Goal: Task Accomplishment & Management: Use online tool/utility

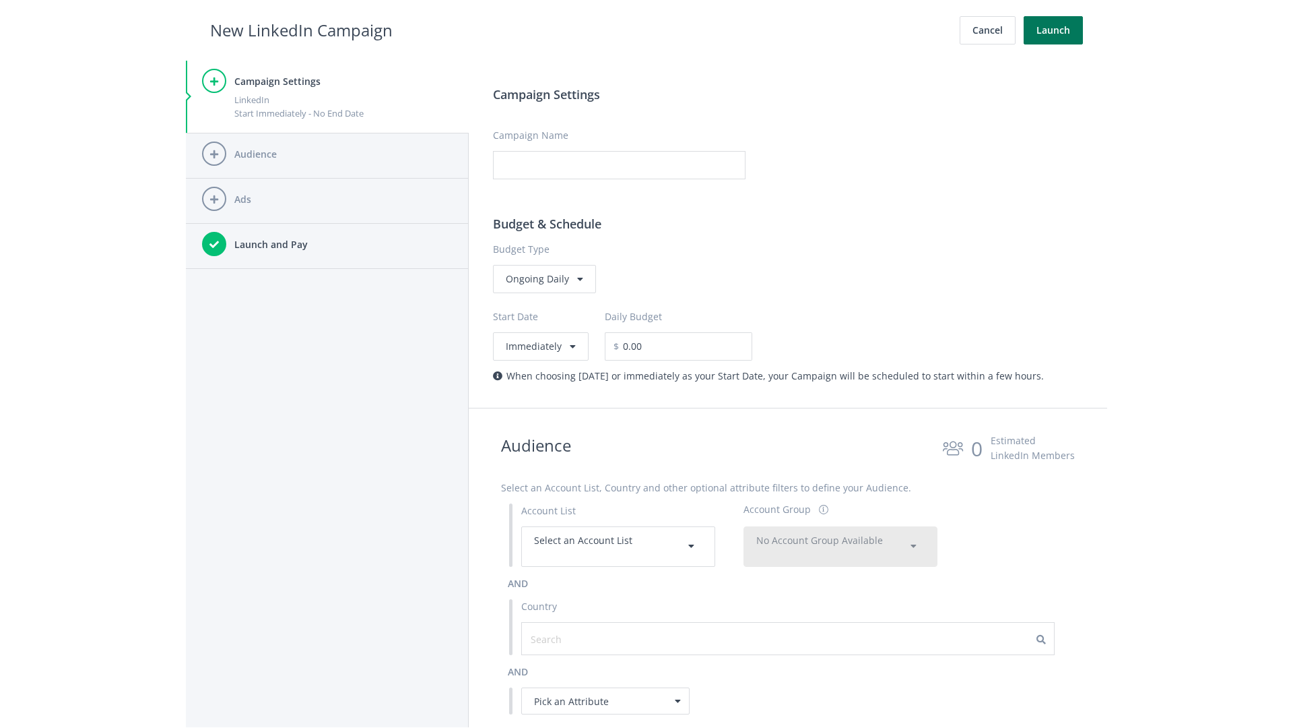
click at [1054, 30] on button "Launch" at bounding box center [1053, 30] width 59 height 28
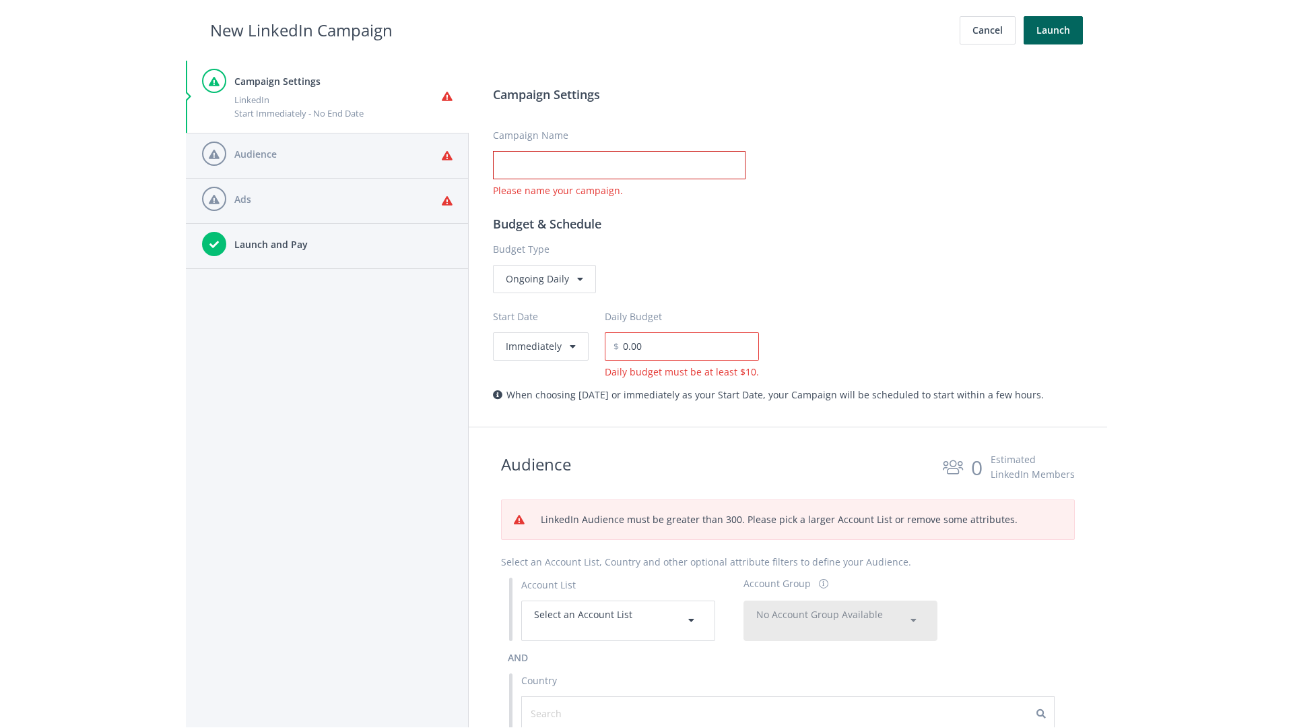
click at [619, 165] on input "Campaign Name" at bounding box center [619, 165] width 253 height 28
click at [301, 30] on h2 "New LinkedIn Campaign" at bounding box center [301, 31] width 183 height 26
type input "Campaign Name"
click at [301, 30] on h2 "New LinkedIn Campaign" at bounding box center [301, 31] width 183 height 26
click at [618, 620] on span "Select an Account List" at bounding box center [583, 614] width 98 height 13
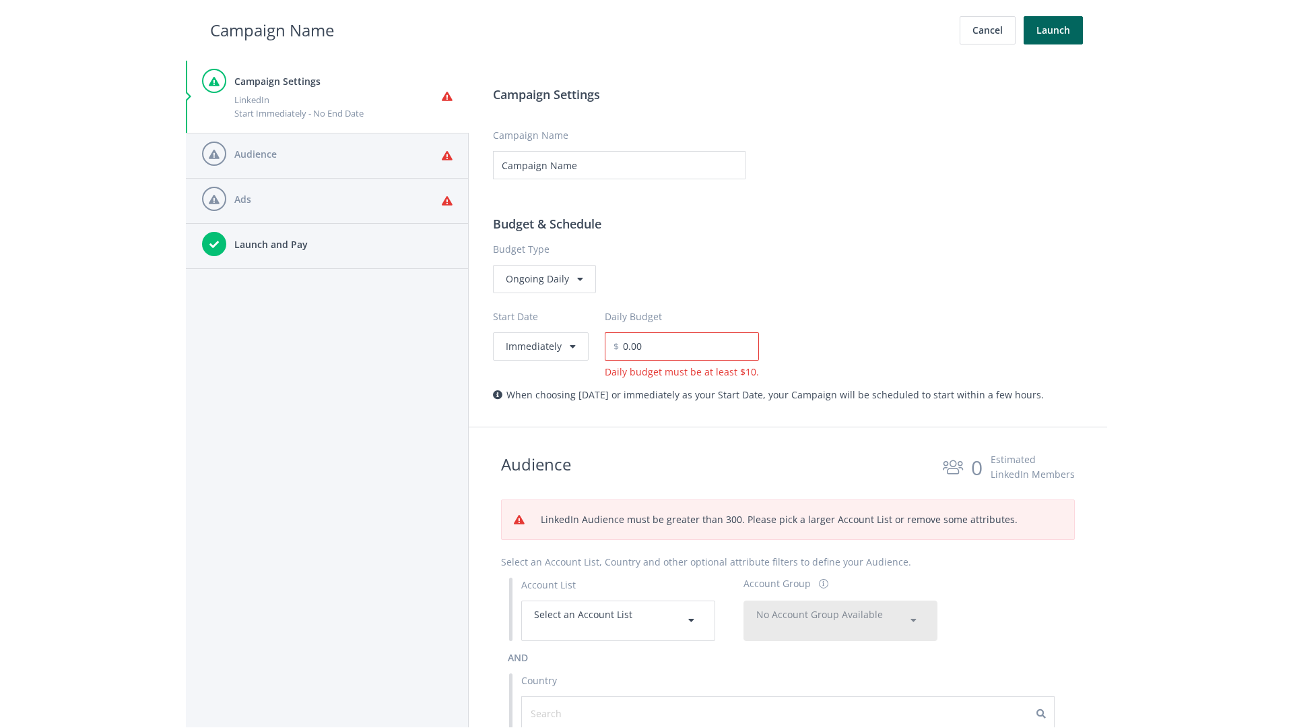
click at [841, 620] on span "No Account Group Available" at bounding box center [819, 614] width 127 height 13
click at [800, 647] on span "All Accounts (2,028)" at bounding box center [799, 653] width 85 height 13
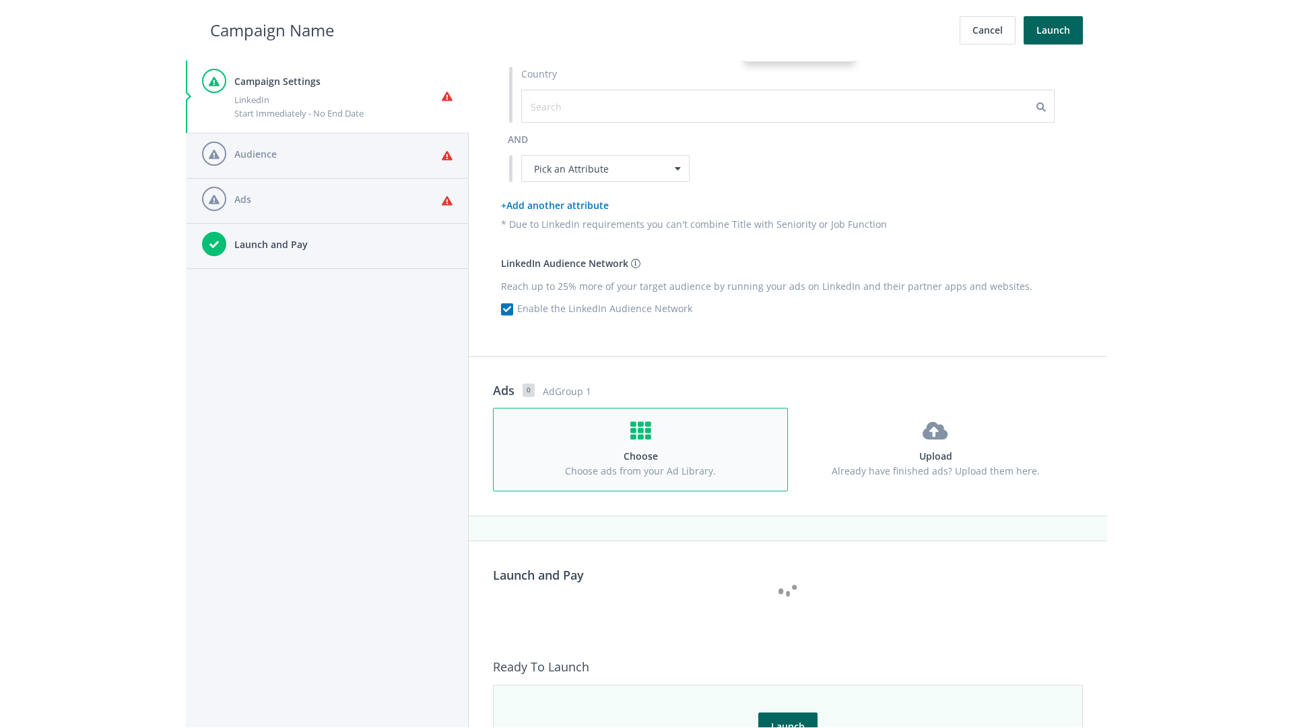
click at [641, 449] on h4 "Choose" at bounding box center [640, 456] width 269 height 15
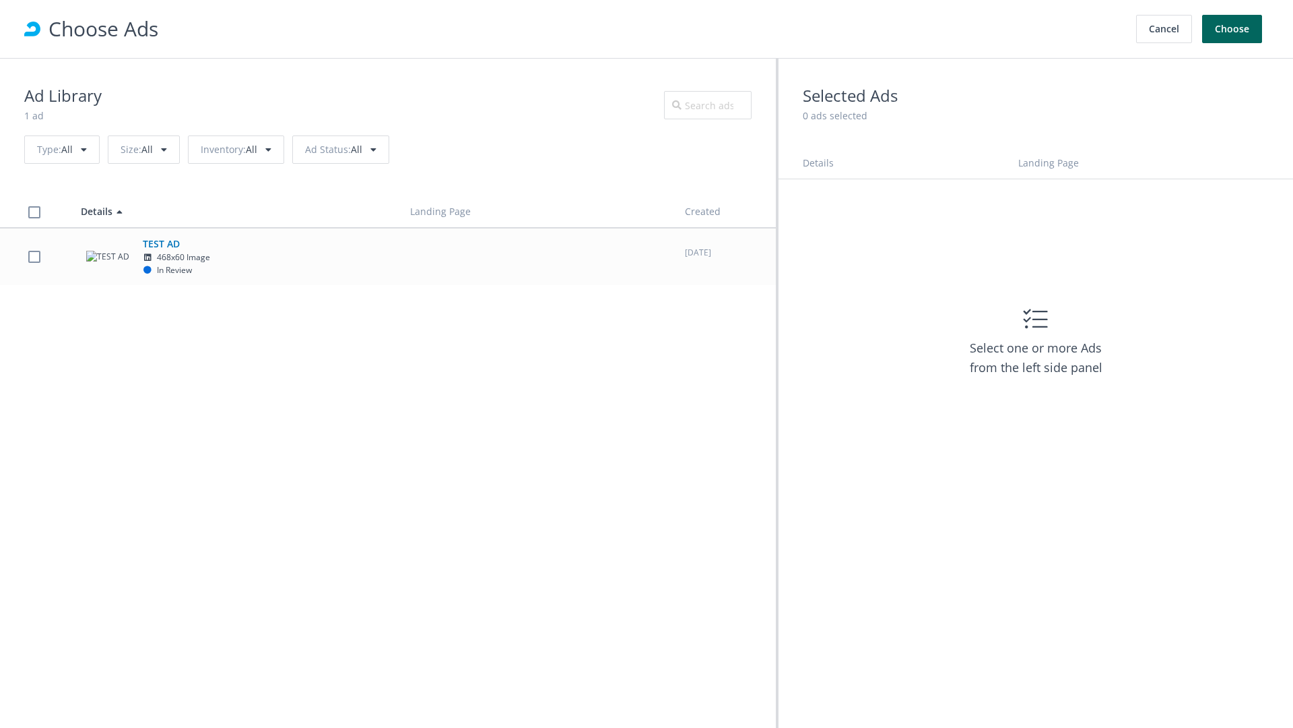
click at [388, 256] on td "TEST AD 468x60 Image In Review" at bounding box center [233, 256] width 329 height 57
checkbox input "true"
click at [1233, 29] on button "Choose" at bounding box center [1232, 29] width 60 height 28
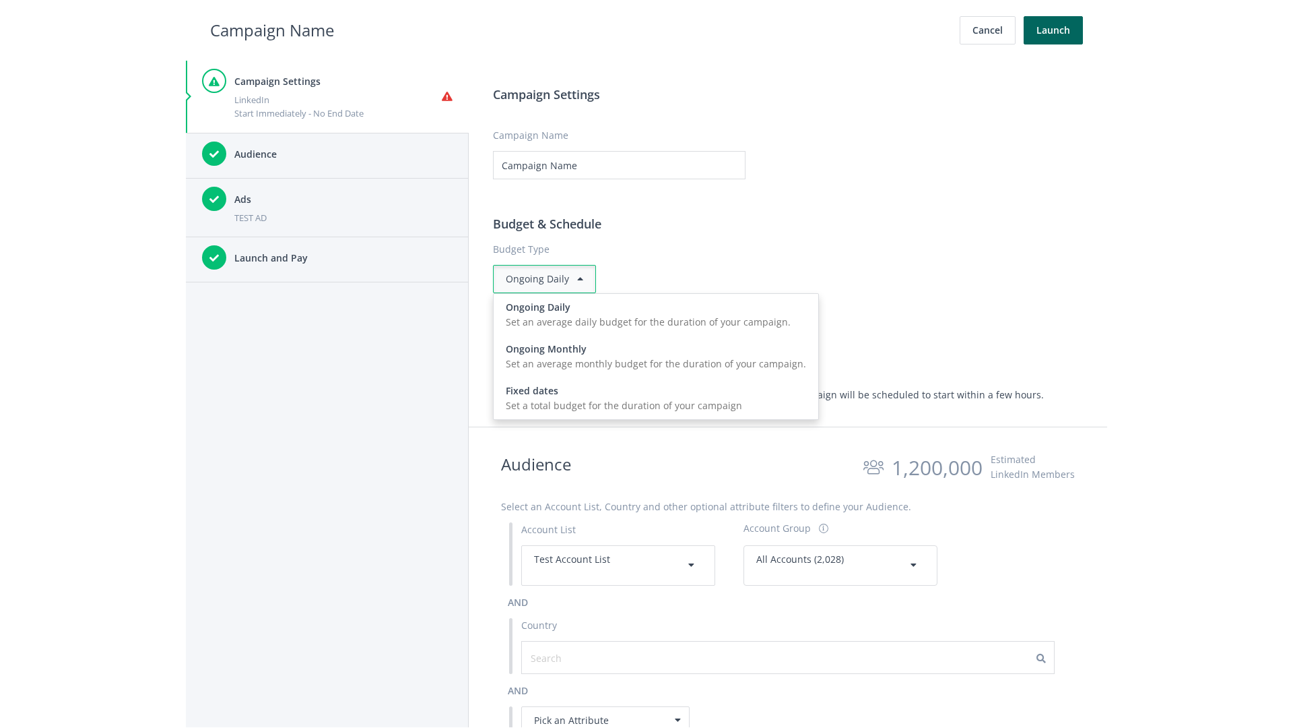
click at [694, 346] on input "0.00" at bounding box center [689, 346] width 140 height 28
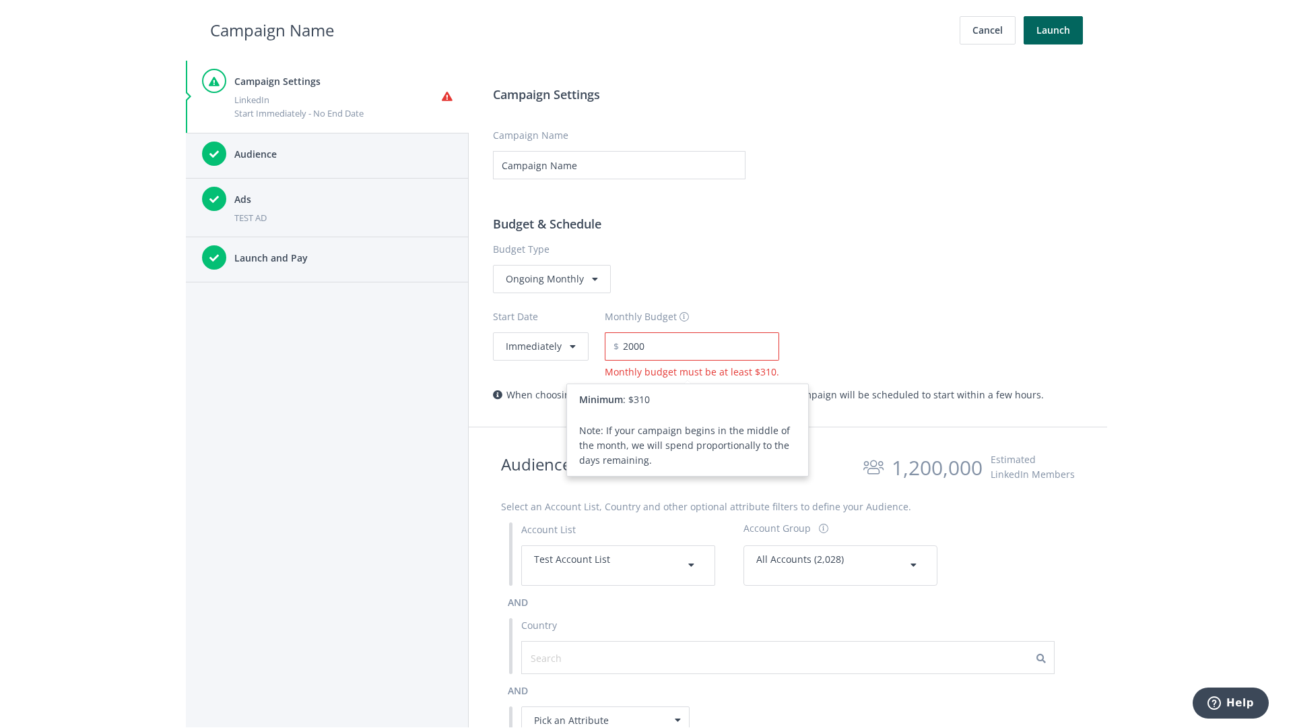
click at [272, 30] on h2 "Campaign Name" at bounding box center [272, 31] width 124 height 26
type input "2,000.00"
click at [540, 346] on button "Immediately" at bounding box center [541, 346] width 96 height 28
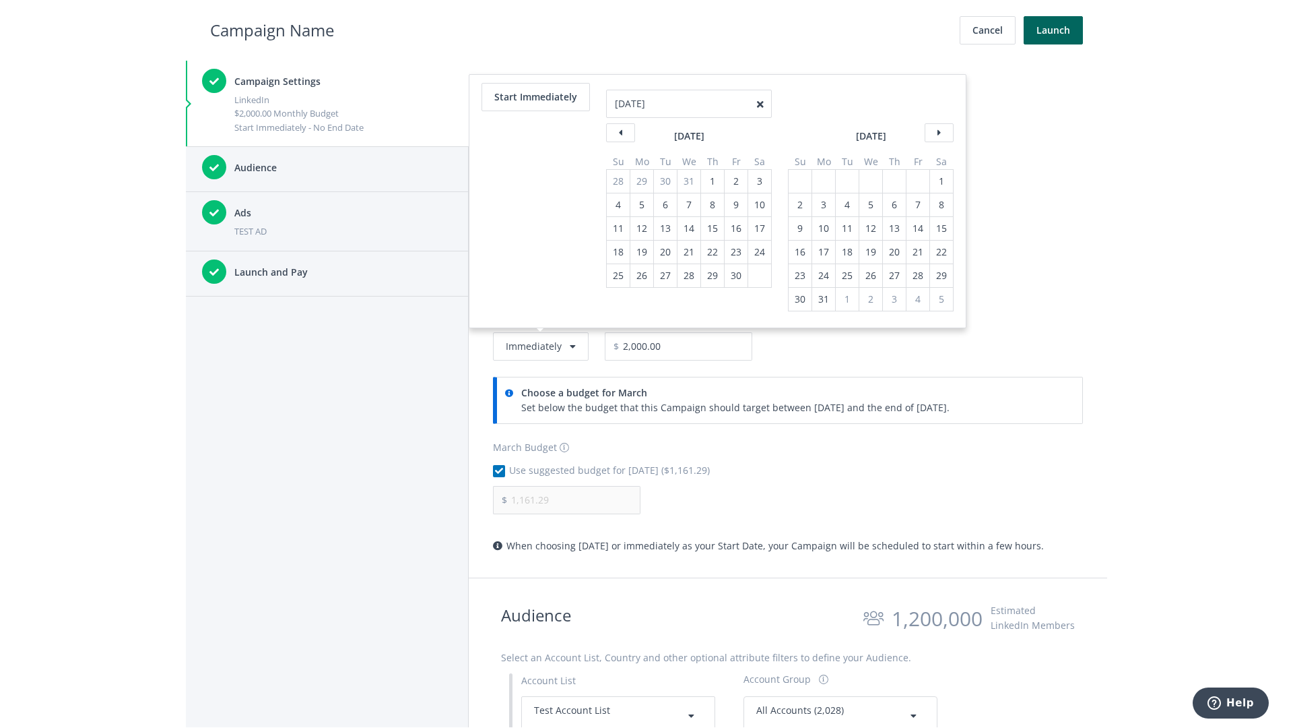
click at [711, 181] on div "1" at bounding box center [713, 181] width 18 height 23
type input "04/01/2021"
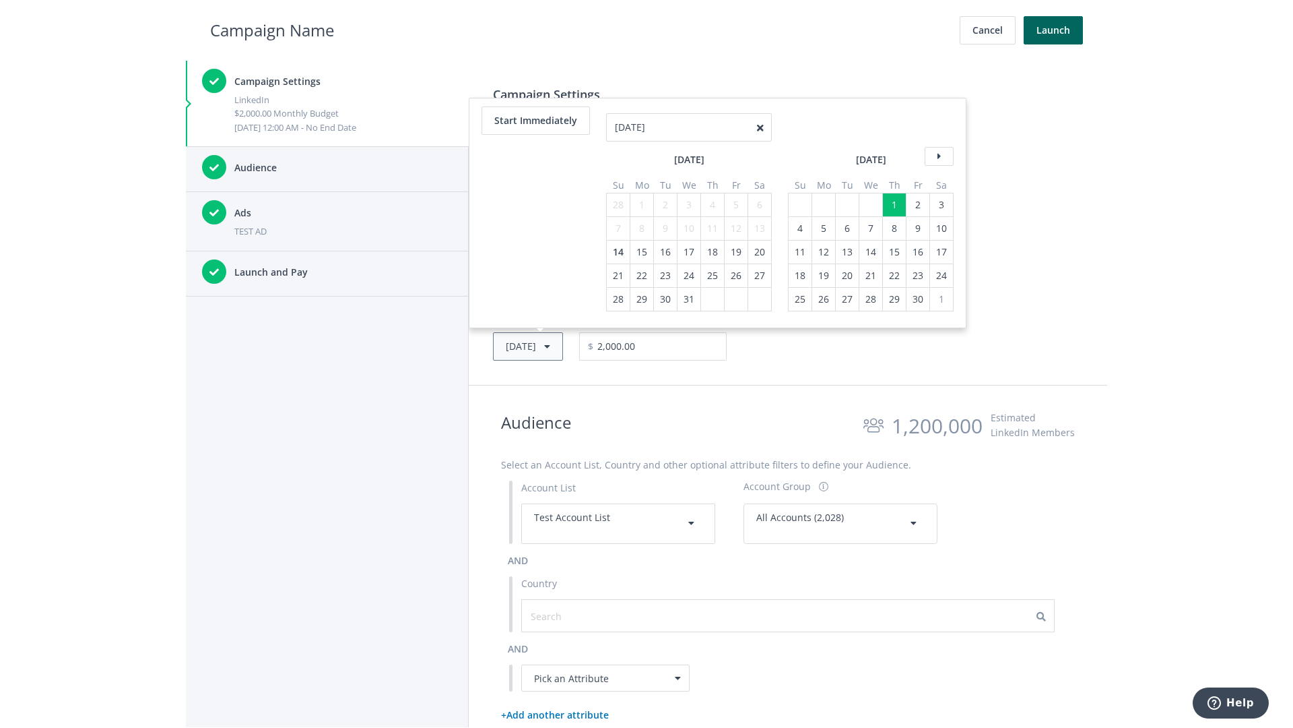
click at [548, 346] on button "Thu, Apr 1, 2021" at bounding box center [528, 346] width 70 height 28
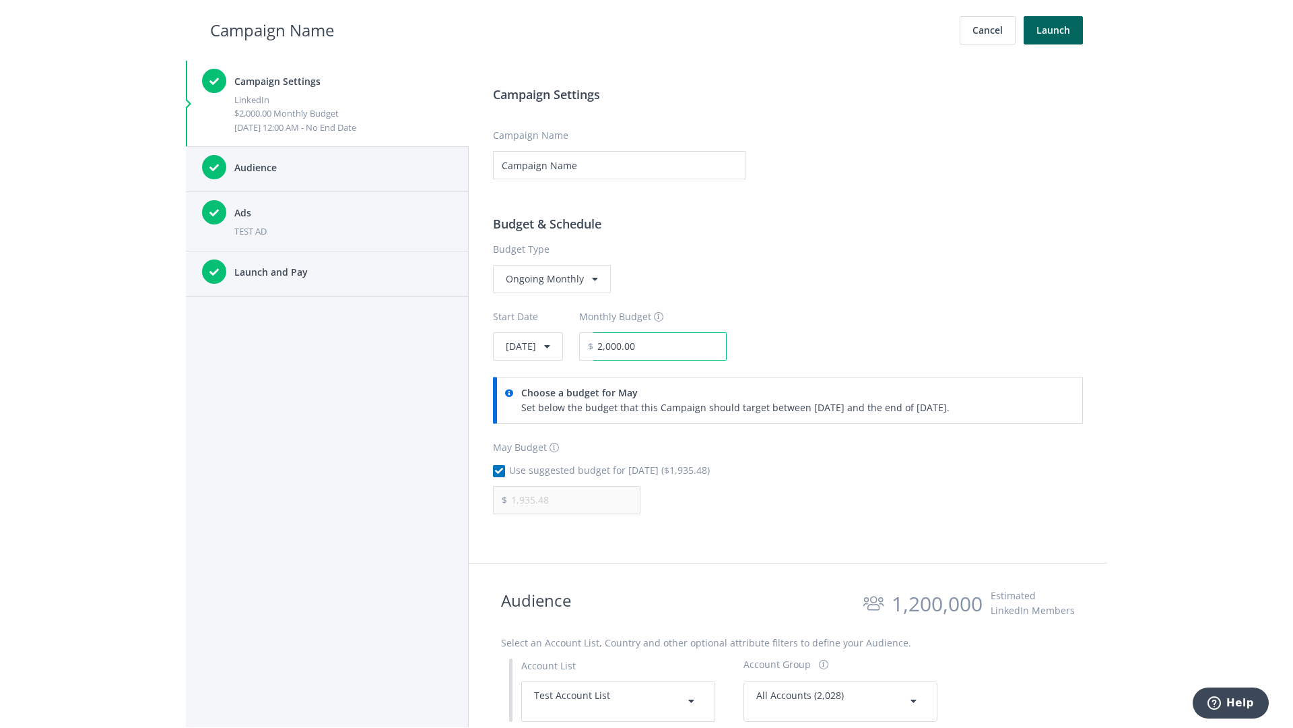
click at [697, 346] on input "2,000.00" at bounding box center [659, 346] width 133 height 28
click at [272, 30] on h2 "Campaign Name" at bounding box center [272, 31] width 124 height 26
type input "2,500.00"
type input "2,419.35"
checkbox input "false"
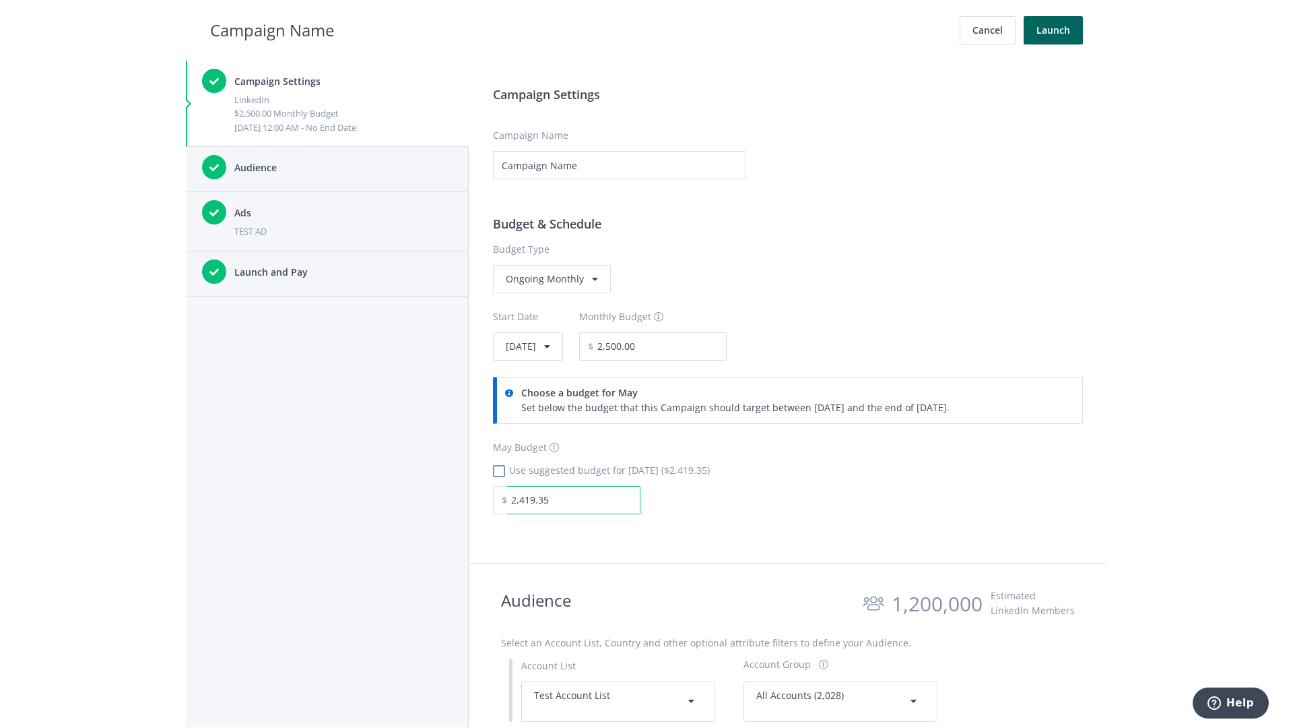
click at [574, 499] on input "2,419.35" at bounding box center [573, 500] width 133 height 28
type input "1,000.00"
click at [272, 30] on h2 "Campaign Name" at bounding box center [272, 31] width 124 height 26
click at [697, 346] on input "2,500.00" at bounding box center [659, 346] width 133 height 28
click at [272, 30] on h2 "Campaign Name" at bounding box center [272, 31] width 124 height 26
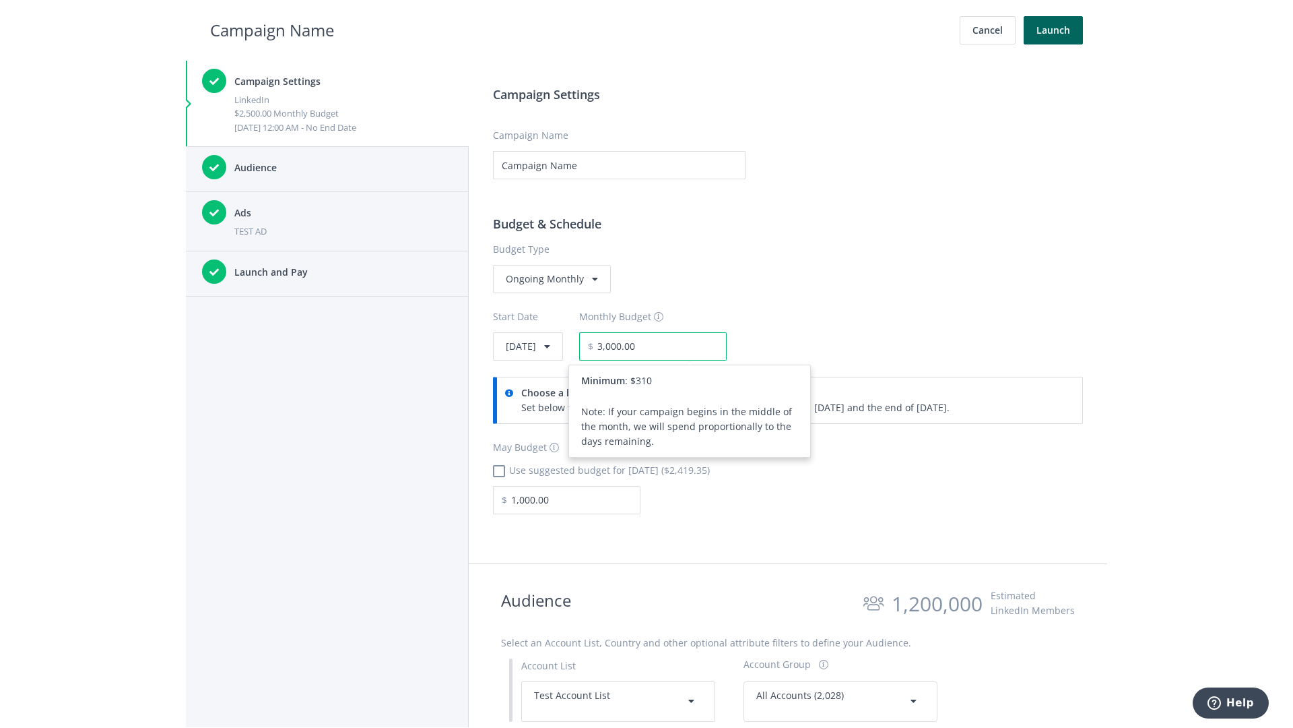
click at [697, 346] on input "3,000.00" at bounding box center [659, 346] width 133 height 28
click at [272, 30] on h2 "Campaign Name" at bounding box center [272, 31] width 124 height 26
type input "2,500.00"
checkbox input "true"
type input "2,419.35"
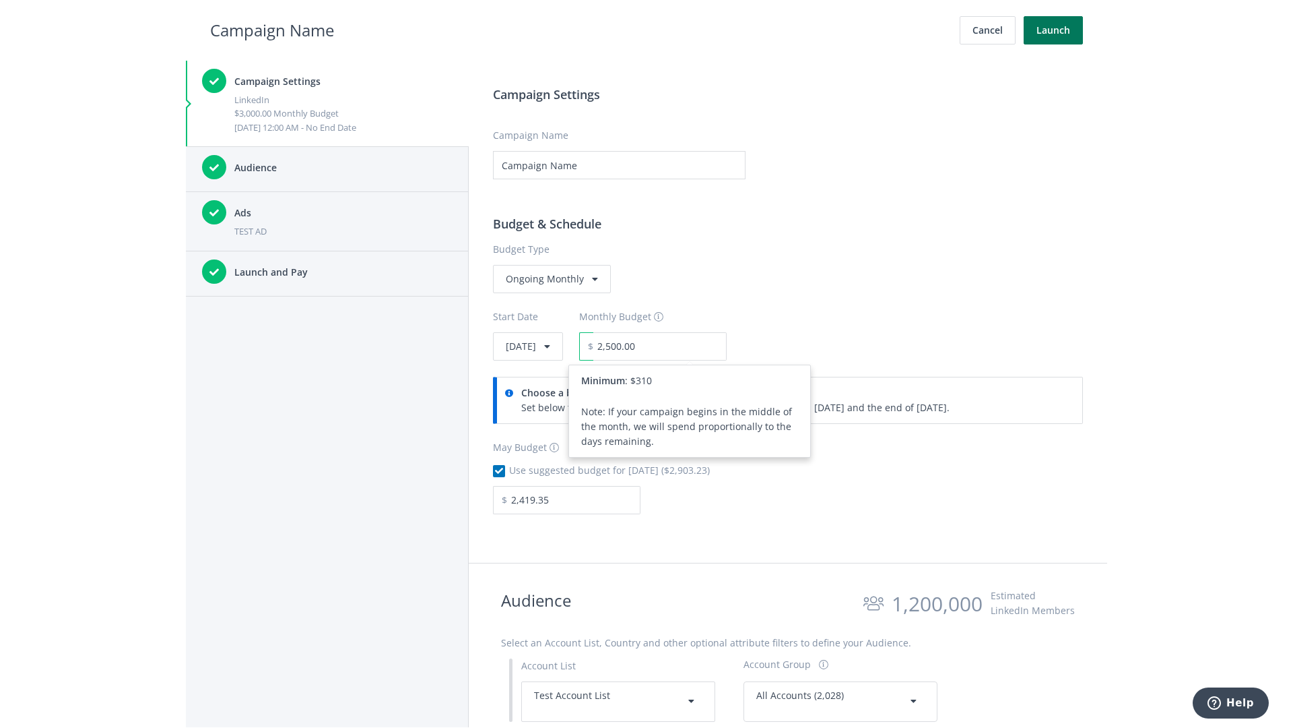
click at [1054, 30] on button "Launch" at bounding box center [1053, 30] width 59 height 28
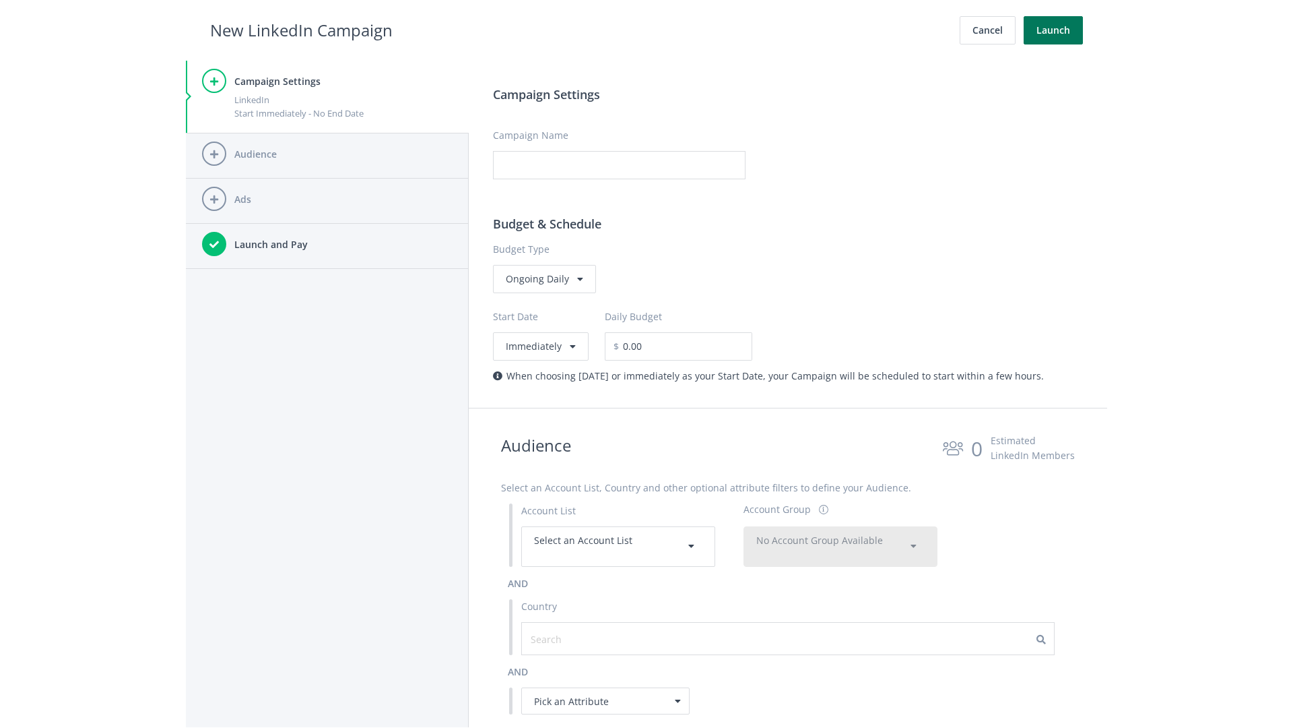
click at [1054, 30] on button "Launch" at bounding box center [1053, 30] width 59 height 28
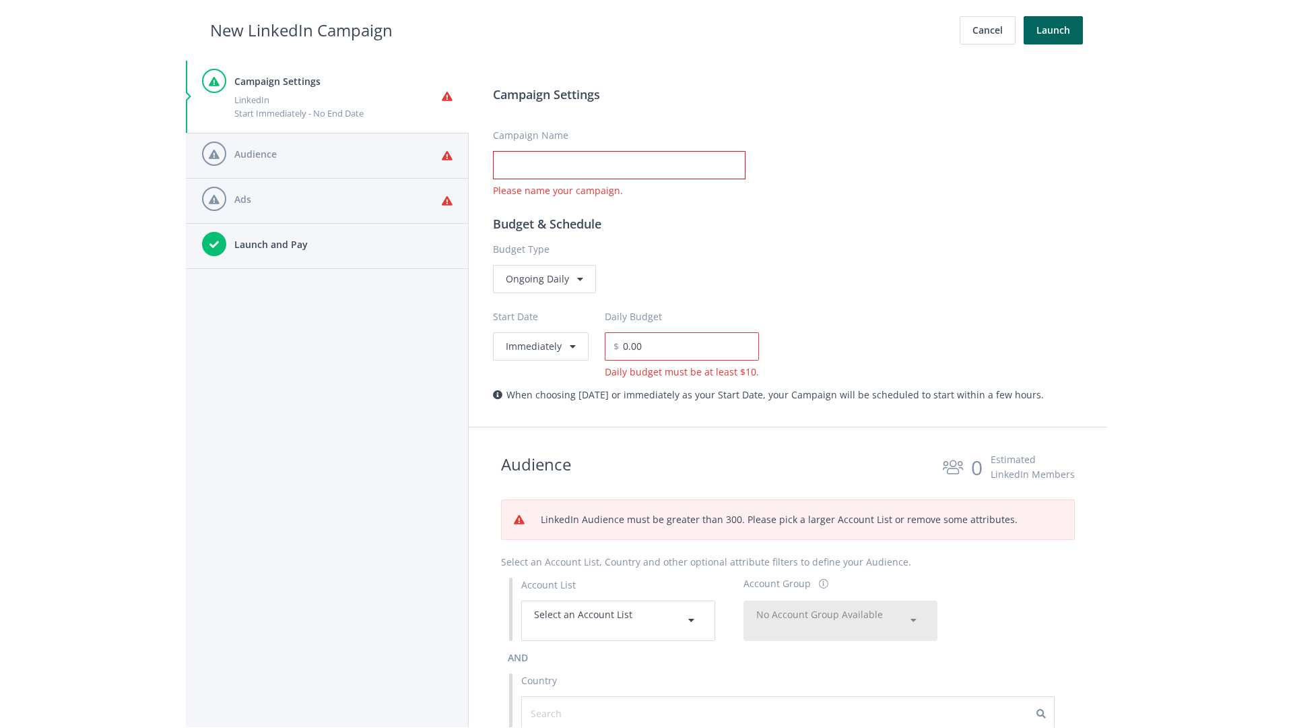
click at [619, 165] on input "Campaign Name" at bounding box center [619, 165] width 253 height 28
click at [301, 30] on h2 "New LinkedIn Campaign" at bounding box center [301, 31] width 183 height 26
type input "Campaign Name"
click at [301, 30] on h2 "New LinkedIn Campaign" at bounding box center [301, 31] width 183 height 26
click at [618, 620] on span "Select an Account List" at bounding box center [583, 614] width 98 height 13
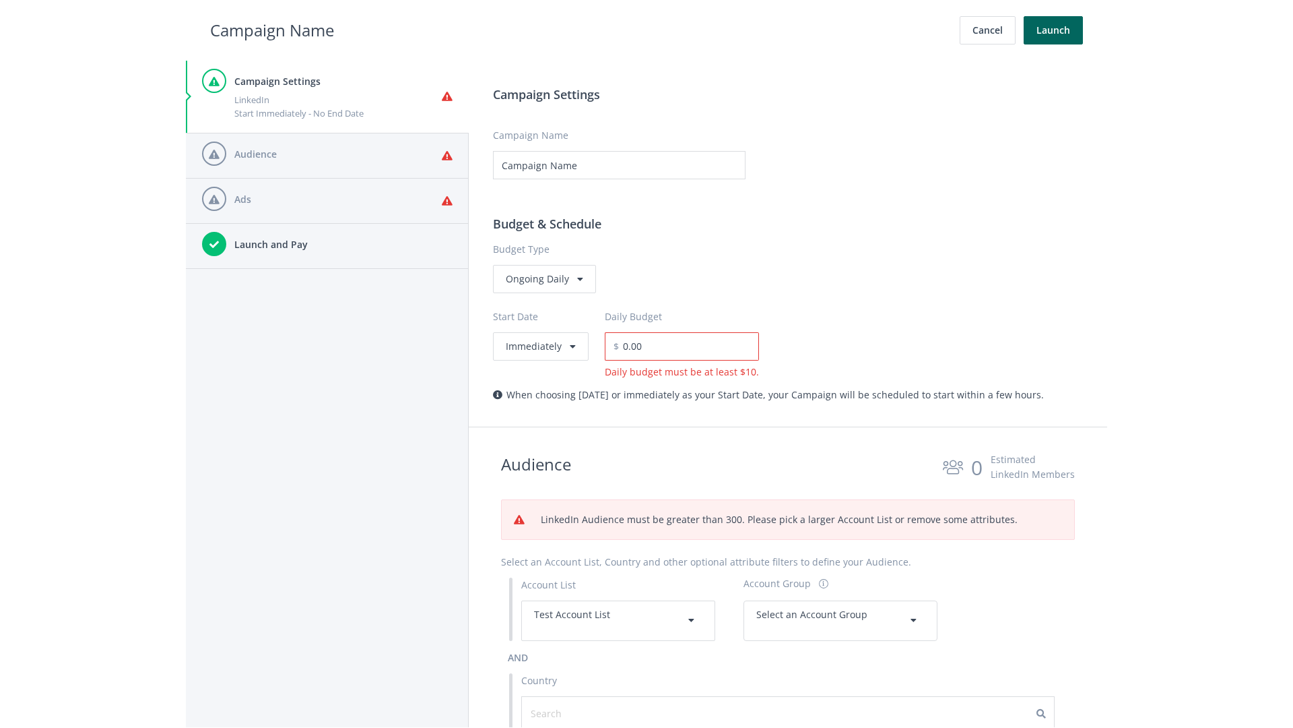
click at [841, 620] on span "Select an Account Group" at bounding box center [811, 614] width 111 height 13
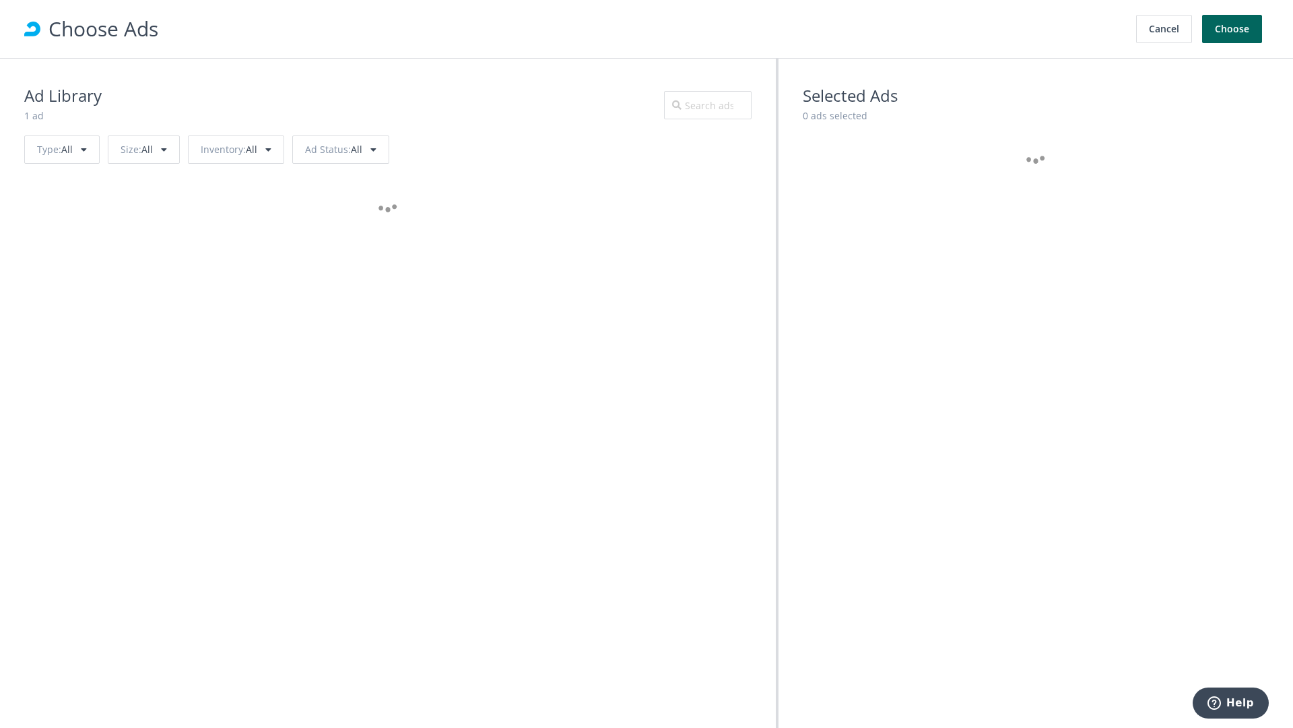
scroll to position [606, 0]
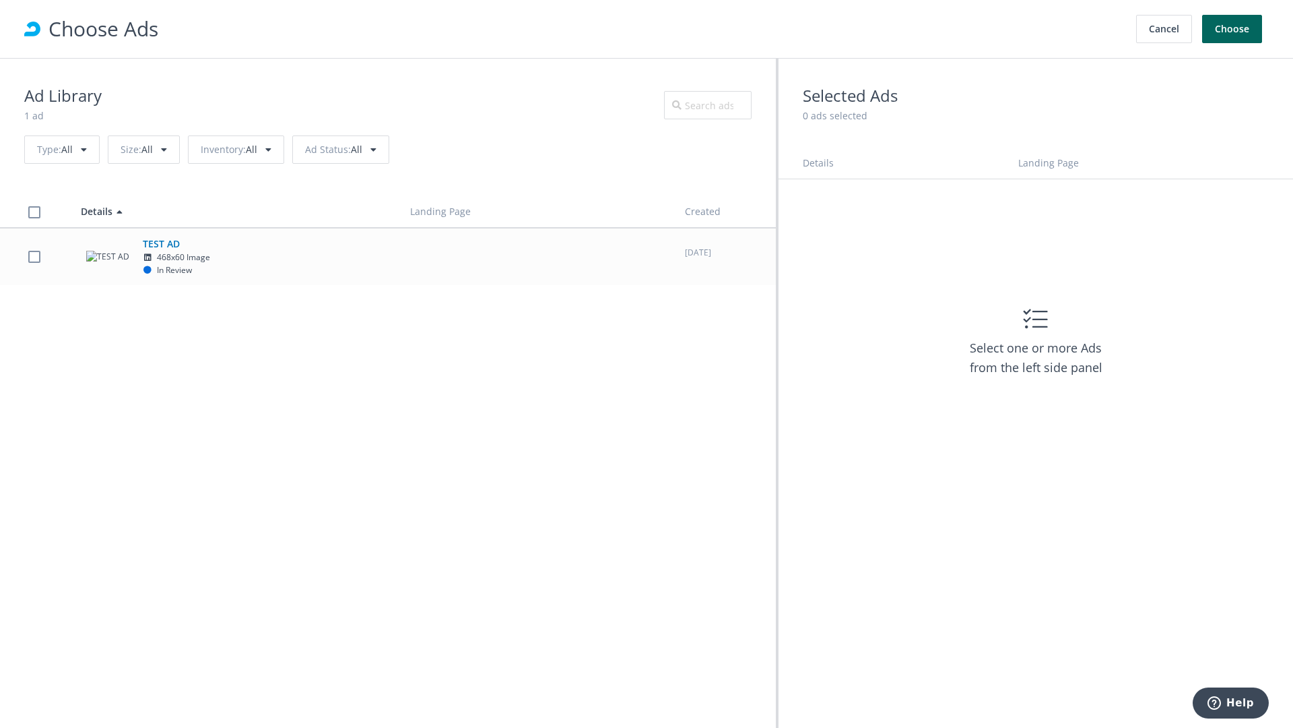
click at [388, 256] on td "TEST AD 468x60 Image In Review" at bounding box center [233, 256] width 329 height 57
checkbox input "true"
click at [1233, 29] on button "Choose" at bounding box center [1232, 29] width 60 height 28
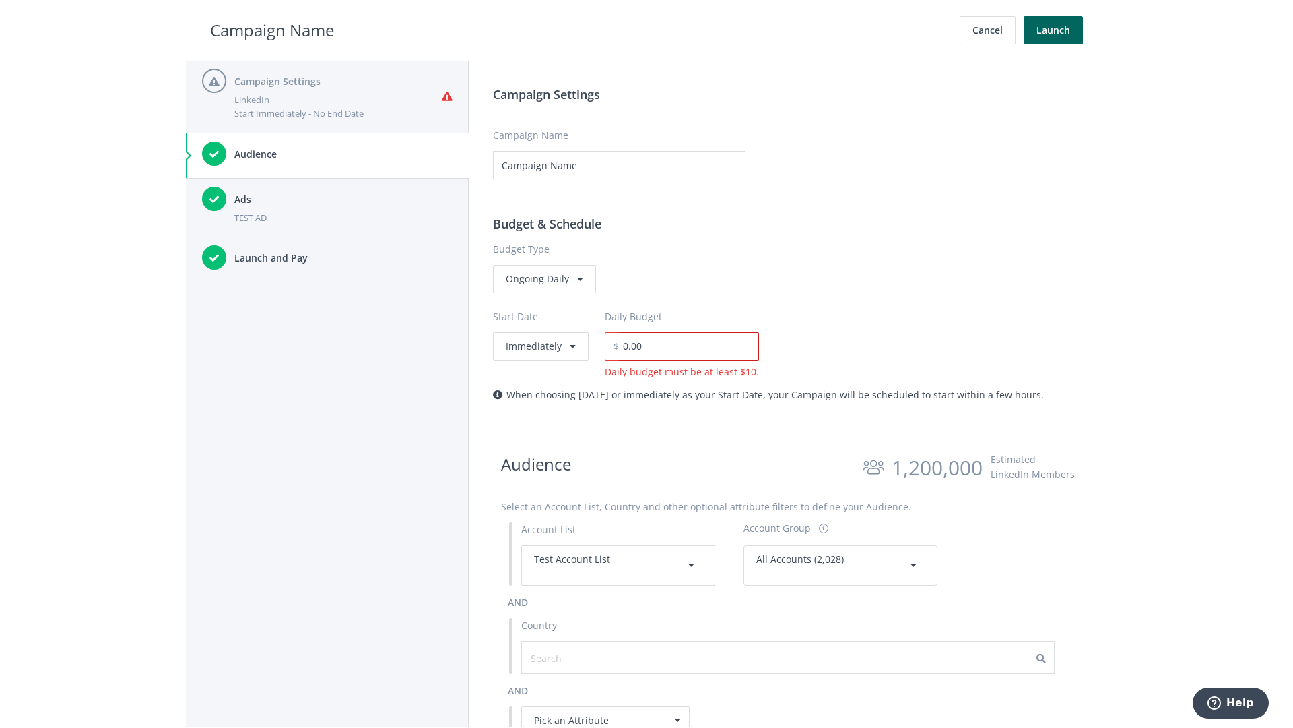
click at [684, 346] on input "0.00" at bounding box center [689, 346] width 140 height 28
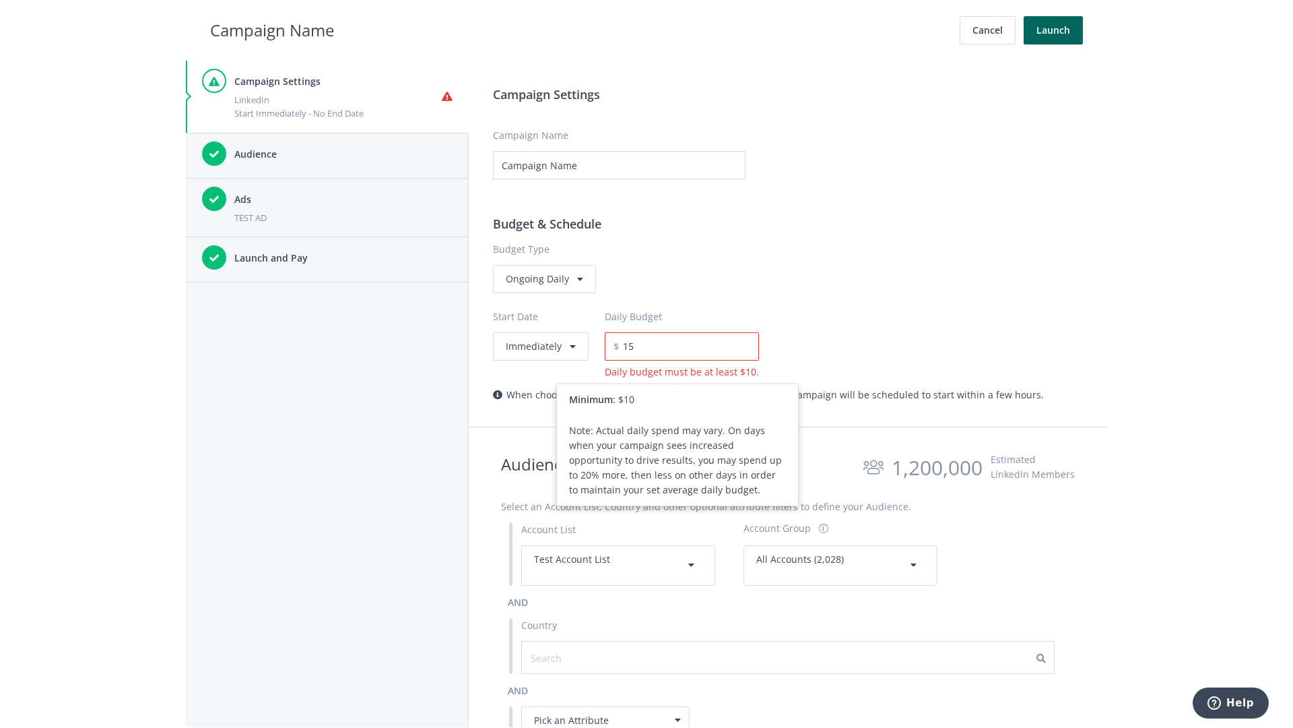
click at [272, 30] on h2 "Campaign Name" at bounding box center [272, 31] width 124 height 26
type input "15.00"
click at [1054, 30] on button "Launch" at bounding box center [1053, 30] width 59 height 28
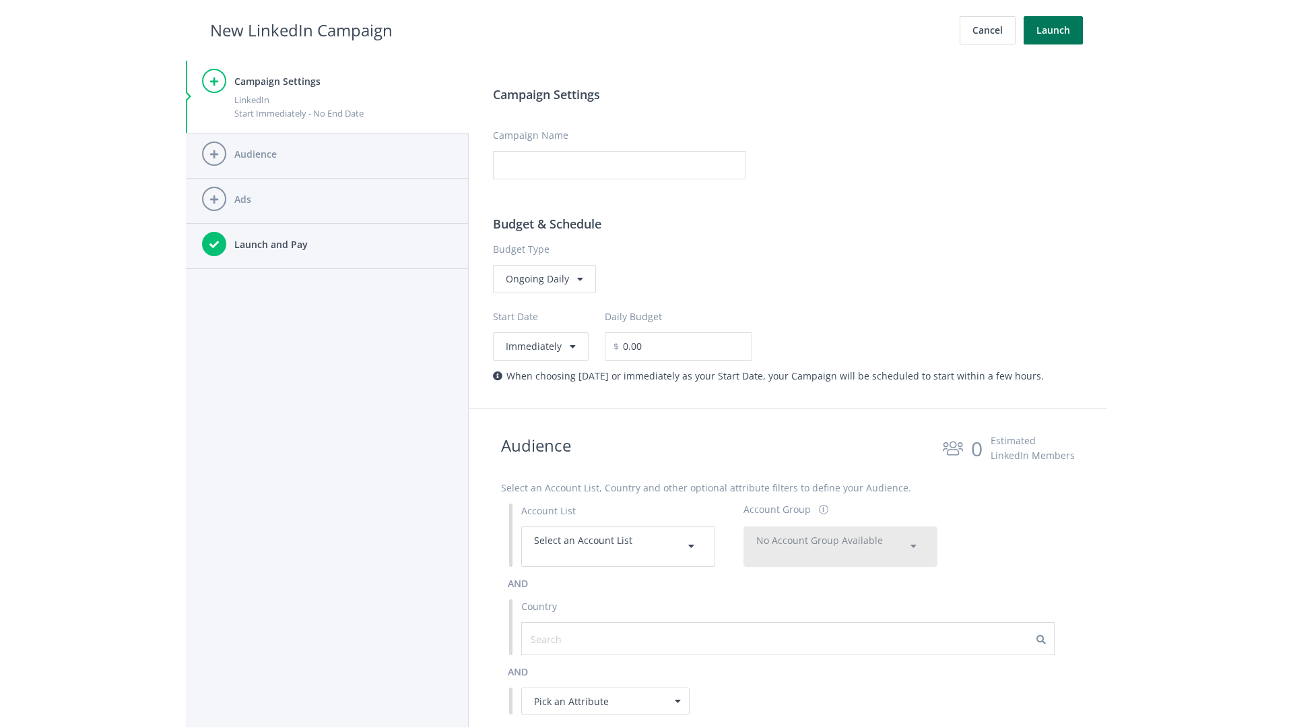
click at [1054, 30] on button "Launch" at bounding box center [1053, 30] width 59 height 28
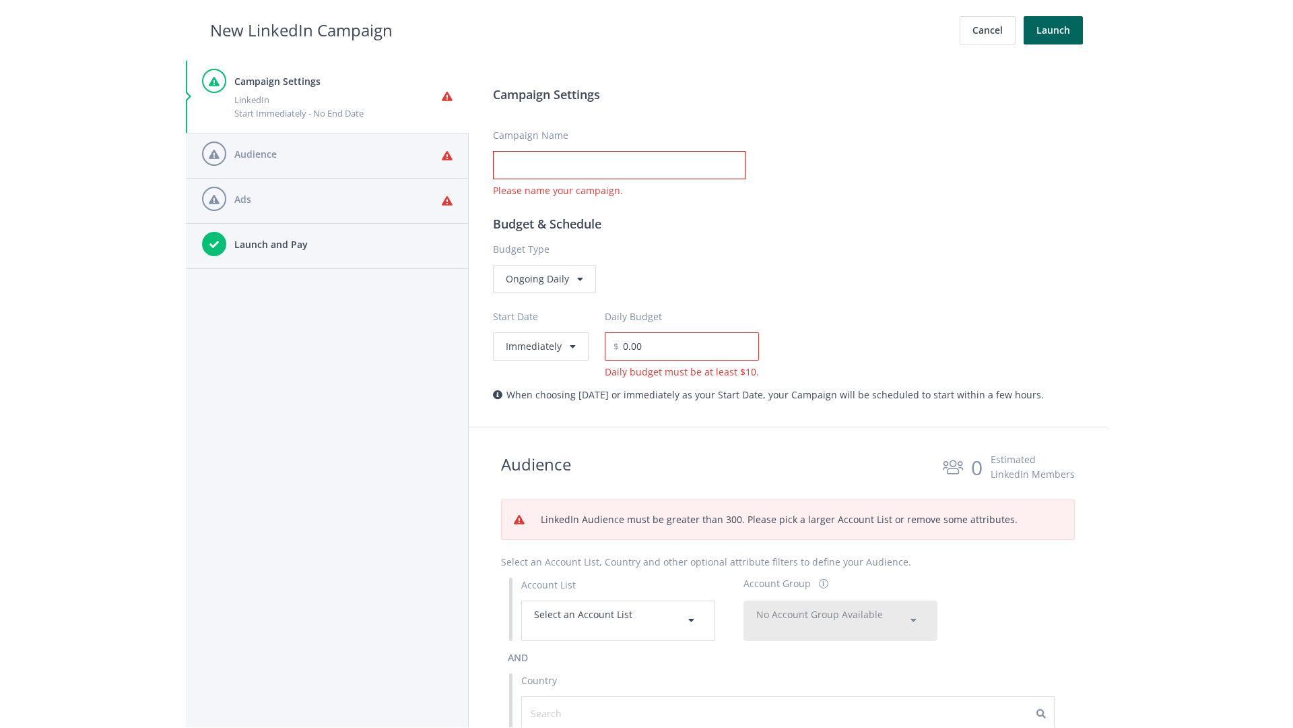
click at [619, 165] on input "Campaign Name" at bounding box center [619, 165] width 253 height 28
click at [301, 30] on h2 "New LinkedIn Campaign" at bounding box center [301, 31] width 183 height 26
type input "Campaign Name"
click at [301, 30] on h2 "New LinkedIn Campaign" at bounding box center [301, 31] width 183 height 26
click at [618, 620] on span "Select an Account List" at bounding box center [583, 614] width 98 height 13
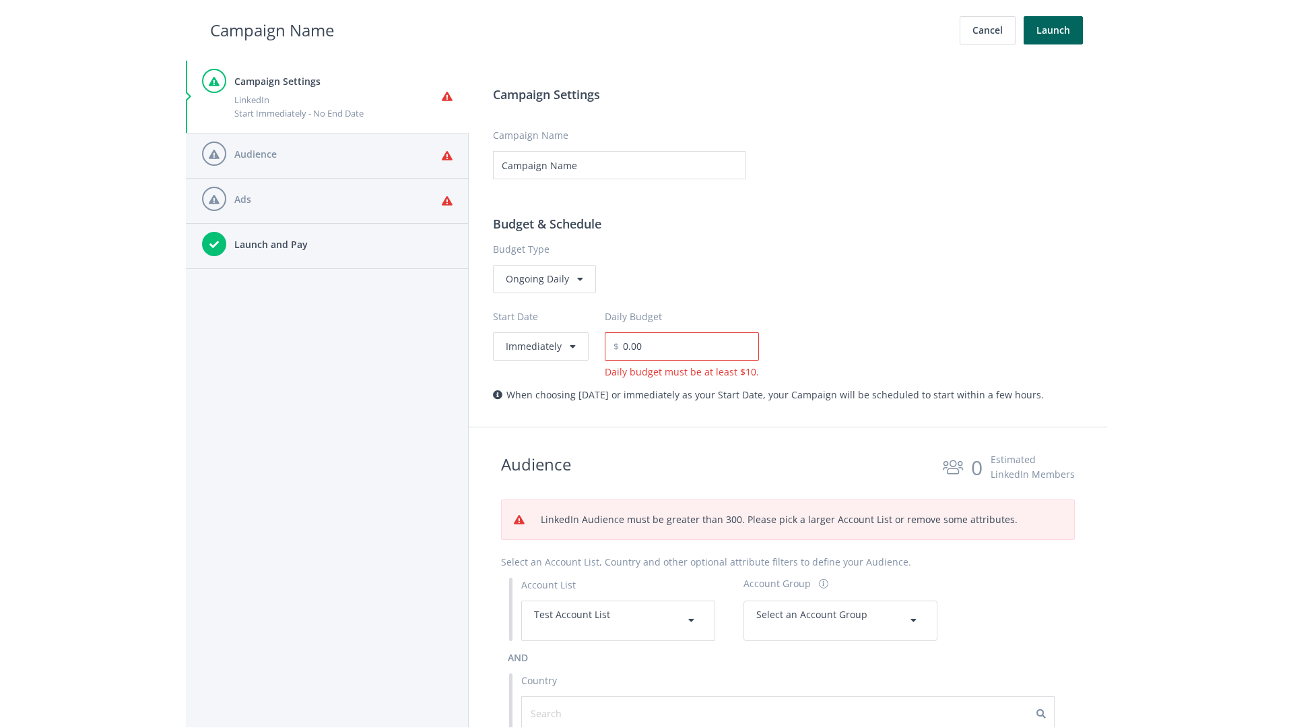
click at [841, 620] on span "Select an Account Group" at bounding box center [811, 614] width 111 height 13
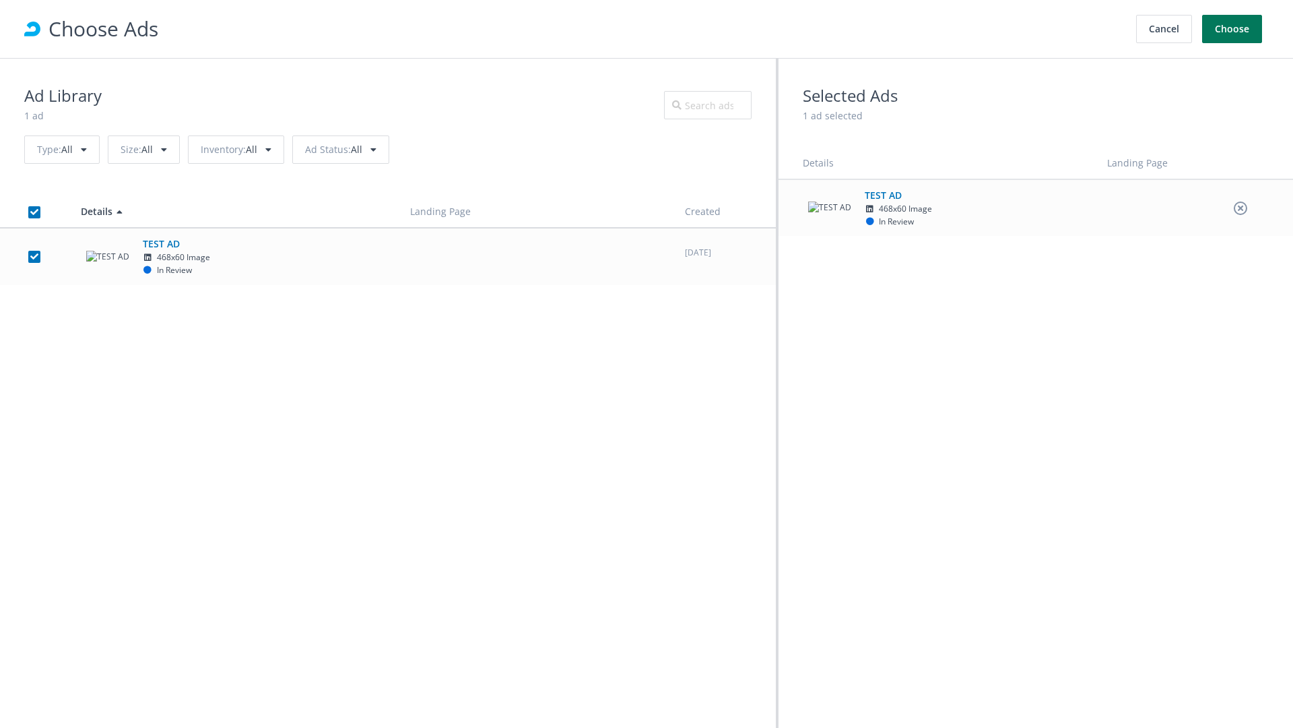
click at [1233, 29] on button "Choose" at bounding box center [1232, 29] width 60 height 28
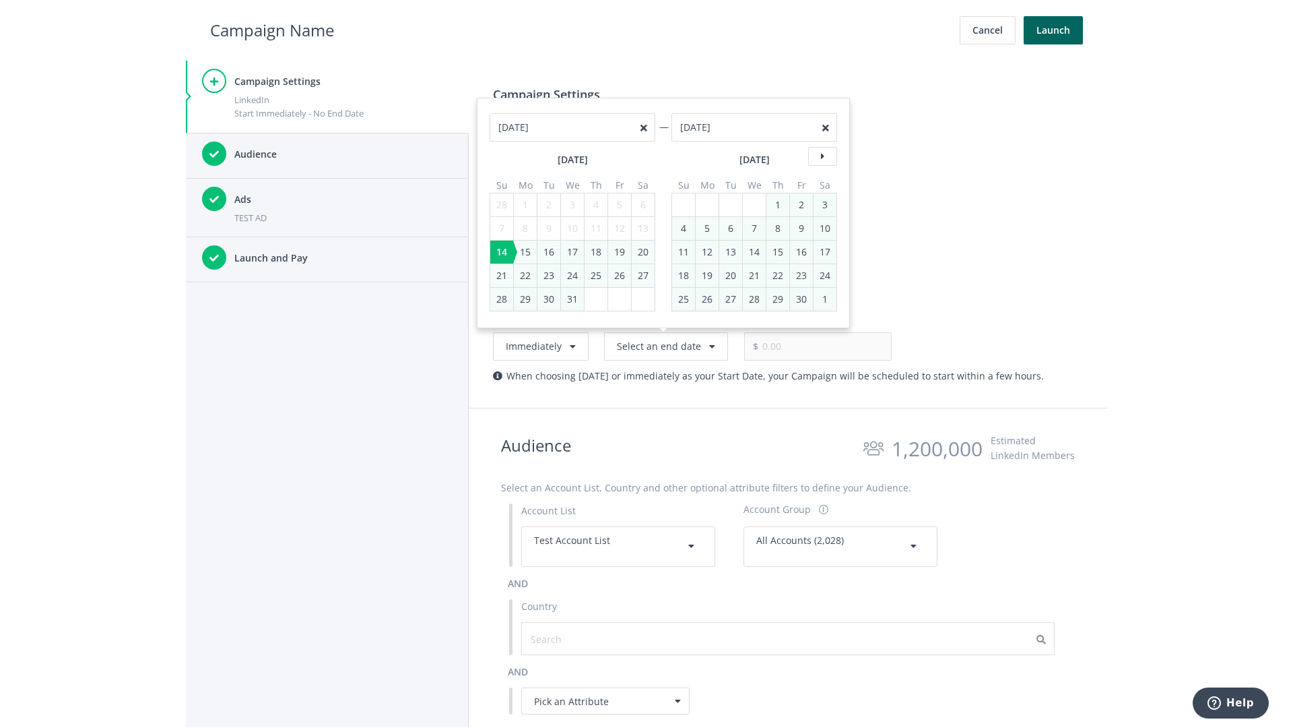
type input "05/01/2021"
click at [803, 346] on input "0.00" at bounding box center [824, 346] width 133 height 28
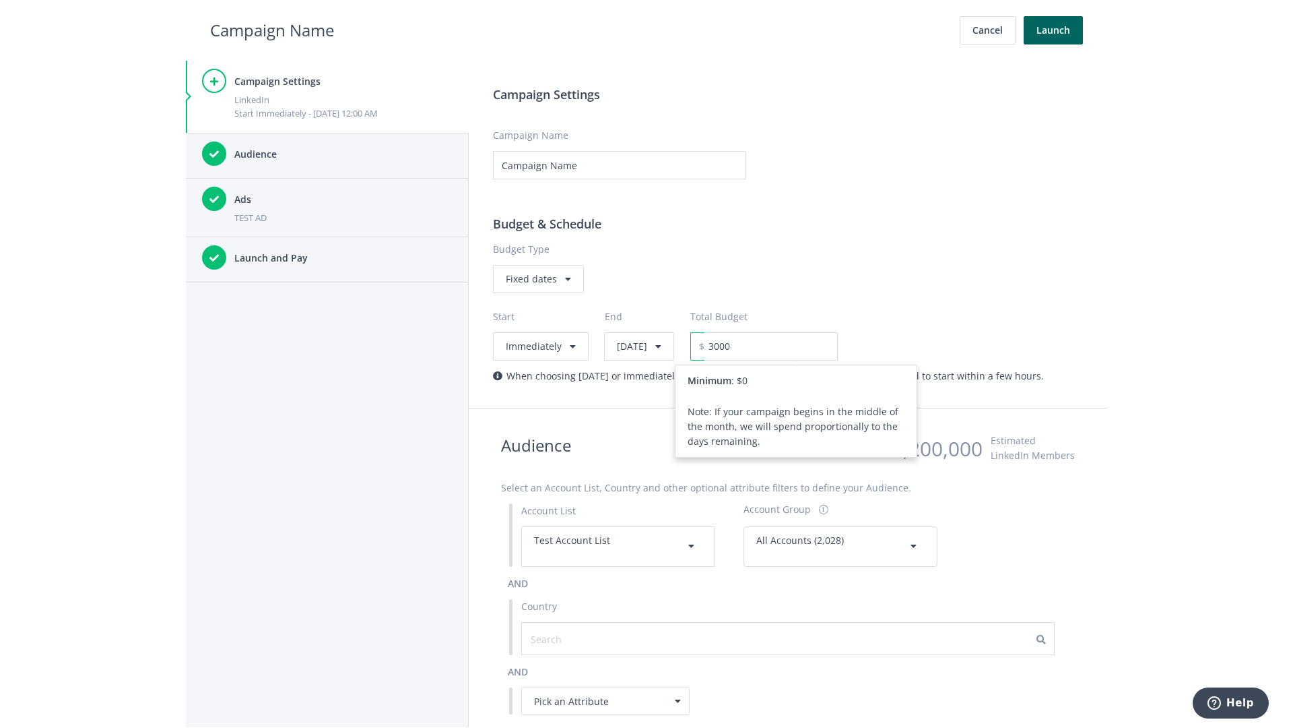
click at [272, 30] on h2 "Campaign Name" at bounding box center [272, 31] width 124 height 26
type input "3,000.00"
click at [1054, 30] on button "Launch" at bounding box center [1053, 30] width 59 height 28
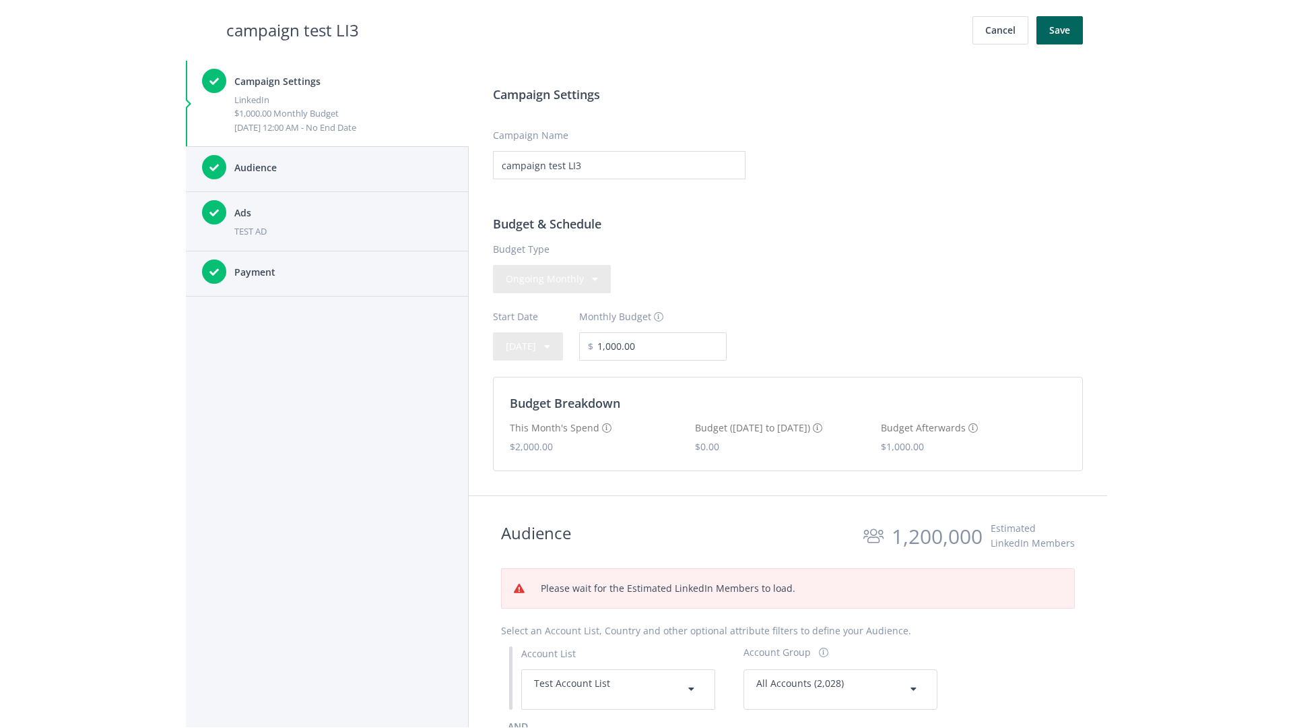
scroll to position [61, 0]
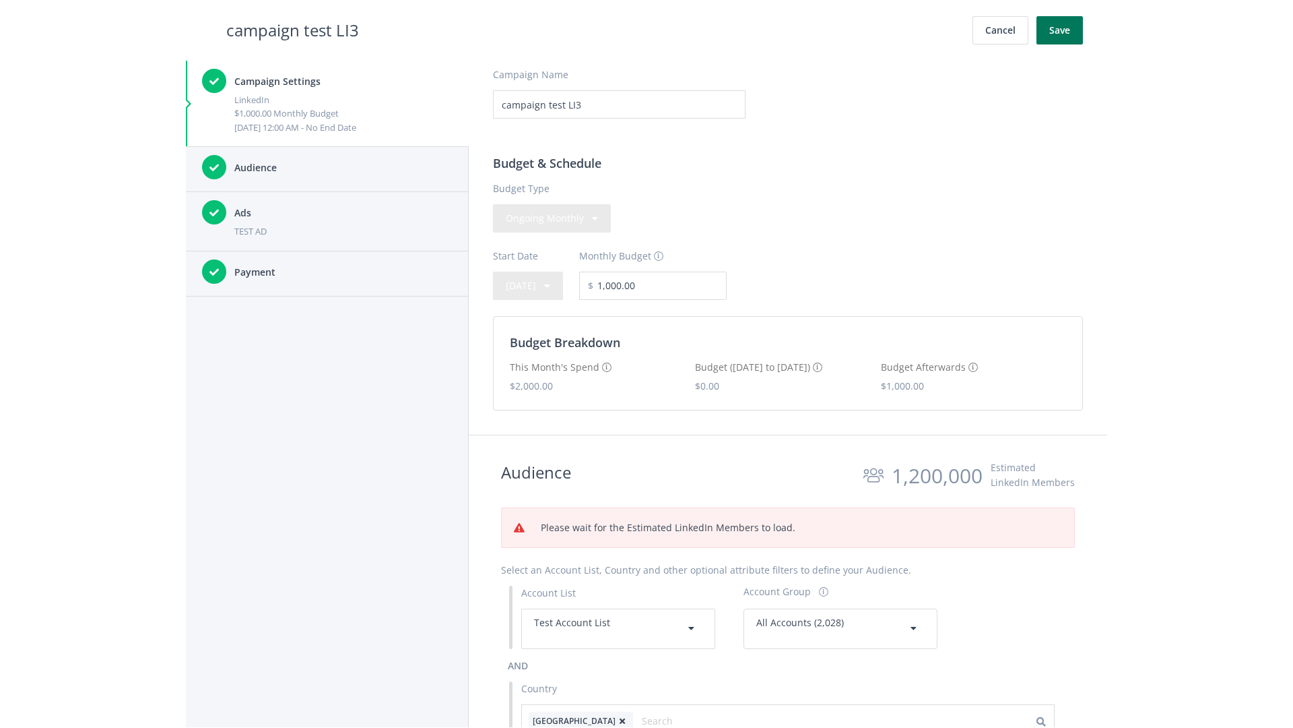
click at [1060, 30] on button "Save" at bounding box center [1060, 30] width 46 height 28
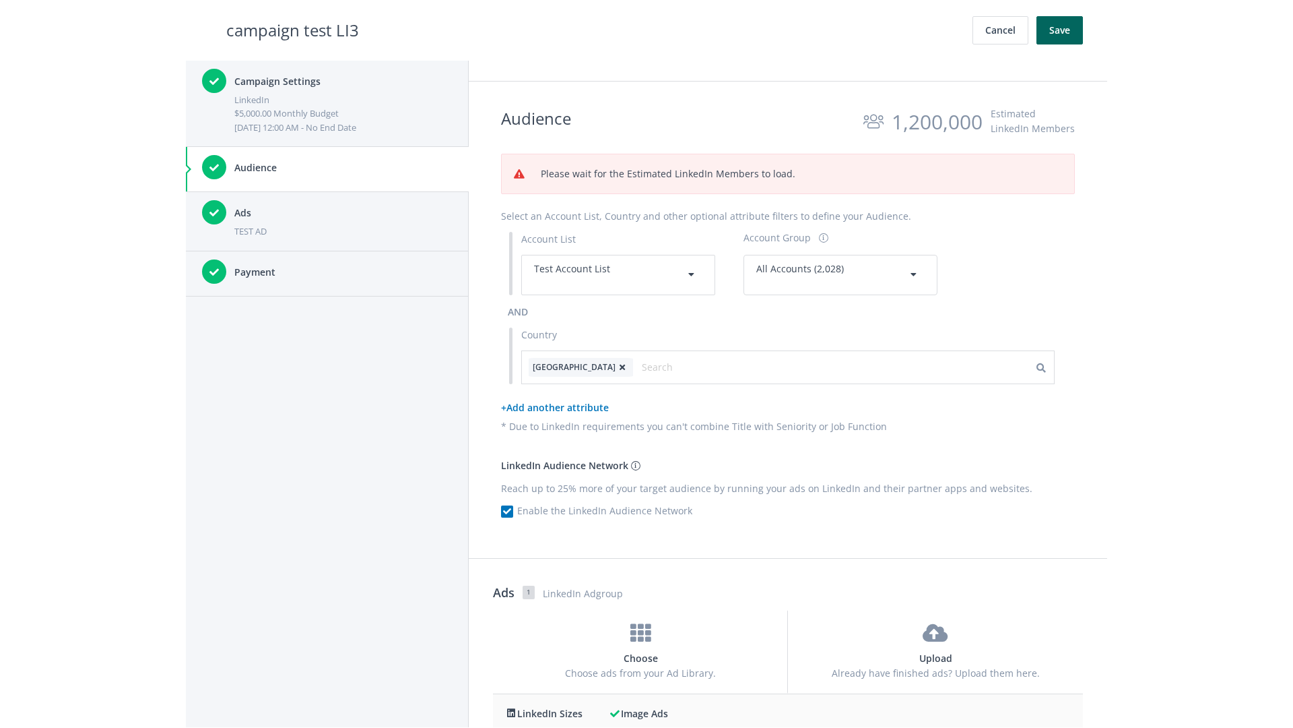
scroll to position [574, 0]
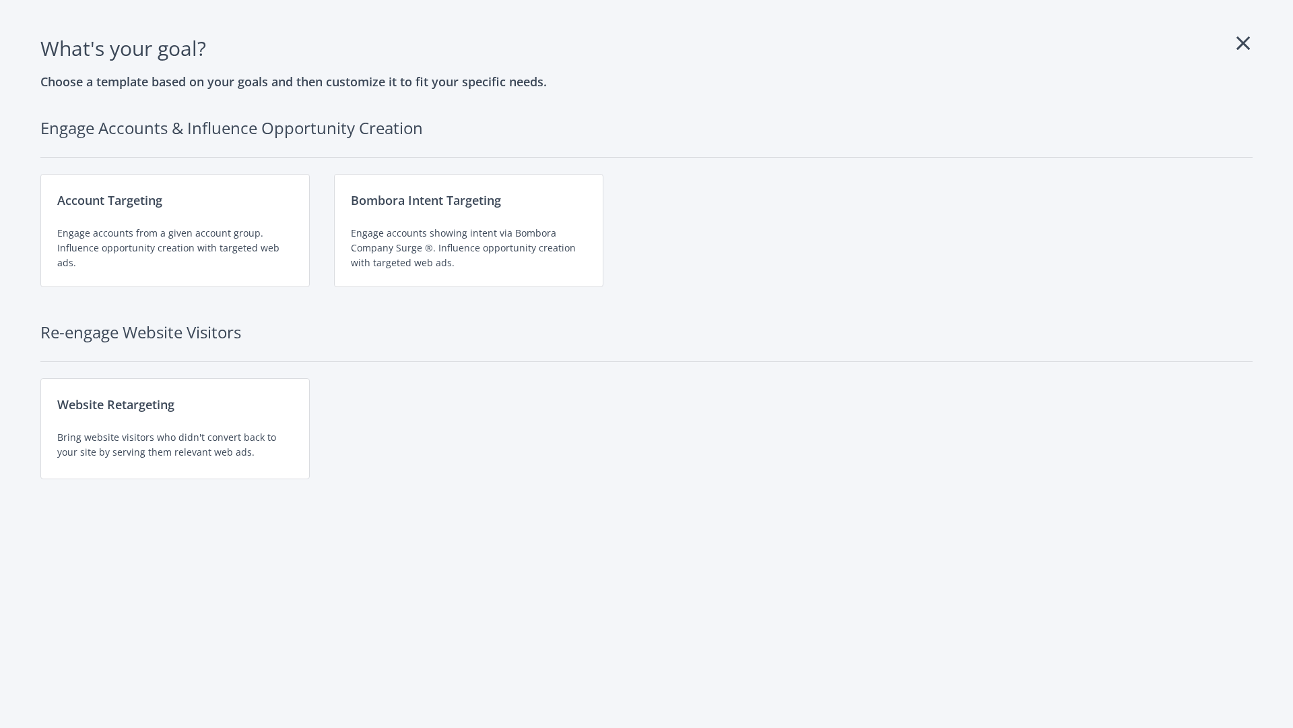
click at [175, 230] on div "Engage accounts from a given account group. Influence opportunity creation with…" at bounding box center [175, 248] width 236 height 44
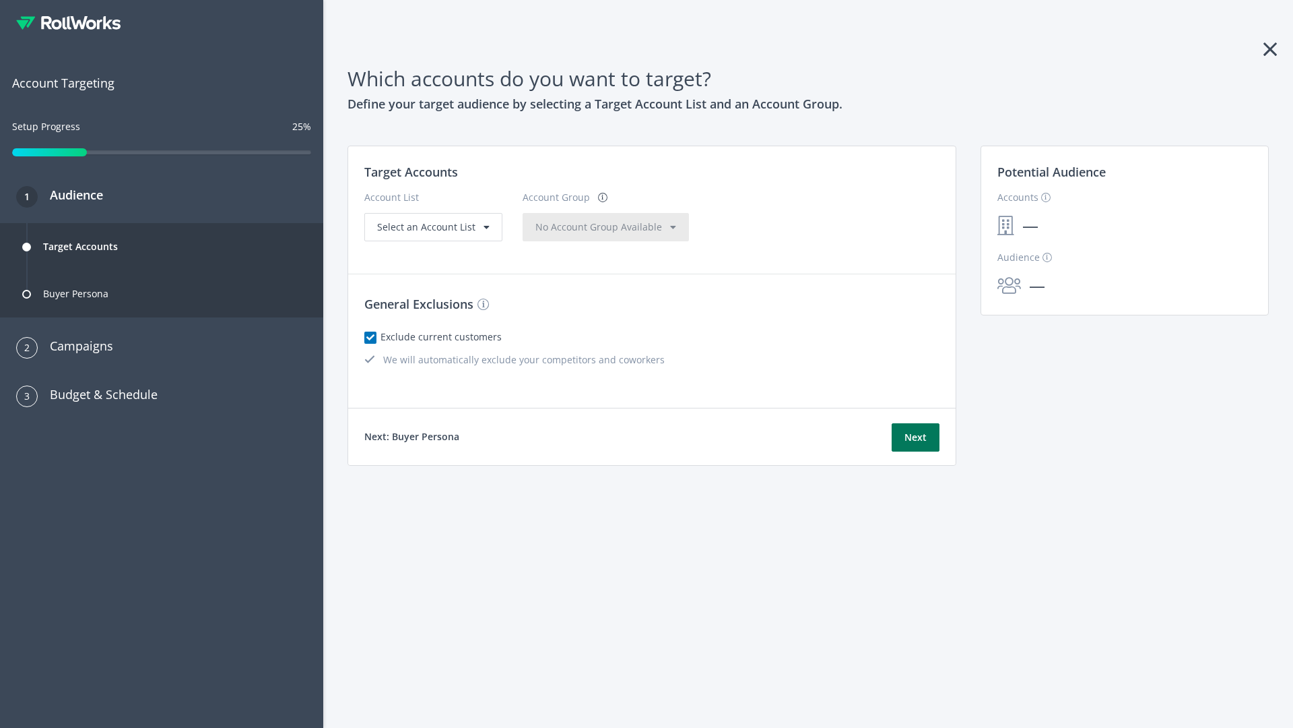
click at [915, 437] on button "Next" at bounding box center [916, 437] width 48 height 28
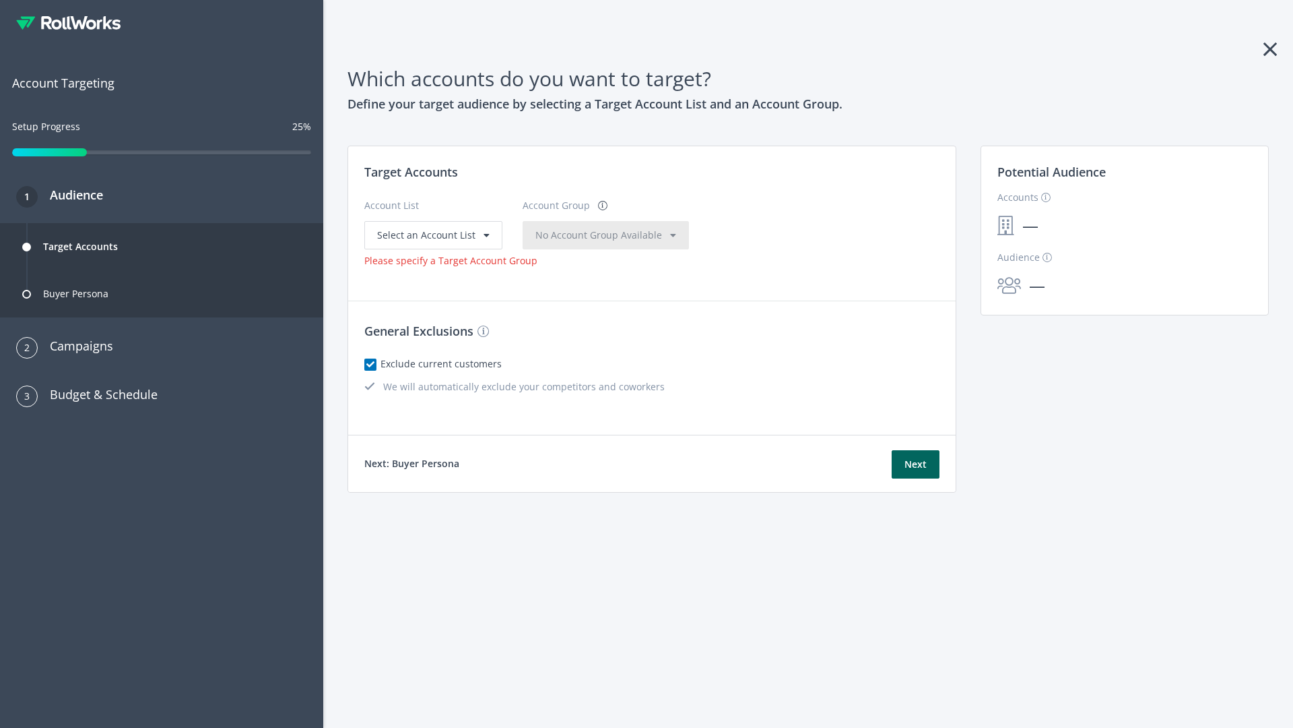
click at [432, 234] on span "Select an Account List" at bounding box center [426, 234] width 98 height 13
click at [572, 234] on span "No Account Group Available" at bounding box center [599, 234] width 127 height 13
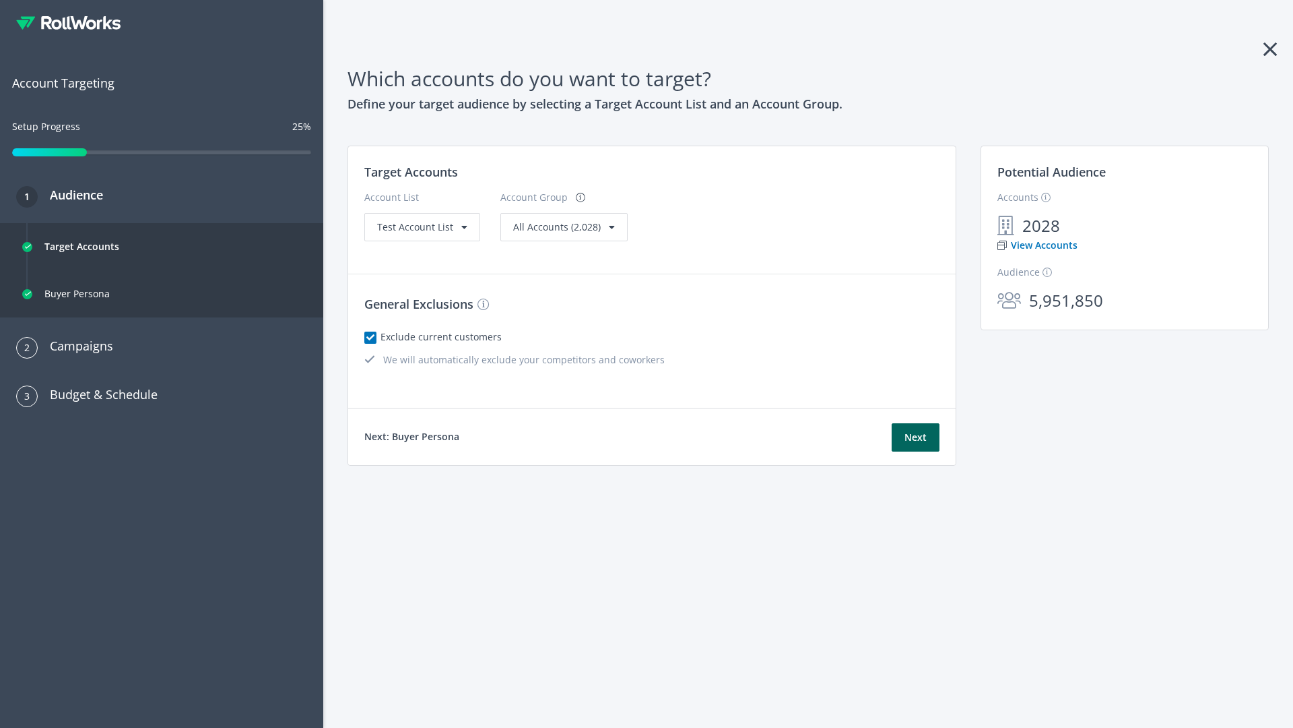
click at [1037, 245] on link "View Accounts" at bounding box center [1038, 245] width 80 height 15
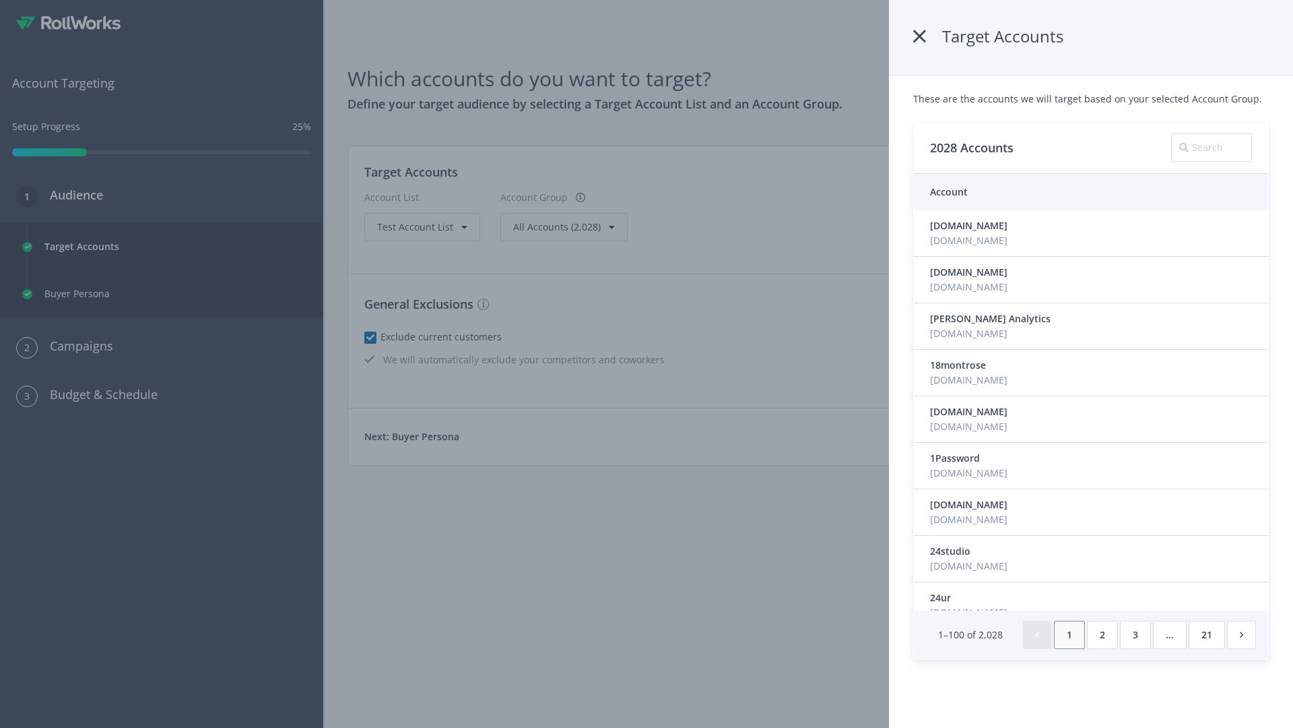
click at [920, 36] on icon at bounding box center [919, 36] width 13 height 24
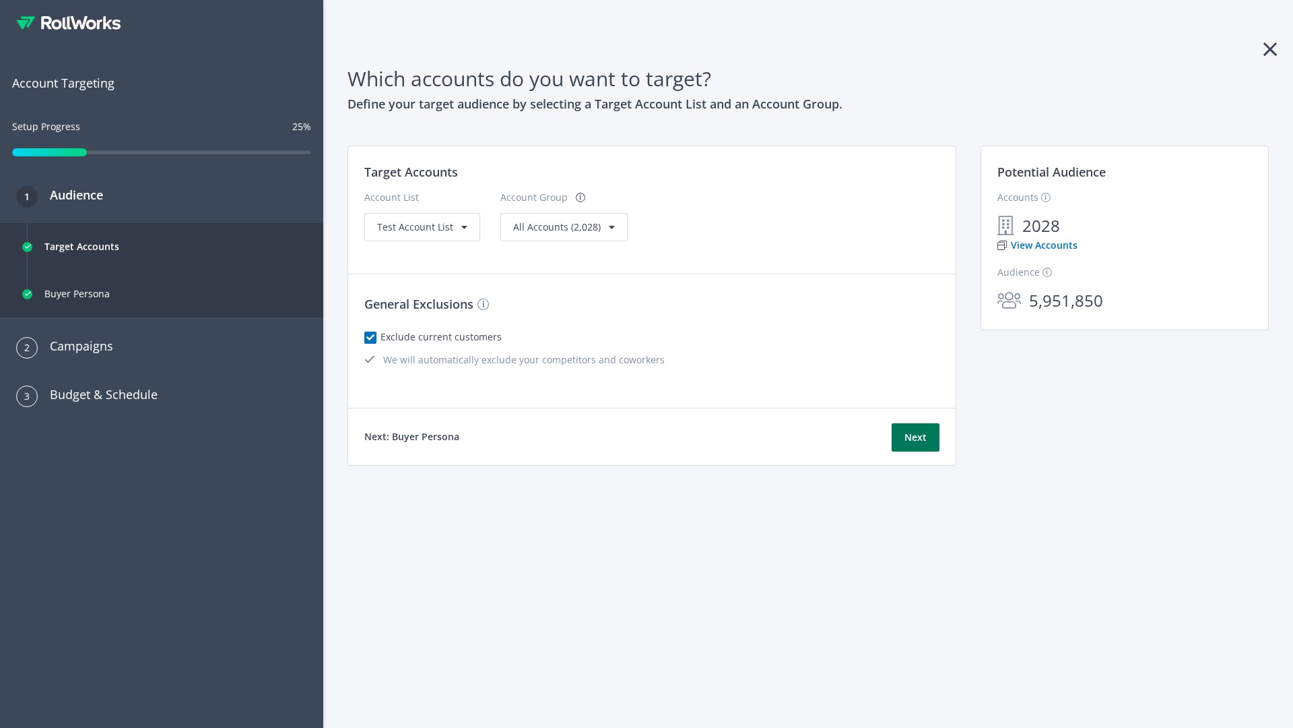
click at [915, 437] on button "Next" at bounding box center [916, 437] width 48 height 28
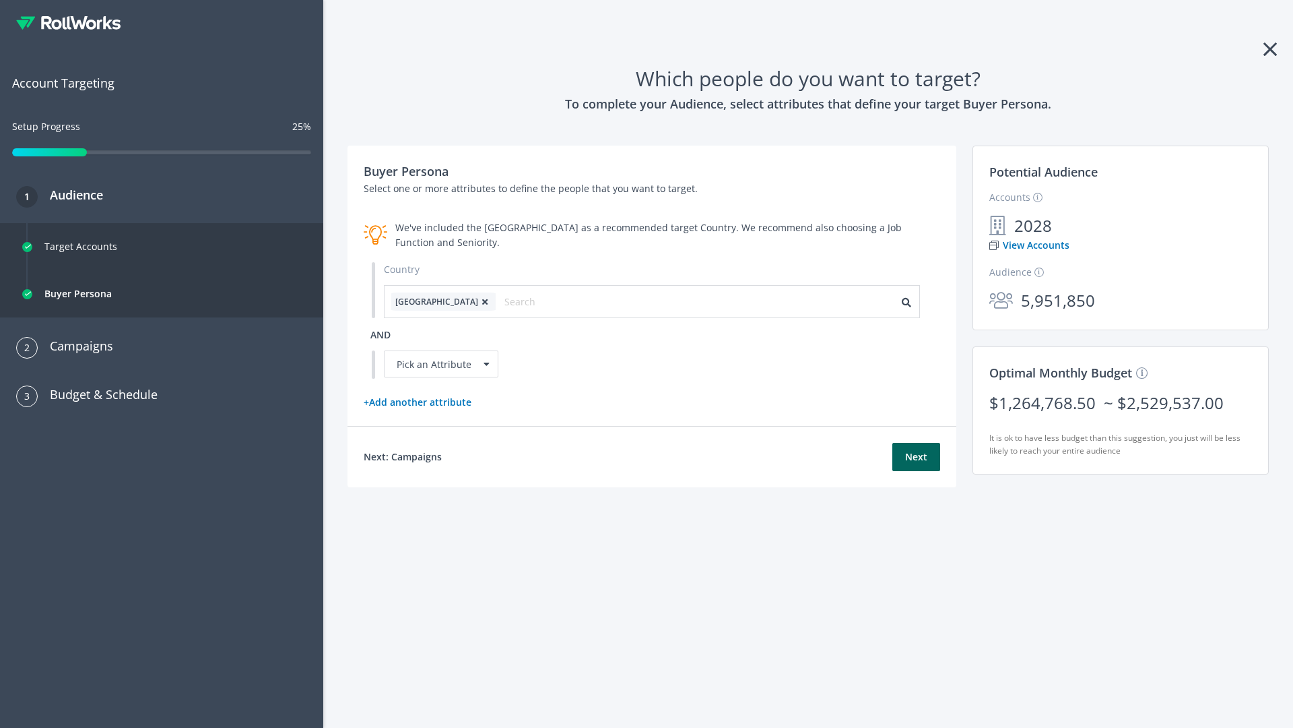
click at [478, 301] on icon at bounding box center [484, 302] width 13 height 8
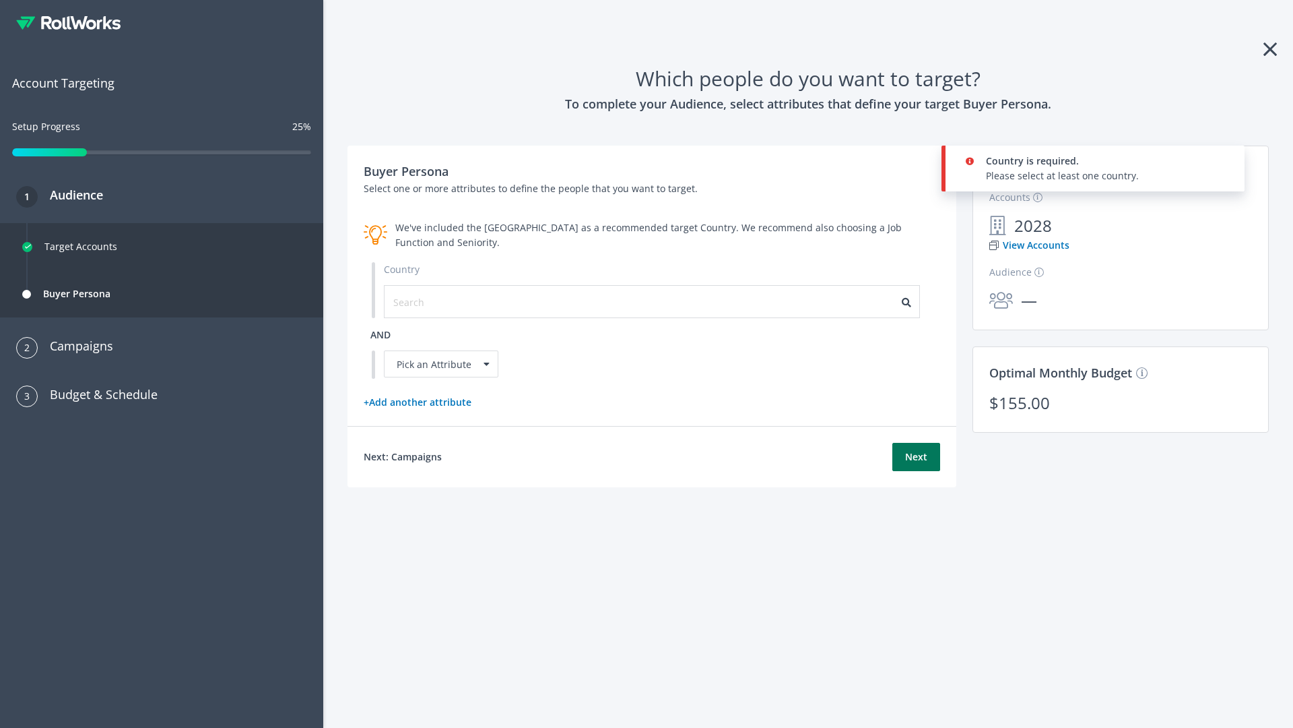
click at [916, 456] on button "Next" at bounding box center [917, 457] width 48 height 28
click at [445, 301] on input "text" at bounding box center [453, 301] width 121 height 15
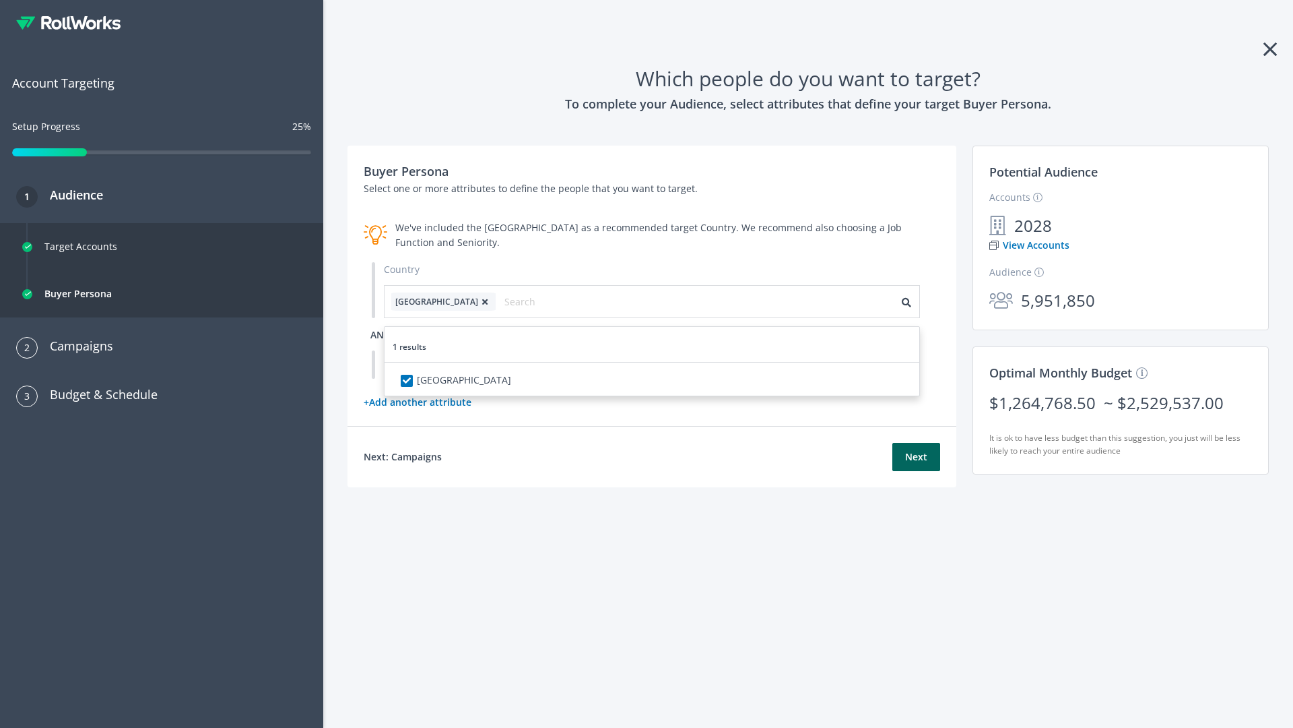
click at [381, 334] on span "and" at bounding box center [380, 334] width 20 height 13
click at [441, 364] on div "Pick an Attribute" at bounding box center [441, 363] width 115 height 27
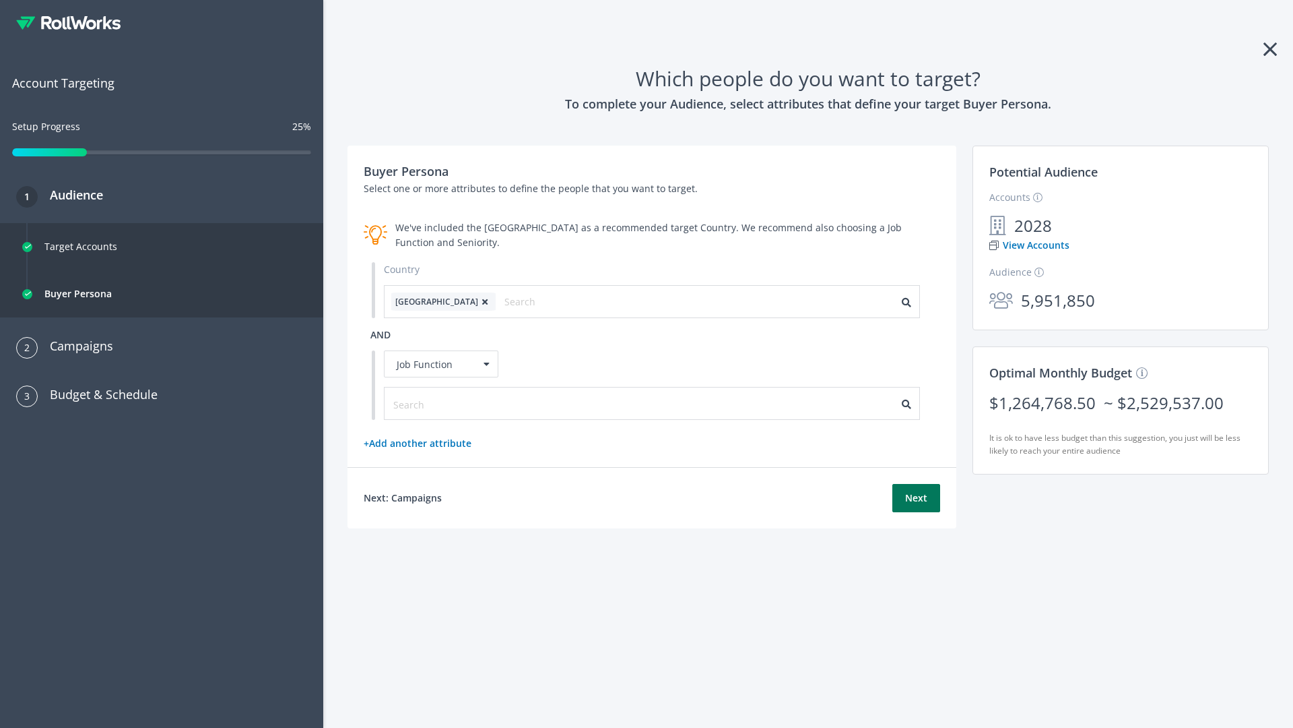
click at [916, 498] on button "Next" at bounding box center [917, 498] width 48 height 28
click at [445, 403] on input "text" at bounding box center [453, 404] width 121 height 15
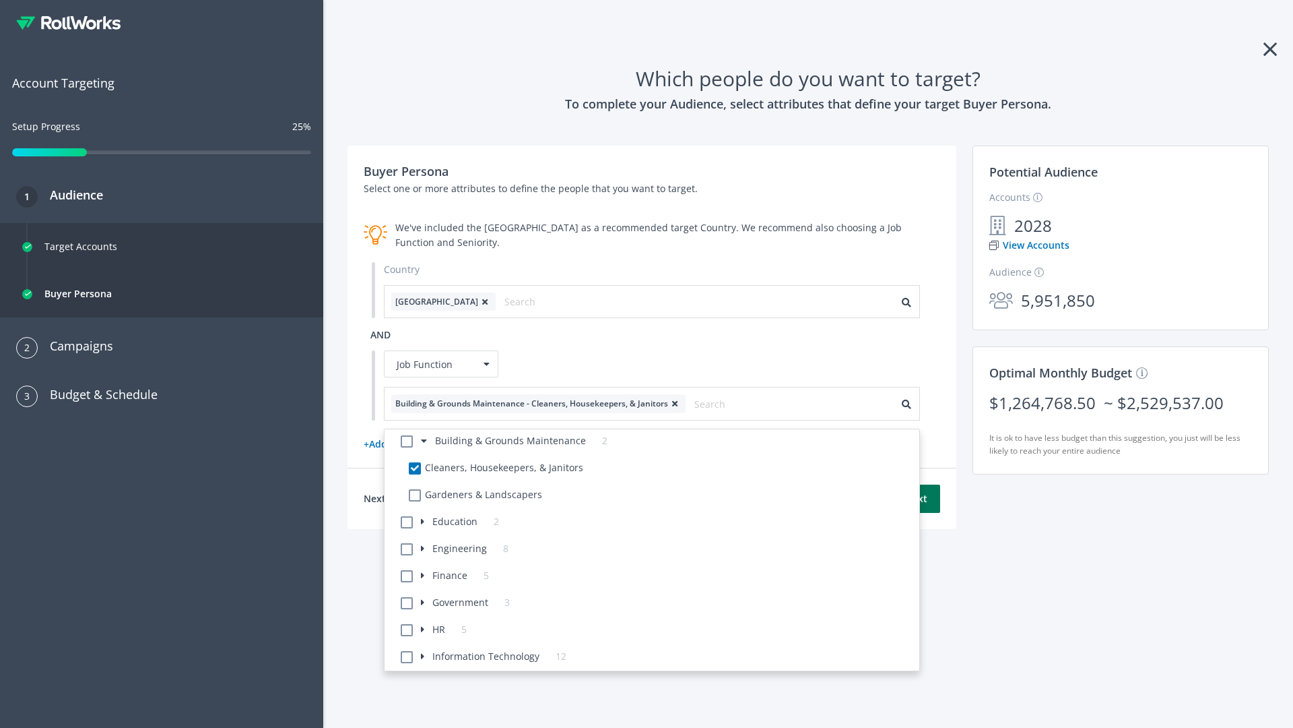
click at [916, 498] on button "Next" at bounding box center [917, 498] width 48 height 28
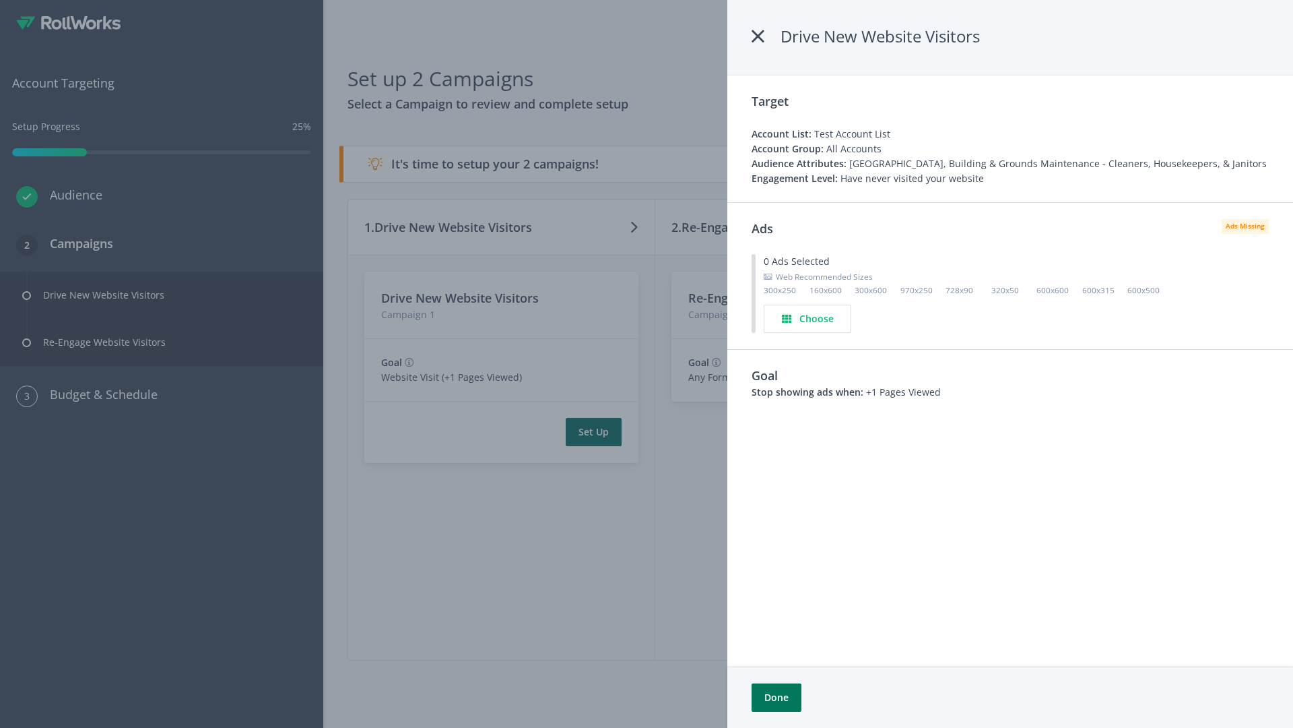
click at [777, 697] on button "Done" at bounding box center [777, 697] width 50 height 28
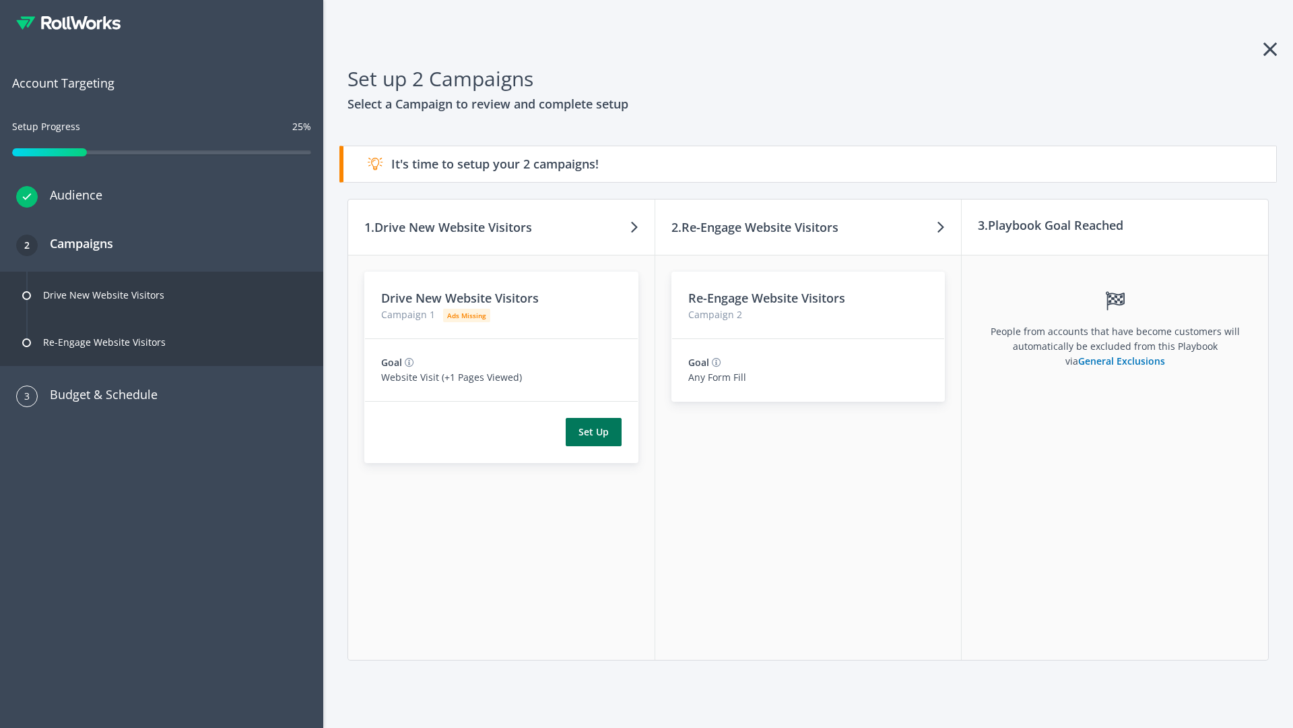
click at [593, 432] on button "Set Up" at bounding box center [594, 432] width 56 height 28
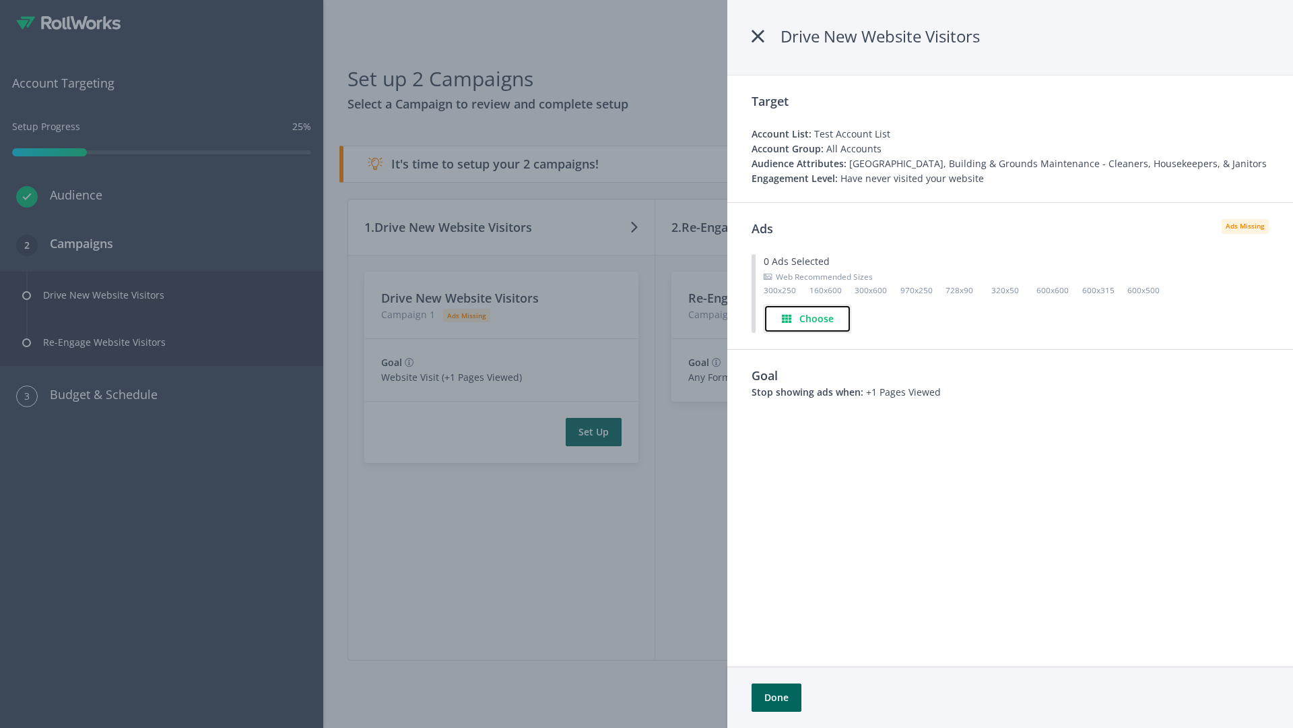
click at [809, 318] on h4 "Choose" at bounding box center [817, 318] width 34 height 15
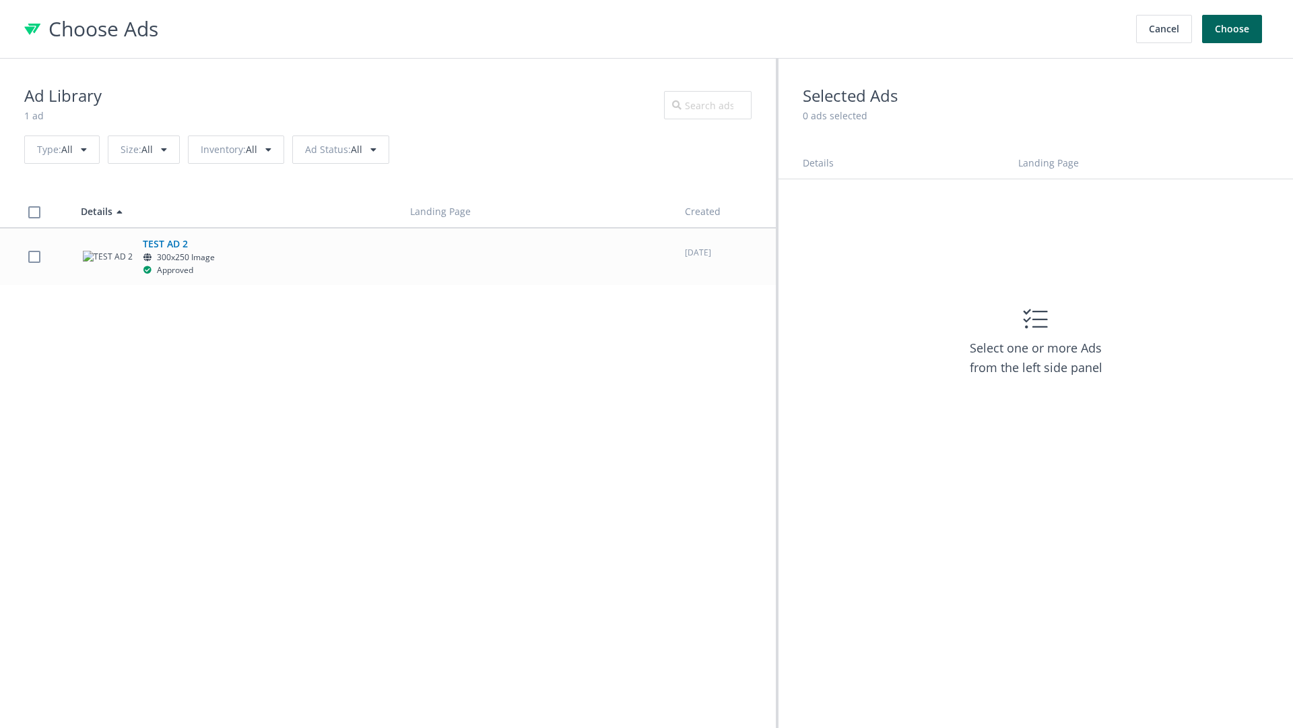
click at [34, 256] on label at bounding box center [34, 256] width 12 height 13
checkbox input "true"
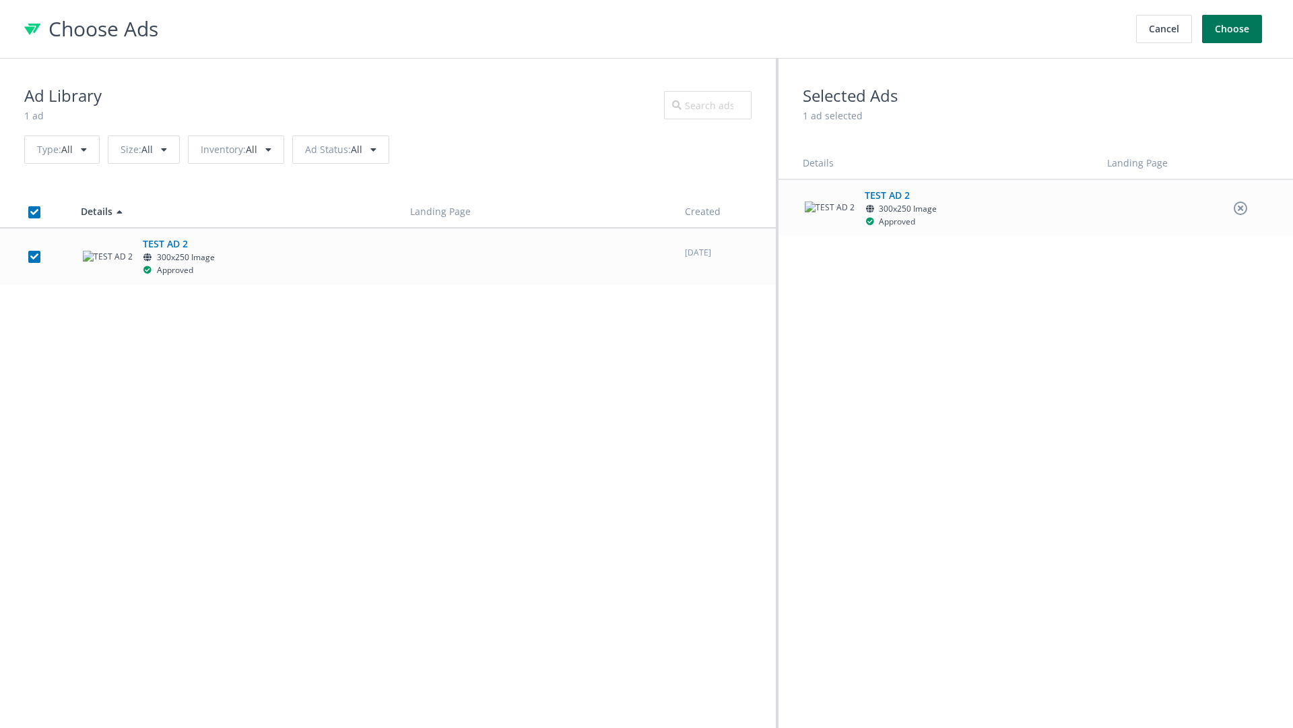
click at [1233, 29] on button "Choose" at bounding box center [1232, 29] width 60 height 28
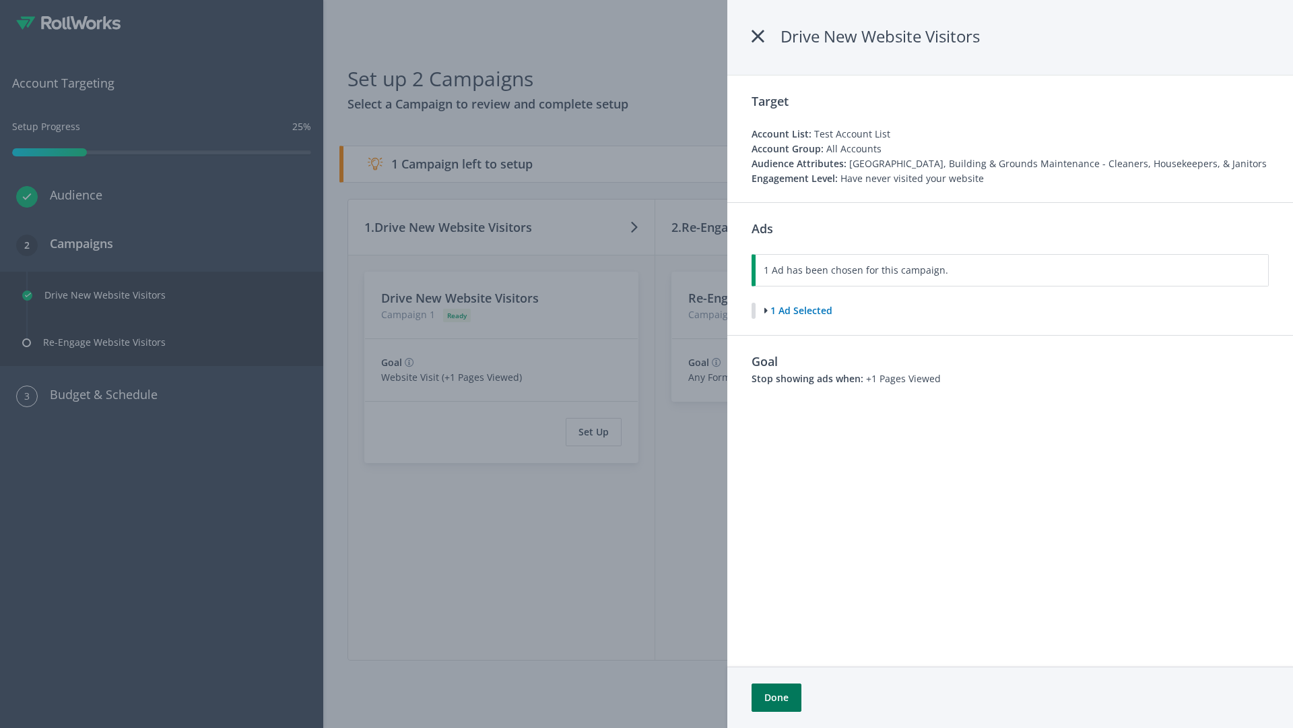
click at [776, 697] on button "Done" at bounding box center [777, 697] width 50 height 28
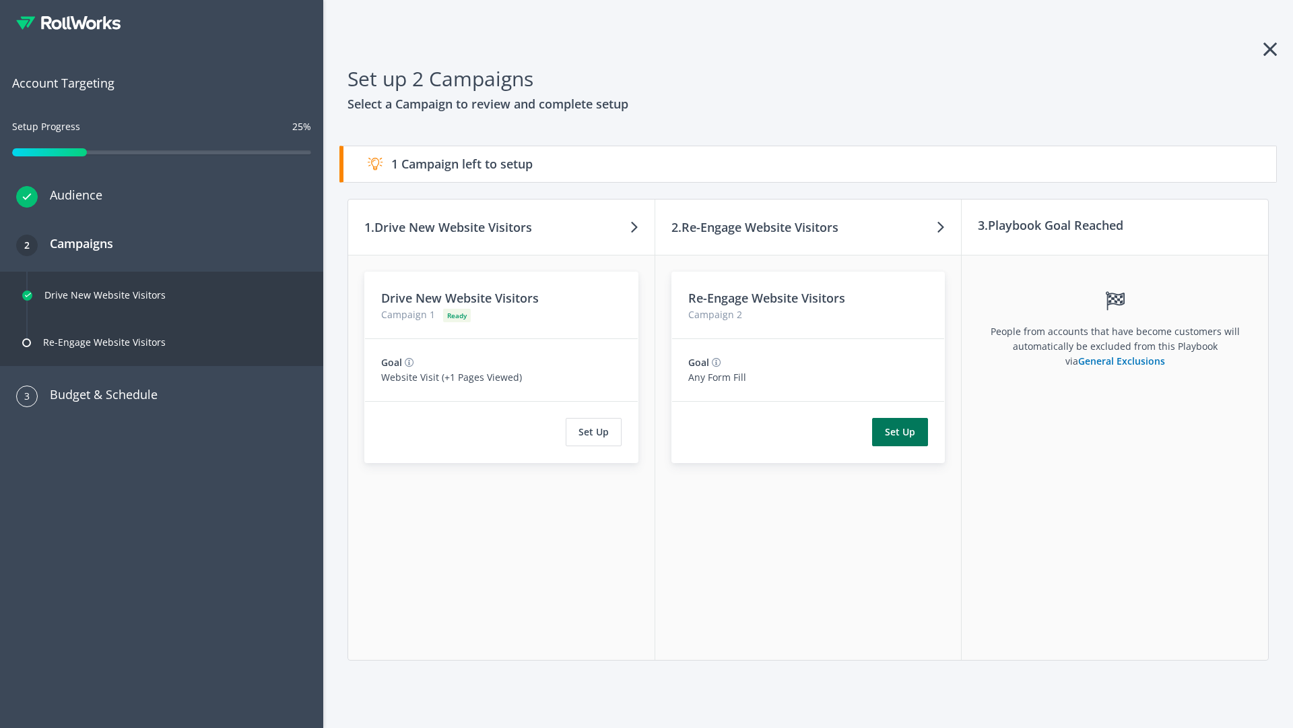
click at [901, 432] on button "Set Up" at bounding box center [900, 432] width 56 height 28
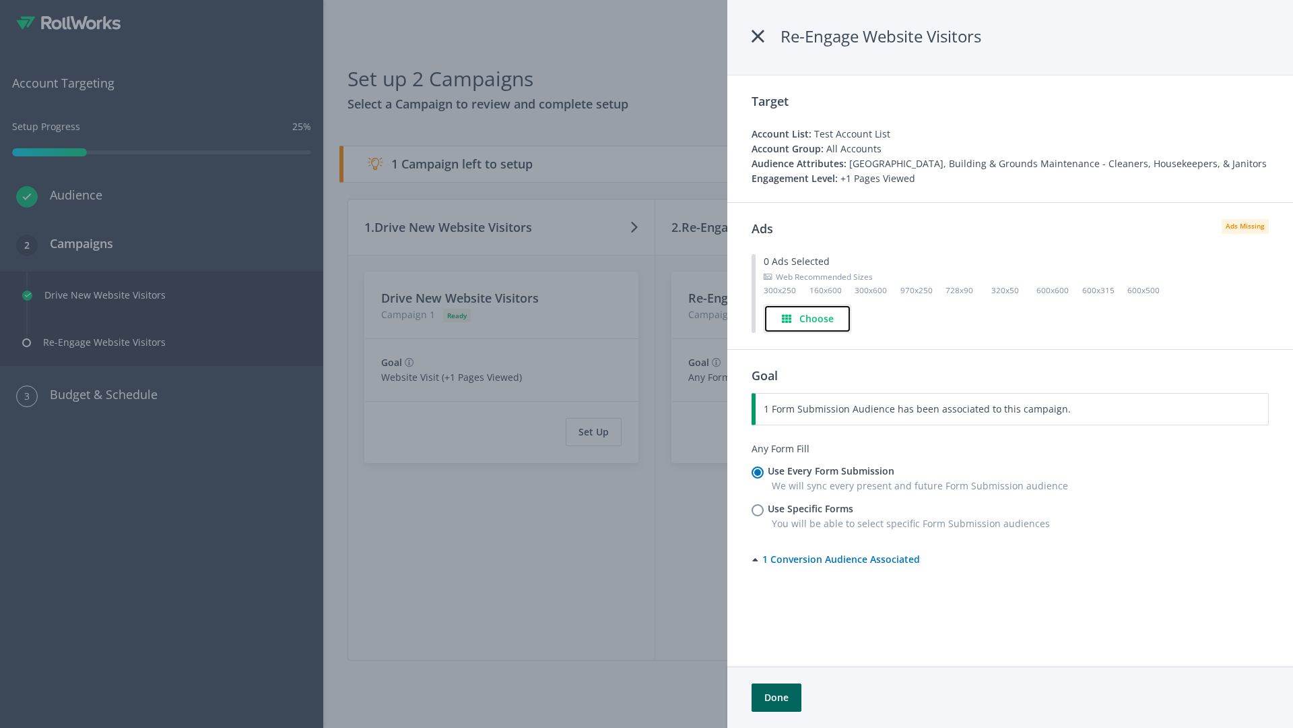
click at [808, 318] on h4 "Choose" at bounding box center [817, 318] width 34 height 15
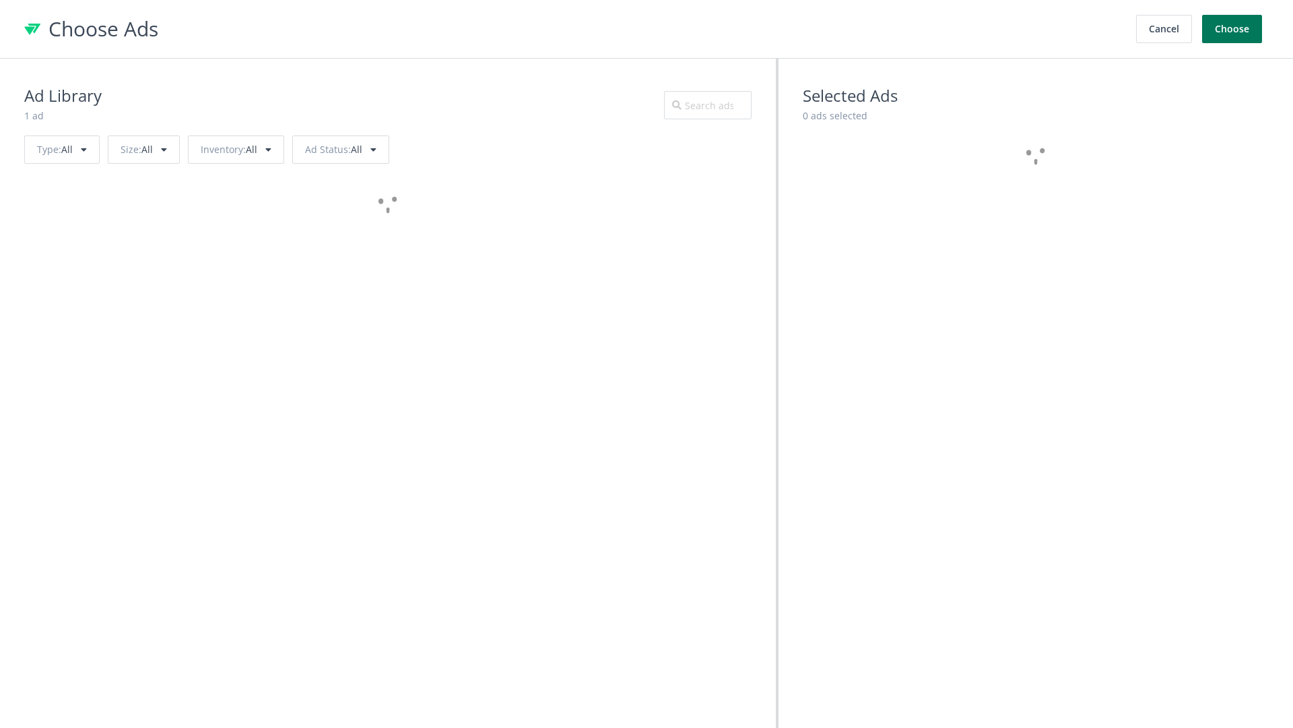
click at [1233, 29] on button "Choose" at bounding box center [1232, 29] width 60 height 28
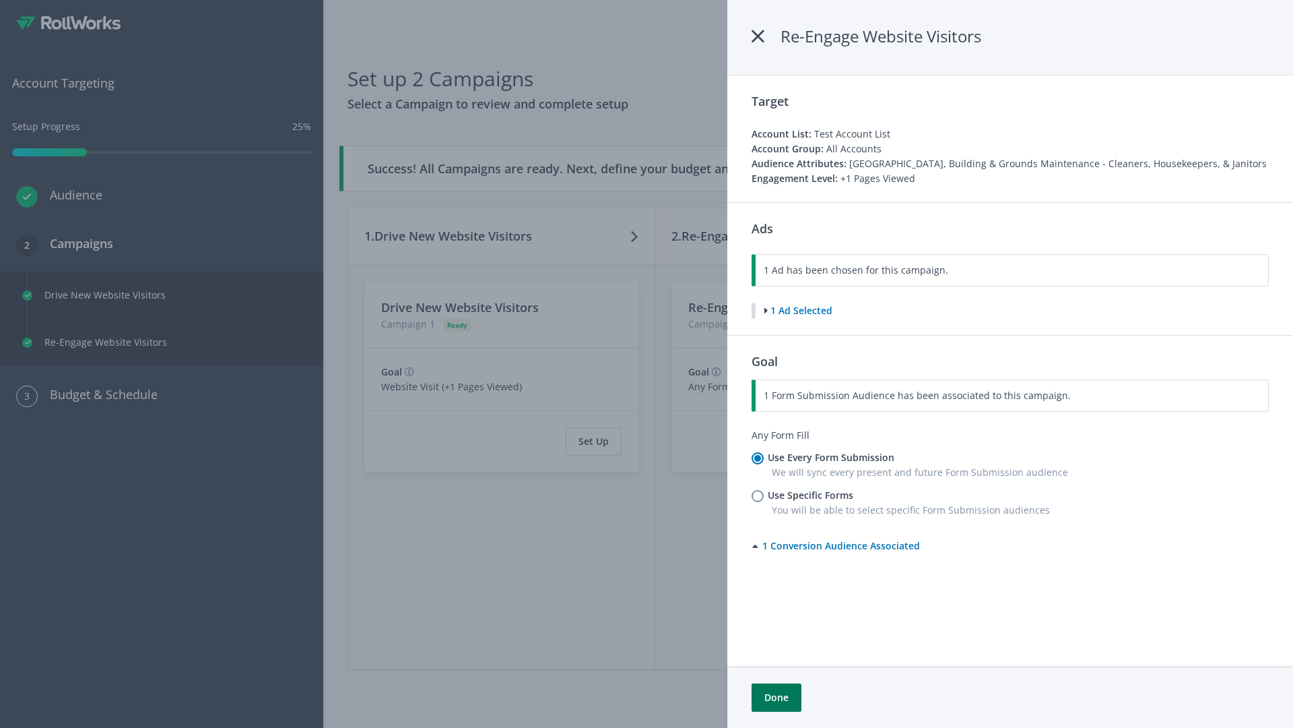
click at [776, 697] on button "Done" at bounding box center [777, 697] width 50 height 28
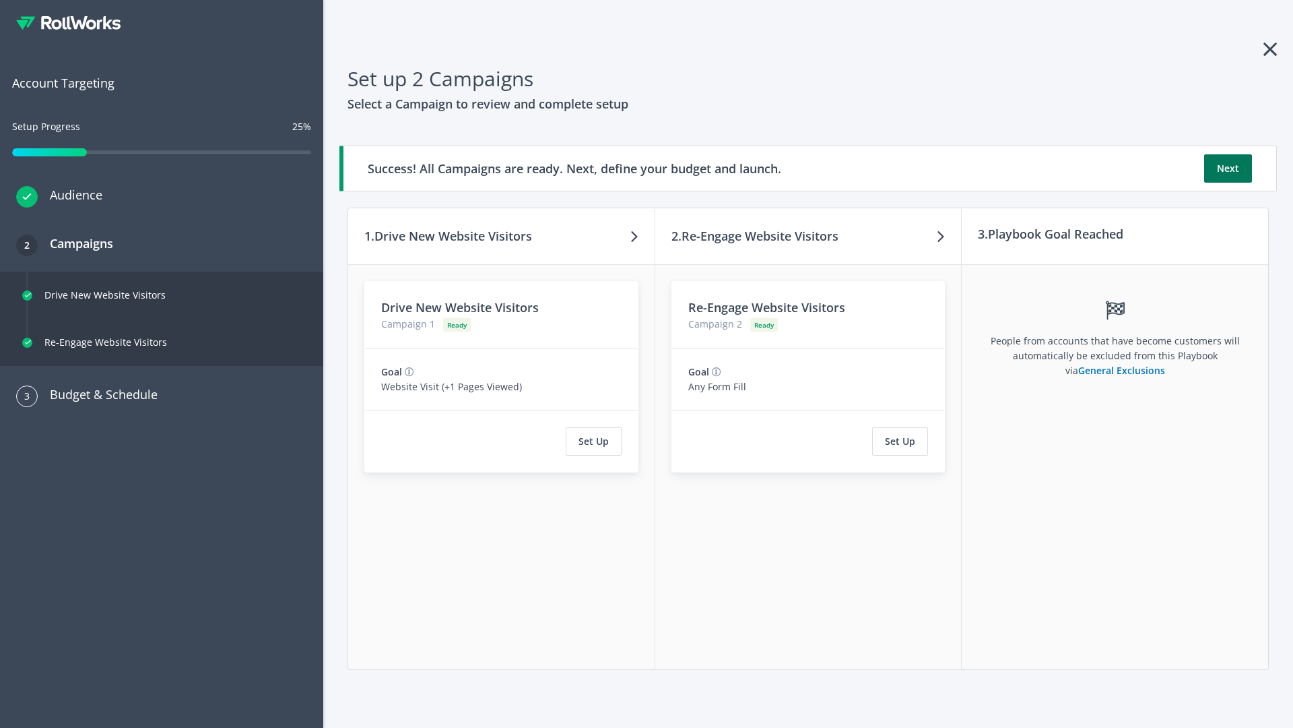
click at [1228, 168] on button "Next" at bounding box center [1228, 168] width 48 height 28
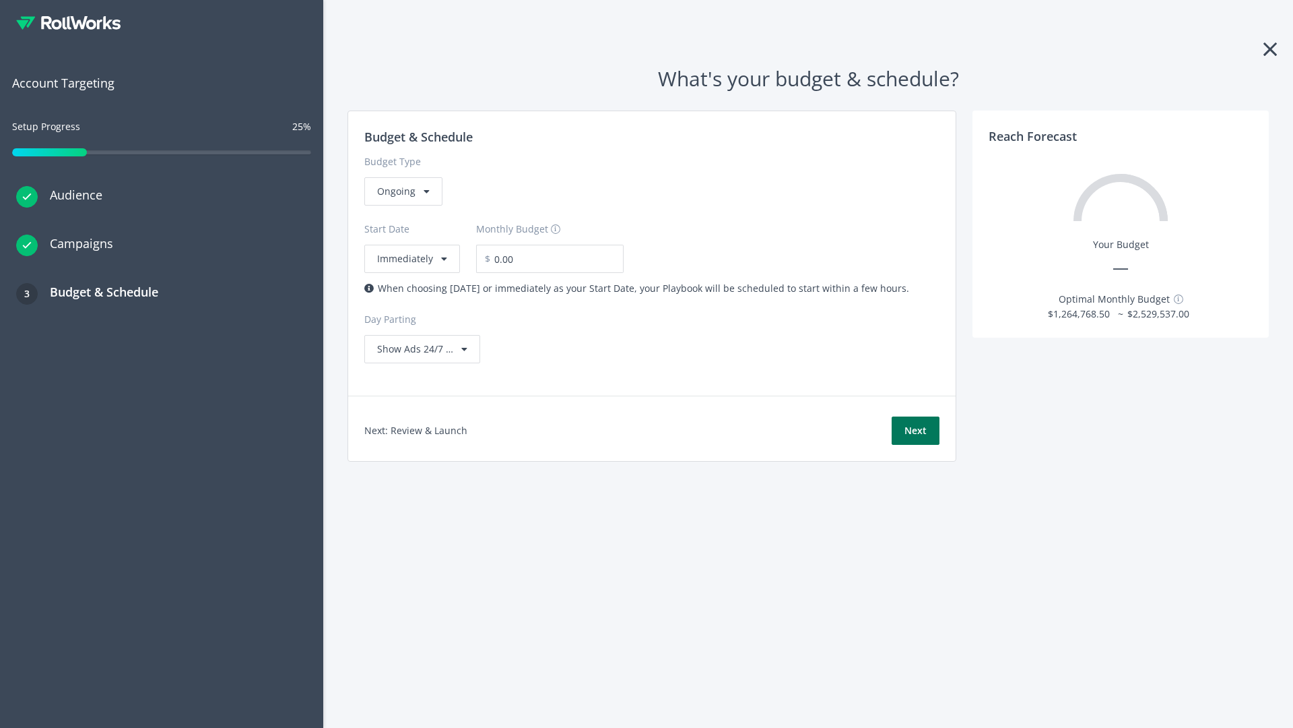
click at [915, 430] on button "Next" at bounding box center [916, 430] width 48 height 28
click at [402, 205] on div "Ongoing" at bounding box center [403, 191] width 78 height 28
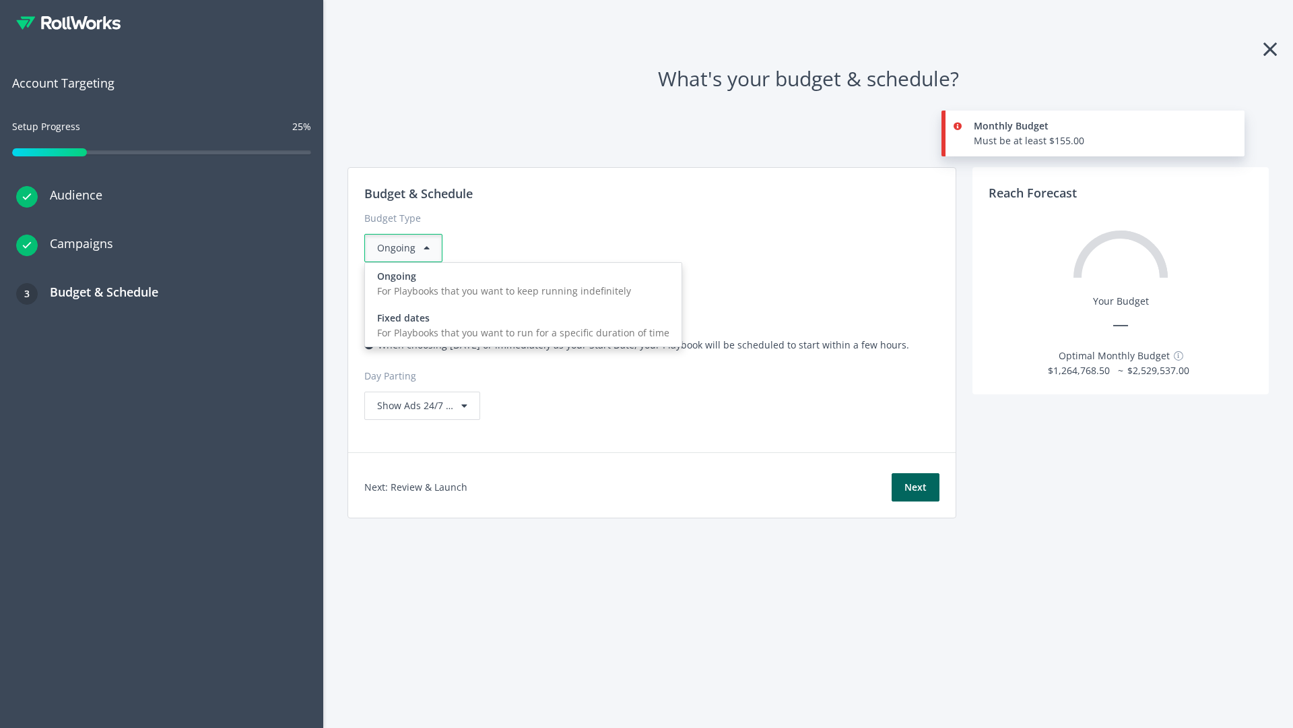
click at [519, 325] on div "For Playbooks that you want to run for a specific duration of time" at bounding box center [523, 332] width 292 height 15
click at [409, 248] on div "Ongoing" at bounding box center [403, 248] width 78 height 28
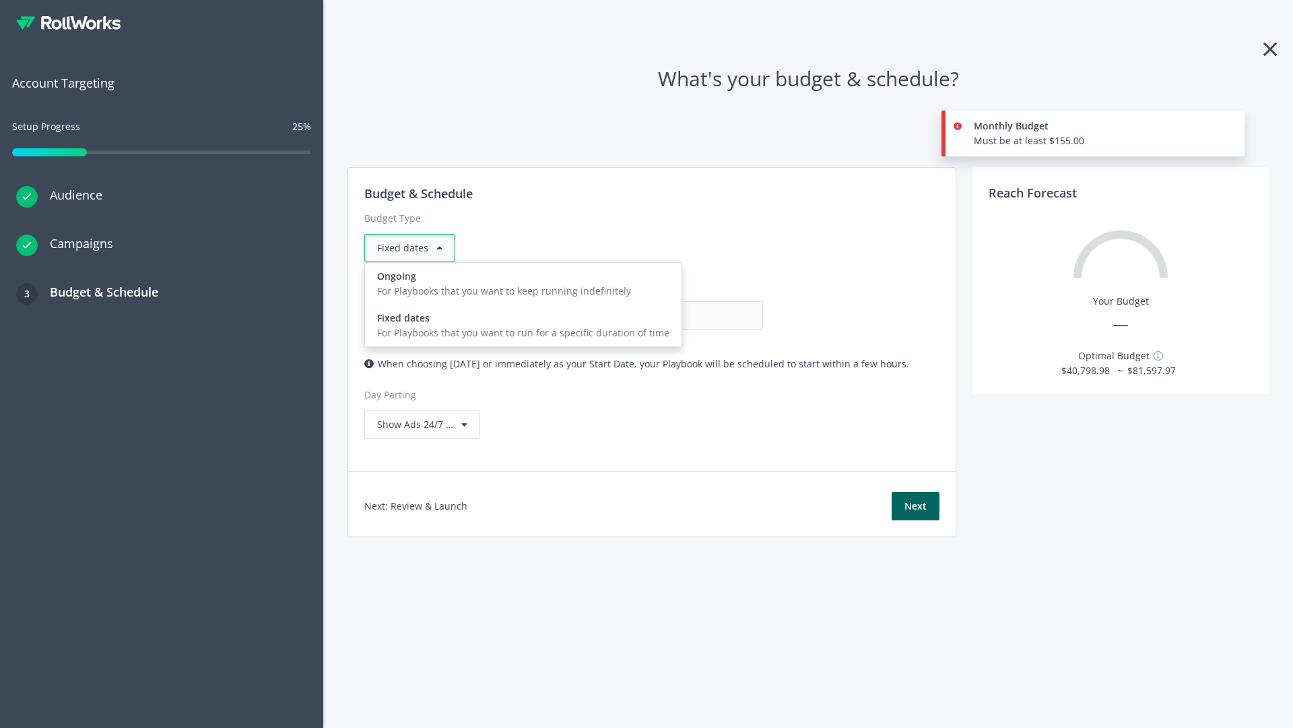
click at [519, 284] on div "For Playbooks that you want to keep running indefinitely" at bounding box center [523, 291] width 292 height 15
click at [630, 315] on input "0.00" at bounding box center [696, 315] width 133 height 28
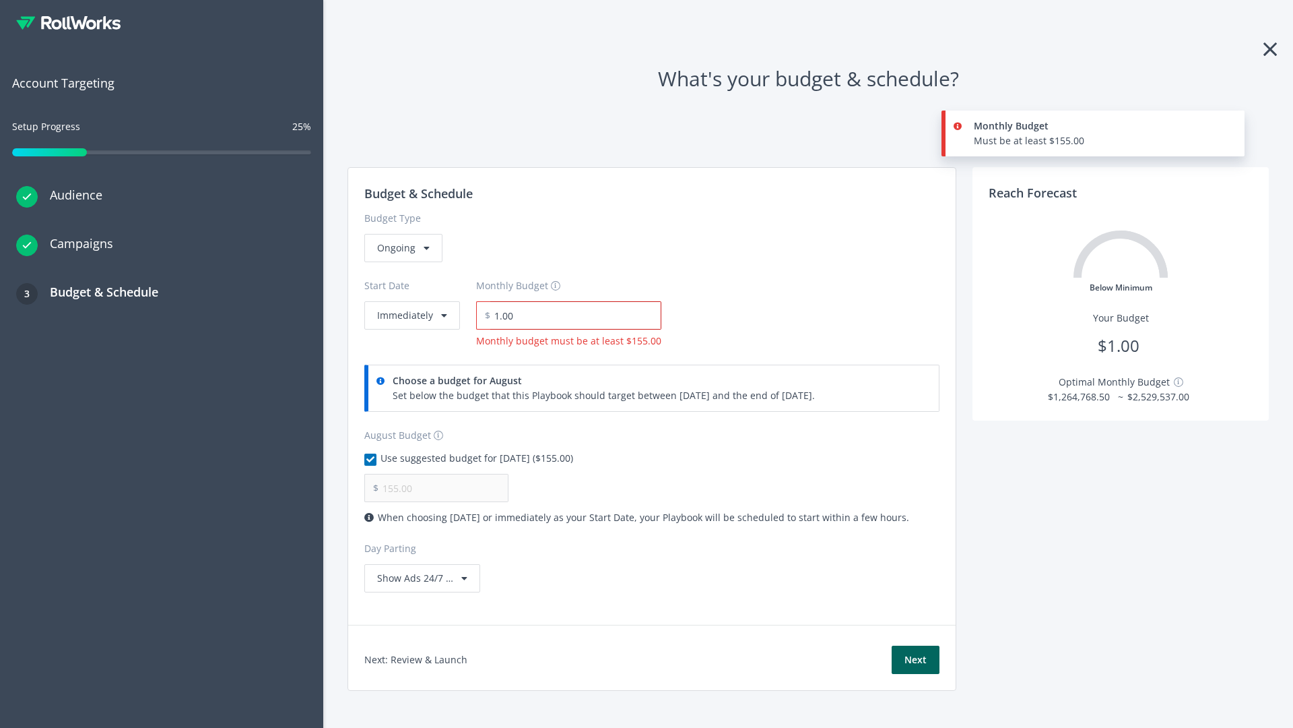
click at [571, 315] on input "1.00" at bounding box center [575, 315] width 171 height 28
type input "1,000.00"
click at [411, 301] on button "Immediately" at bounding box center [412, 315] width 96 height 28
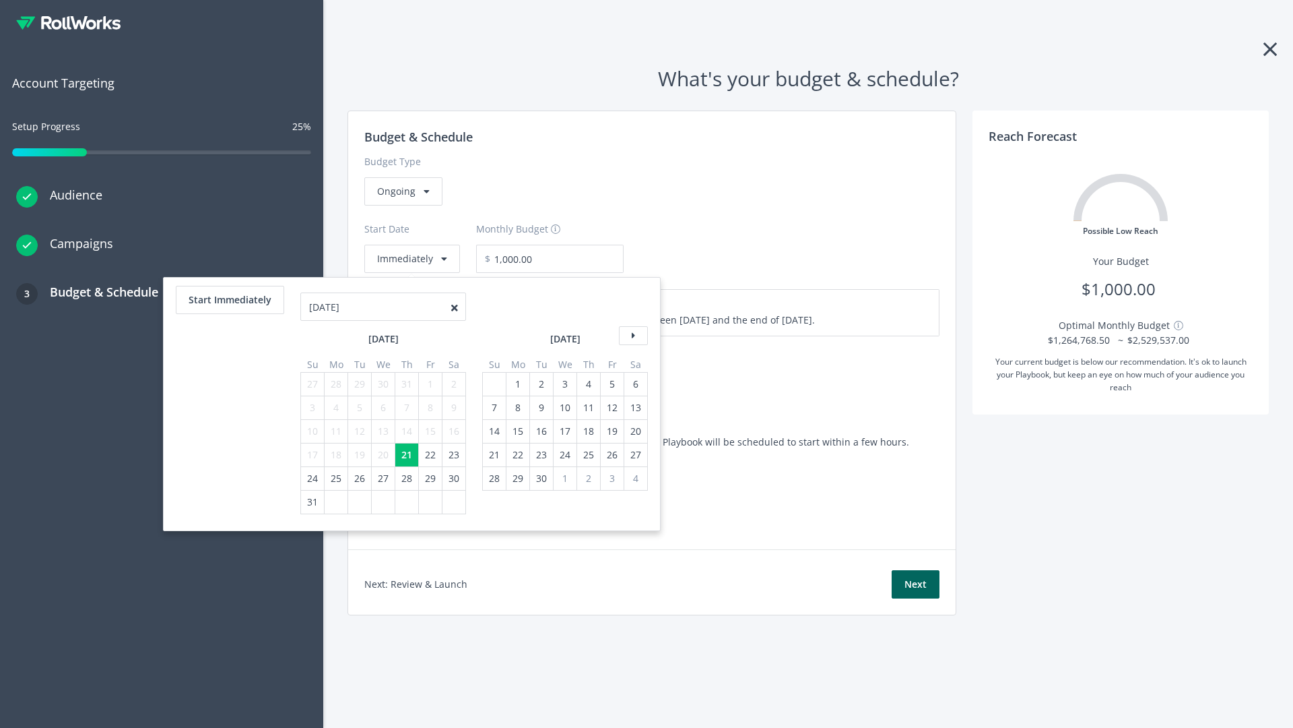
click at [632, 335] on icon at bounding box center [633, 335] width 29 height 19
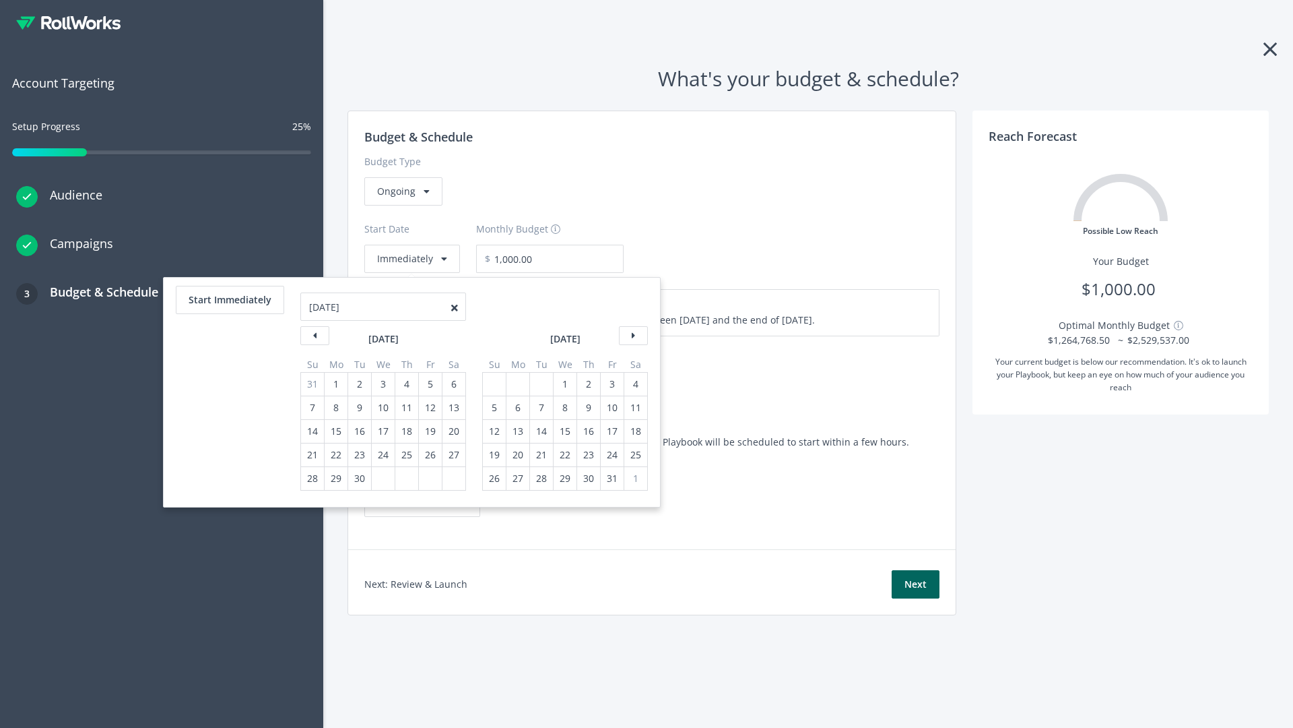
click at [493, 408] on div "5" at bounding box center [495, 407] width 18 height 23
type input "870.97"
click at [564, 384] on div "1" at bounding box center [565, 384] width 18 height 23
click at [229, 300] on button "Start Immediately" at bounding box center [230, 300] width 108 height 28
type input "[DATE]"
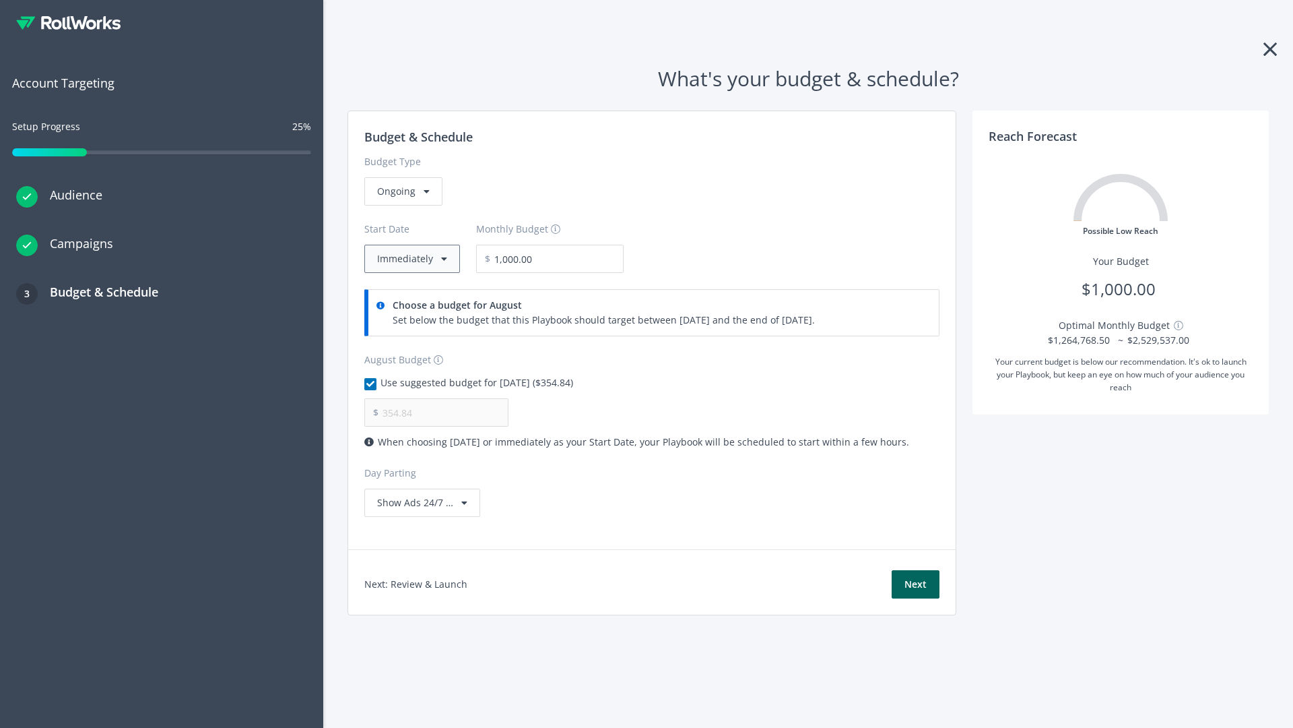
click at [411, 259] on button "Immediately" at bounding box center [412, 259] width 96 height 28
click at [915, 584] on button "Next" at bounding box center [916, 584] width 48 height 28
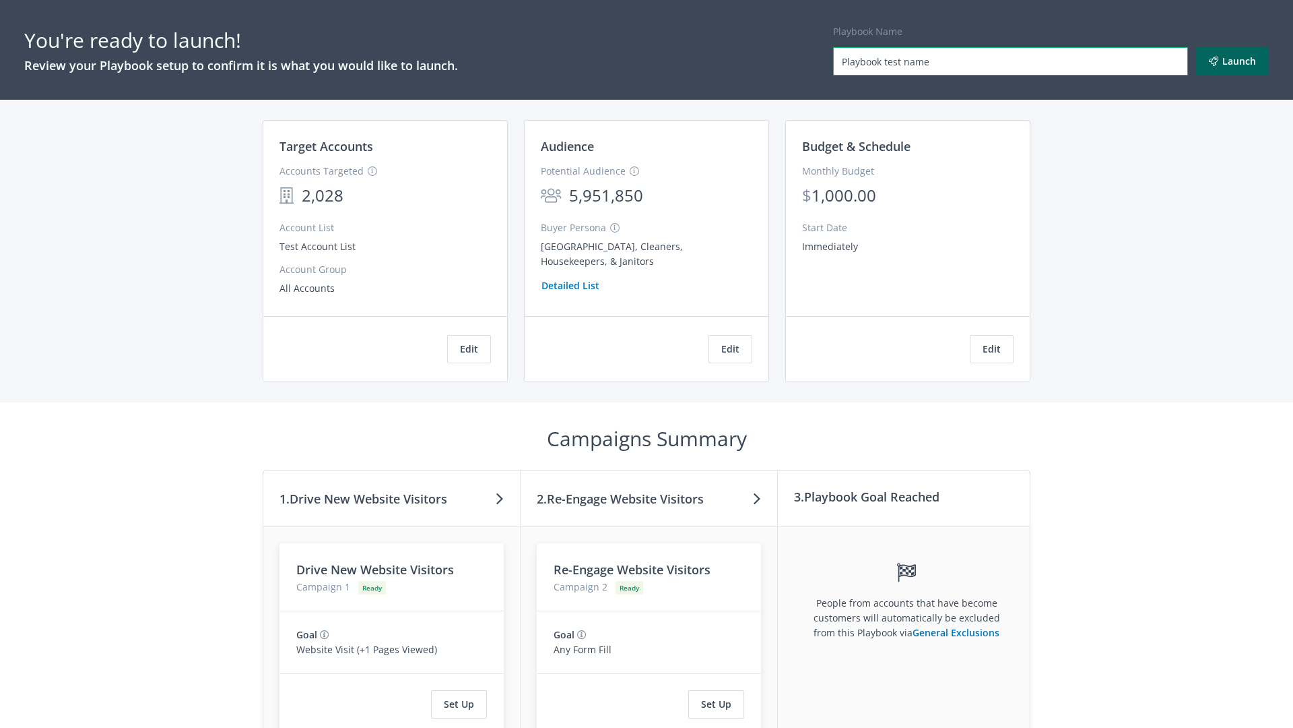
type input "Playbook test name"
click at [1233, 61] on button "Launch" at bounding box center [1232, 61] width 73 height 28
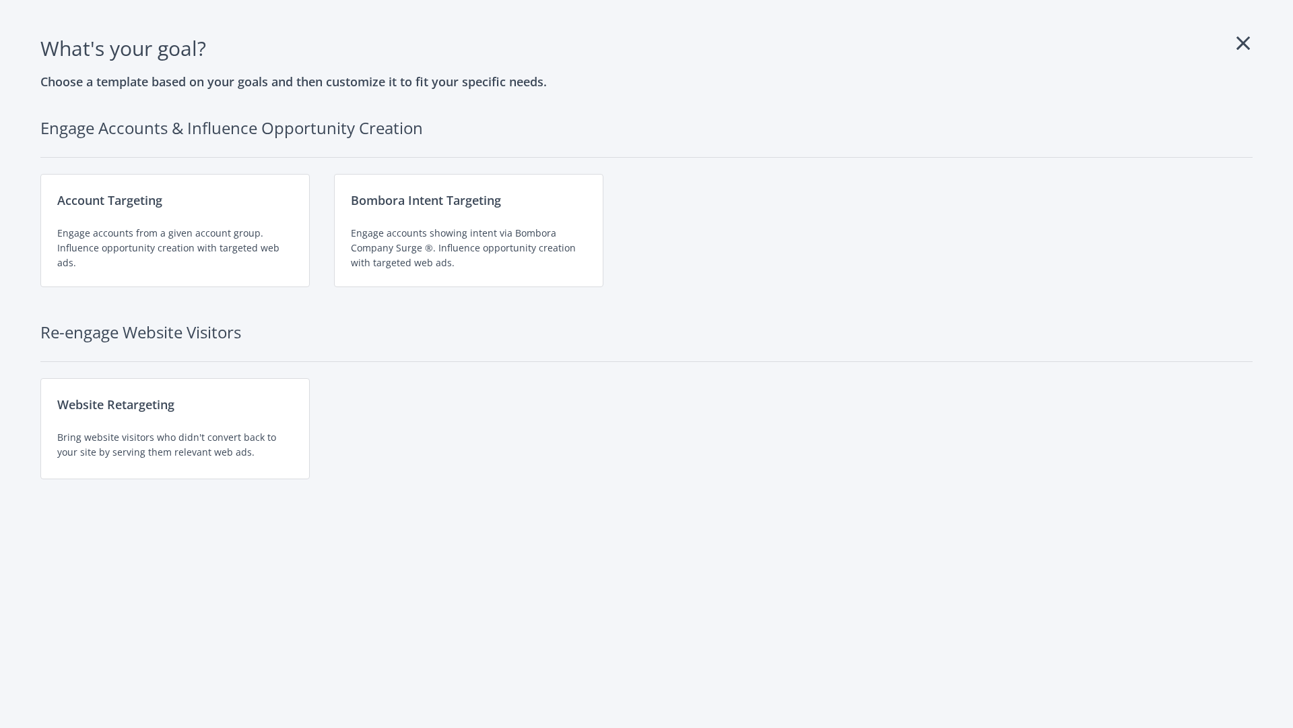
click at [469, 230] on div "Engage accounts showing intent via Bombora Company Surge ®. Influence opportuni…" at bounding box center [469, 248] width 236 height 44
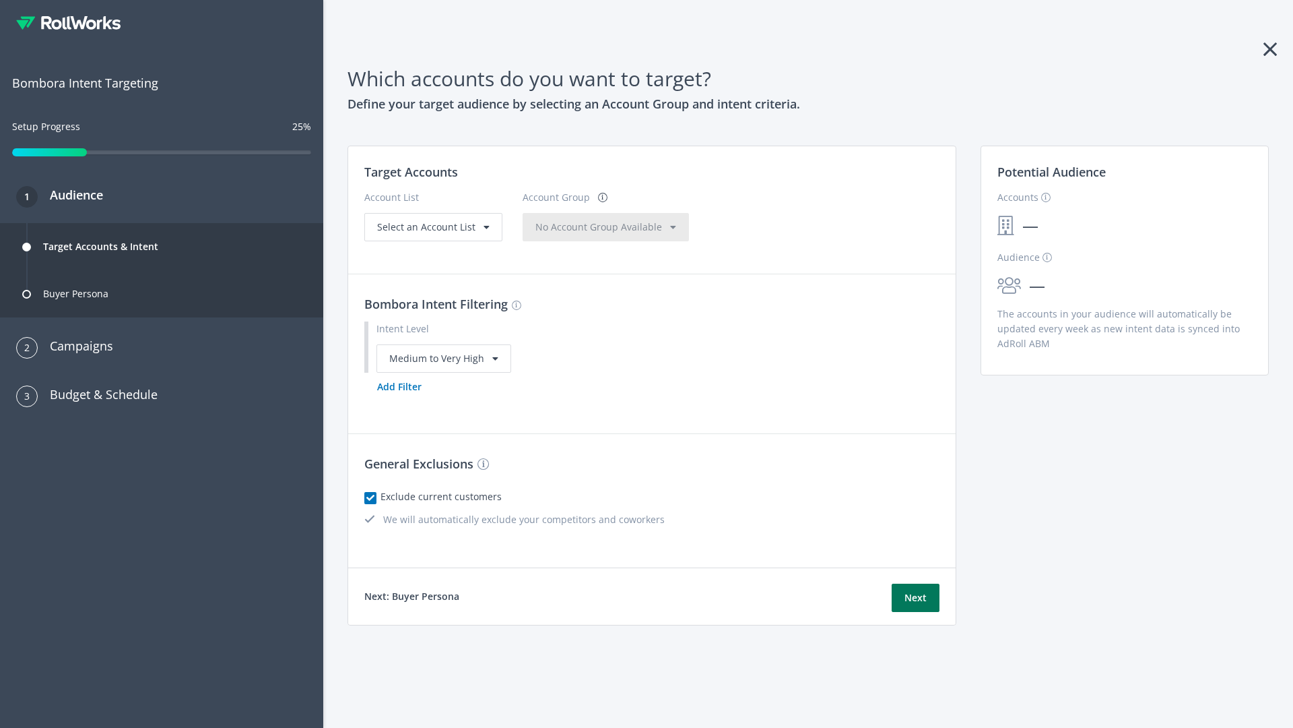
click at [915, 597] on button "Next" at bounding box center [916, 597] width 48 height 28
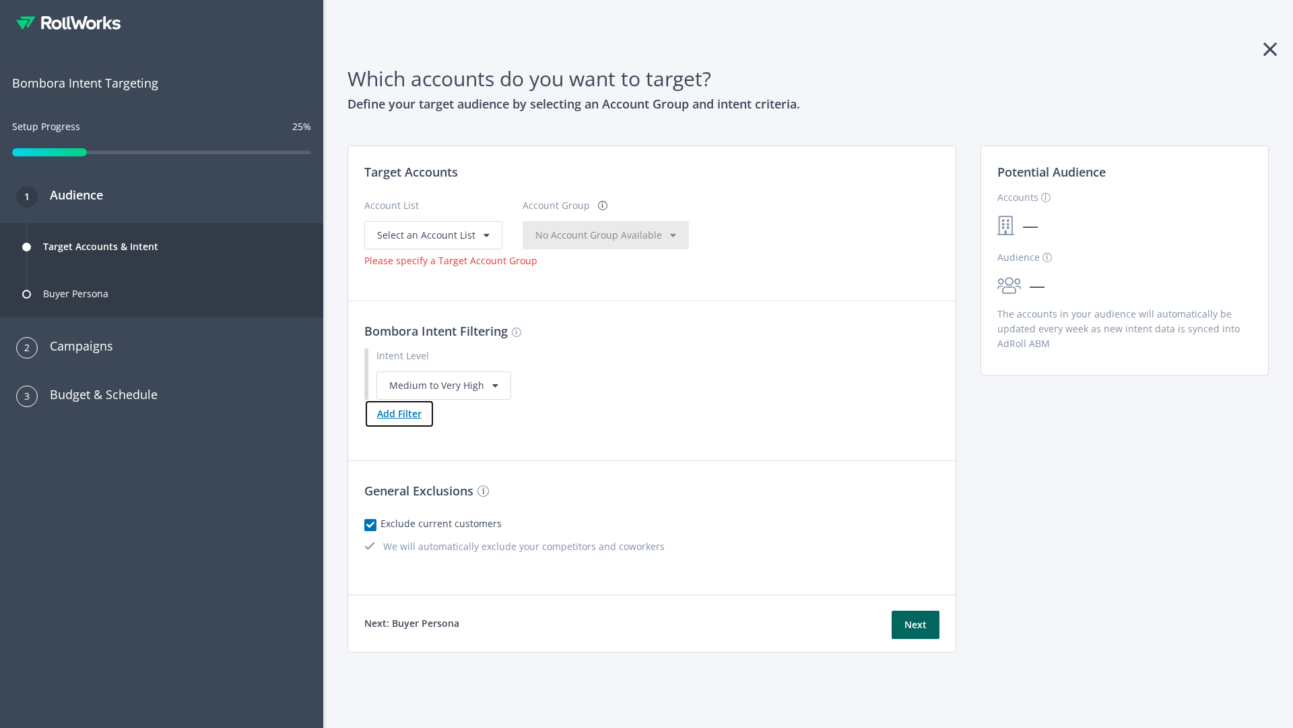
click at [399, 413] on button "Add Filter" at bounding box center [399, 413] width 70 height 28
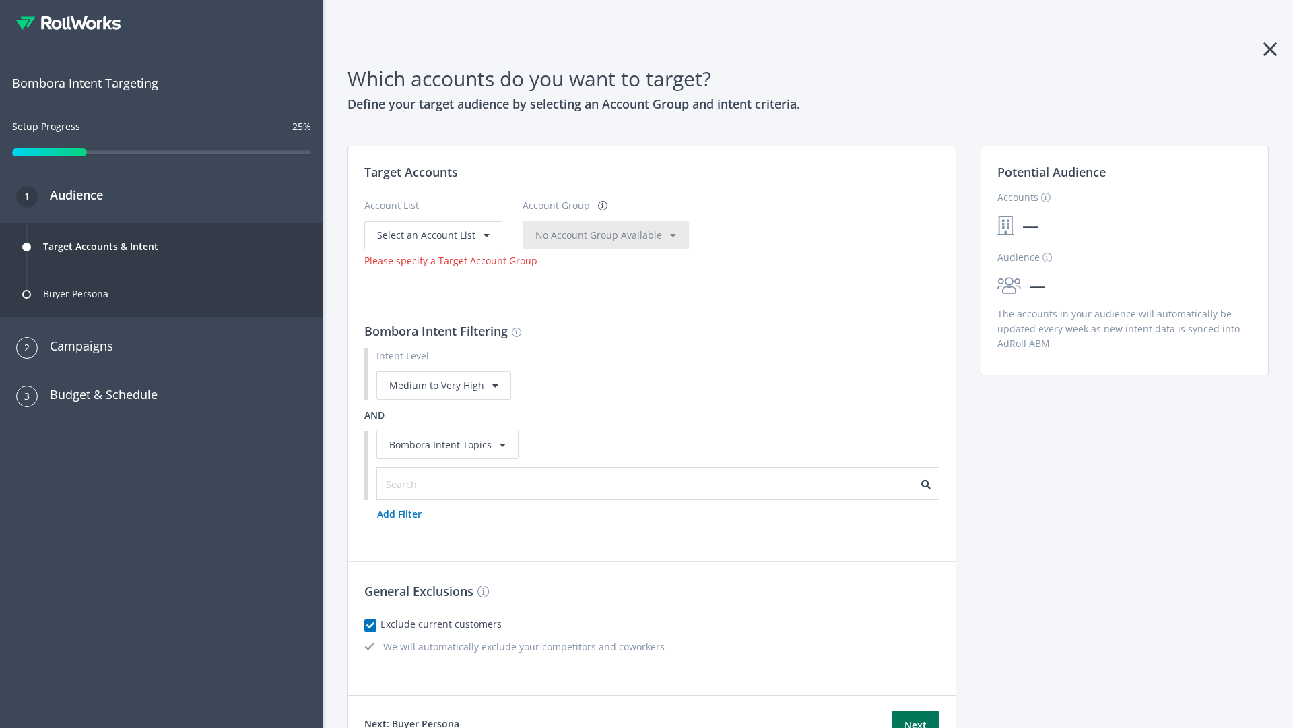
click at [915, 712] on button "Next" at bounding box center [916, 725] width 48 height 28
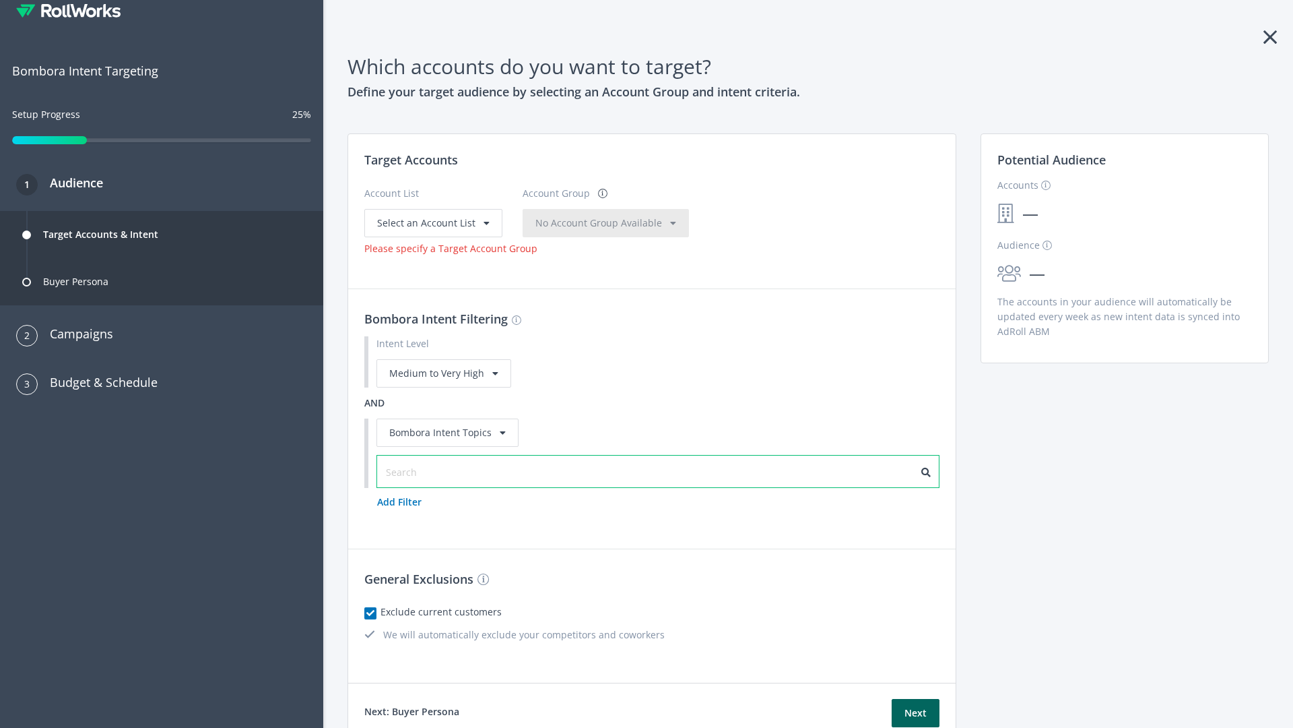
click at [439, 472] on input "text" at bounding box center [446, 472] width 121 height 15
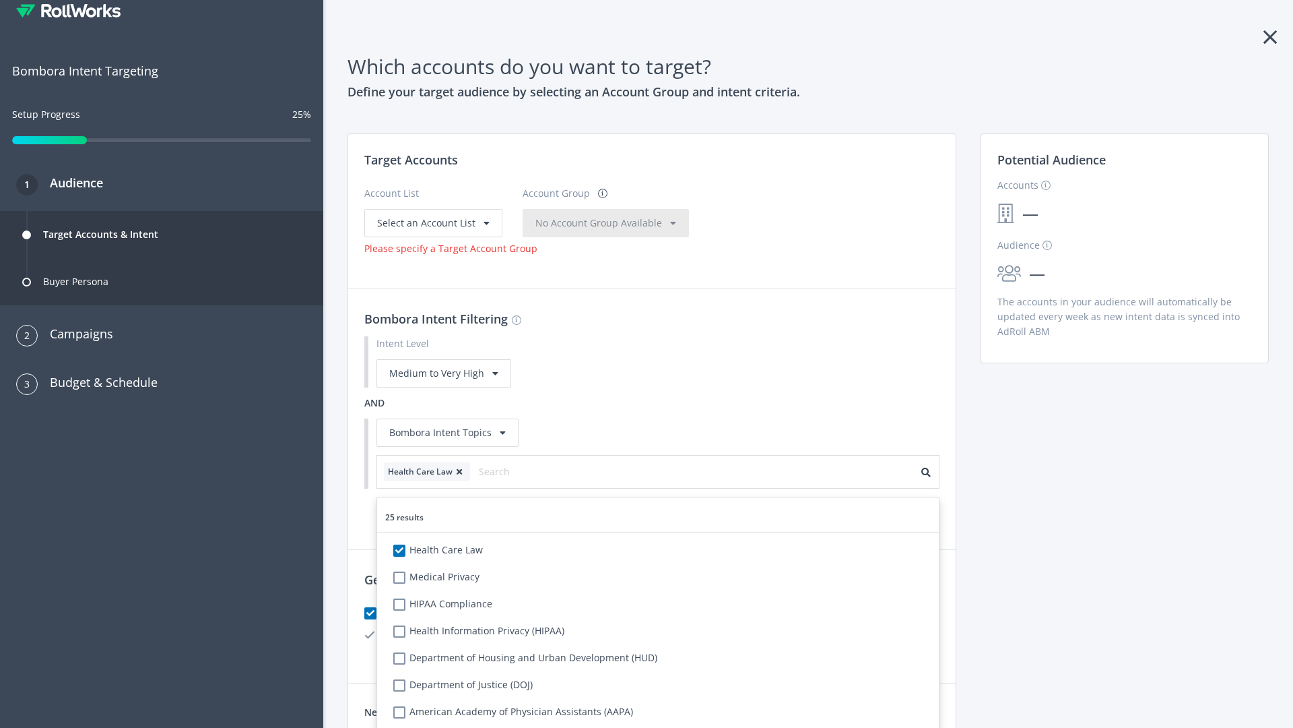
click at [432, 222] on span "Select an Account List" at bounding box center [426, 222] width 98 height 13
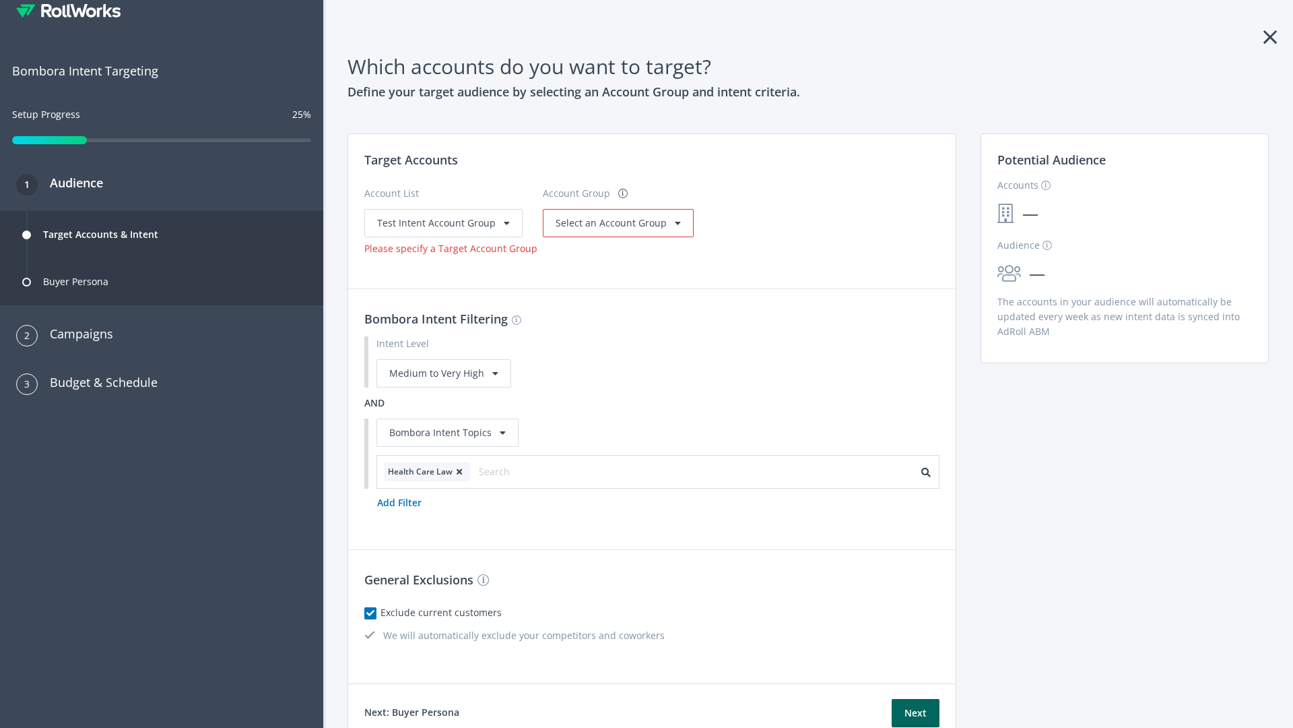
click at [613, 222] on span "Select an Account Group" at bounding box center [611, 222] width 111 height 13
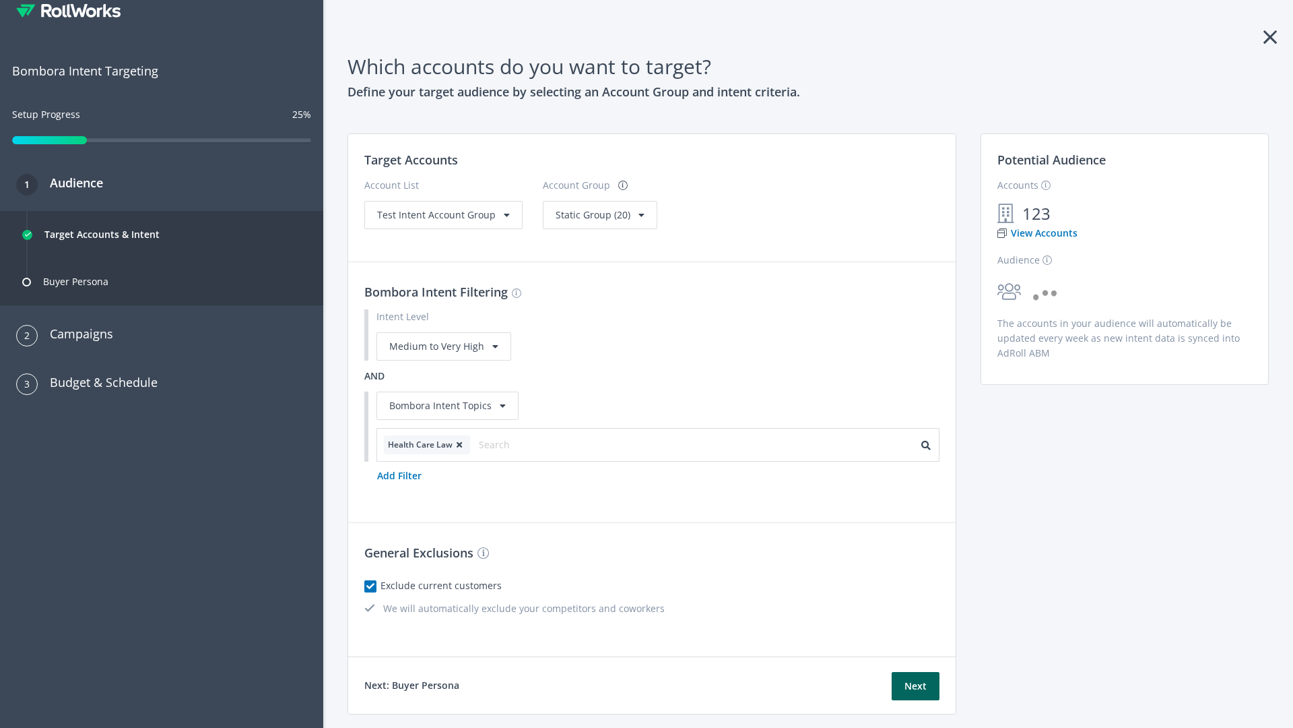
click at [595, 214] on span "Static Group (20)" at bounding box center [593, 214] width 75 height 13
click at [442, 221] on span "Test Intent Account Group" at bounding box center [436, 214] width 119 height 13
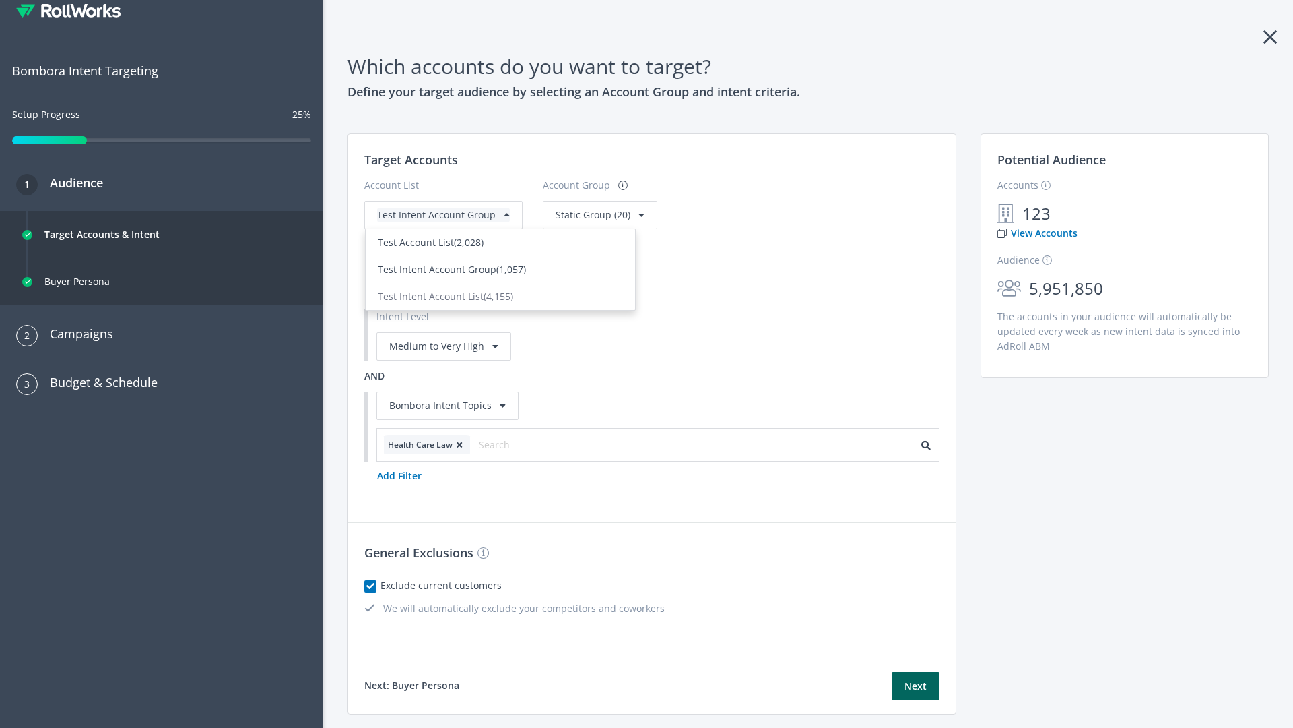
scroll to position [0, 0]
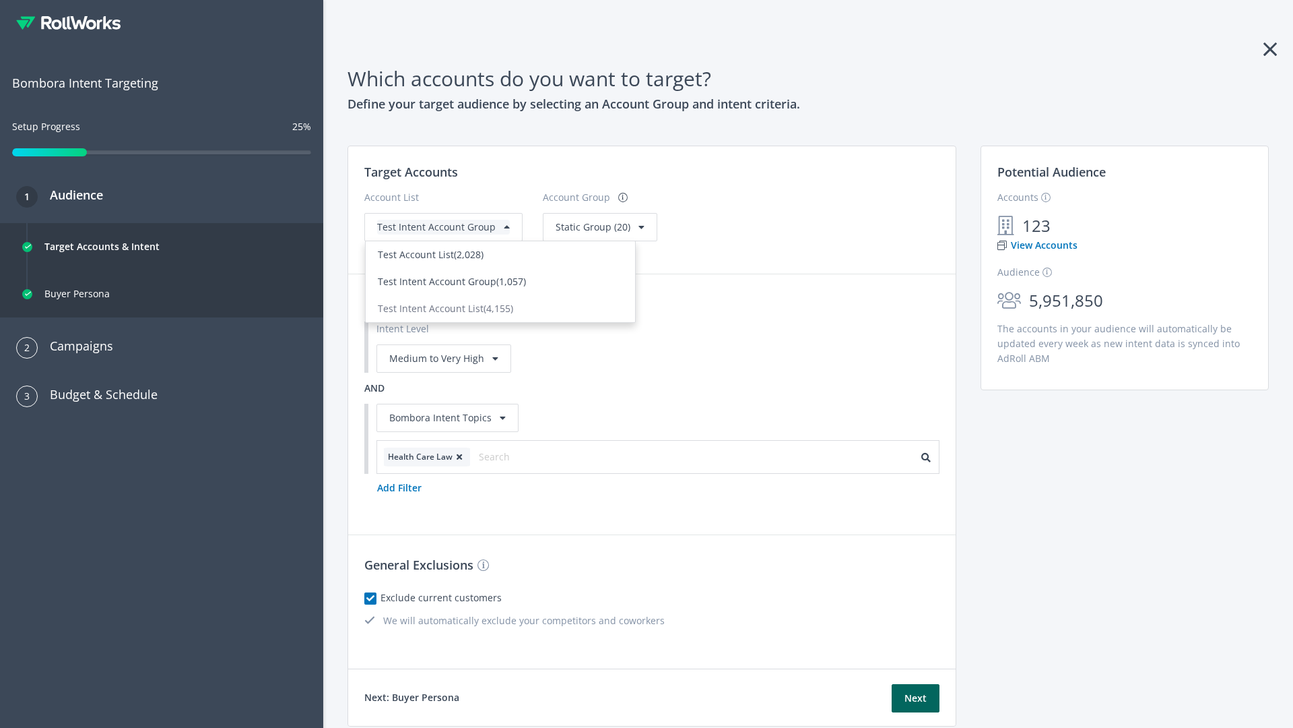
click at [500, 262] on div "Test Account List (2,028)" at bounding box center [500, 254] width 245 height 15
click at [572, 233] on span "Static Group (20)" at bounding box center [593, 226] width 75 height 13
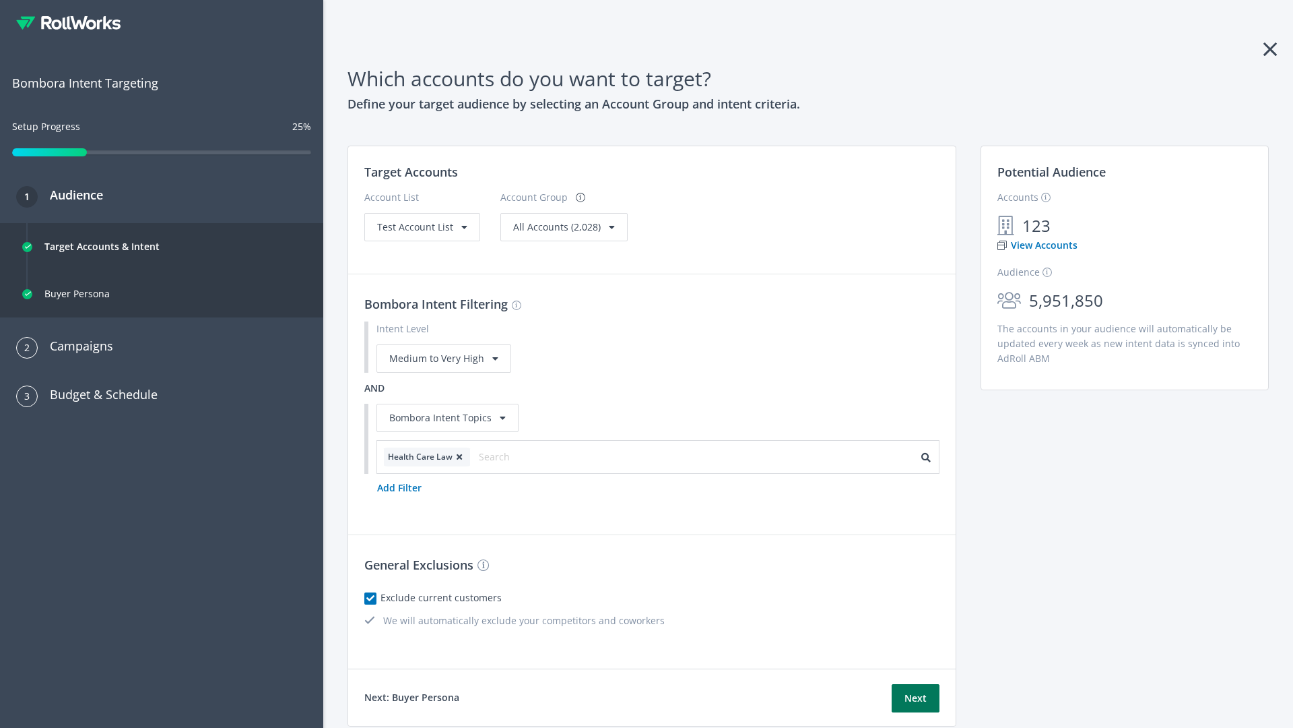
click at [915, 698] on button "Next" at bounding box center [916, 698] width 48 height 28
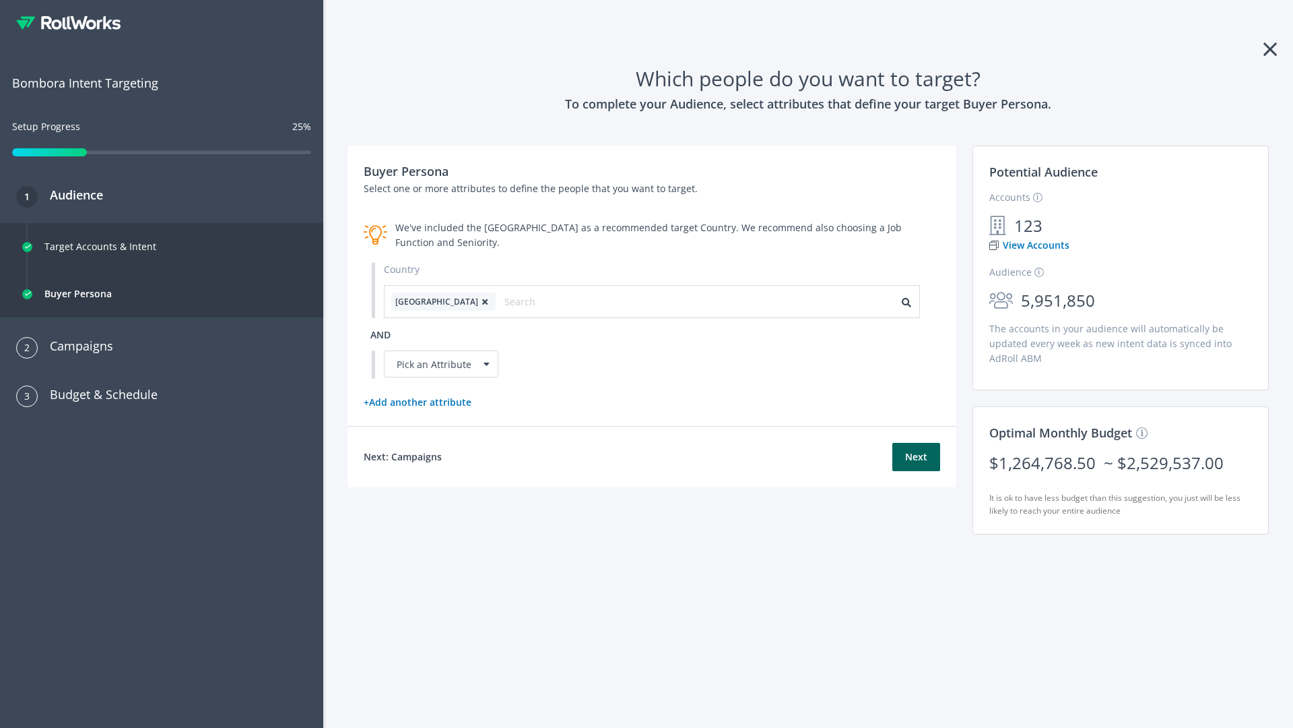
click at [478, 301] on icon at bounding box center [484, 302] width 13 height 8
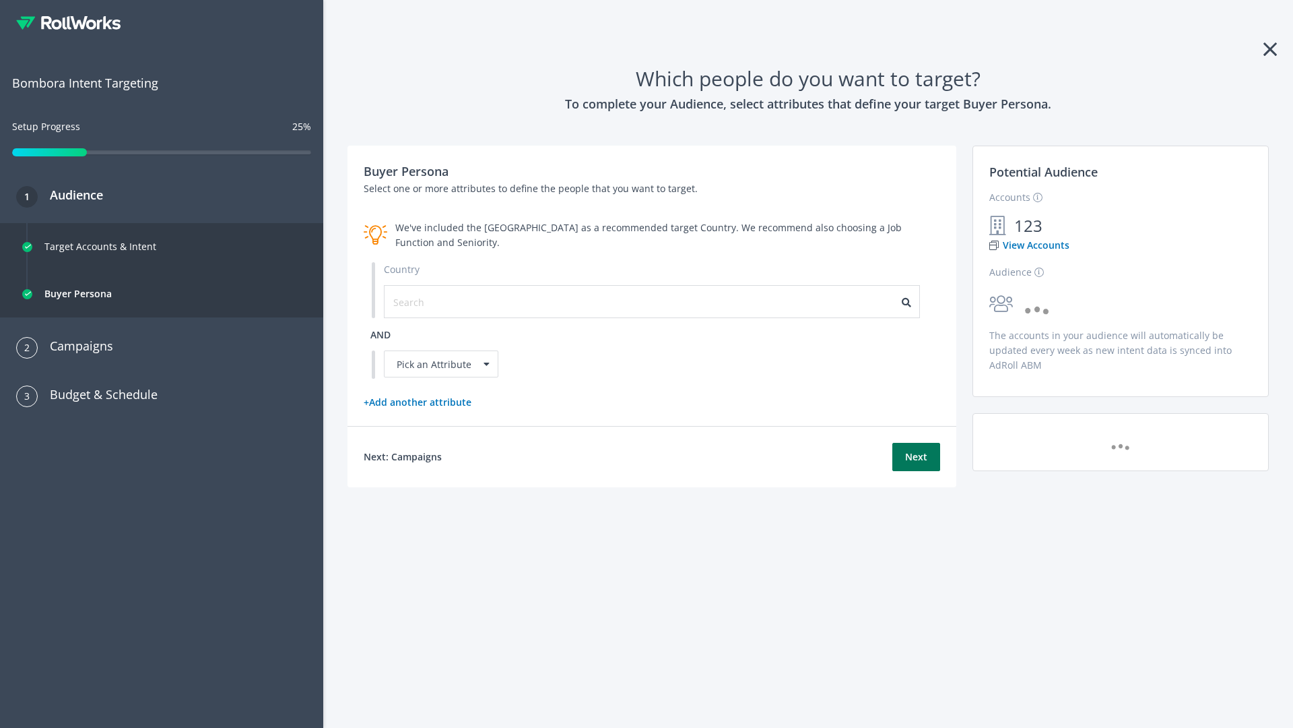
click at [916, 456] on button "Next" at bounding box center [917, 457] width 48 height 28
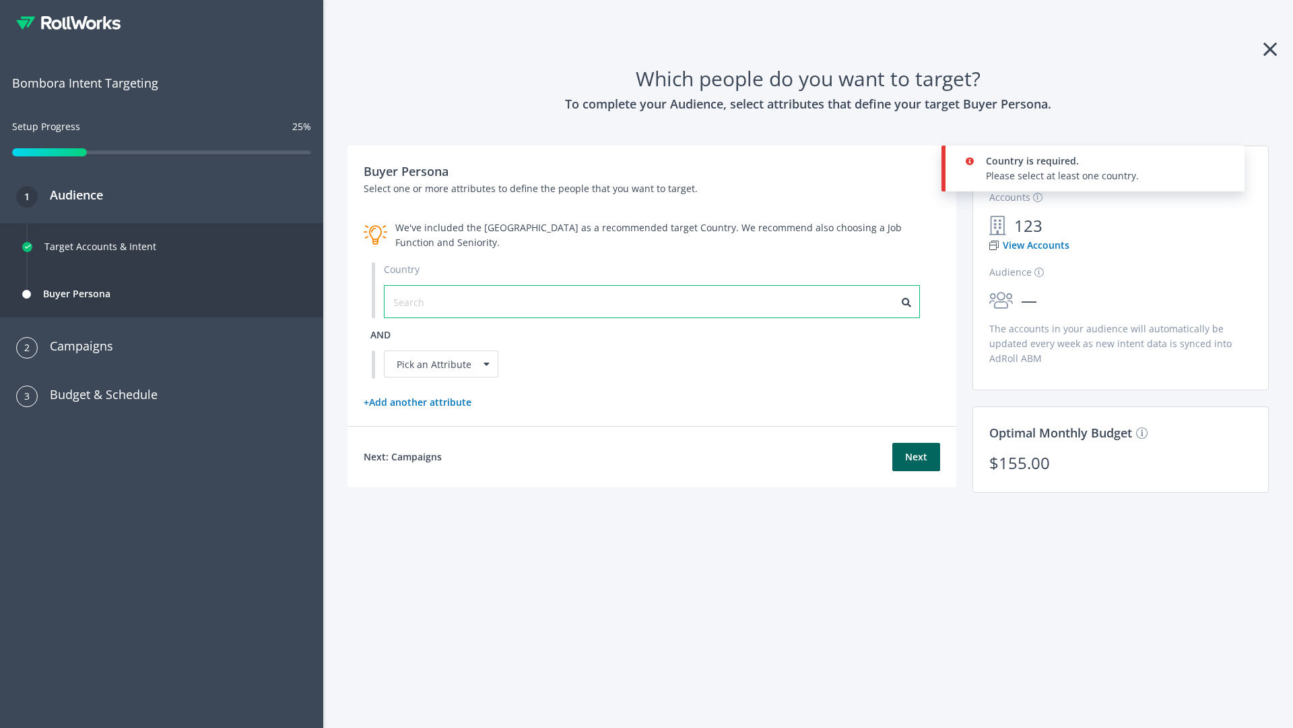
click at [445, 301] on input "text" at bounding box center [453, 301] width 121 height 15
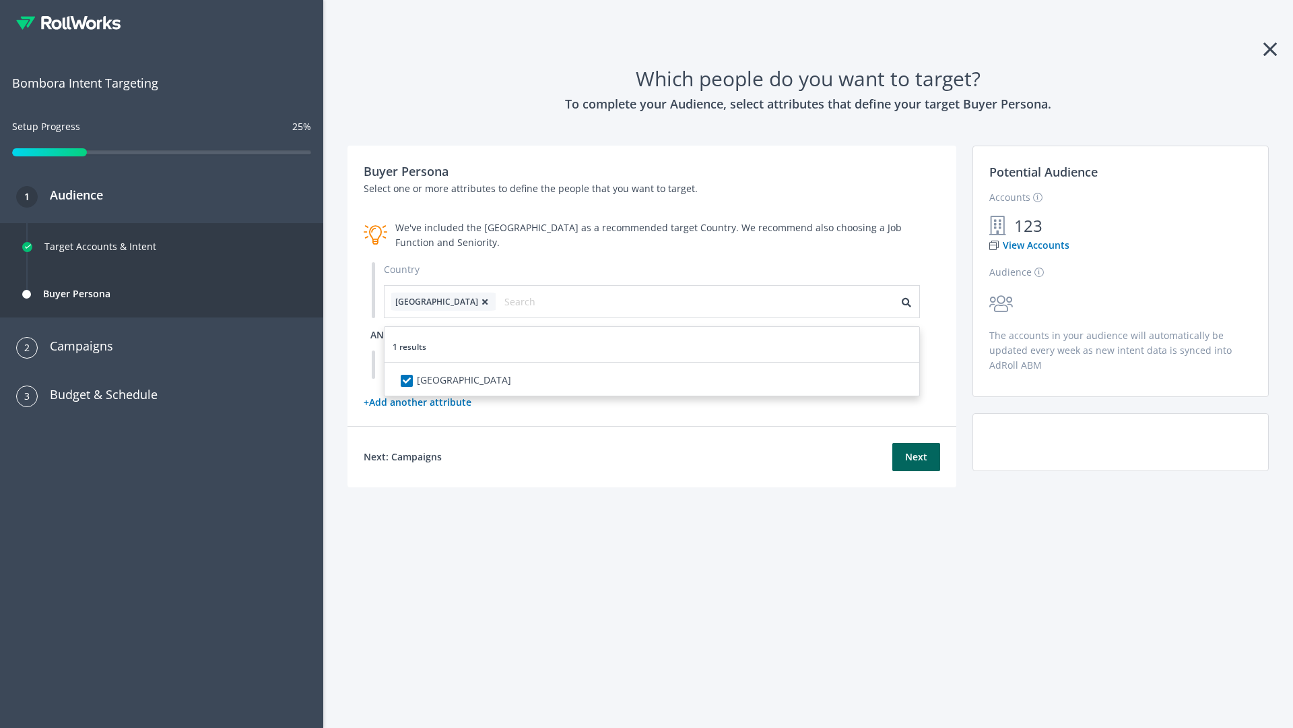
click at [381, 334] on span "and" at bounding box center [380, 334] width 20 height 13
click at [441, 364] on div "Pick an Attribute" at bounding box center [441, 363] width 115 height 27
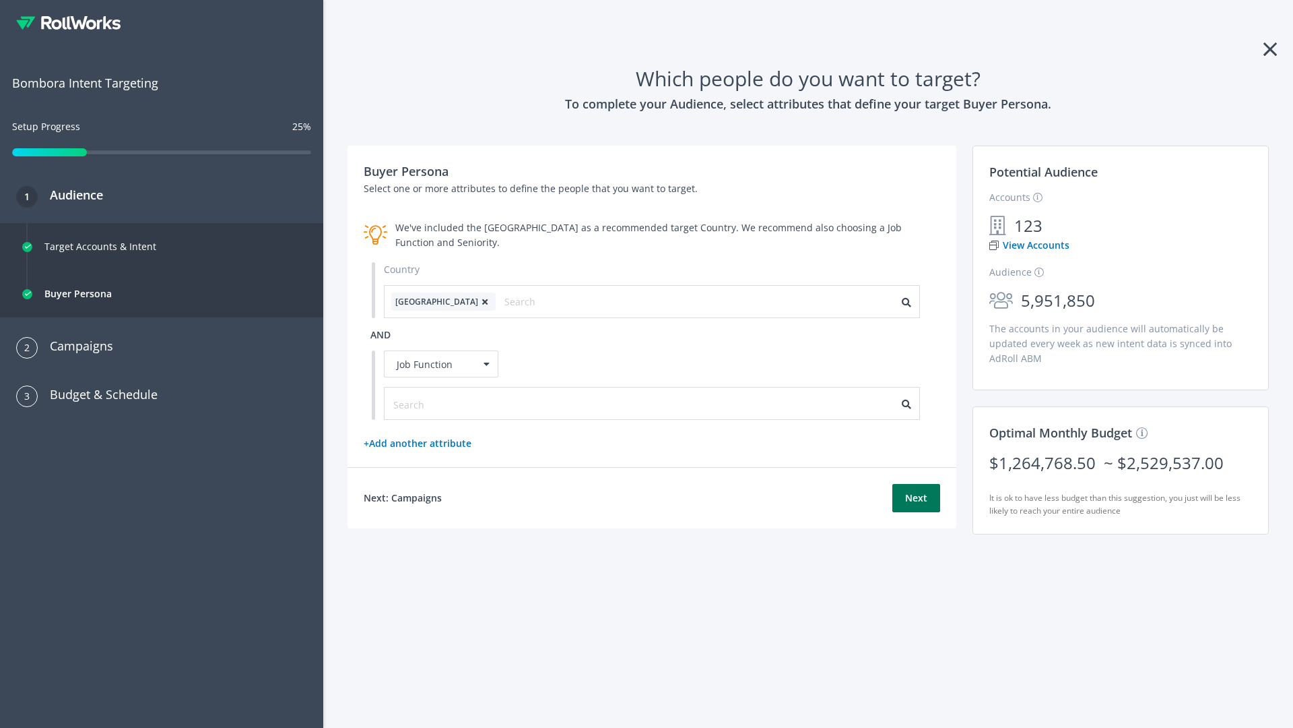
click at [916, 498] on button "Next" at bounding box center [917, 498] width 48 height 28
click at [445, 403] on input "text" at bounding box center [453, 404] width 121 height 15
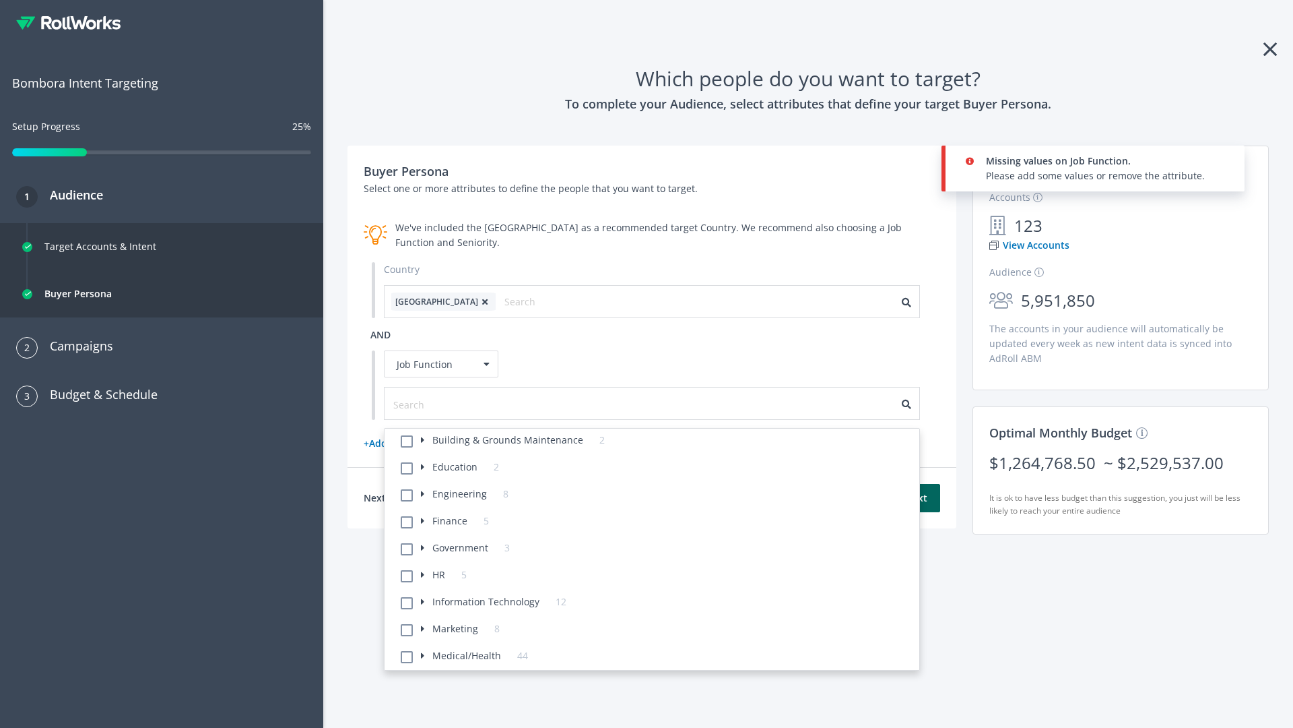
click at [656, 442] on li "Building & Grounds Maintenance 2" at bounding box center [656, 441] width 527 height 27
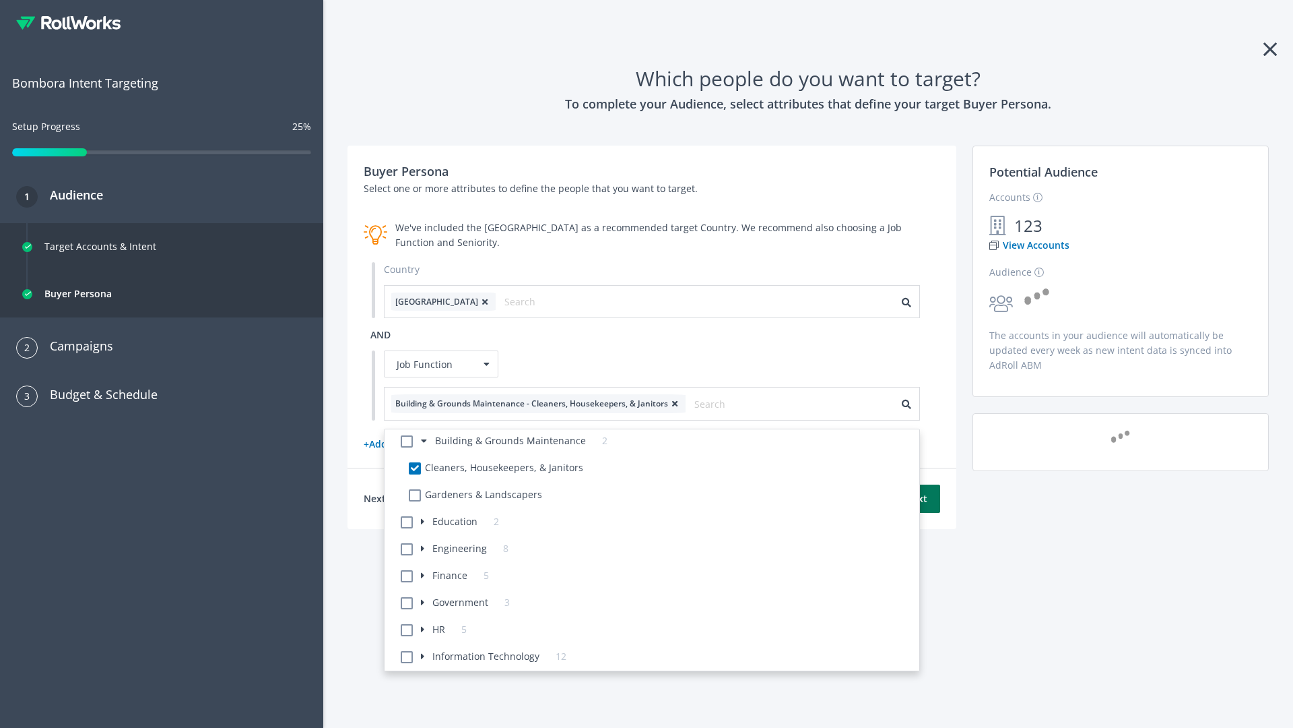
click at [916, 498] on button "Next" at bounding box center [917, 498] width 48 height 28
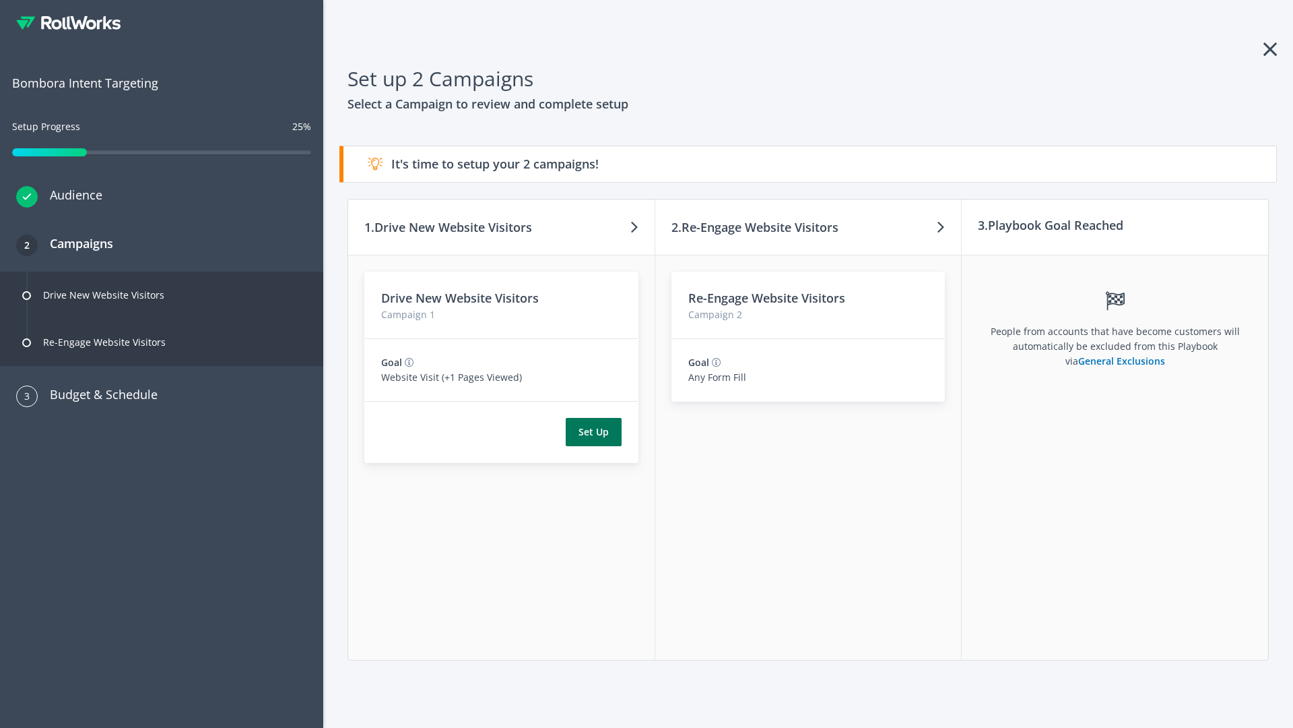
click at [593, 432] on button "Set Up" at bounding box center [594, 432] width 56 height 28
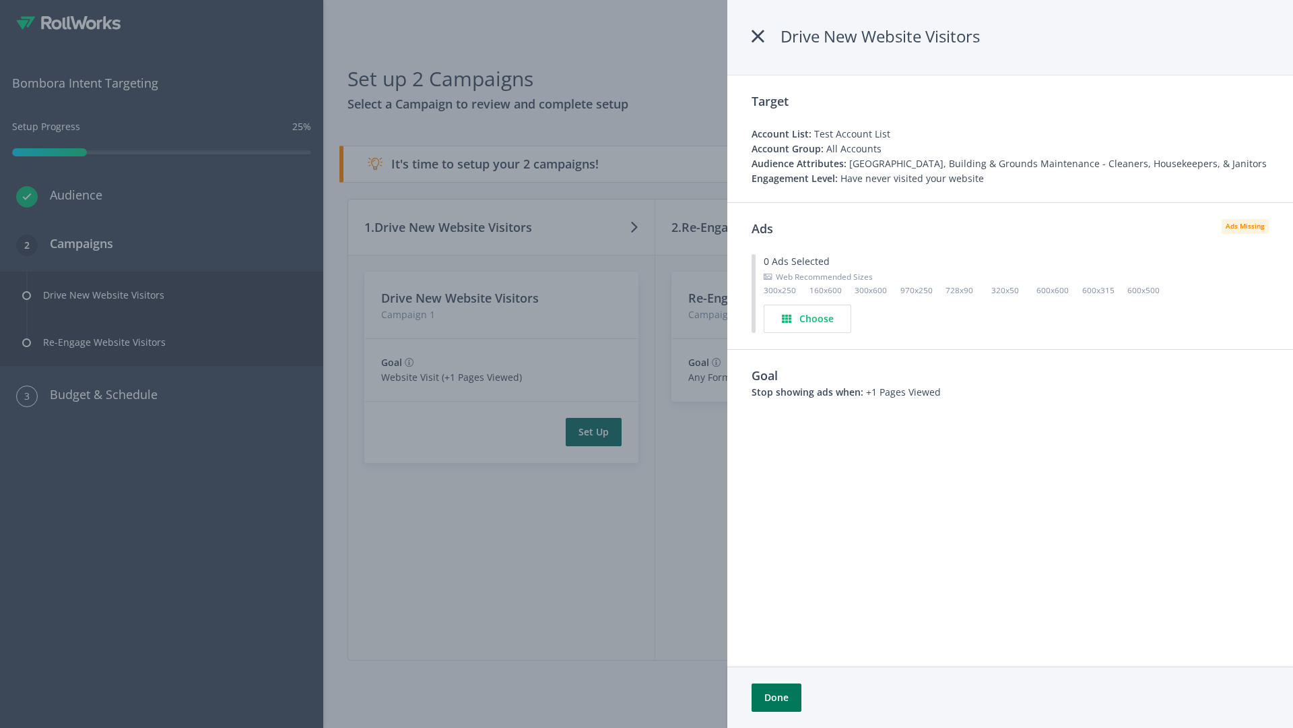
click at [776, 697] on button "Done" at bounding box center [777, 697] width 50 height 28
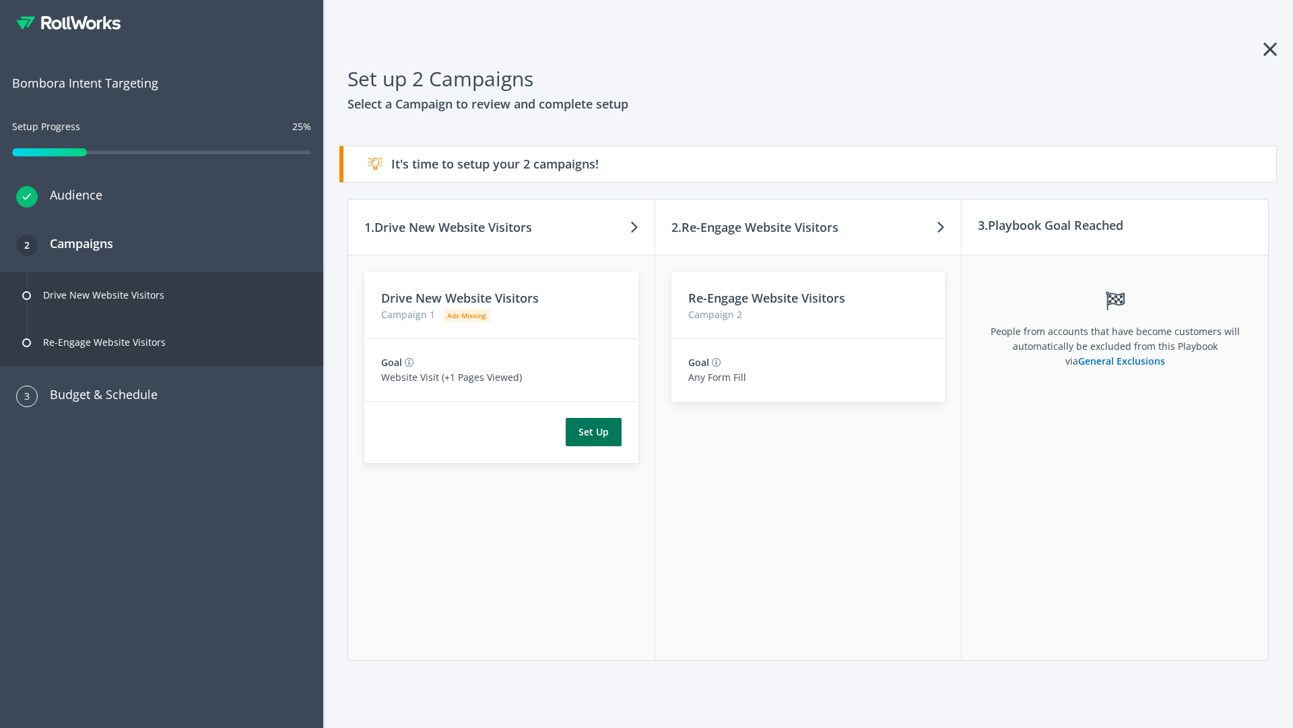
click at [593, 432] on button "Set Up" at bounding box center [594, 432] width 56 height 28
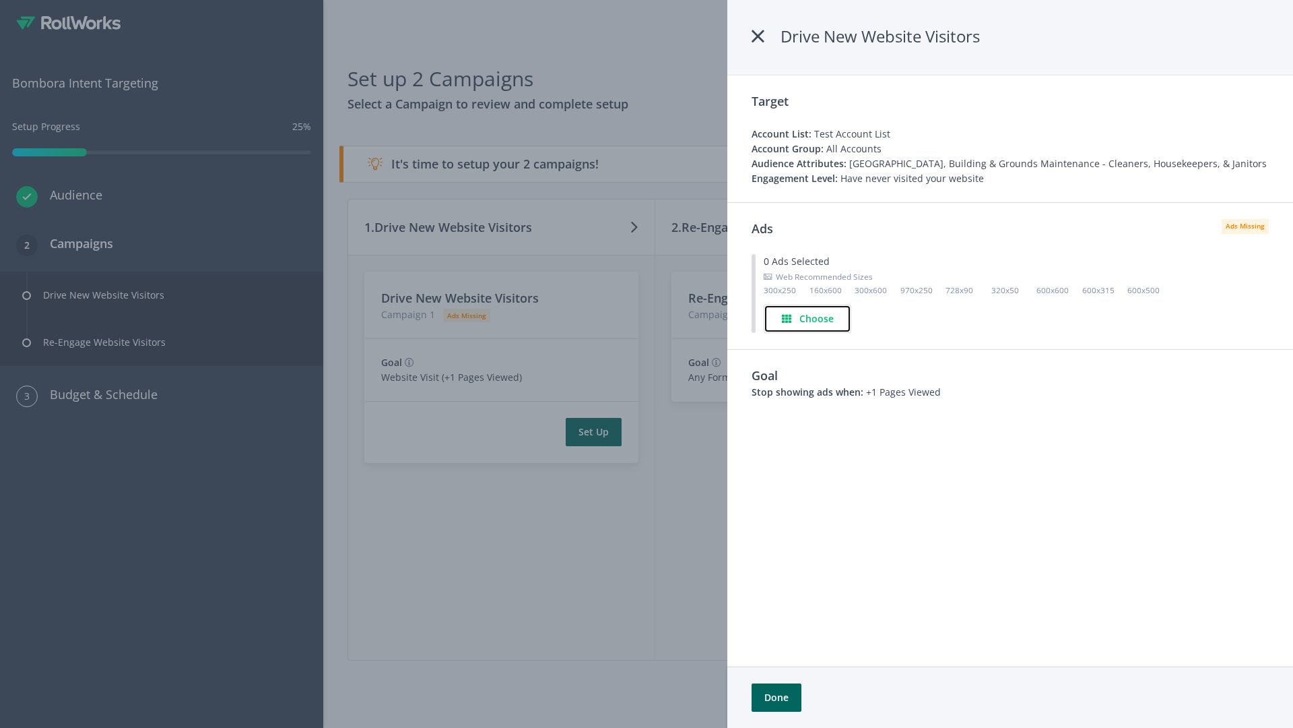
click at [808, 318] on h4 "Choose" at bounding box center [817, 318] width 34 height 15
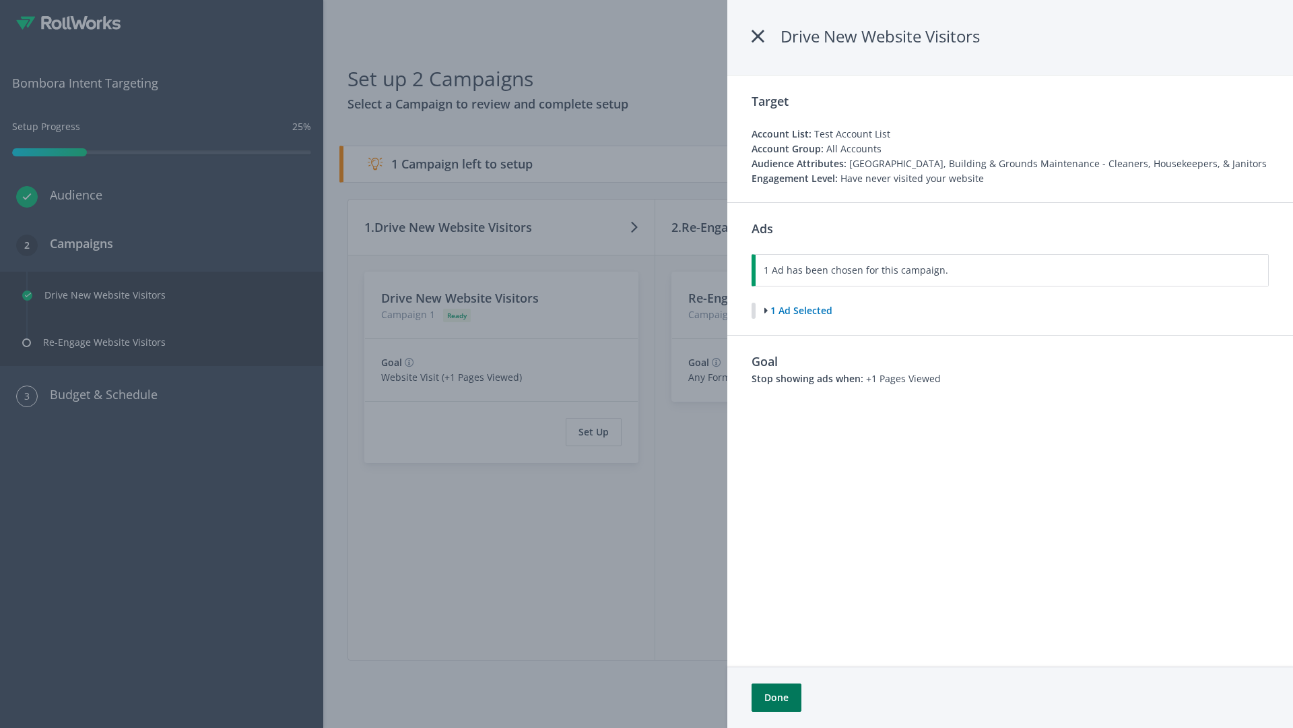
click at [776, 697] on button "Done" at bounding box center [777, 697] width 50 height 28
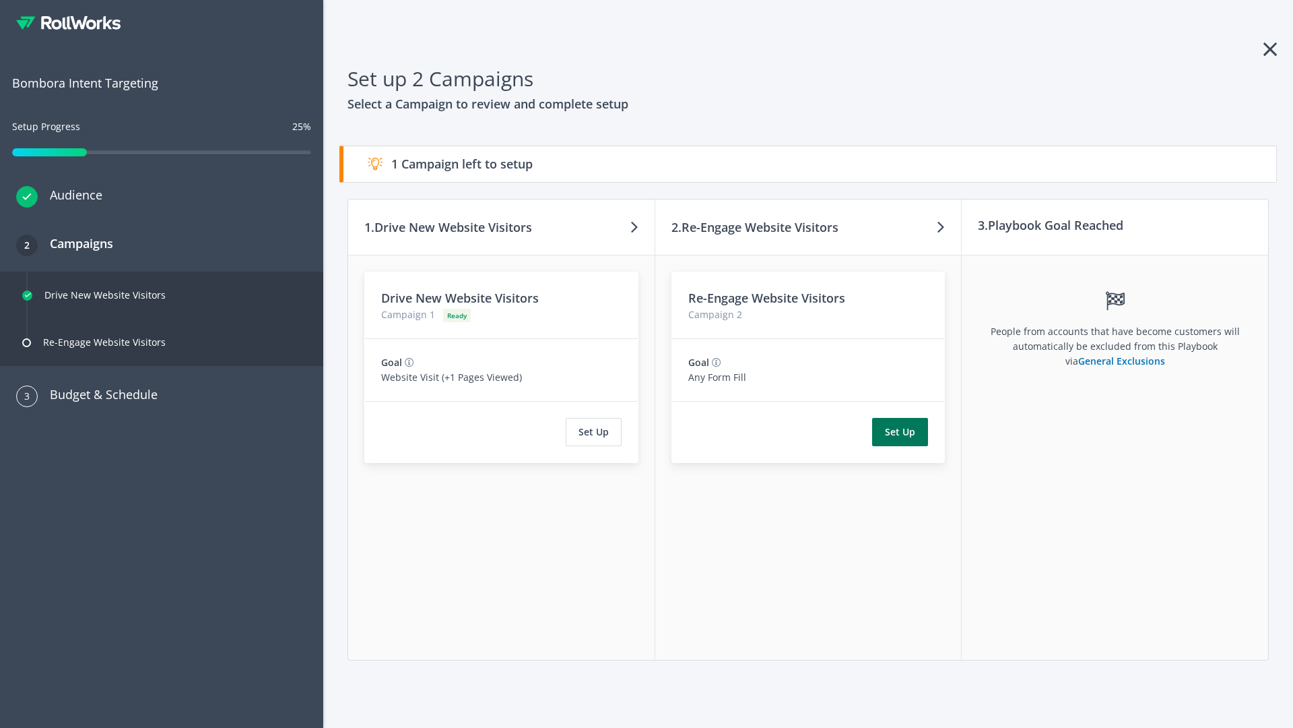
click at [901, 432] on button "Set Up" at bounding box center [900, 432] width 56 height 28
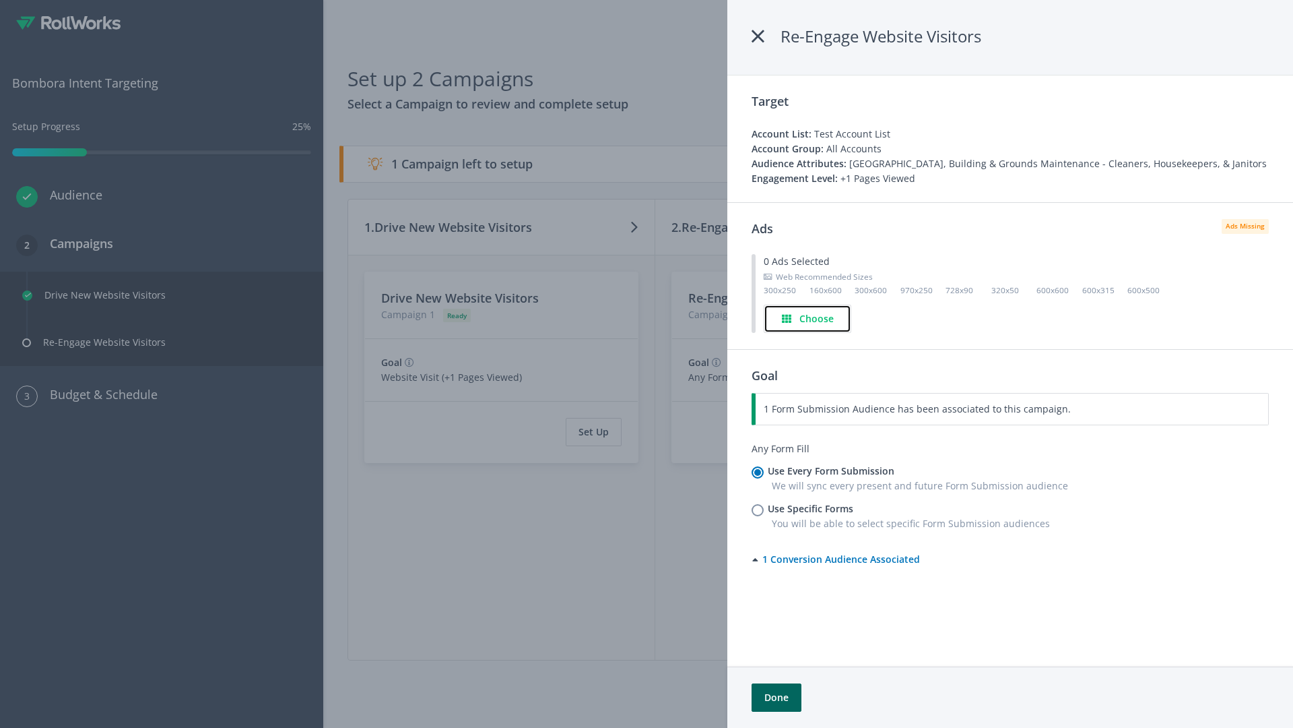
click at [808, 318] on h4 "Choose" at bounding box center [817, 318] width 34 height 15
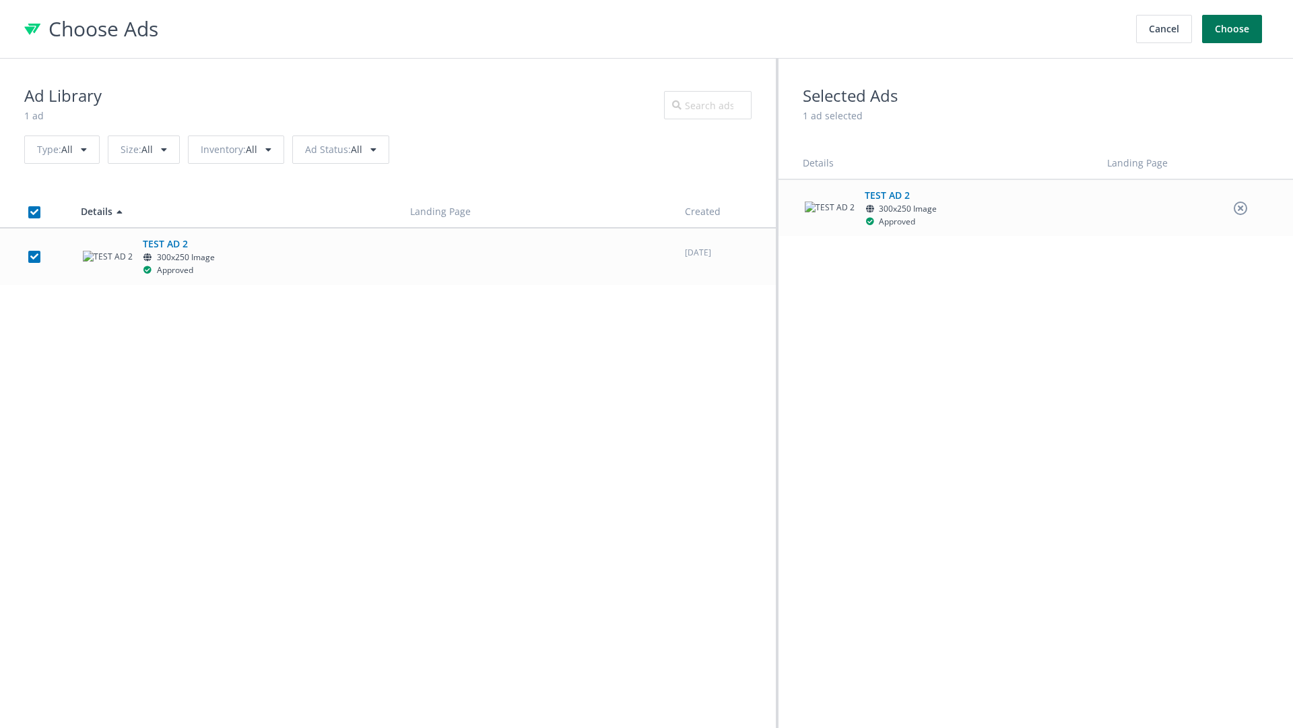
click at [1233, 29] on button "Choose" at bounding box center [1232, 29] width 60 height 28
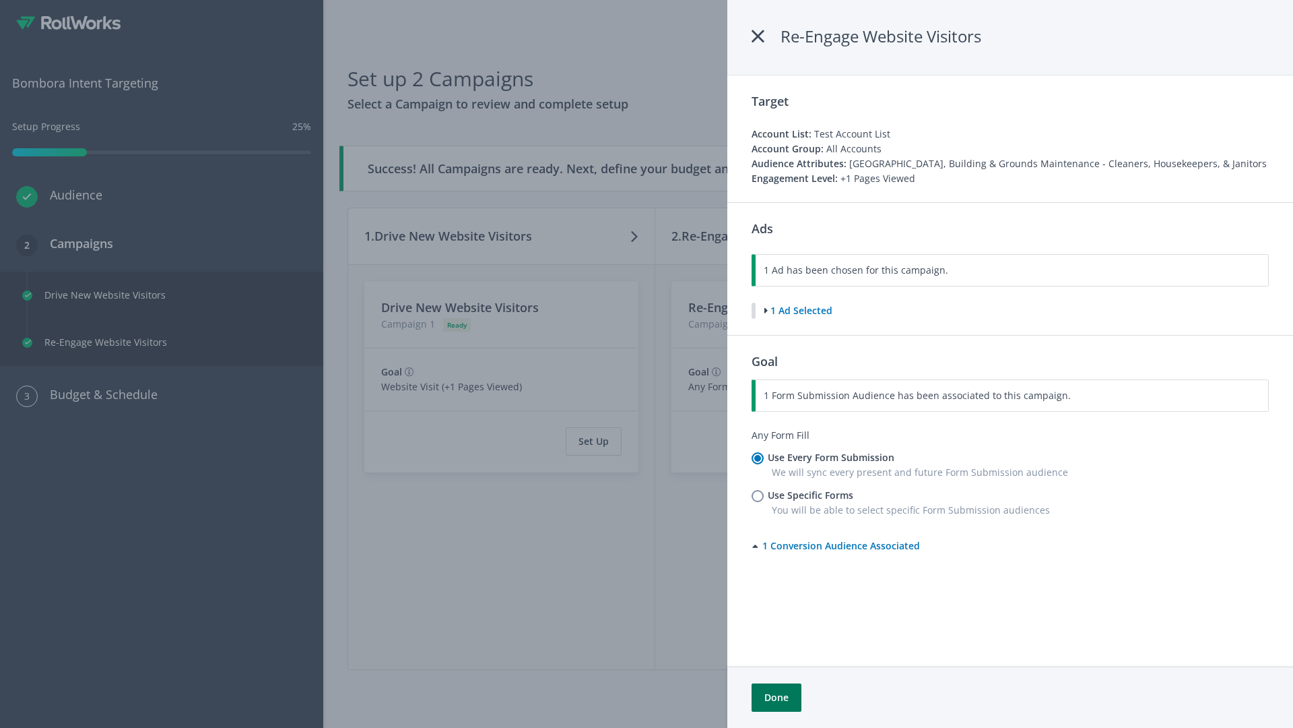
click at [776, 697] on button "Done" at bounding box center [777, 697] width 50 height 28
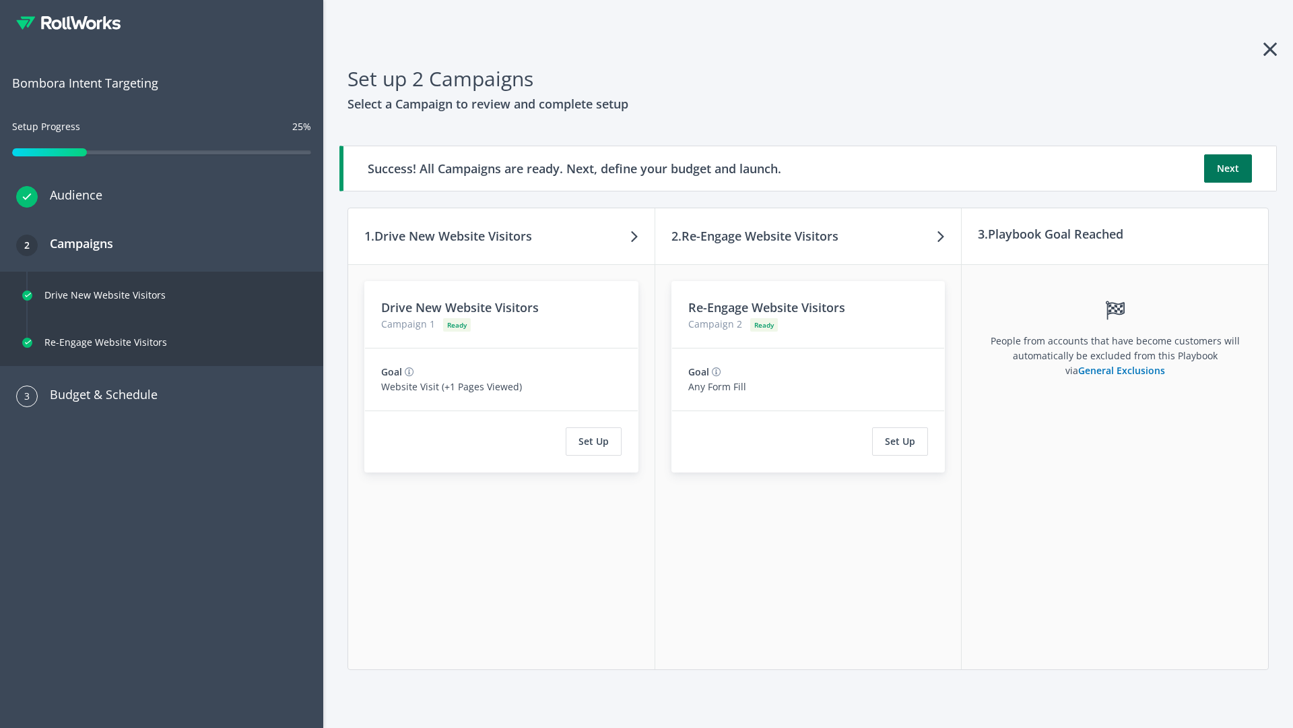
click at [1228, 168] on button "Next" at bounding box center [1228, 168] width 48 height 28
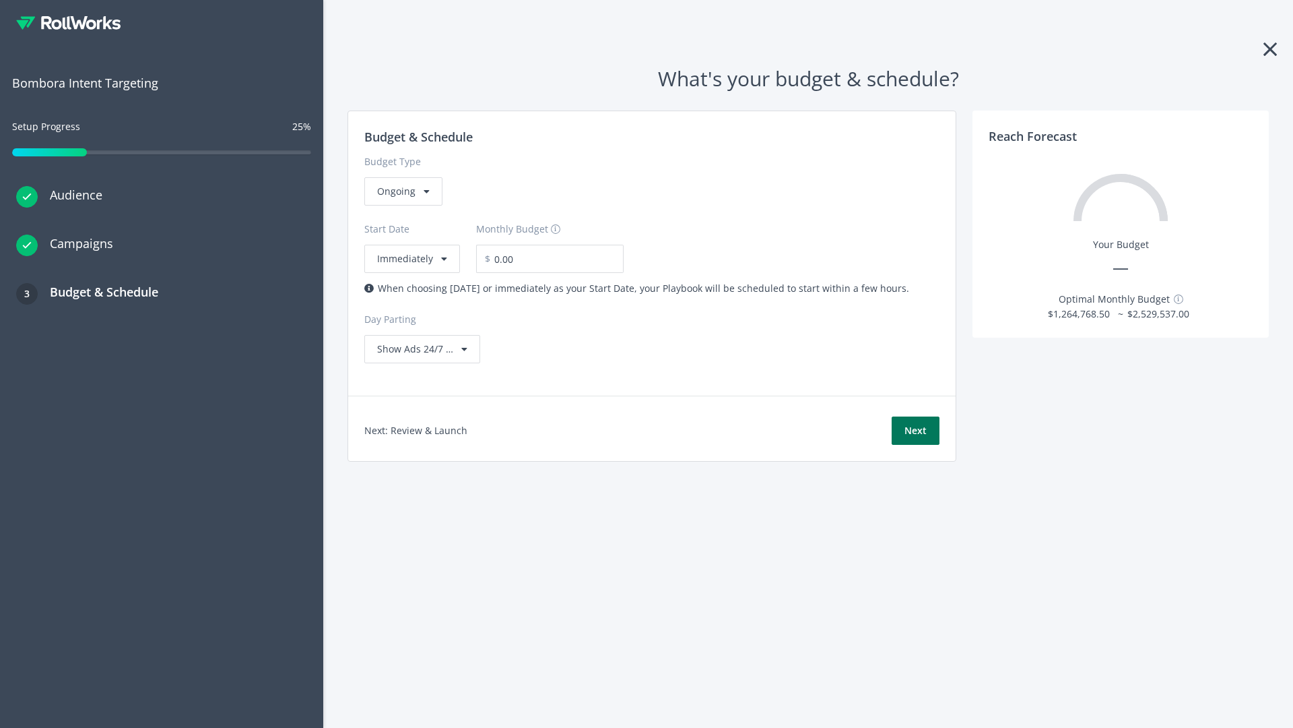
click at [915, 430] on button "Next" at bounding box center [916, 430] width 48 height 28
click at [402, 205] on div "Ongoing" at bounding box center [403, 191] width 78 height 28
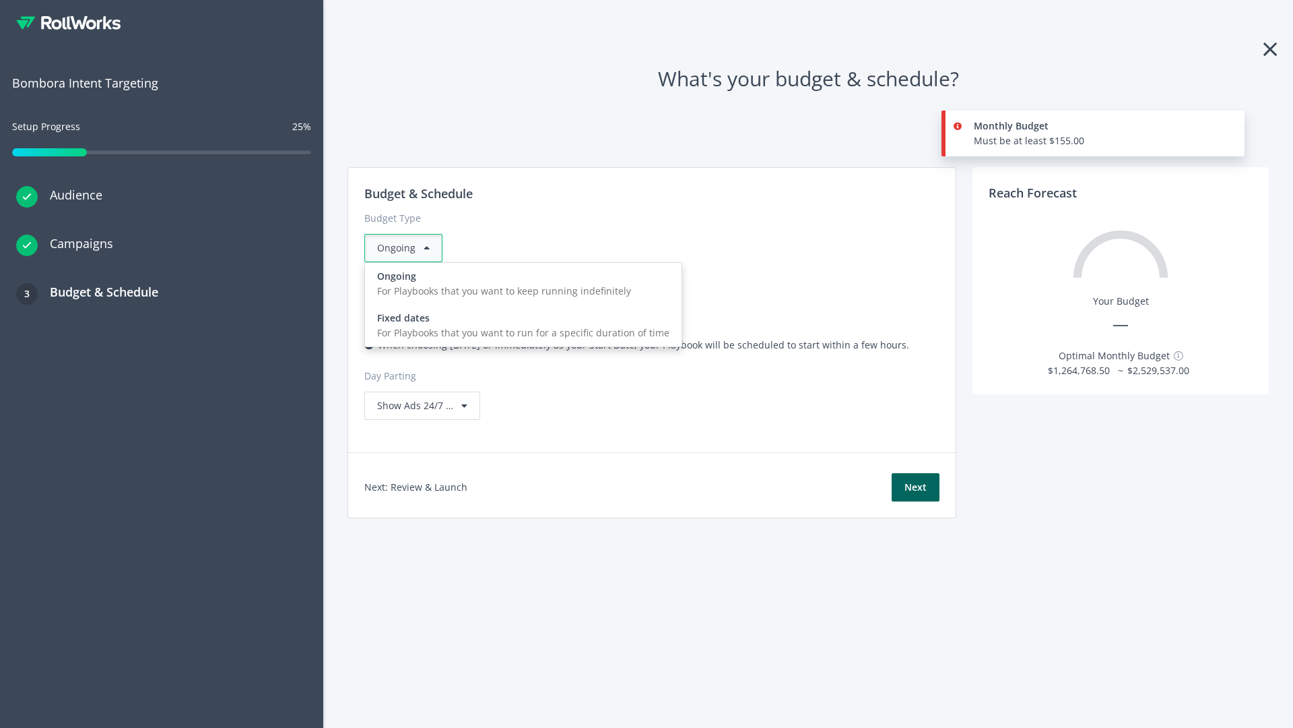
click at [519, 325] on div "For Playbooks that you want to run for a specific duration of time" at bounding box center [523, 332] width 292 height 15
click at [409, 248] on div "Ongoing" at bounding box center [403, 248] width 78 height 28
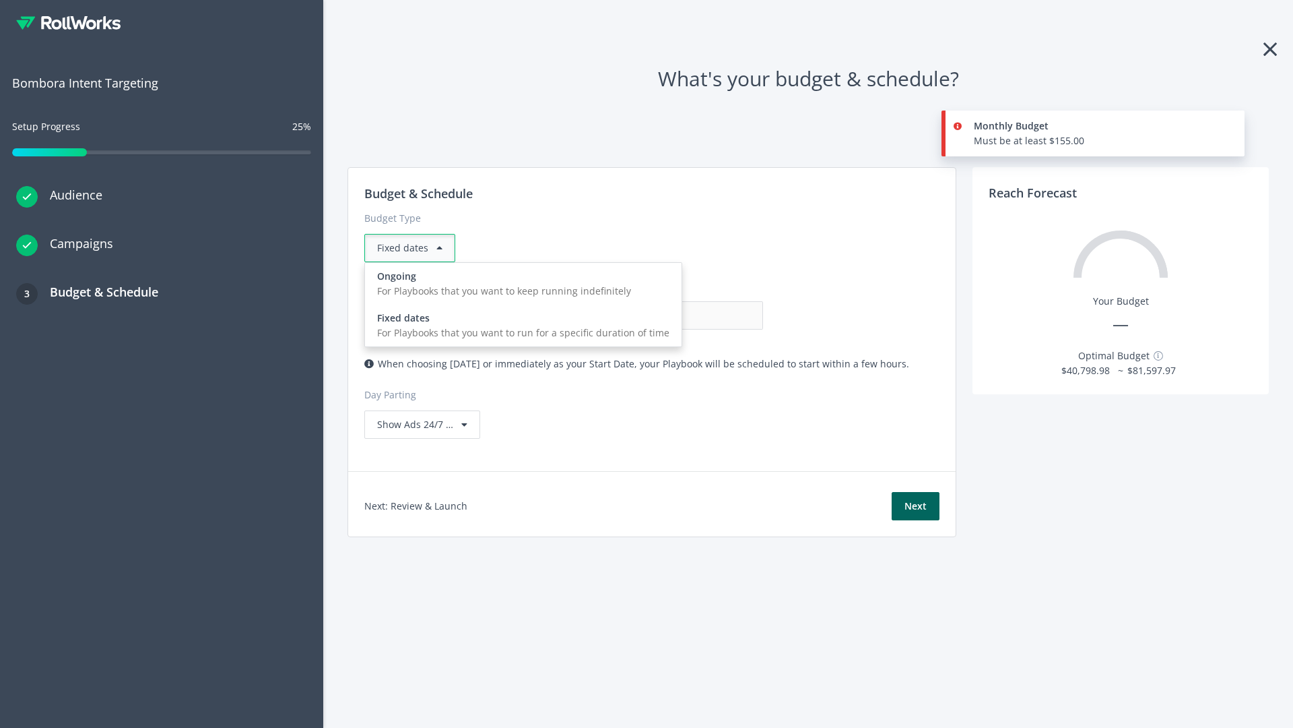
click at [519, 284] on div "For Playbooks that you want to keep running indefinitely" at bounding box center [523, 291] width 292 height 15
click at [630, 315] on input "0.00" at bounding box center [696, 315] width 133 height 28
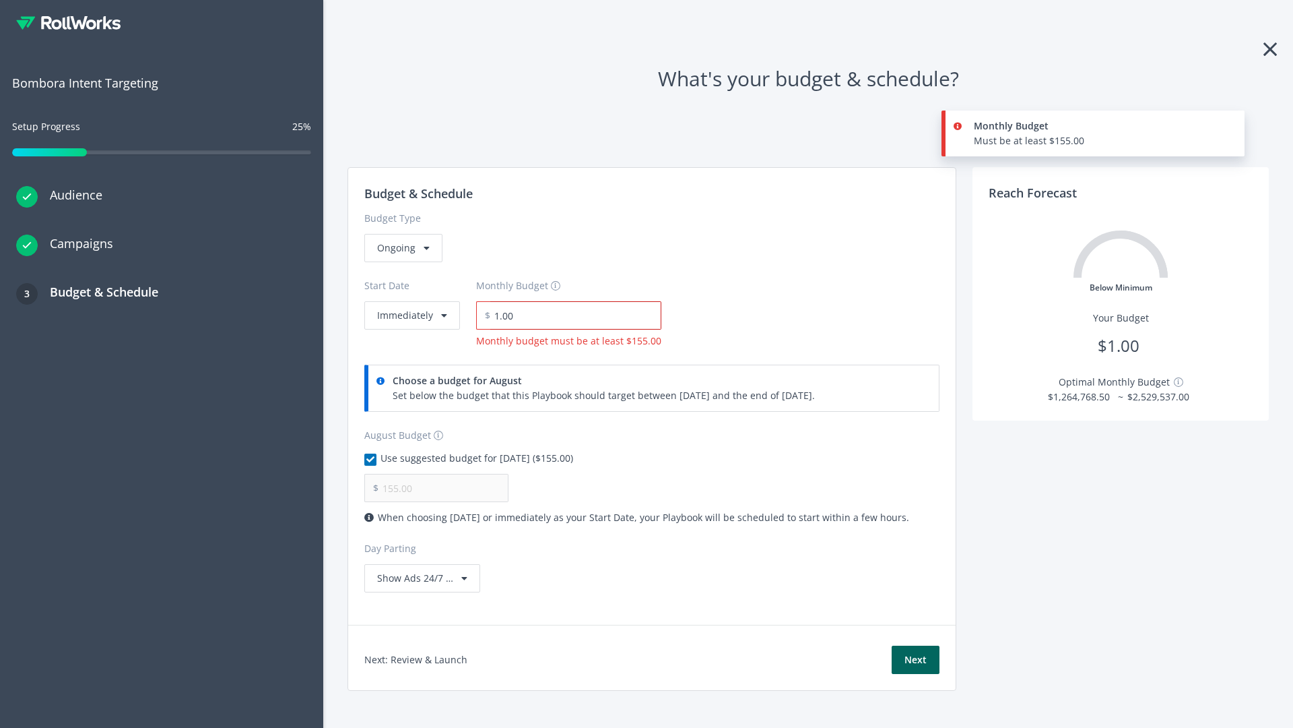
click at [571, 315] on input "1.00" at bounding box center [575, 315] width 171 height 28
type input "1,000.00"
click at [411, 301] on button "Immediately" at bounding box center [412, 315] width 96 height 28
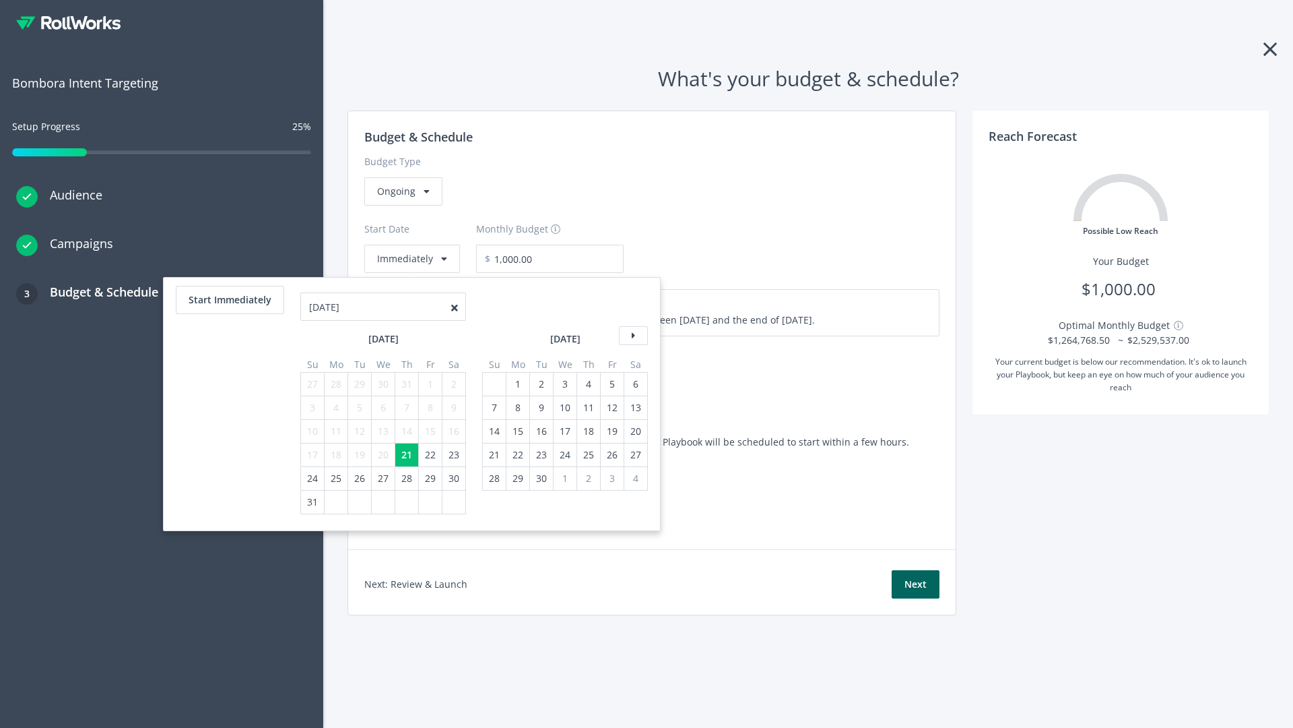
click at [632, 335] on icon at bounding box center [633, 335] width 29 height 19
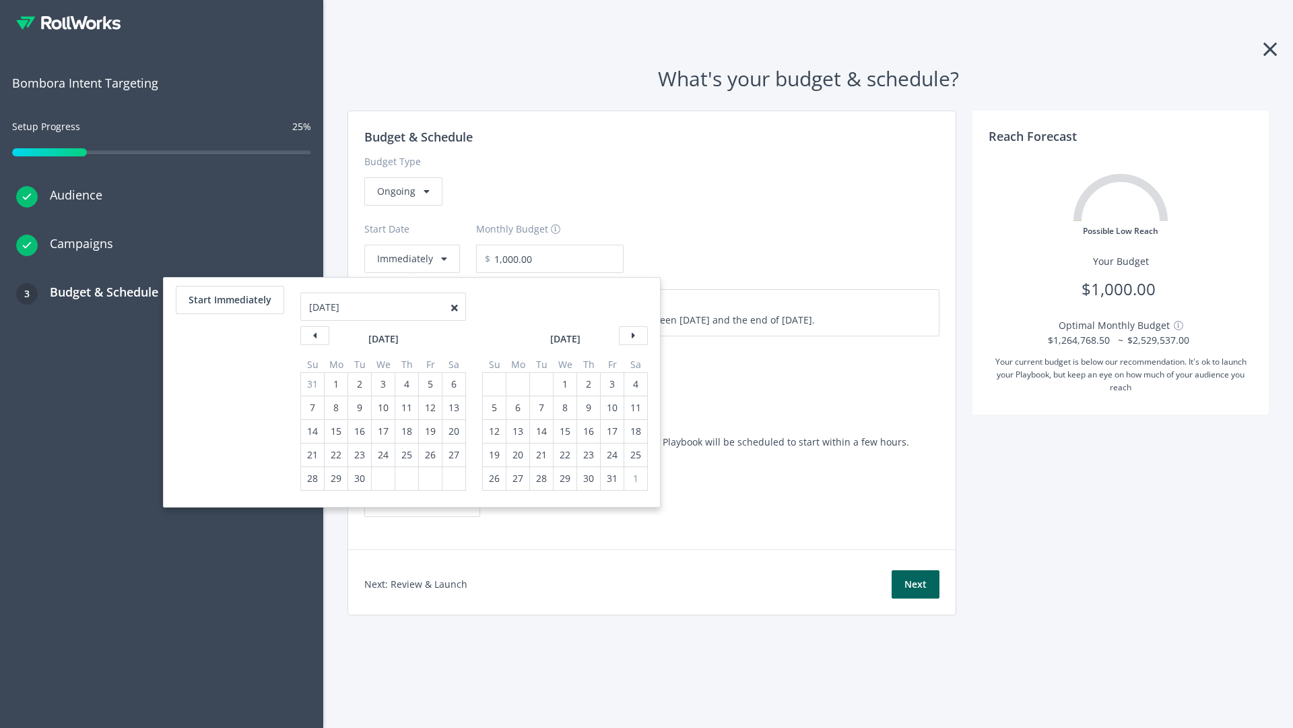
click at [493, 408] on div "5" at bounding box center [495, 407] width 18 height 23
type input "870.97"
click at [564, 384] on div "1" at bounding box center [565, 384] width 18 height 23
click at [229, 300] on button "Start Immediately" at bounding box center [230, 300] width 108 height 28
type input "[DATE]"
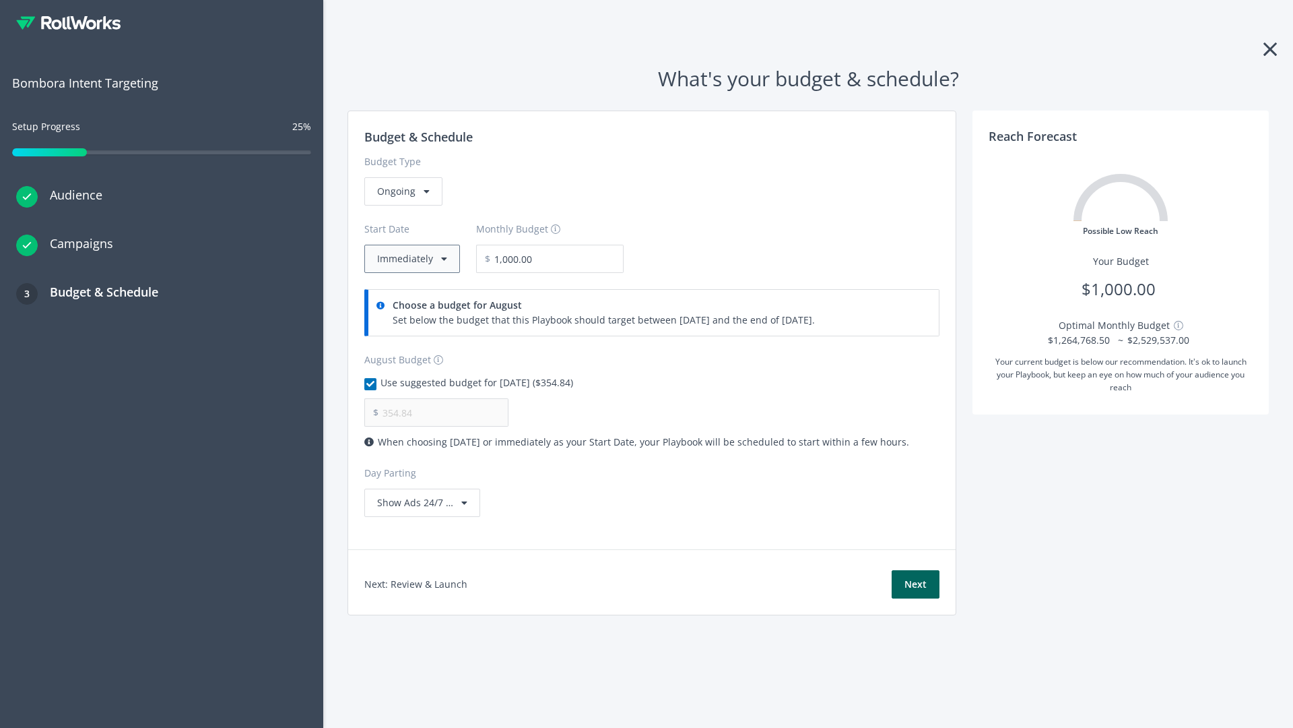
click at [411, 259] on button "Immediately" at bounding box center [412, 259] width 96 height 28
click at [915, 584] on button "Next" at bounding box center [916, 584] width 48 height 28
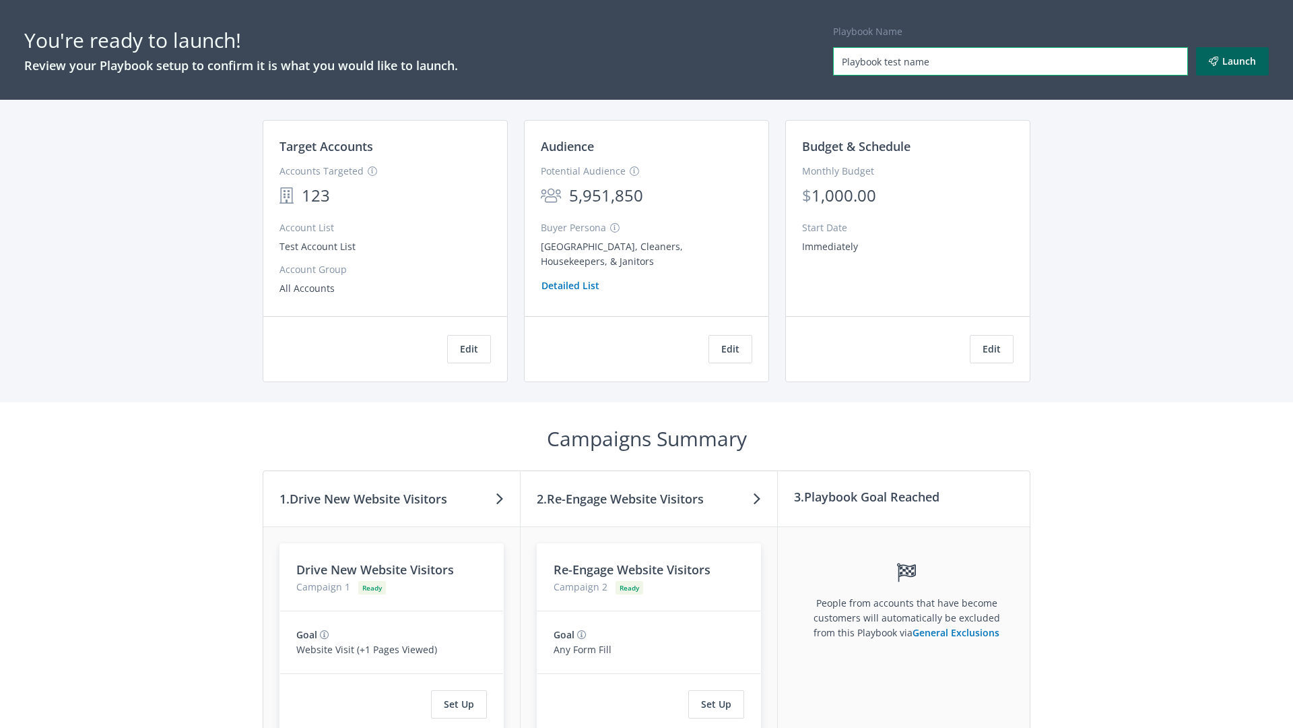
type input "Playbook test name"
click at [1233, 61] on button "Launch" at bounding box center [1232, 61] width 73 height 28
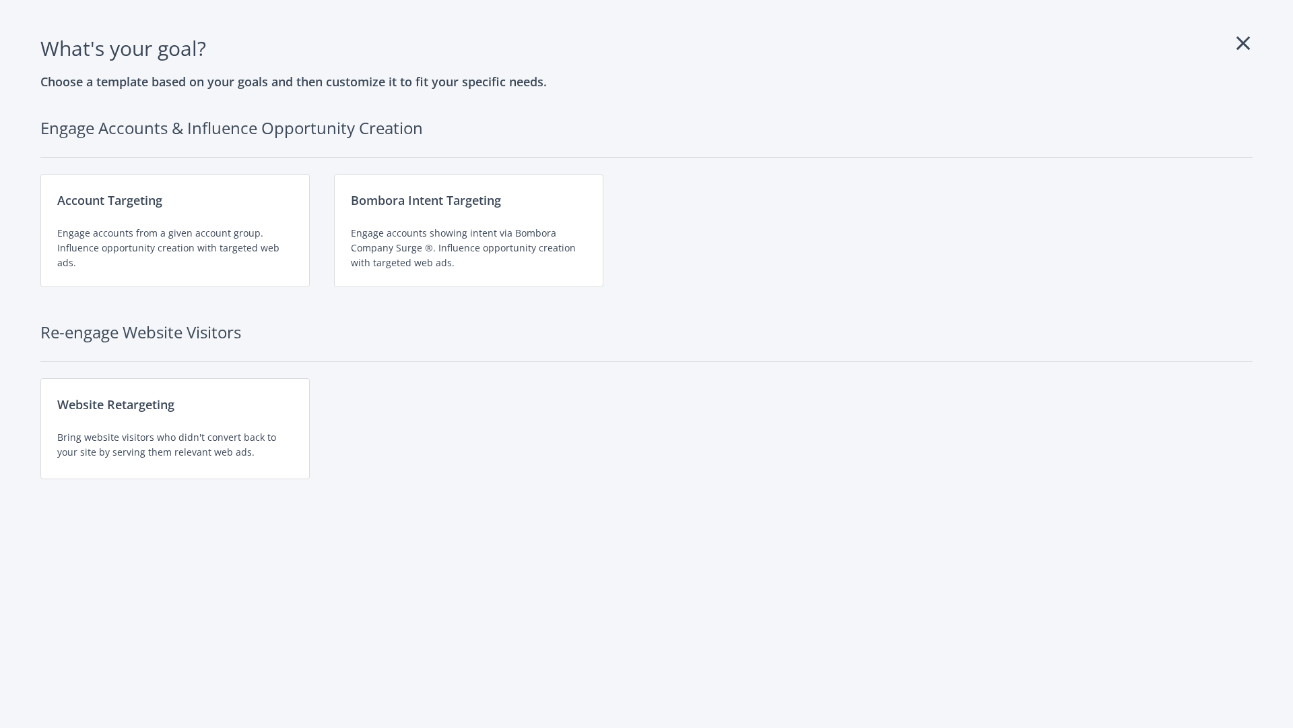
click at [175, 428] on div "Website Retargeting Bring website visitors who didn't convert back to your site…" at bounding box center [174, 428] width 269 height 101
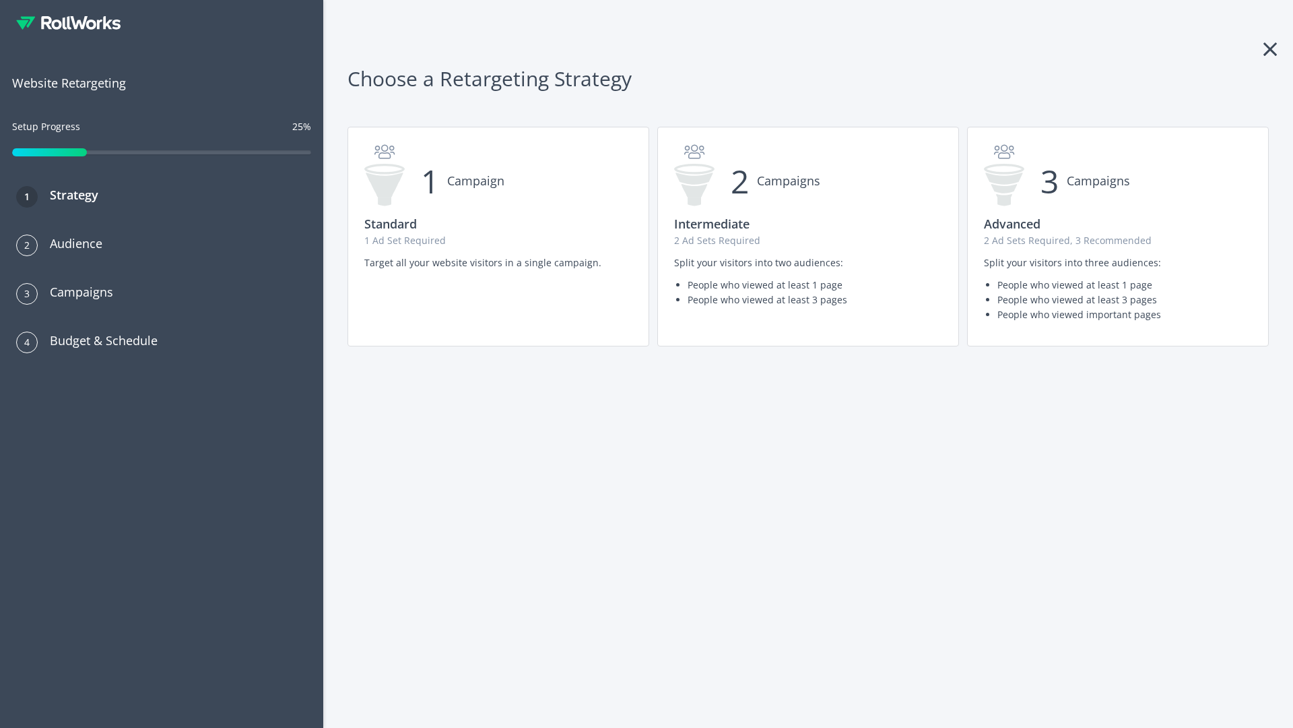
click at [1118, 236] on p "2 Ad Sets Required, 3 Recommended" at bounding box center [1118, 240] width 268 height 15
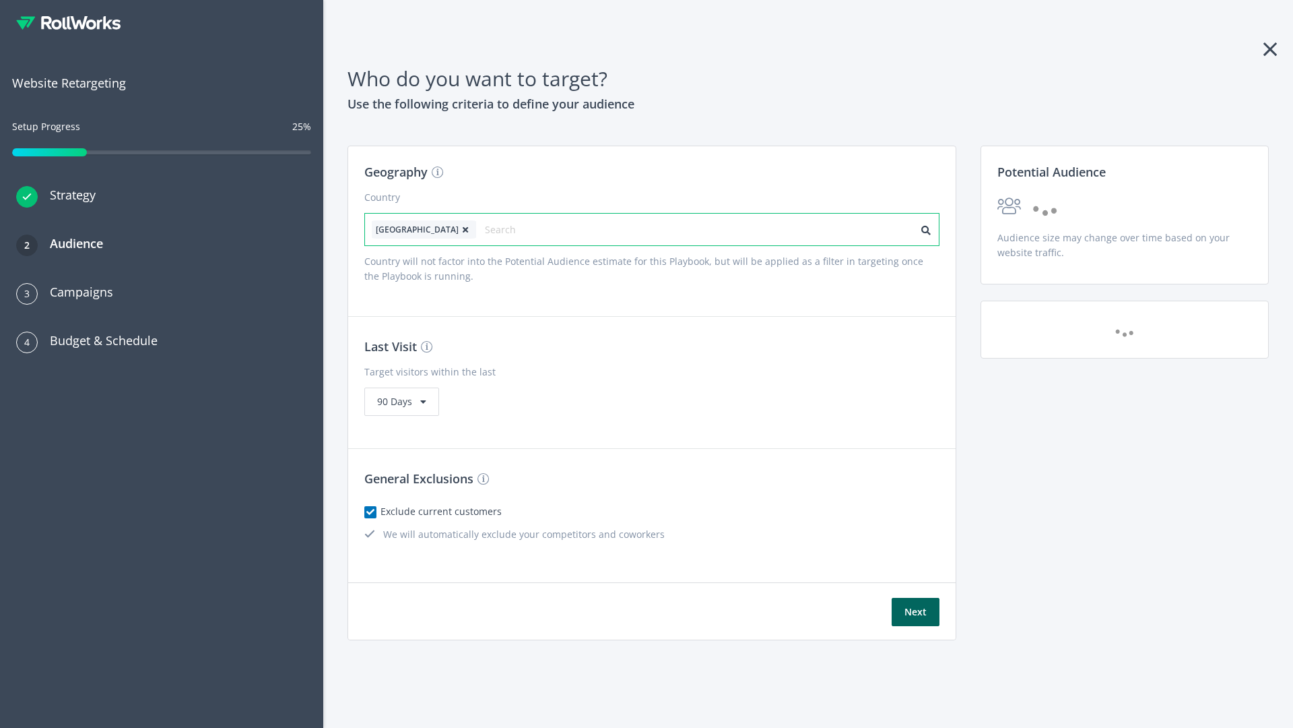
click at [507, 229] on input "text" at bounding box center [545, 229] width 121 height 19
type input "[GEOGRAPHIC_DATA]"
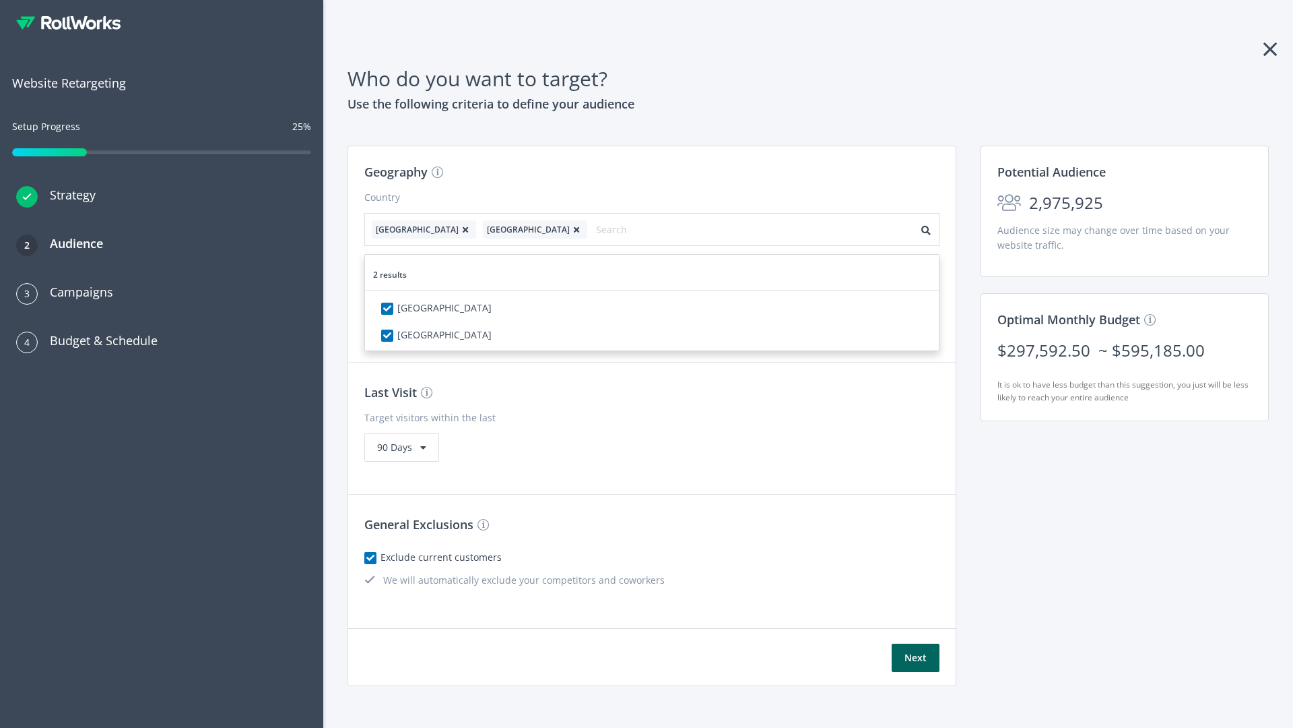
click at [459, 229] on icon at bounding box center [465, 230] width 13 height 8
checkbox input "false"
click at [915, 643] on button "Next" at bounding box center [916, 657] width 48 height 28
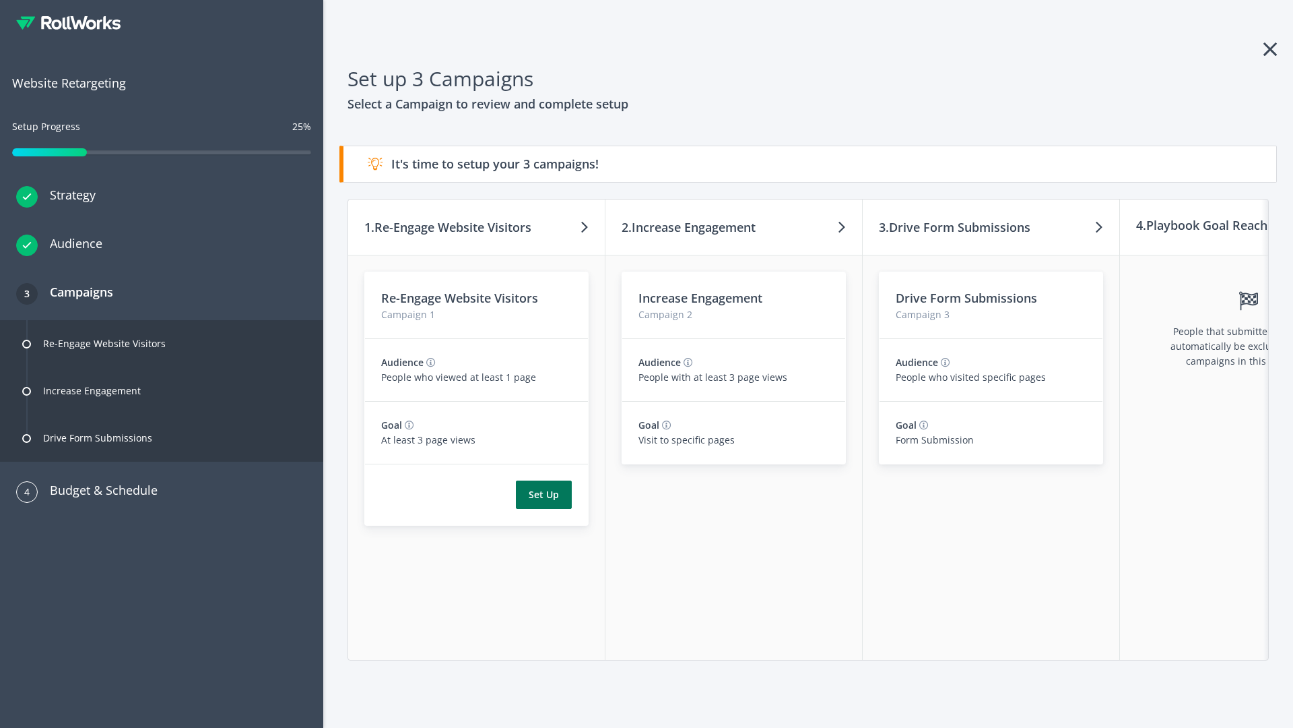
click at [544, 494] on button "Set Up" at bounding box center [544, 494] width 56 height 28
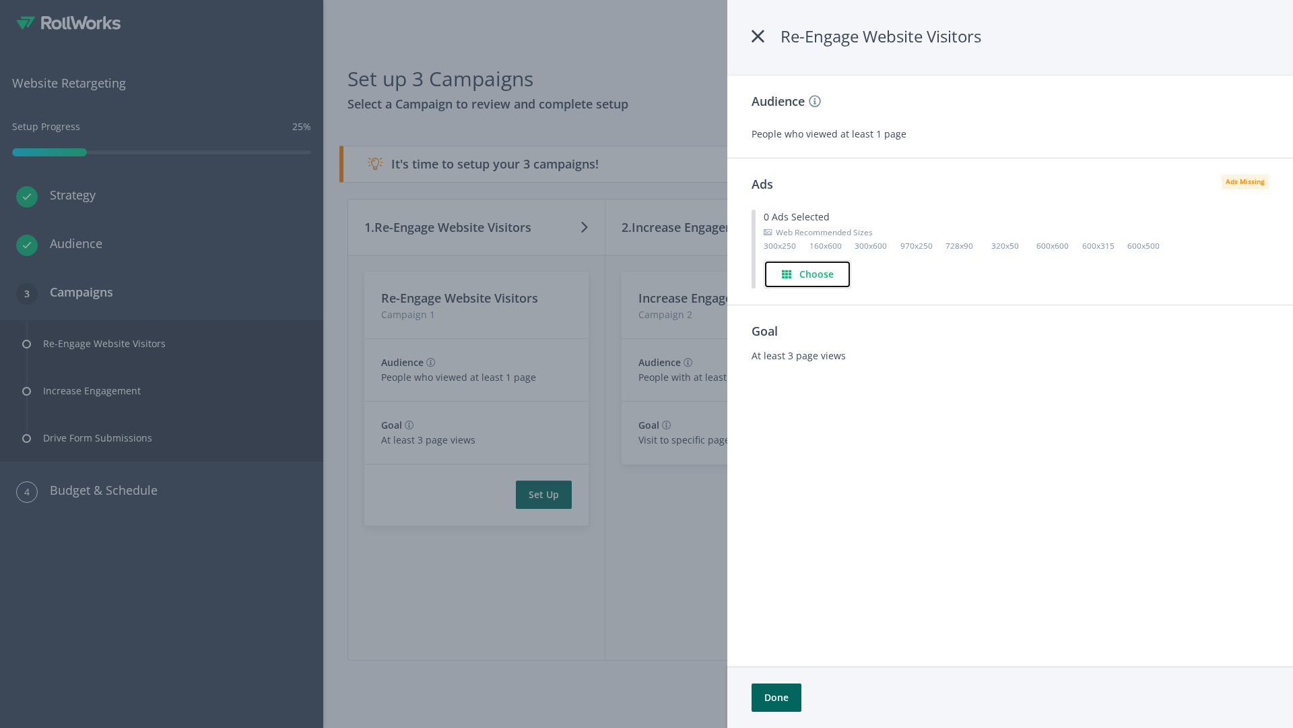
click at [808, 273] on h4 "Choose" at bounding box center [817, 274] width 34 height 15
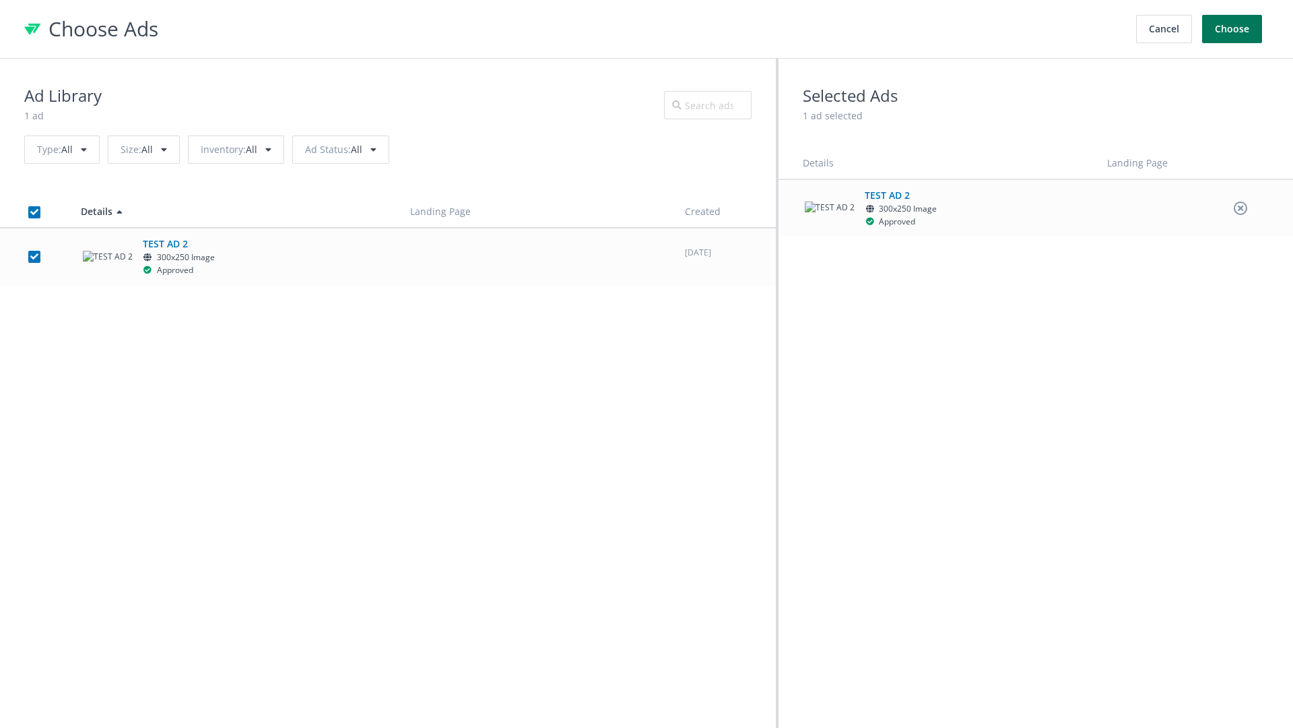
click at [1233, 29] on button "Choose" at bounding box center [1232, 29] width 60 height 28
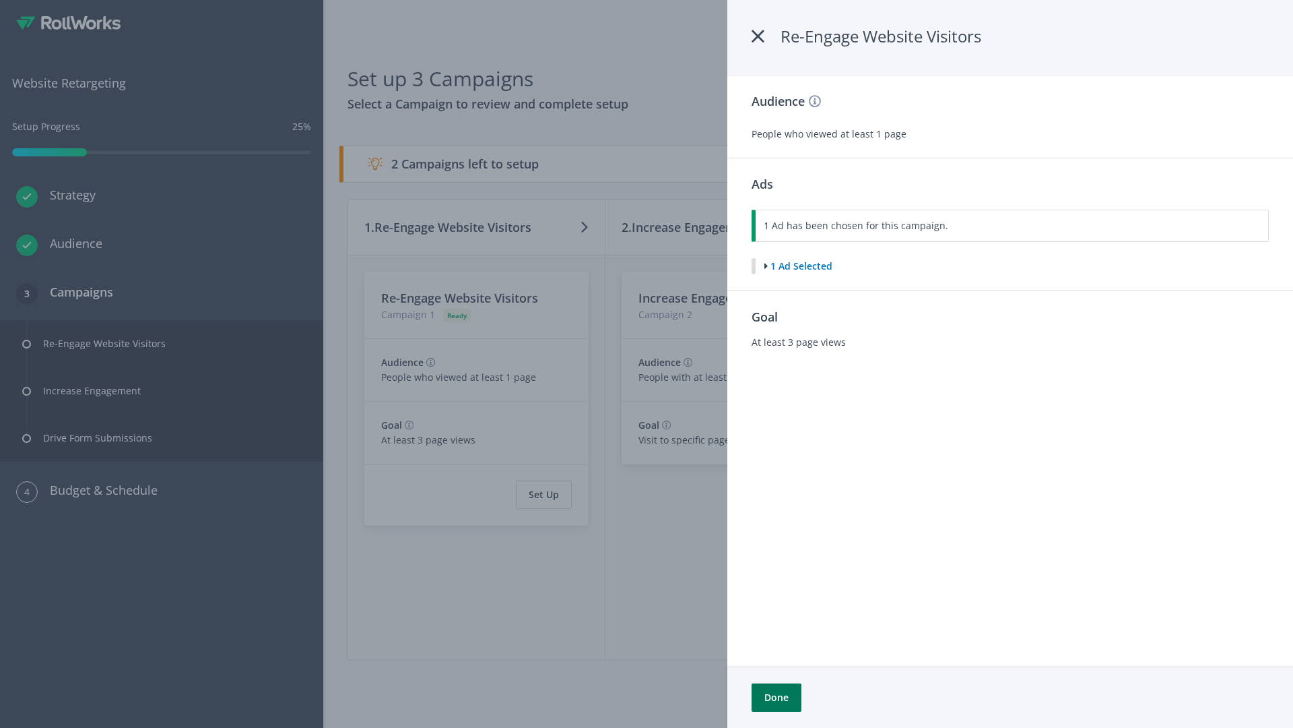
click at [776, 697] on button "Done" at bounding box center [777, 697] width 50 height 28
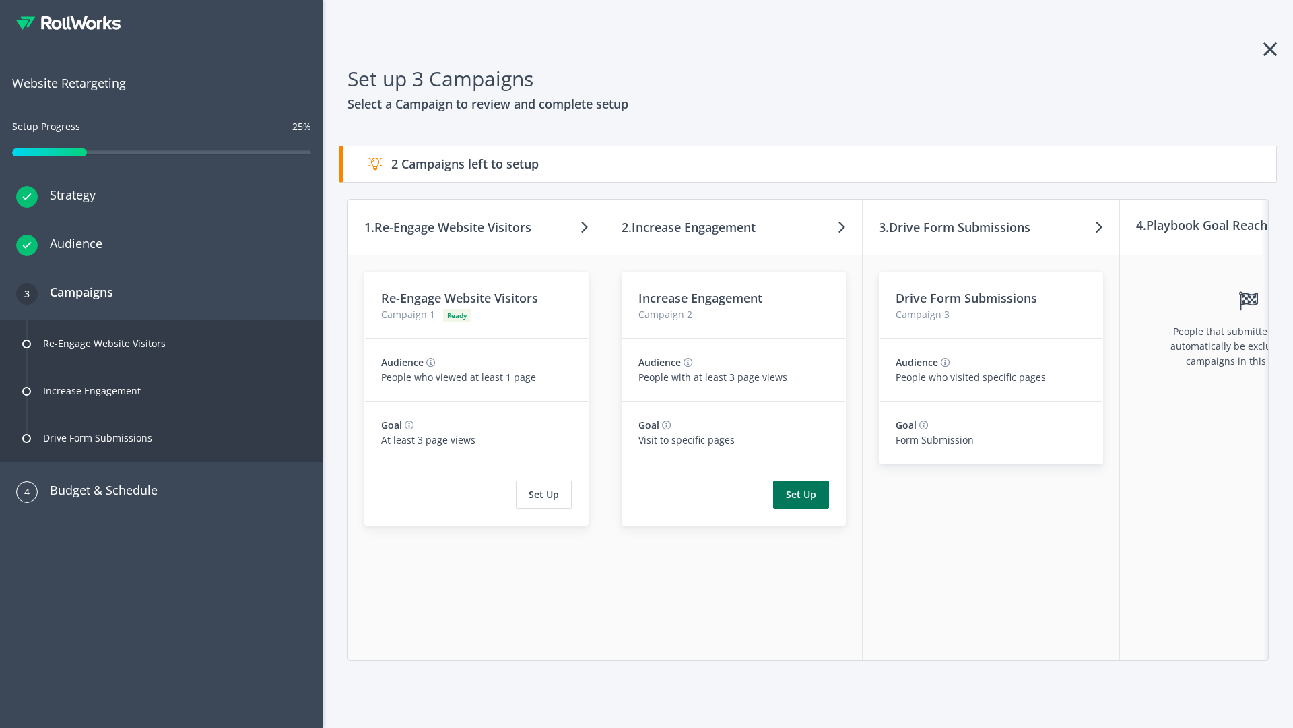
click at [801, 494] on button "Set Up" at bounding box center [801, 494] width 56 height 28
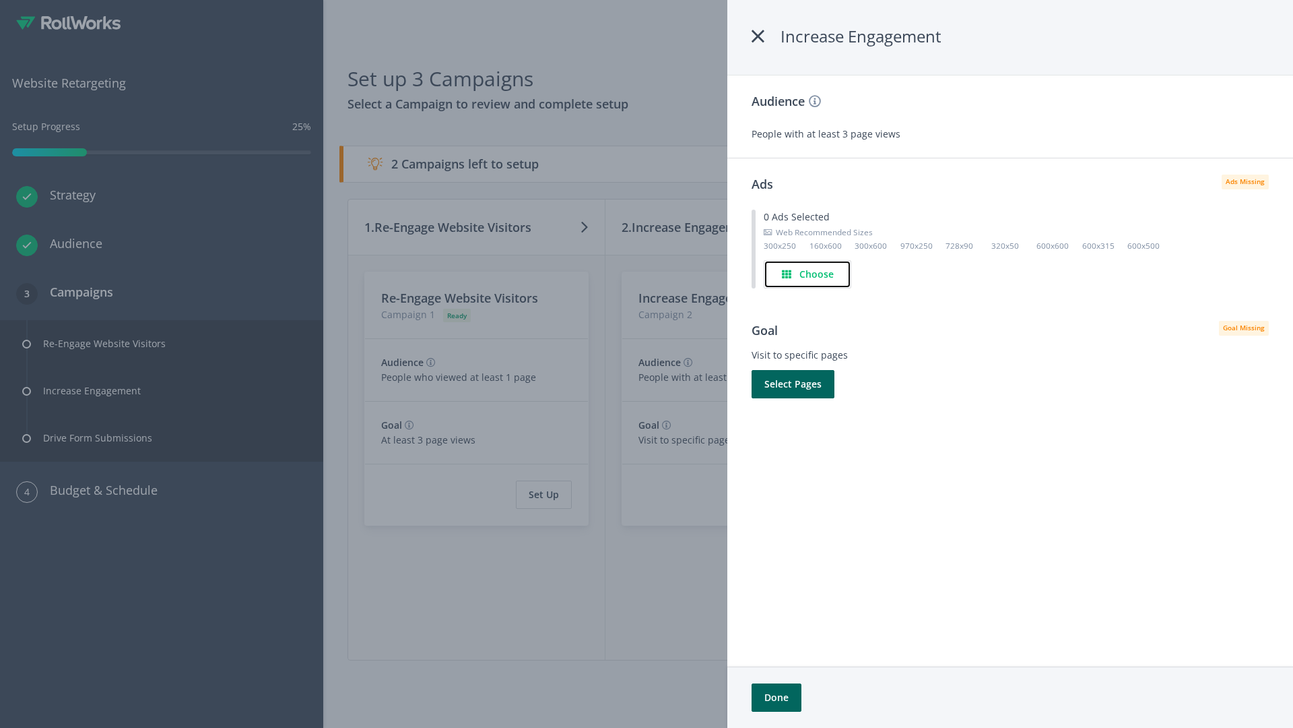
click at [808, 273] on h4 "Choose" at bounding box center [817, 274] width 34 height 15
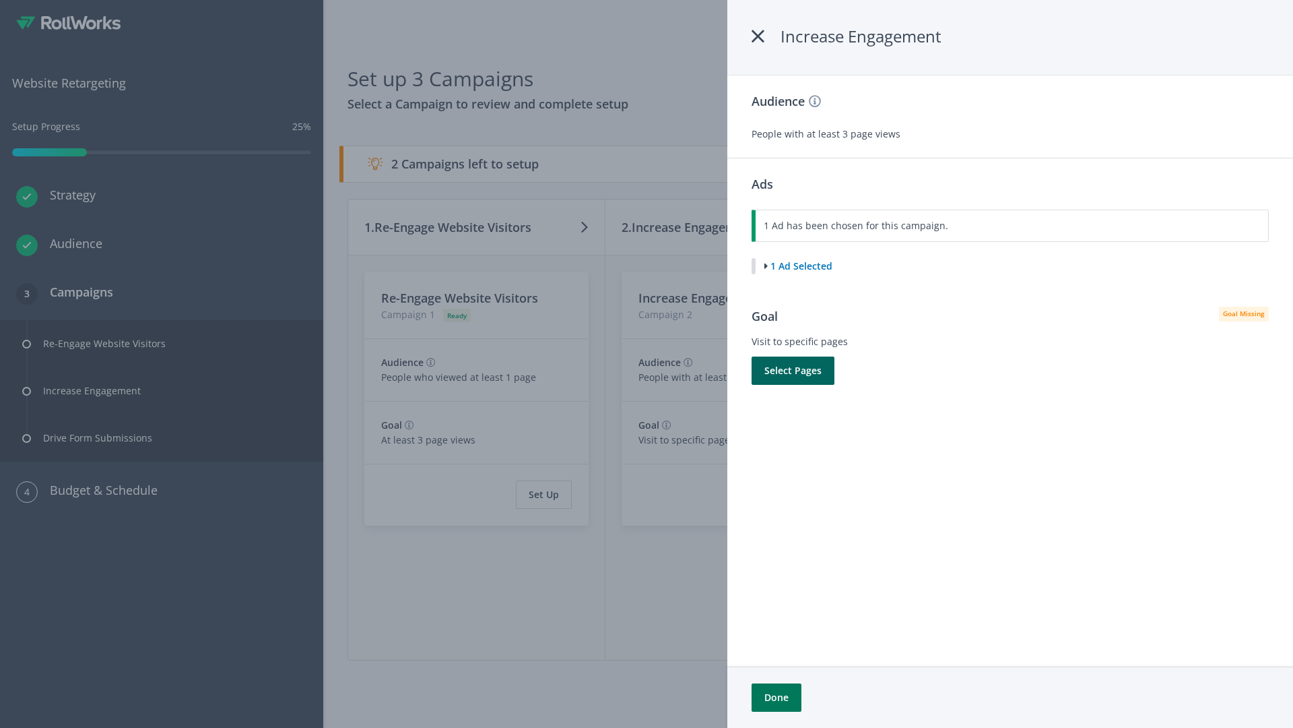
click at [776, 697] on button "Done" at bounding box center [777, 697] width 50 height 28
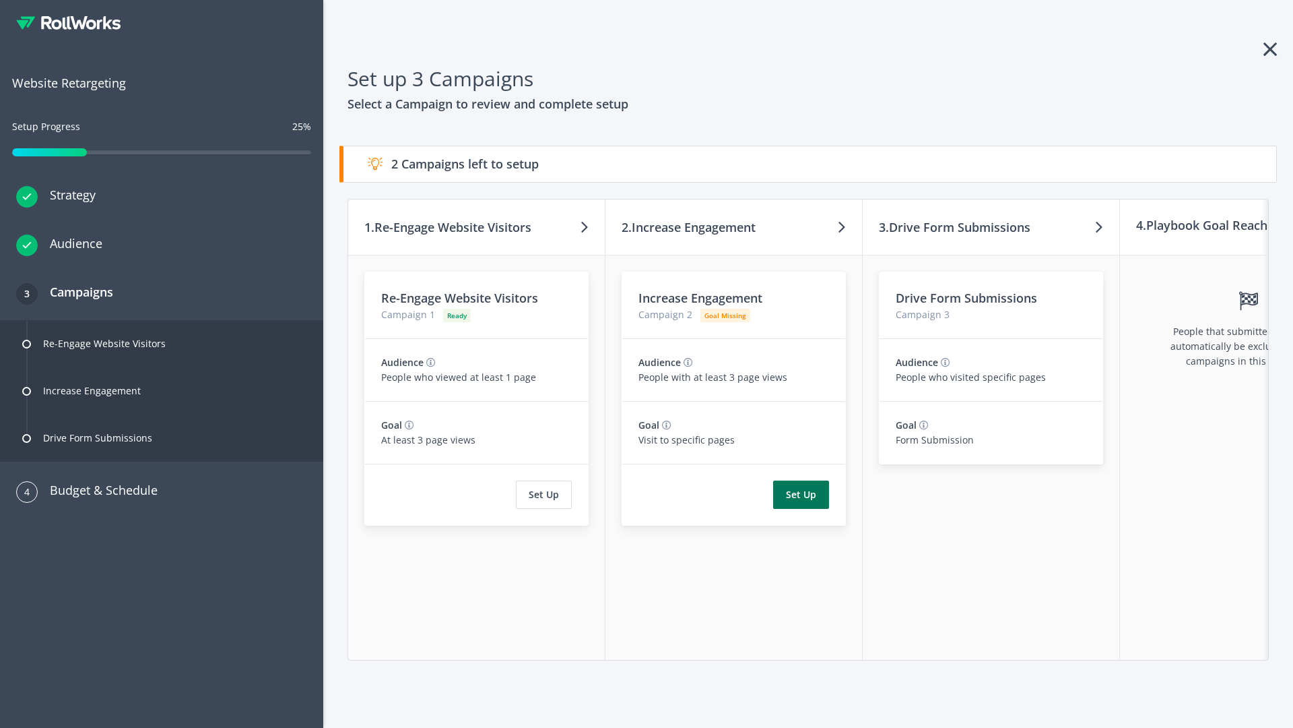
click at [801, 494] on button "Set Up" at bounding box center [801, 494] width 56 height 28
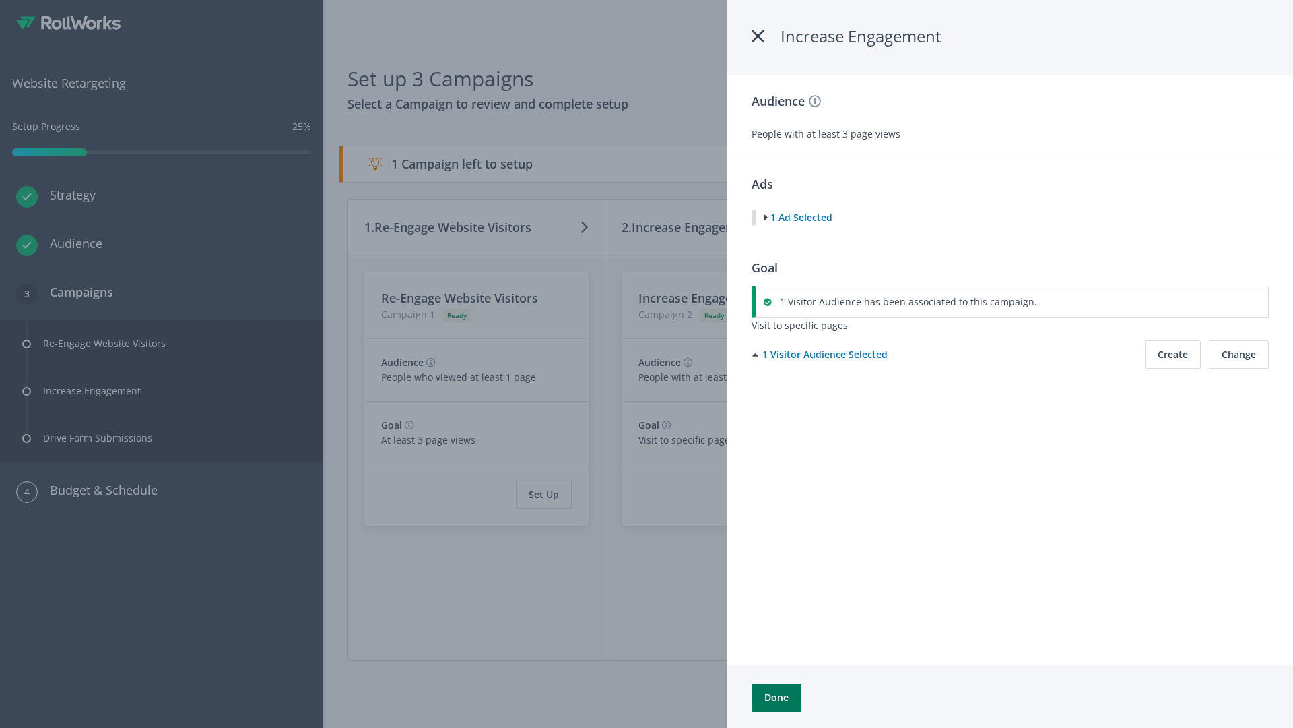
click at [776, 697] on button "Done" at bounding box center [777, 697] width 50 height 28
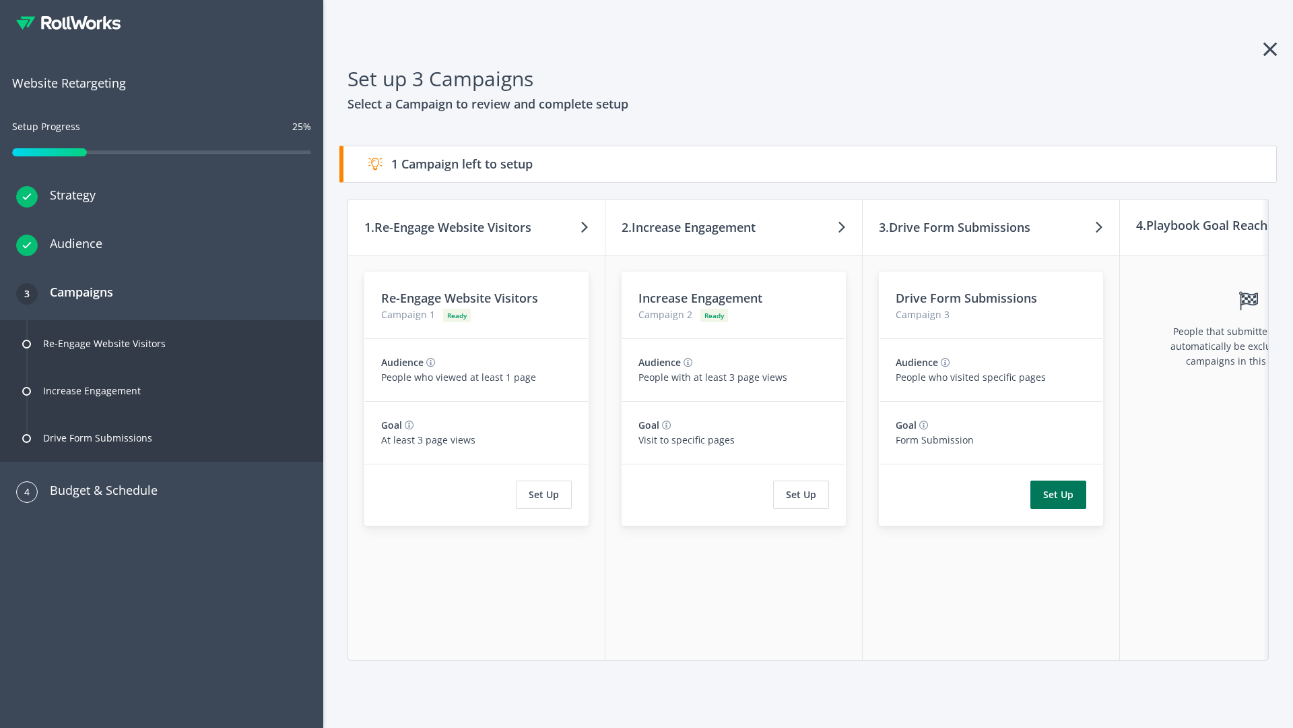
click at [1058, 494] on button "Set Up" at bounding box center [1059, 494] width 56 height 28
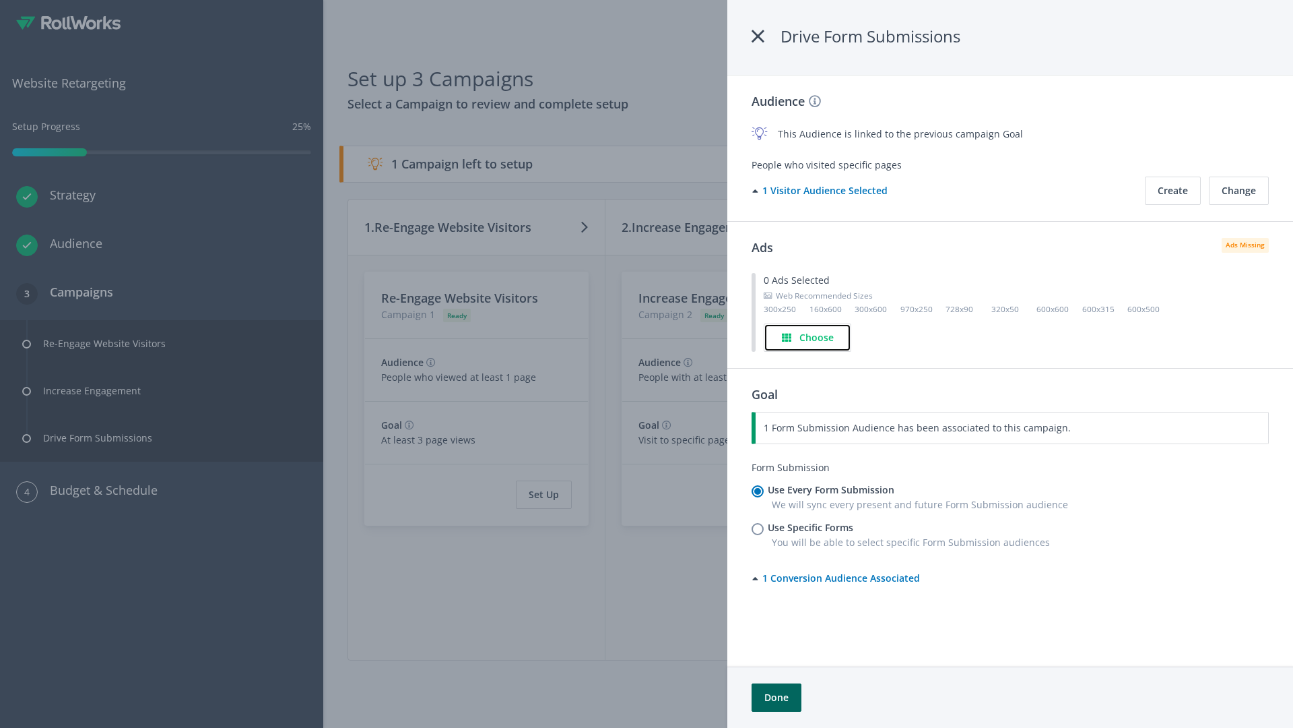
click at [808, 337] on h4 "Choose" at bounding box center [817, 337] width 34 height 15
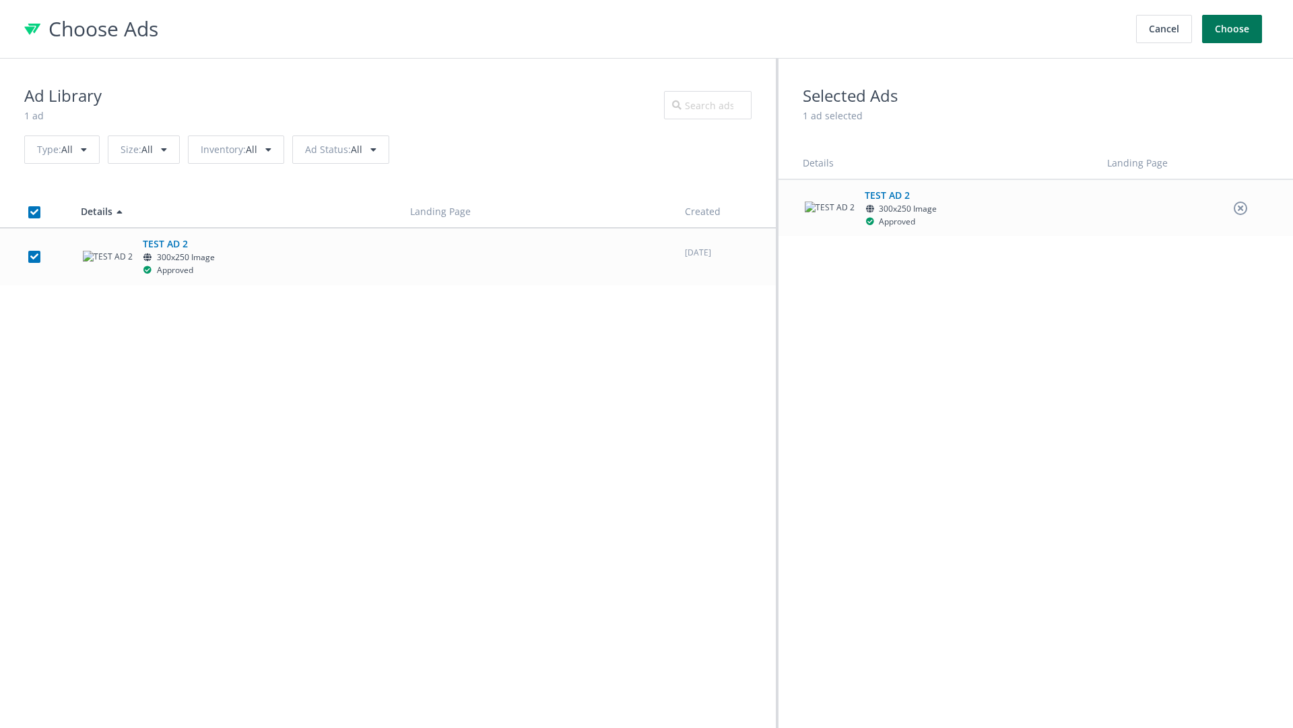
click at [1233, 29] on button "Choose" at bounding box center [1232, 29] width 60 height 28
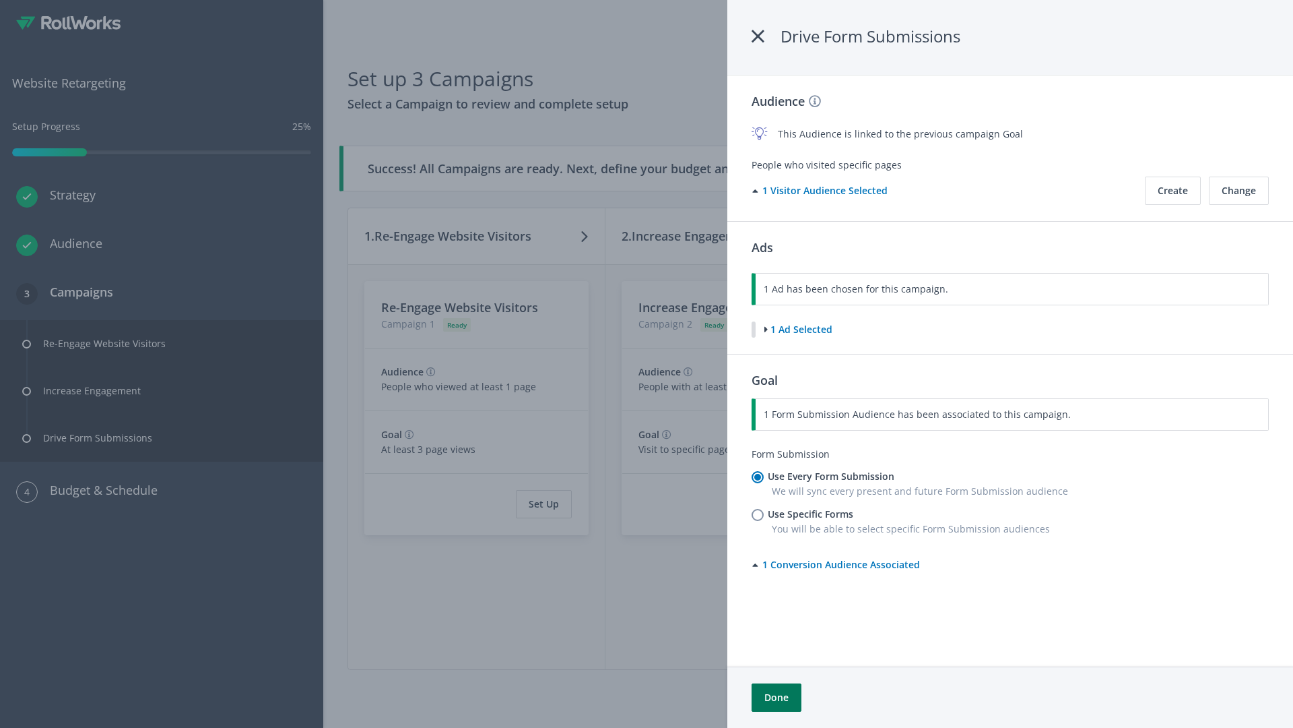
click at [776, 697] on button "Done" at bounding box center [777, 697] width 50 height 28
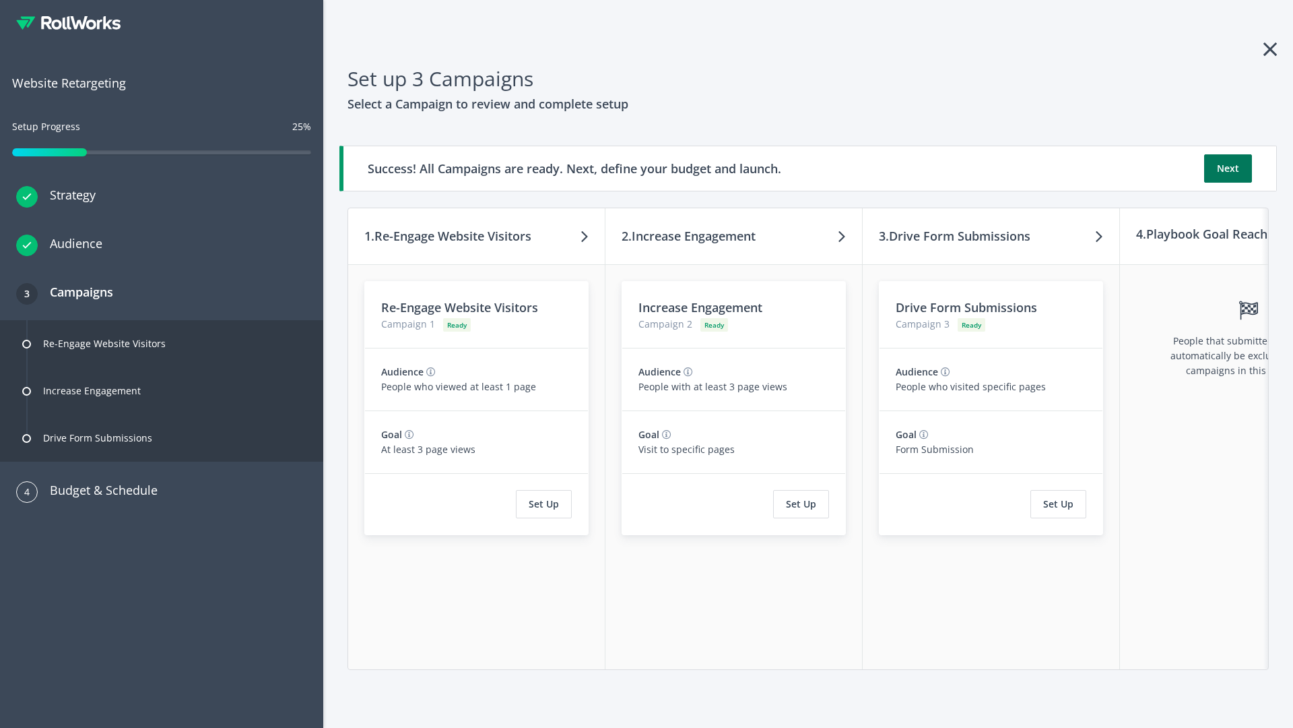
click at [1228, 168] on button "Next" at bounding box center [1228, 168] width 48 height 28
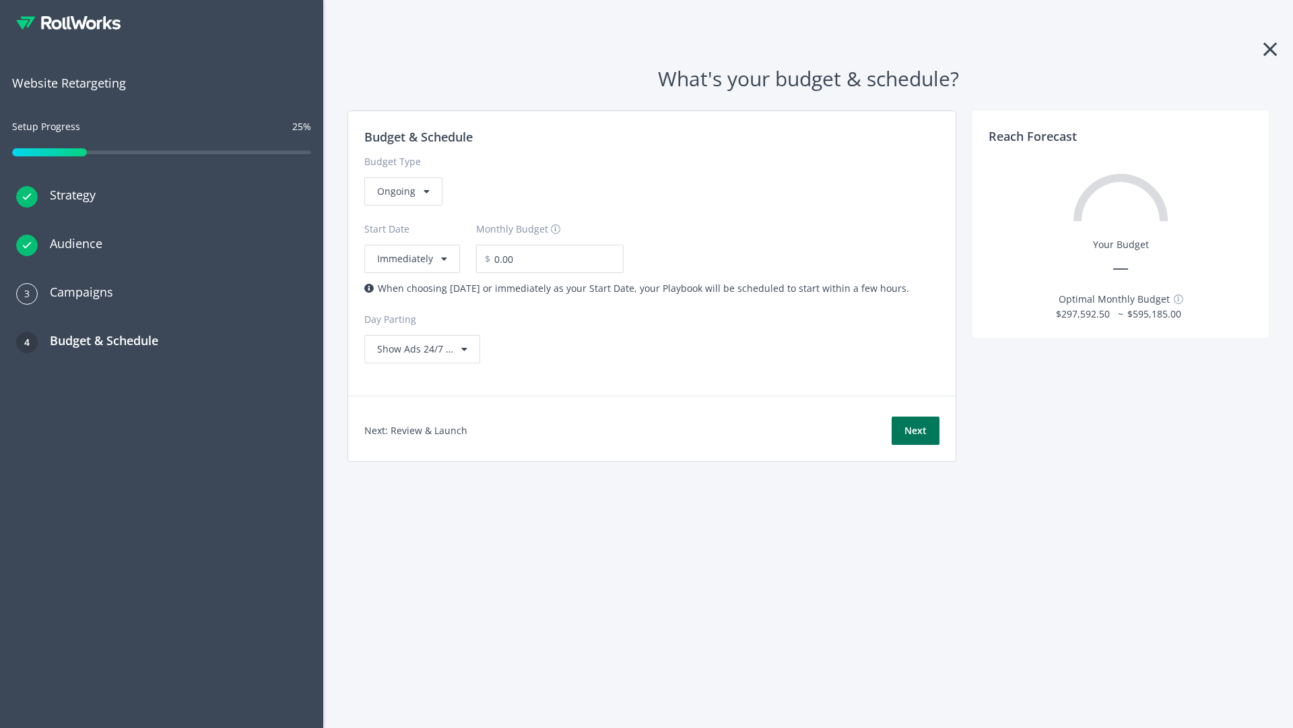
click at [915, 430] on button "Next" at bounding box center [916, 430] width 48 height 28
click at [402, 205] on div "Ongoing" at bounding box center [403, 191] width 78 height 28
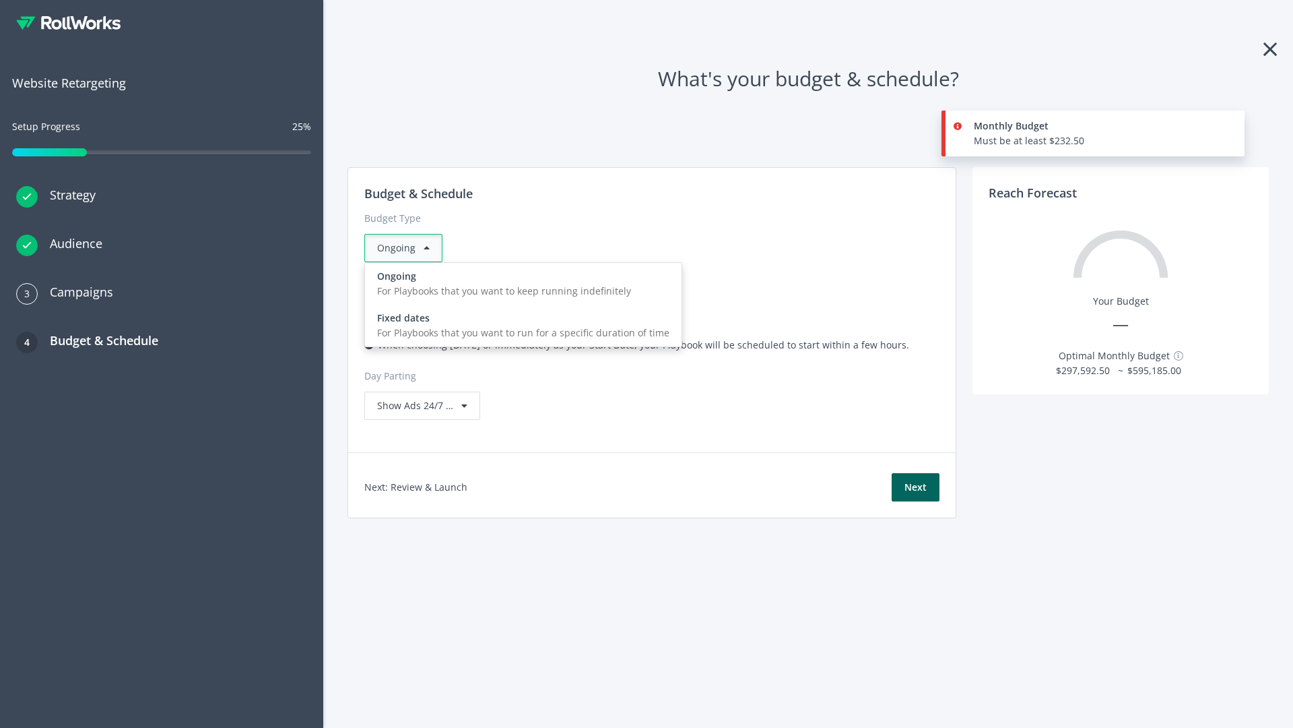
click at [519, 325] on div "For Playbooks that you want to run for a specific duration of time" at bounding box center [523, 332] width 292 height 15
click at [409, 248] on div "Ongoing" at bounding box center [403, 248] width 78 height 28
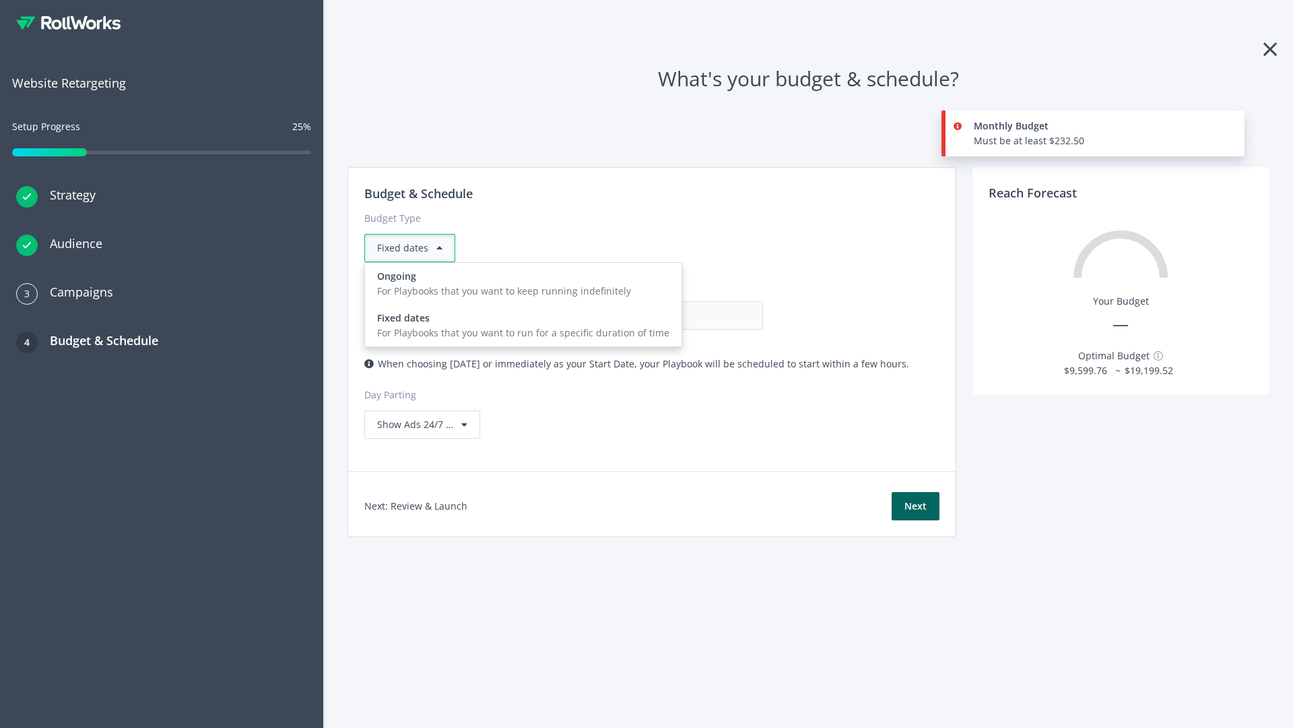
click at [519, 284] on div "For Playbooks that you want to keep running indefinitely" at bounding box center [523, 291] width 292 height 15
click at [630, 315] on input "0.00" at bounding box center [696, 315] width 133 height 28
click at [630, 315] on input "1.00" at bounding box center [696, 315] width 133 height 28
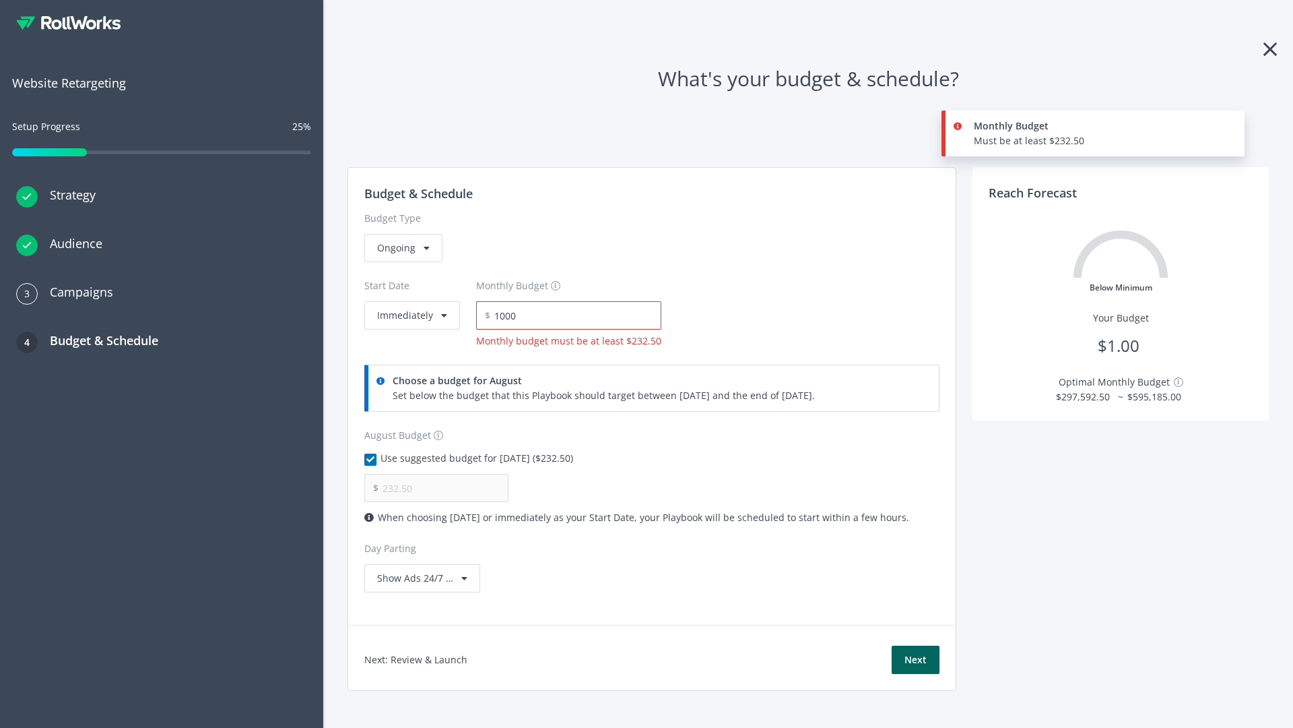
type input "1,000.00"
click at [411, 301] on button "Immediately" at bounding box center [412, 315] width 96 height 28
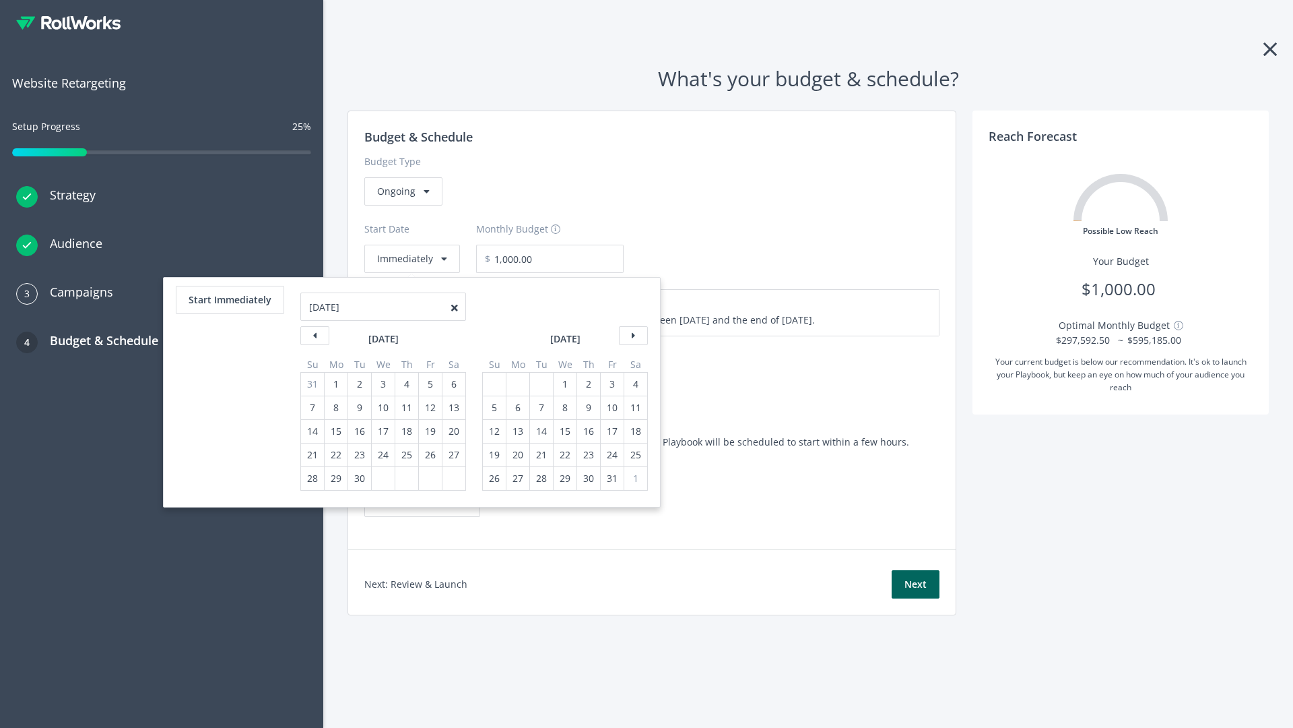
click at [493, 408] on div "5" at bounding box center [495, 407] width 18 height 23
type input "870.97"
click at [564, 384] on div "1" at bounding box center [565, 384] width 18 height 23
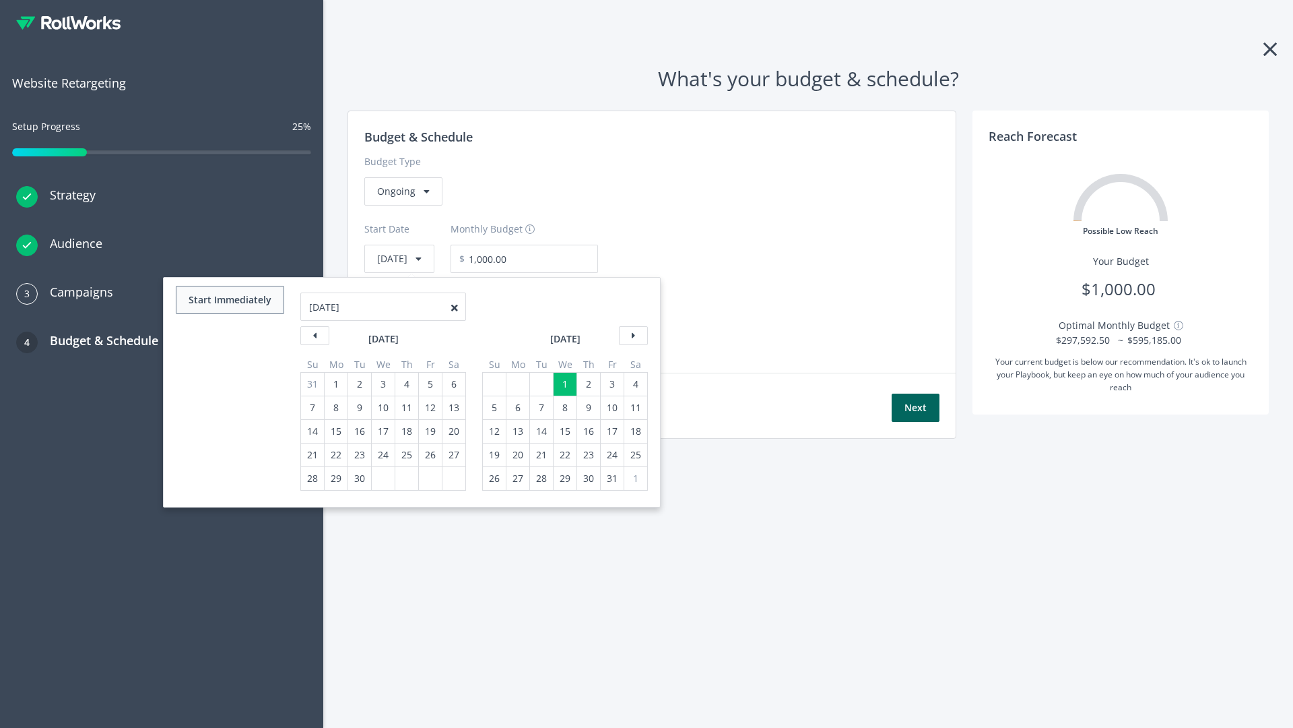
click at [229, 300] on button "Start Immediately" at bounding box center [230, 300] width 108 height 28
type input "08/21/2025"
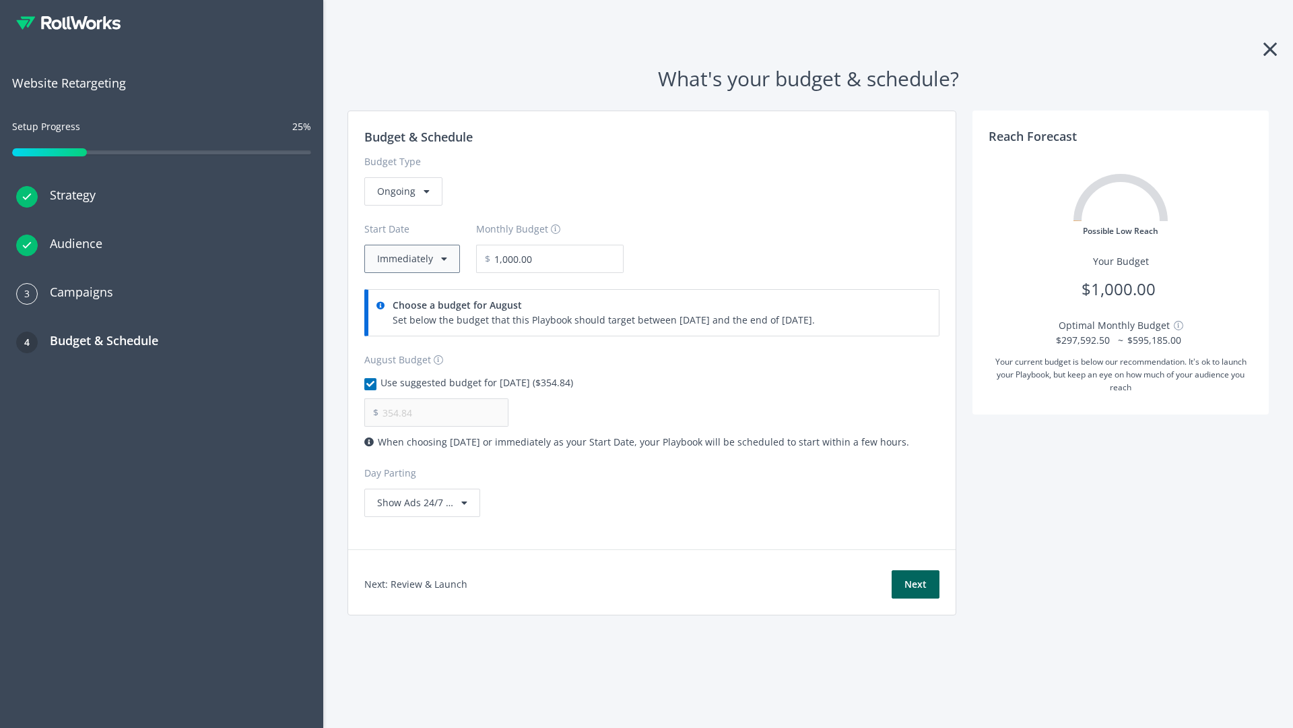
click at [411, 259] on button "Immediately" at bounding box center [412, 259] width 96 height 28
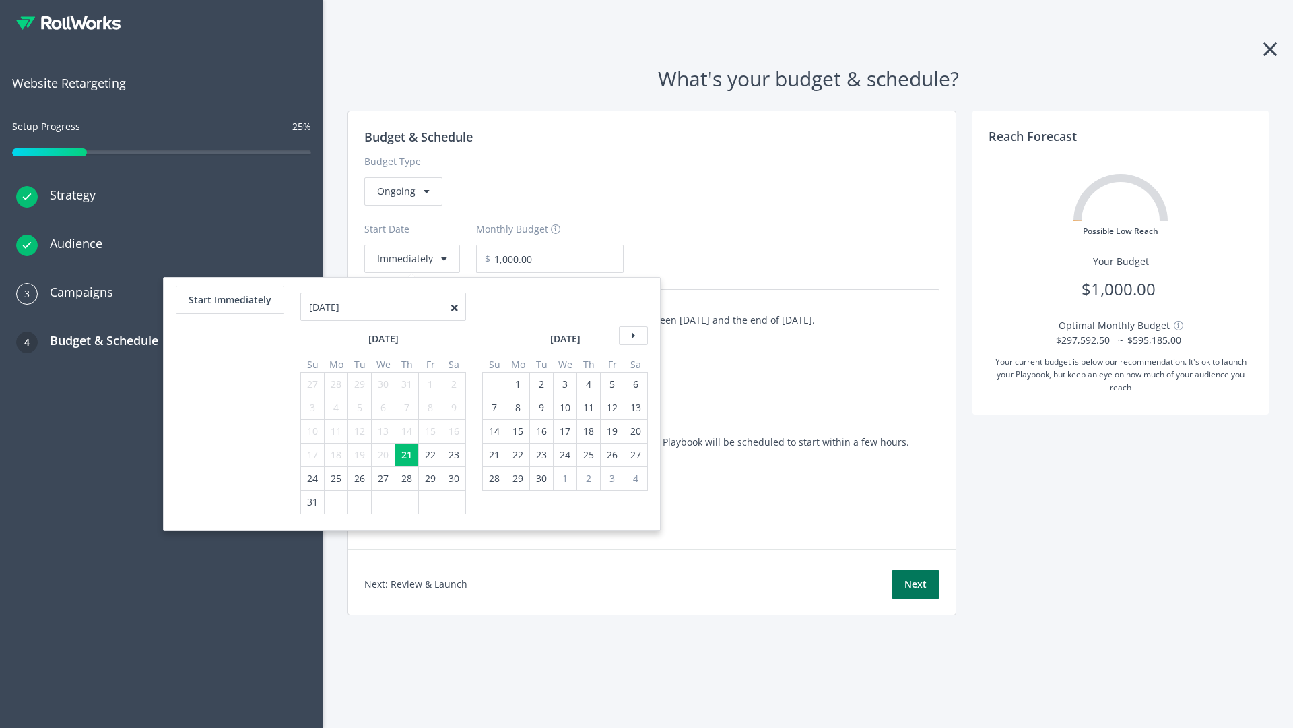
click at [915, 584] on button "Next" at bounding box center [916, 584] width 48 height 28
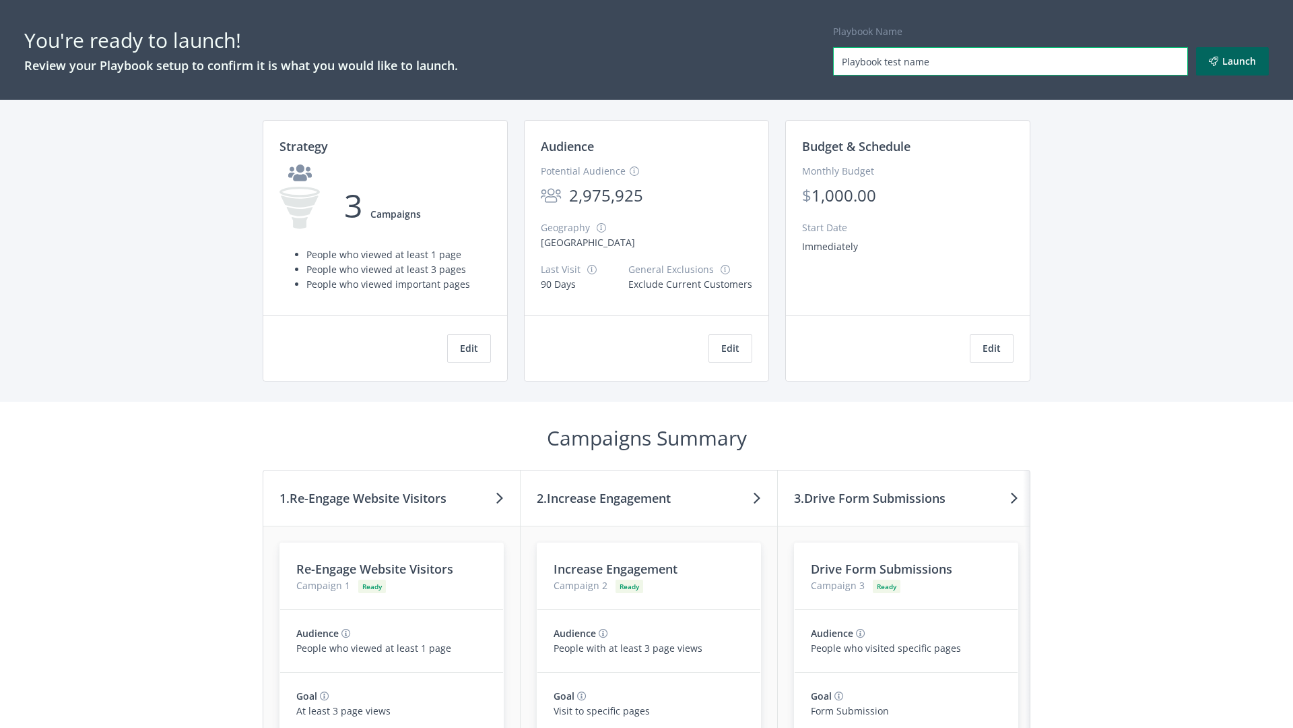
type input "Playbook test name"
click at [1233, 61] on button "Launch" at bounding box center [1232, 61] width 73 height 28
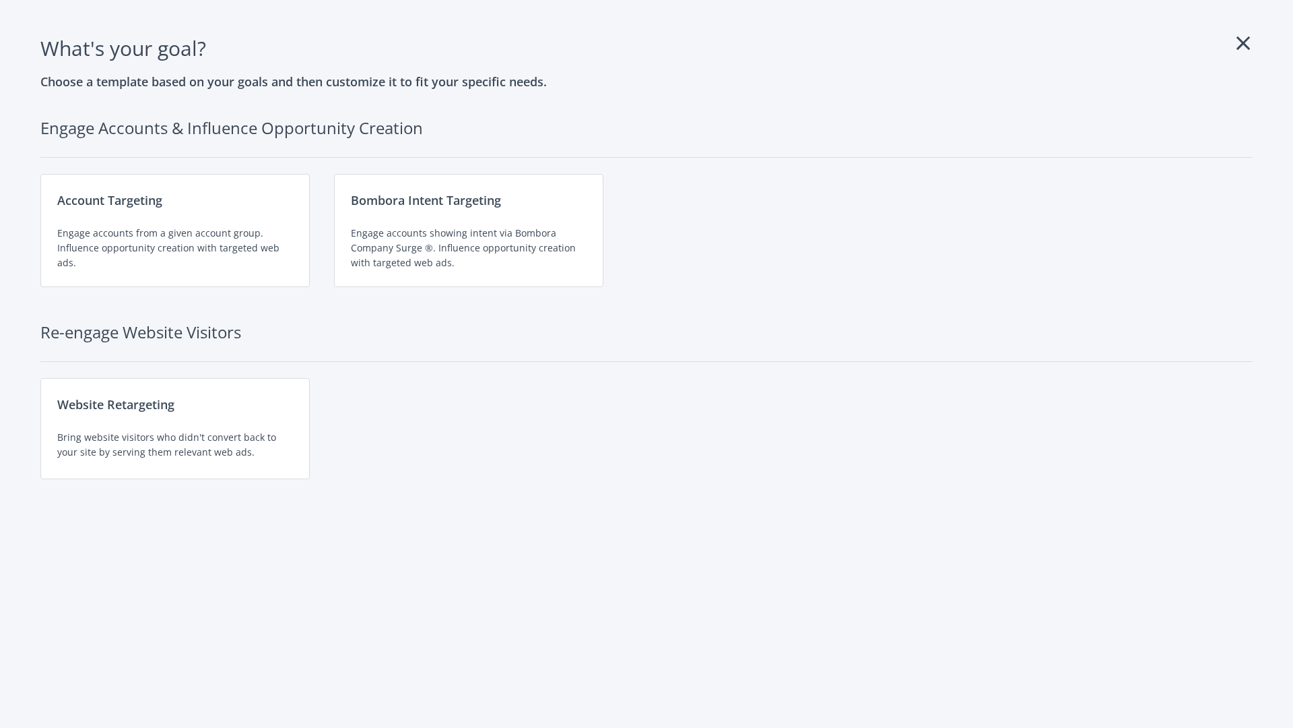
click at [175, 428] on div "Website Retargeting Bring website visitors who didn't convert back to your site…" at bounding box center [174, 428] width 269 height 101
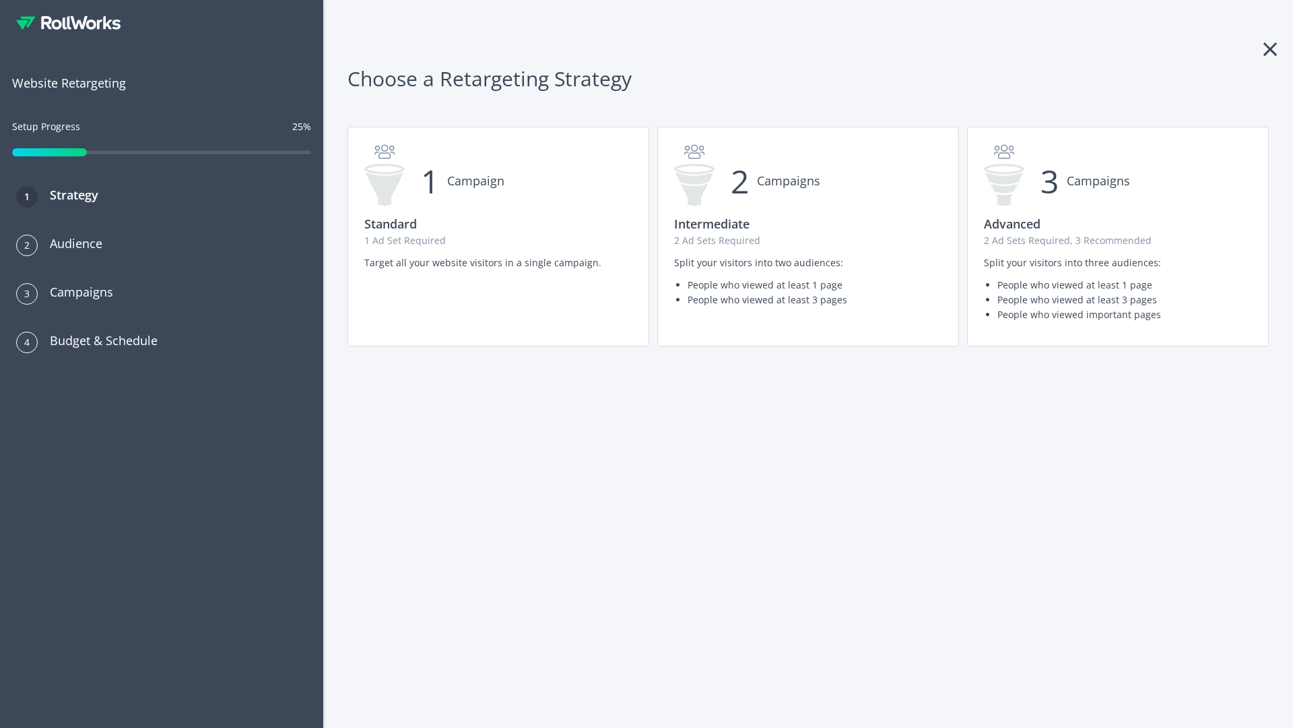
click at [808, 236] on p "2 Ad Sets Required" at bounding box center [808, 240] width 268 height 15
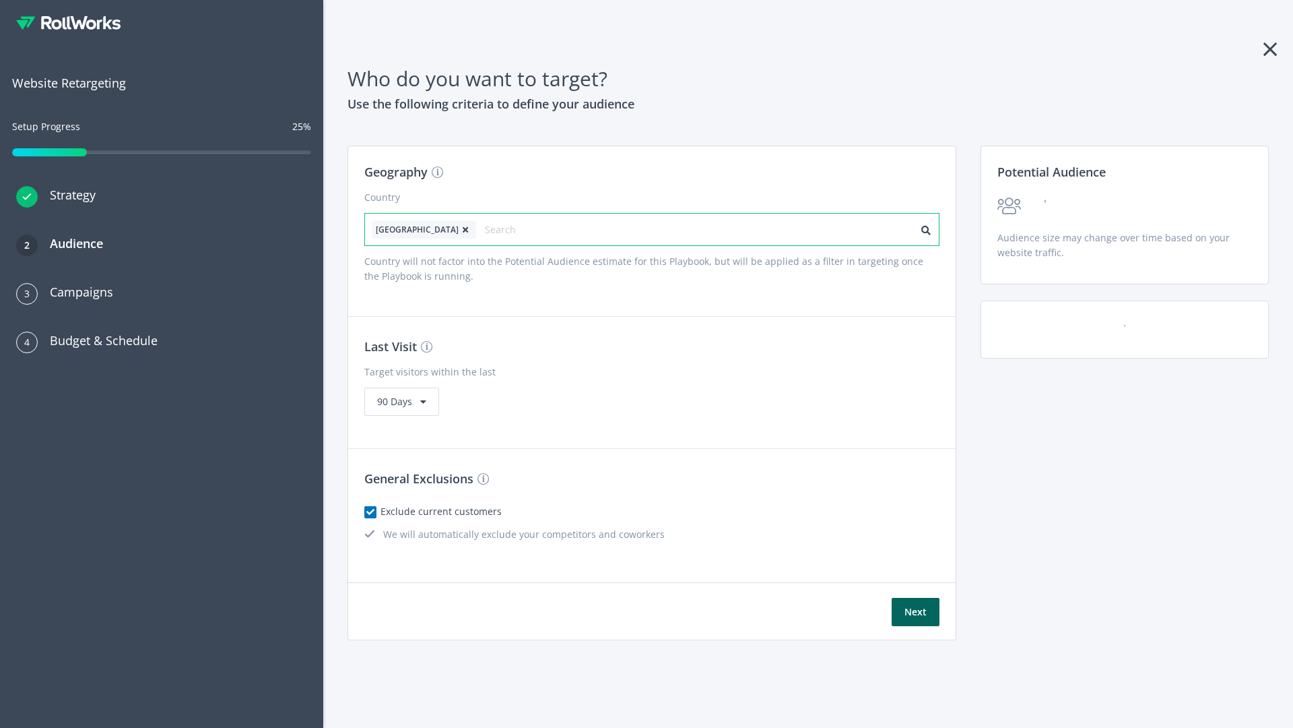
click at [507, 229] on input "text" at bounding box center [545, 229] width 121 height 19
type input "[GEOGRAPHIC_DATA]"
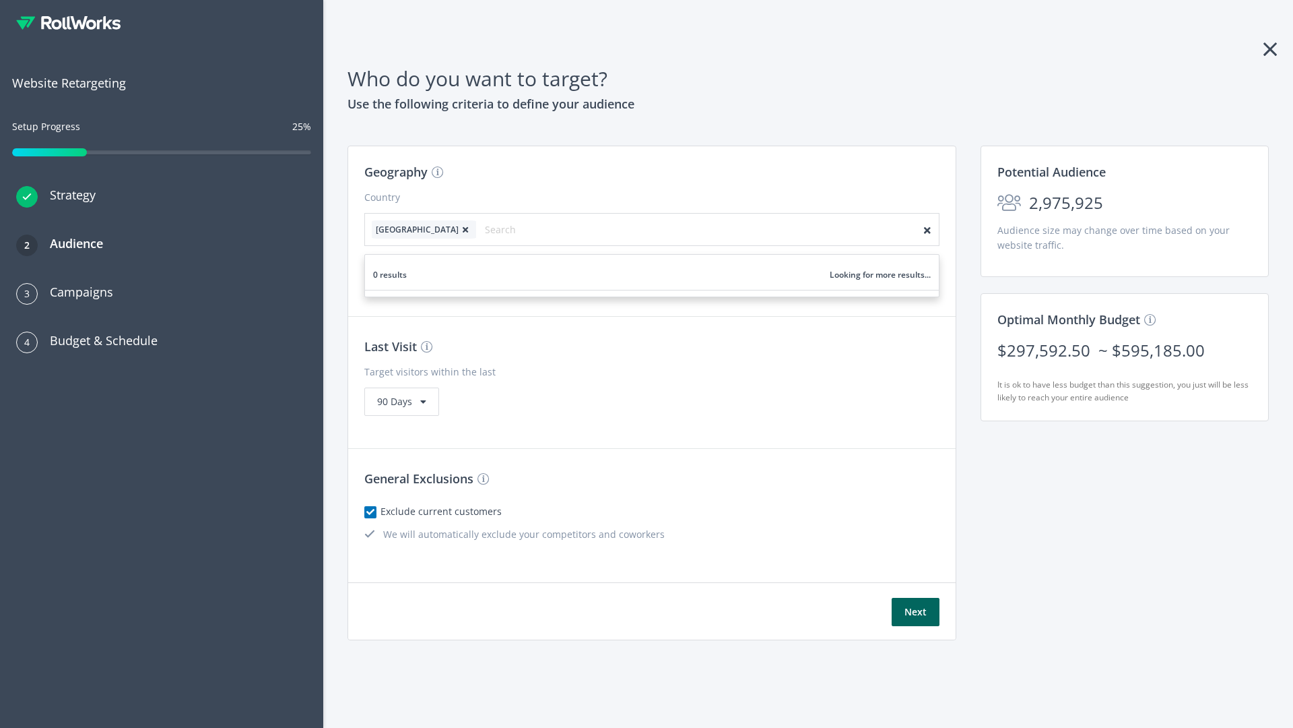
click at [459, 229] on icon at bounding box center [465, 230] width 13 height 8
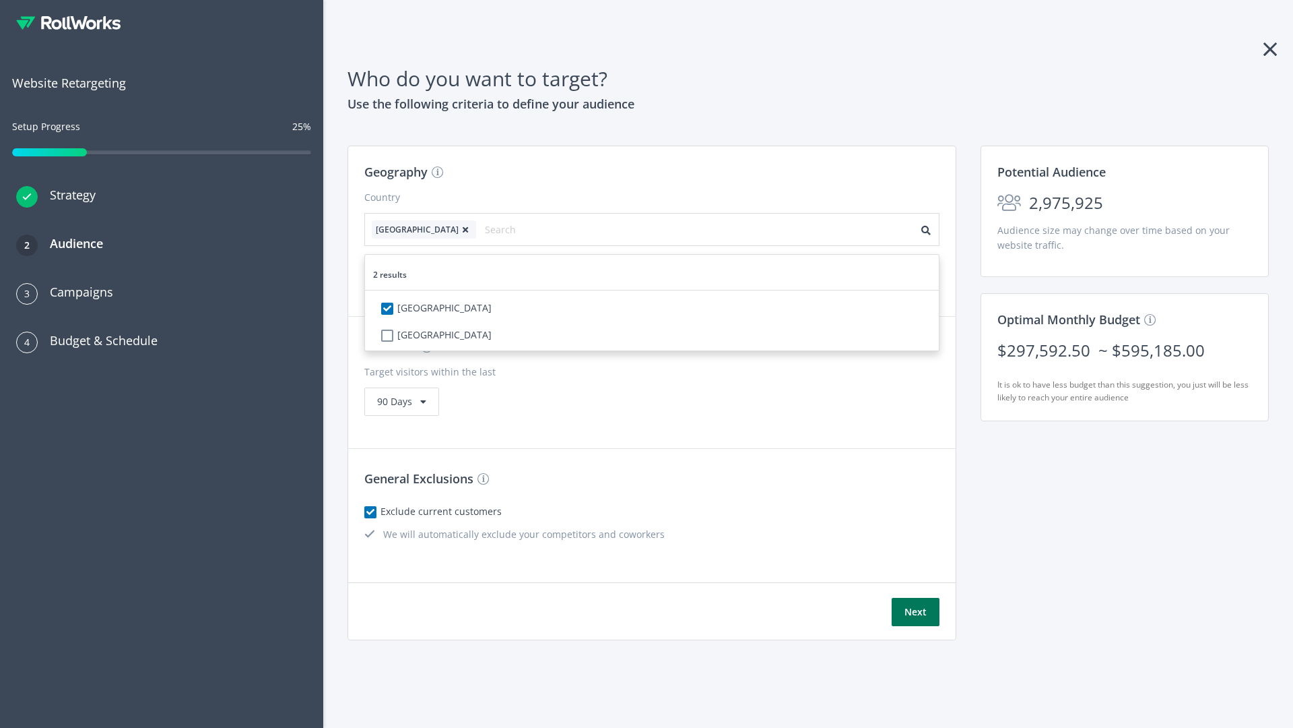
click at [915, 612] on button "Next" at bounding box center [916, 611] width 48 height 28
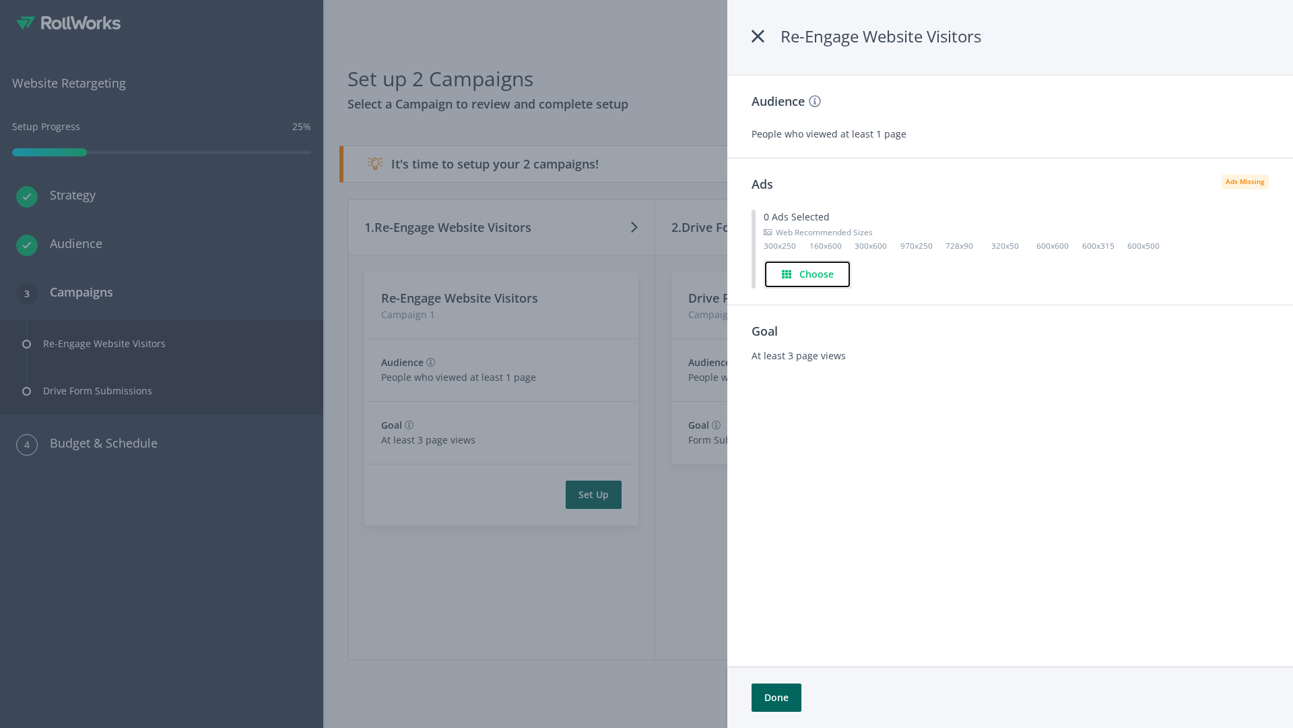
click at [808, 273] on h4 "Choose" at bounding box center [817, 274] width 34 height 15
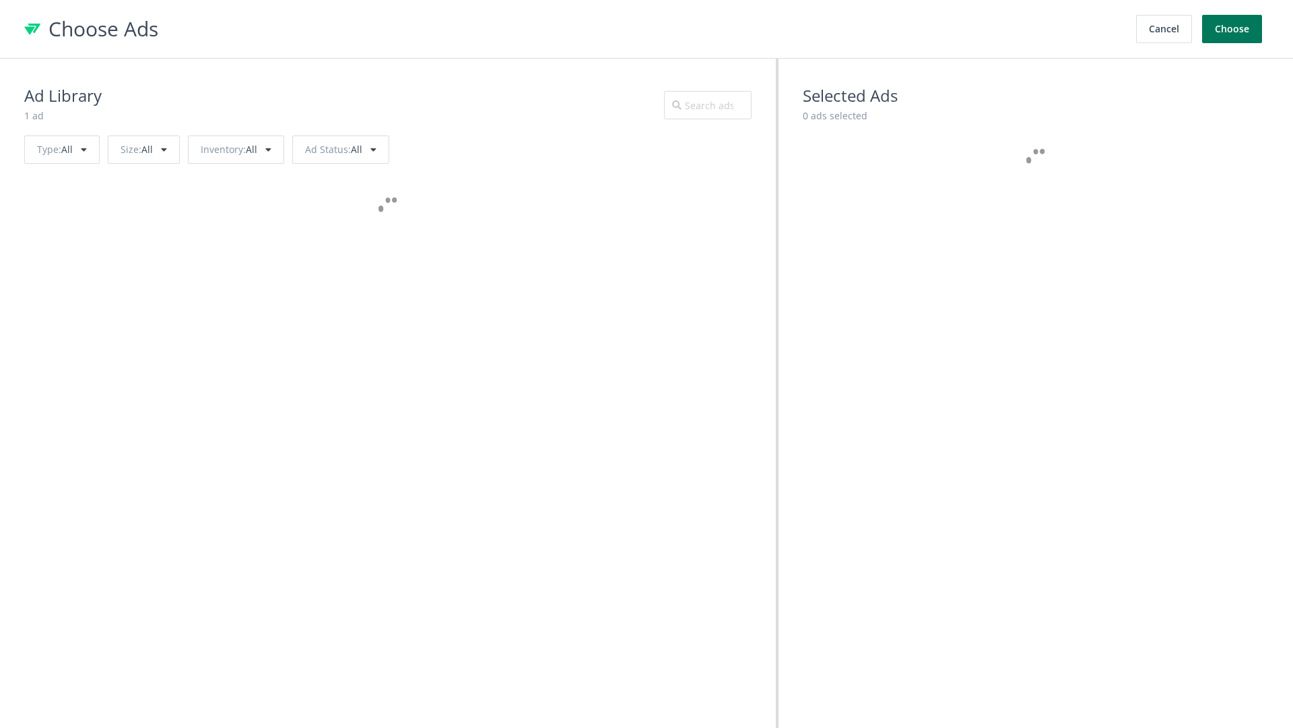
click at [1233, 29] on button "Choose" at bounding box center [1232, 29] width 60 height 28
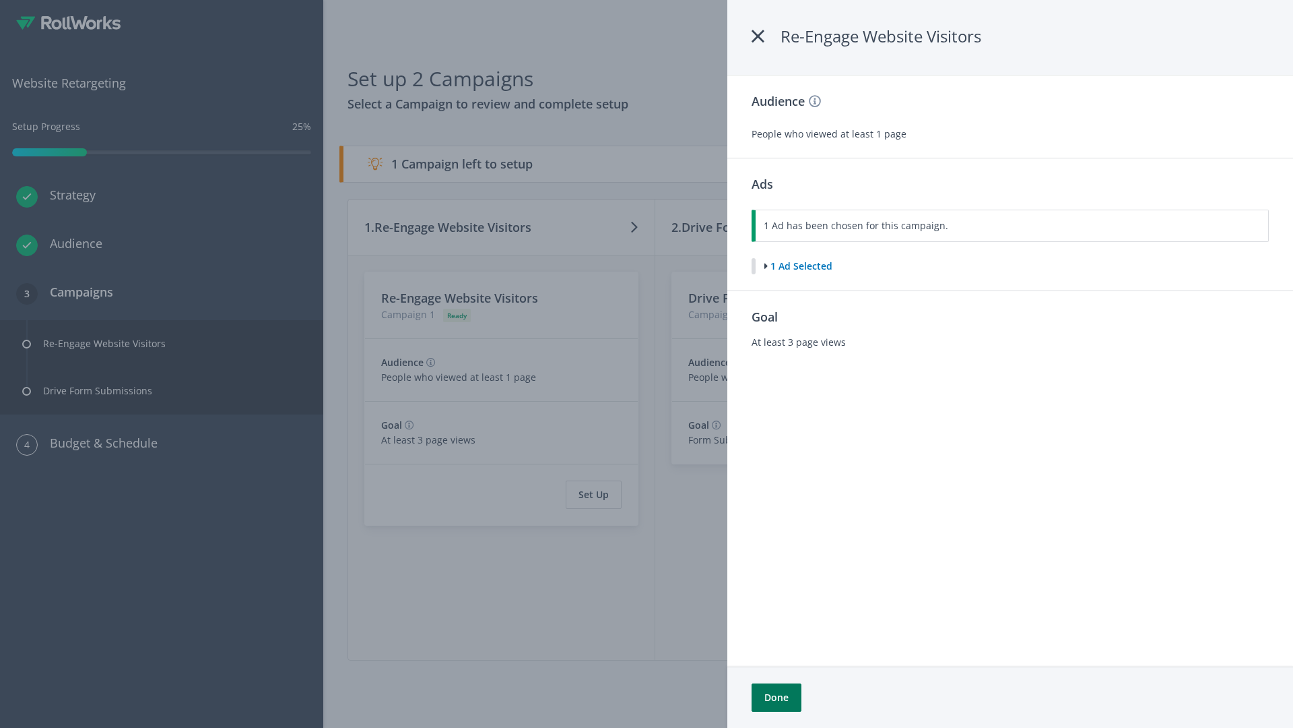
click at [776, 697] on button "Done" at bounding box center [777, 697] width 50 height 28
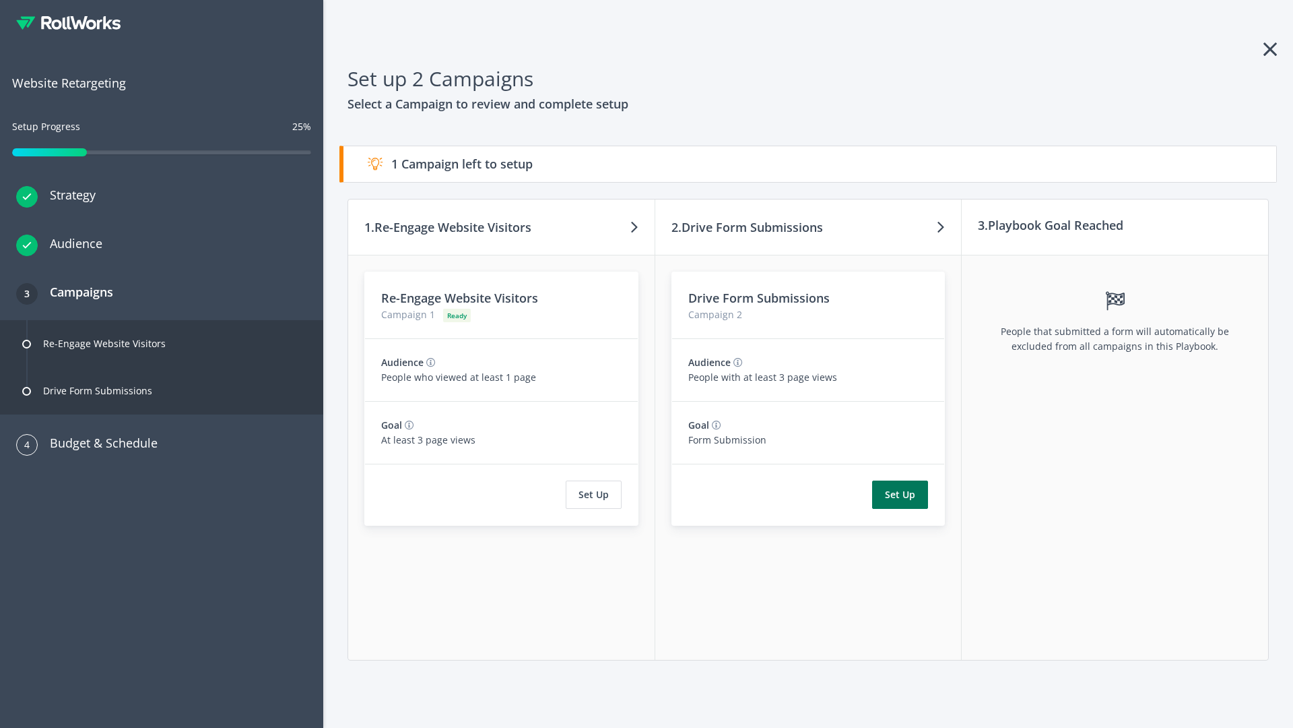
click at [901, 494] on button "Set Up" at bounding box center [900, 494] width 56 height 28
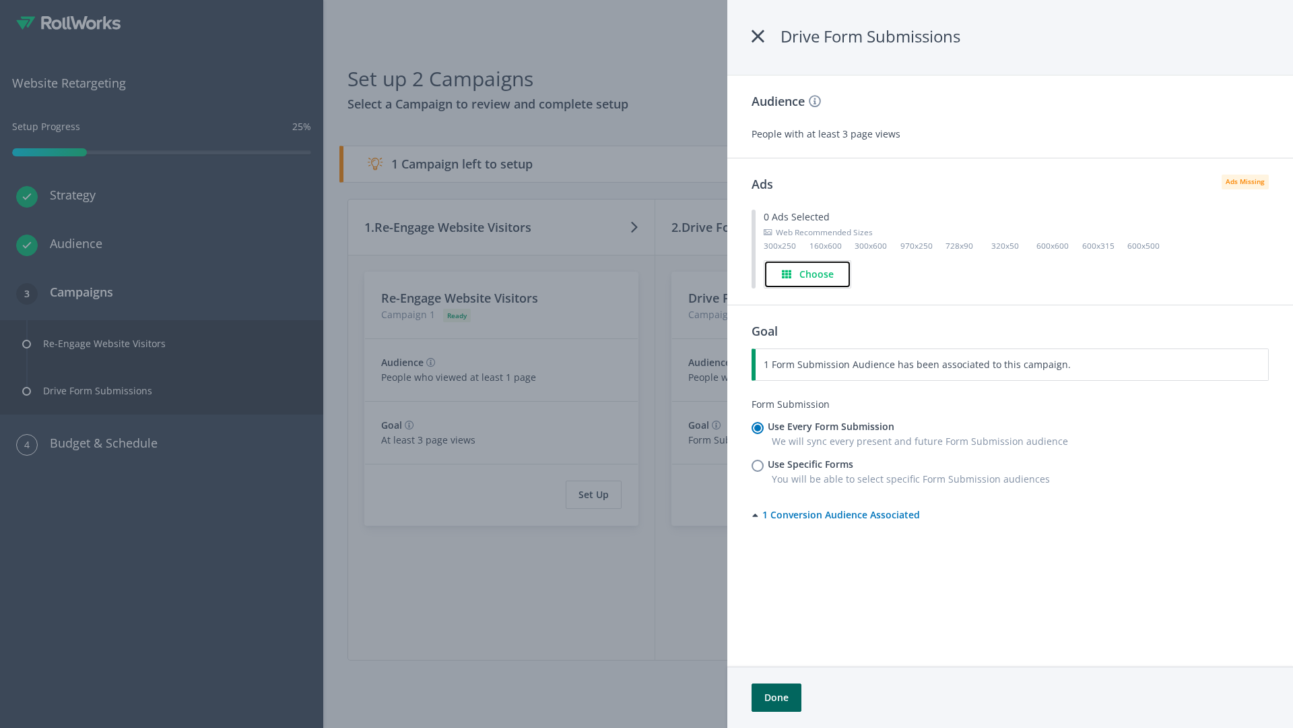
click at [809, 273] on h4 "Choose" at bounding box center [817, 274] width 34 height 15
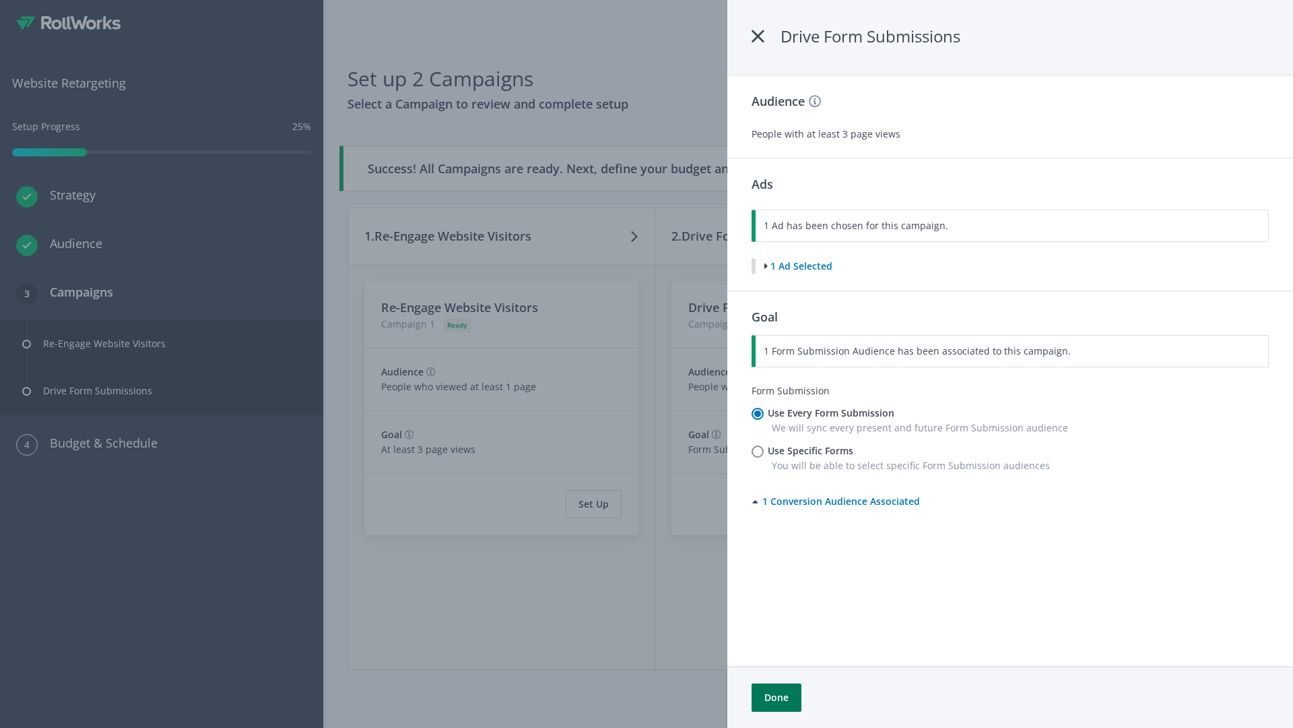
click at [776, 697] on button "Done" at bounding box center [777, 697] width 50 height 28
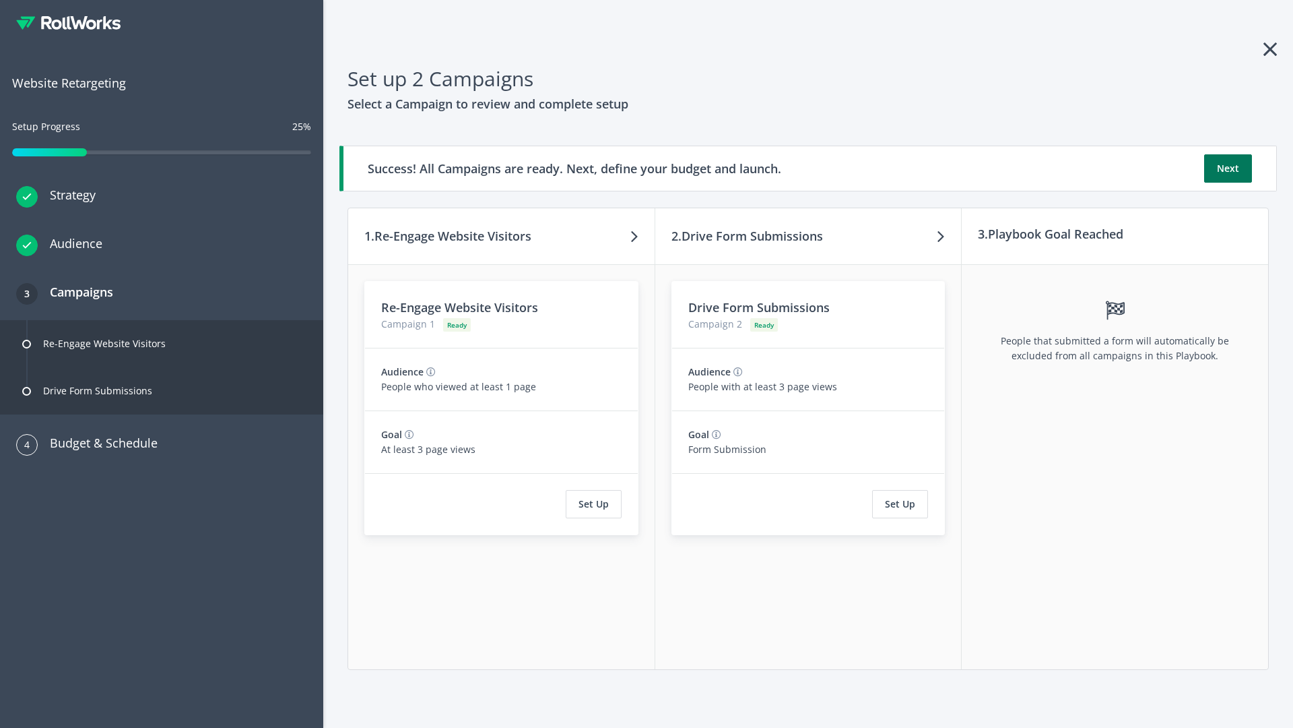
click at [1228, 168] on button "Next" at bounding box center [1228, 168] width 48 height 28
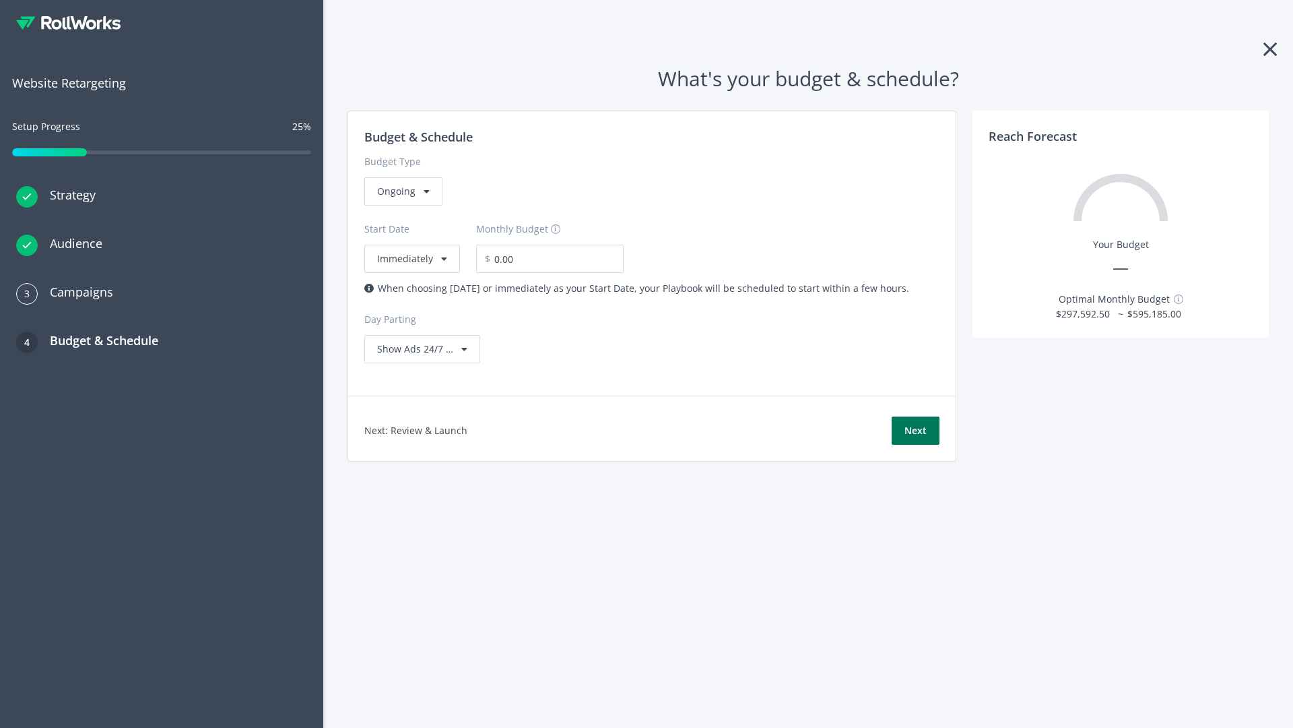
click at [915, 430] on button "Next" at bounding box center [916, 430] width 48 height 28
click at [402, 205] on div "Ongoing" at bounding box center [403, 191] width 78 height 28
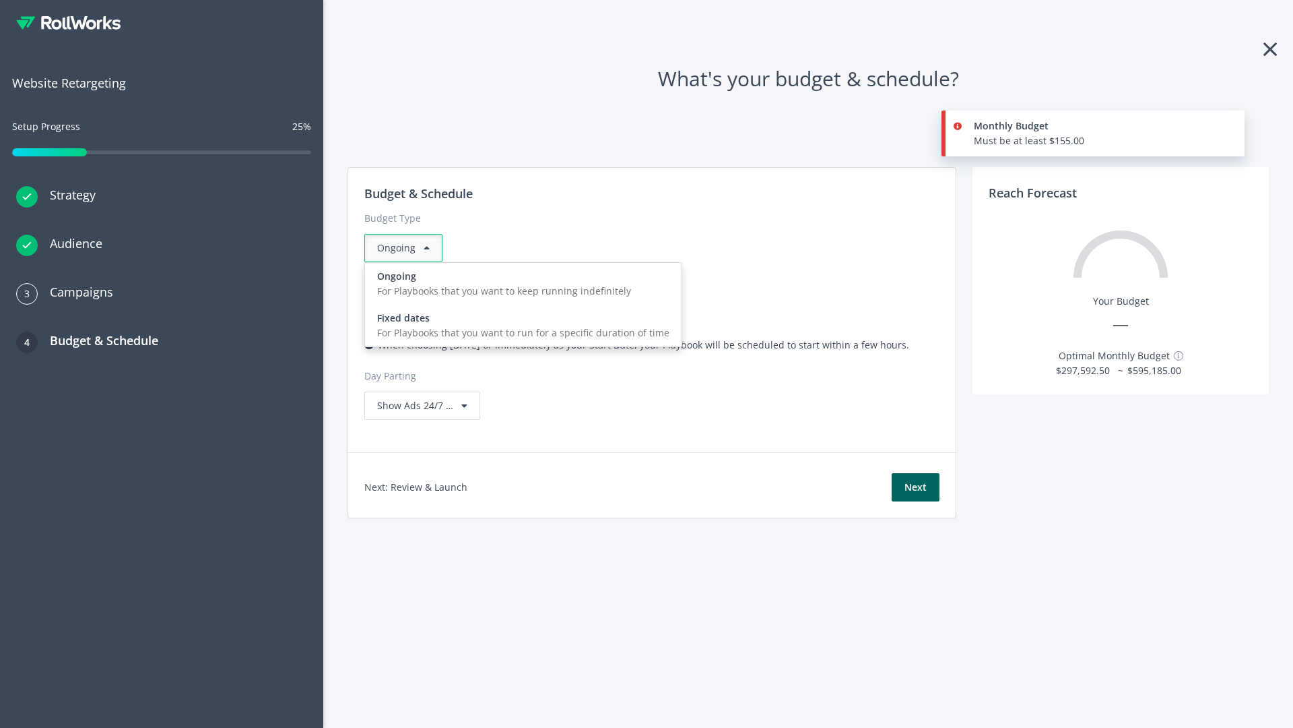
click at [519, 325] on div "For Playbooks that you want to run for a specific duration of time" at bounding box center [523, 332] width 292 height 15
click at [409, 248] on div "Ongoing" at bounding box center [403, 248] width 78 height 28
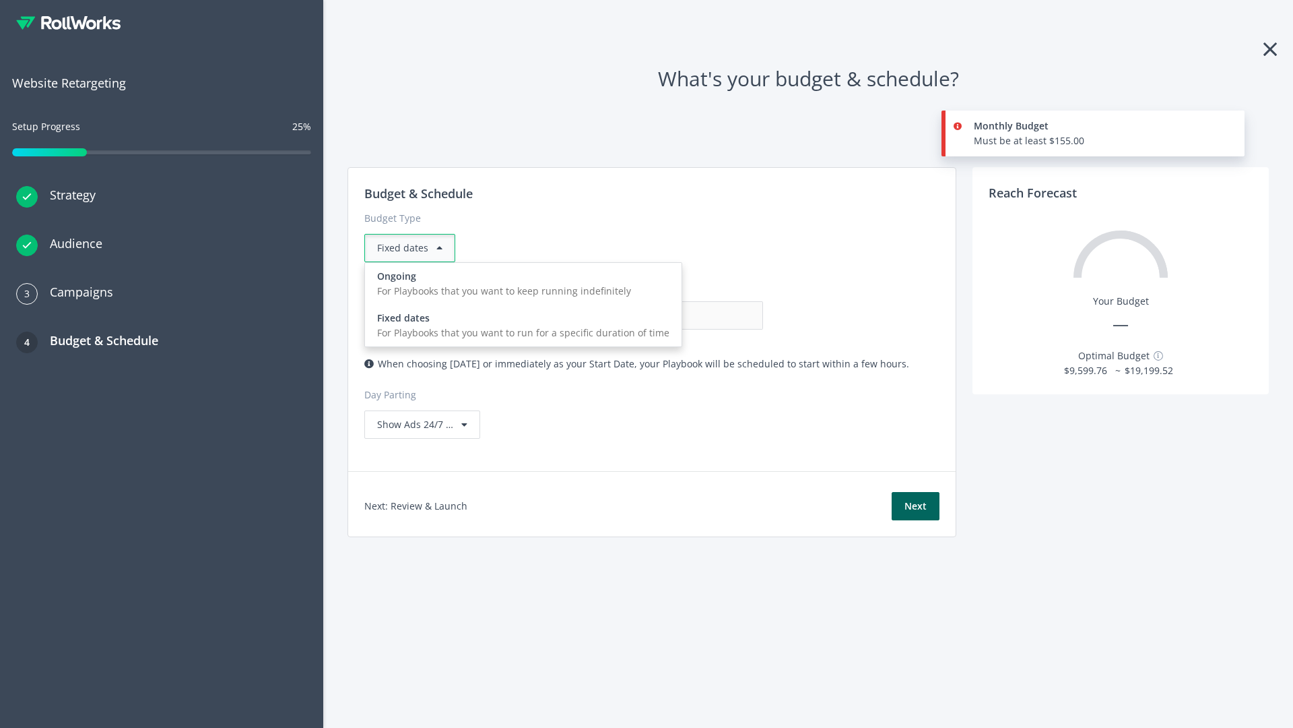
click at [519, 284] on div "For Playbooks that you want to keep running indefinitely" at bounding box center [523, 291] width 292 height 15
click at [630, 315] on input "0.00" at bounding box center [696, 315] width 133 height 28
click at [630, 315] on input "1.00" at bounding box center [696, 315] width 133 height 28
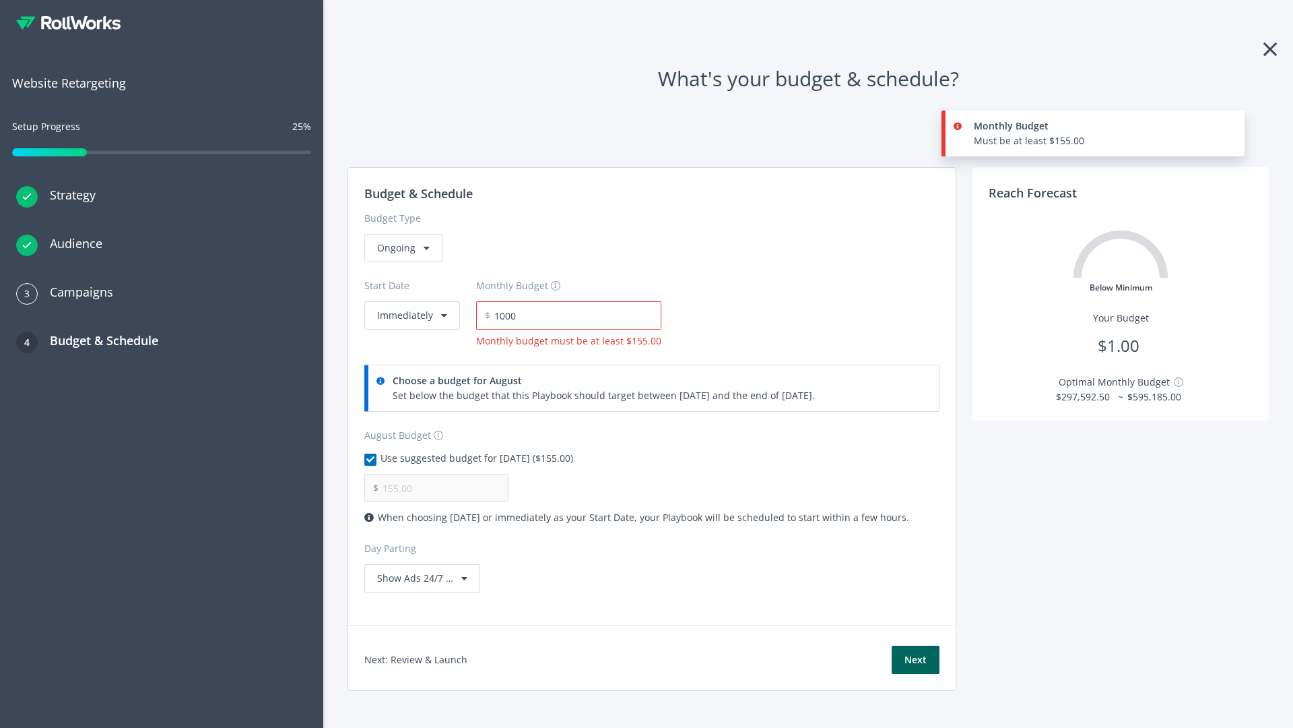
type input "1,000.00"
click at [411, 301] on button "Immediately" at bounding box center [412, 315] width 96 height 28
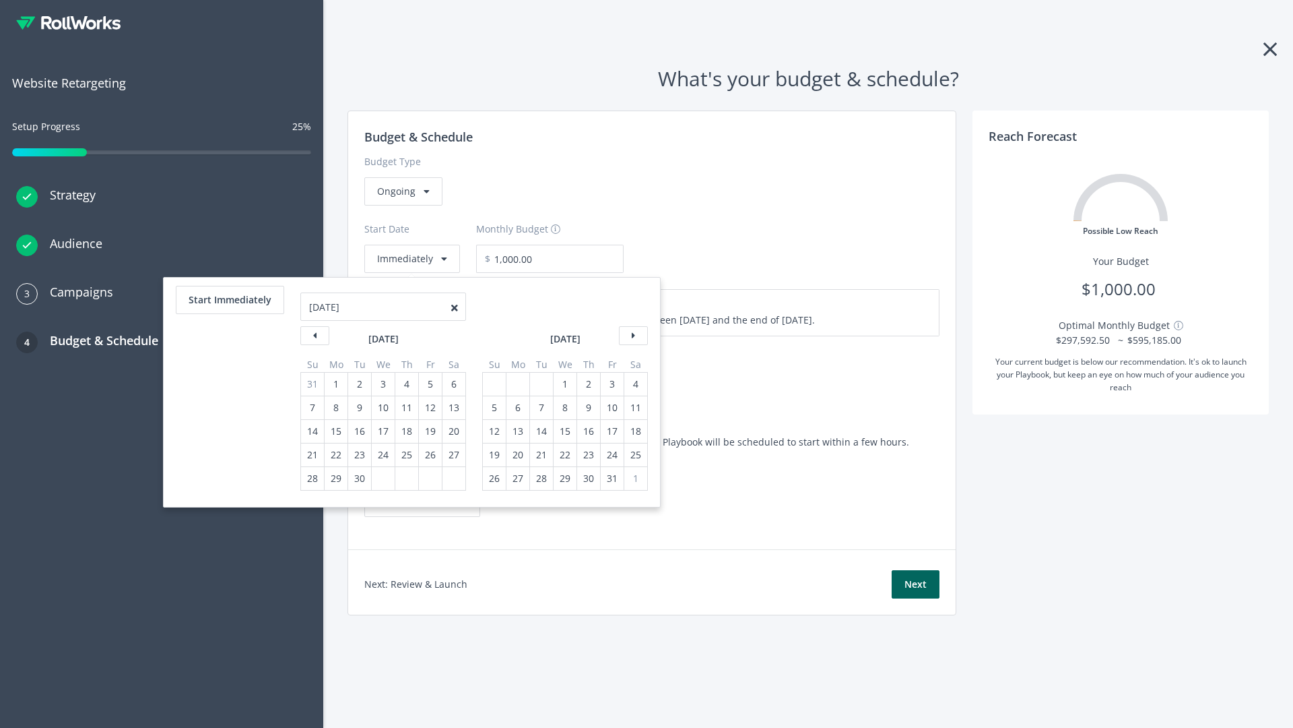
click at [493, 408] on div "5" at bounding box center [495, 407] width 18 height 23
type input "870.97"
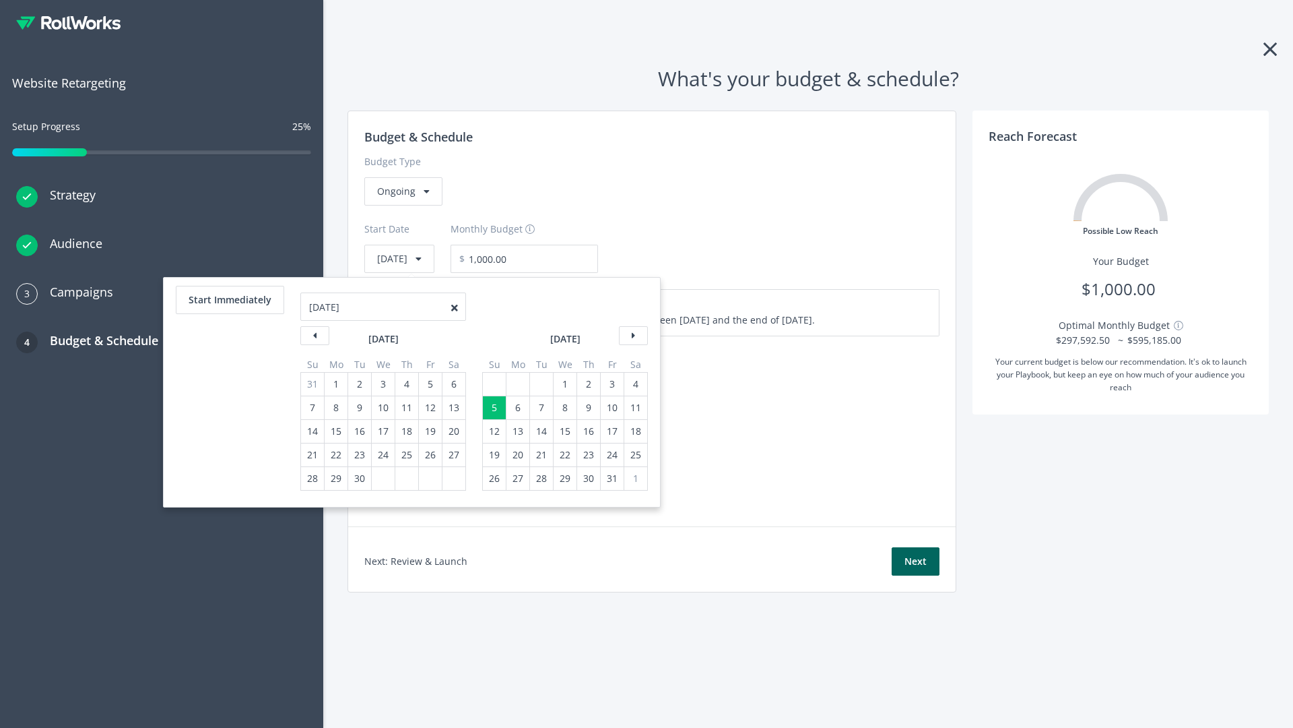
click at [564, 384] on div "1" at bounding box center [565, 384] width 18 height 23
click at [229, 300] on button "Start Immediately" at bounding box center [230, 300] width 108 height 28
type input "08/21/2025"
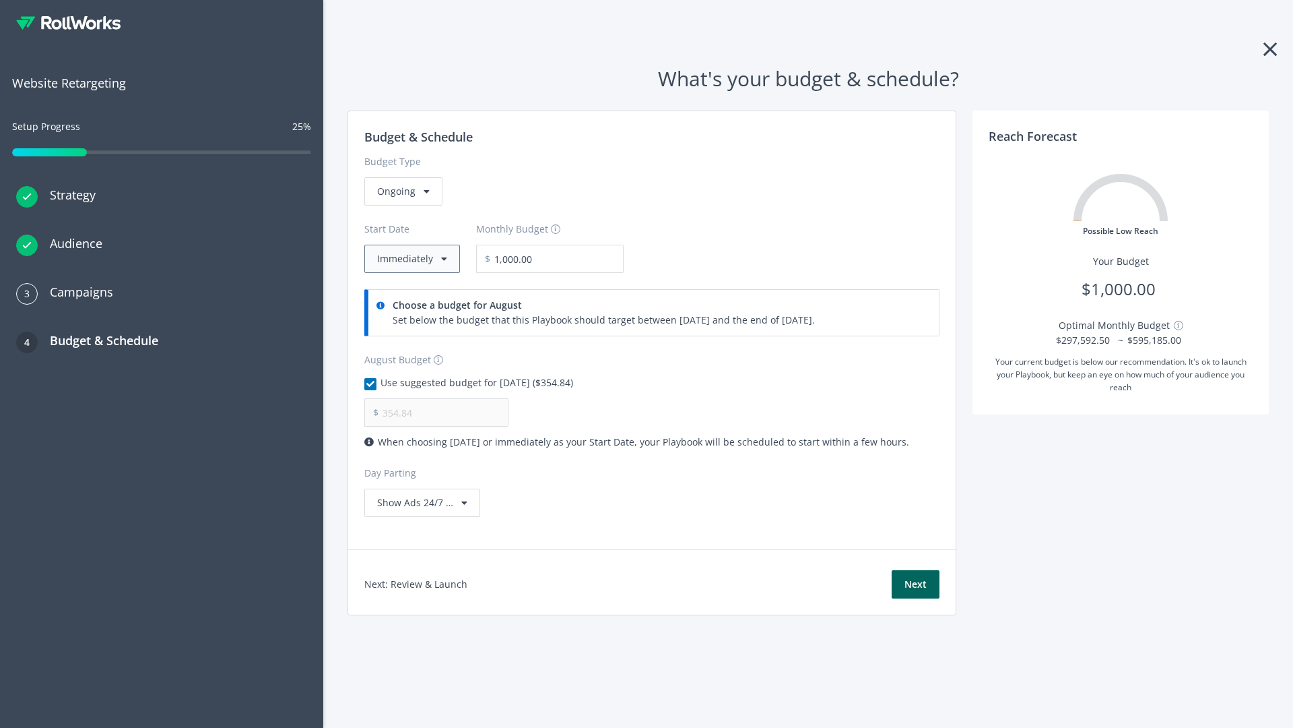
click at [411, 259] on button "Immediately" at bounding box center [412, 259] width 96 height 28
click at [915, 584] on button "Next" at bounding box center [916, 584] width 48 height 28
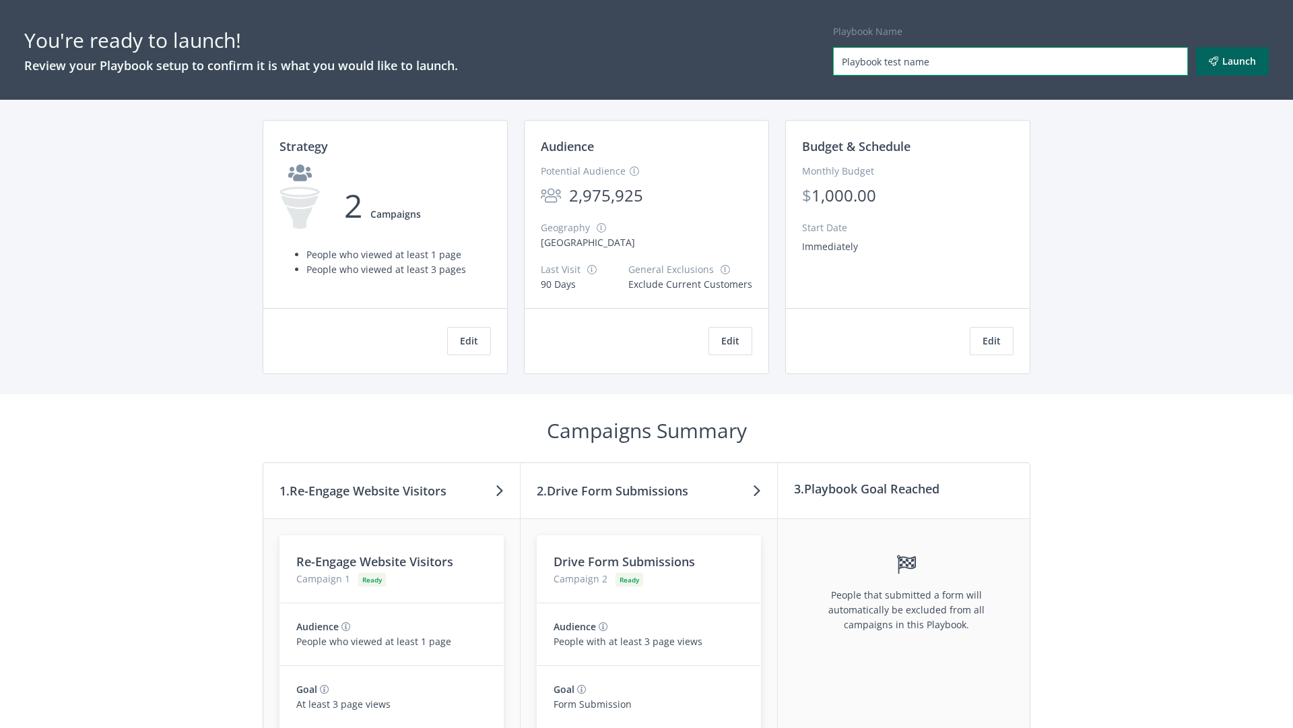
type input "Playbook test name"
click at [1233, 61] on button "Launch" at bounding box center [1232, 61] width 73 height 28
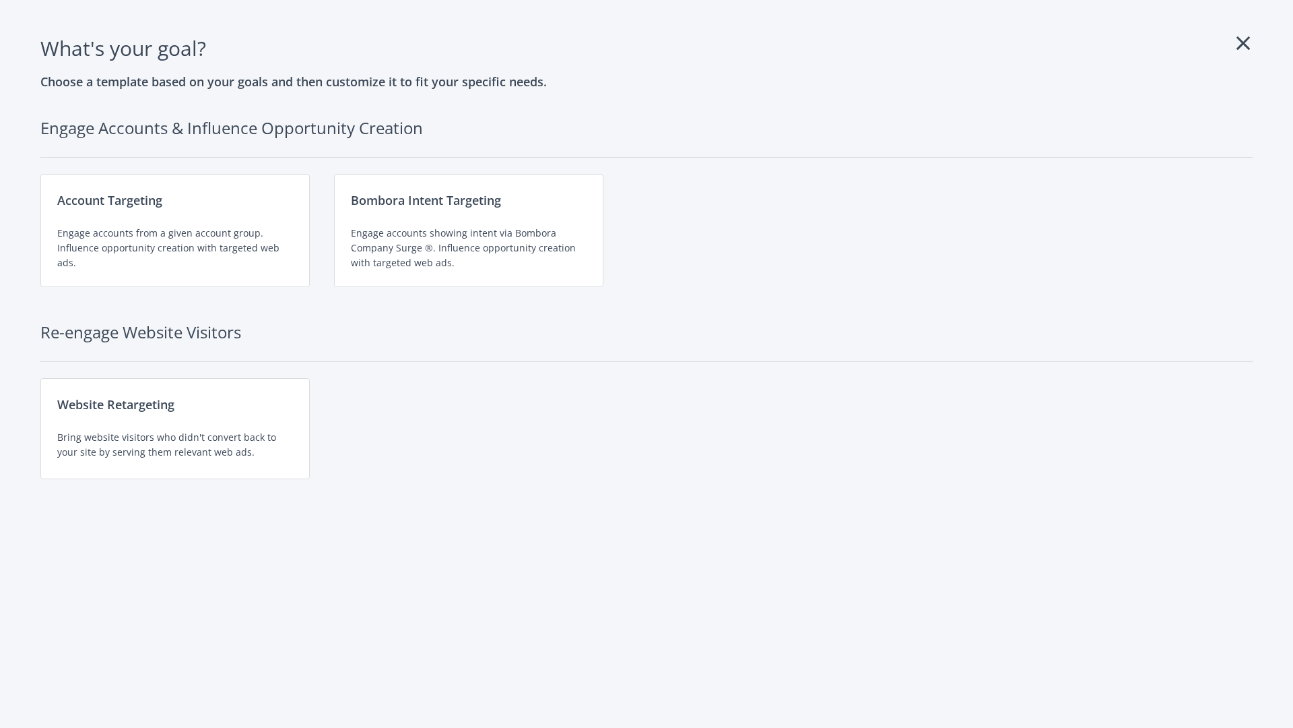
click at [175, 428] on div "Website Retargeting Bring website visitors who didn't convert back to your site…" at bounding box center [174, 428] width 269 height 101
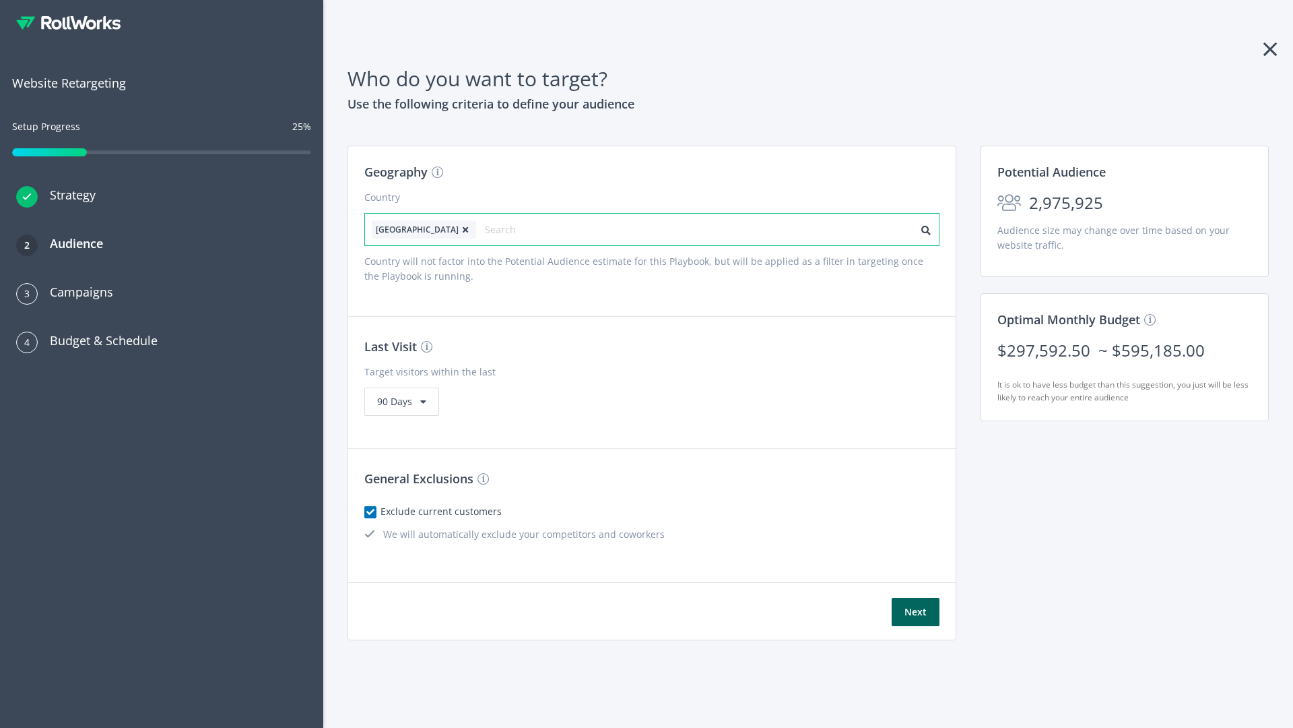
click at [507, 229] on input "text" at bounding box center [545, 229] width 121 height 19
type input "canada"
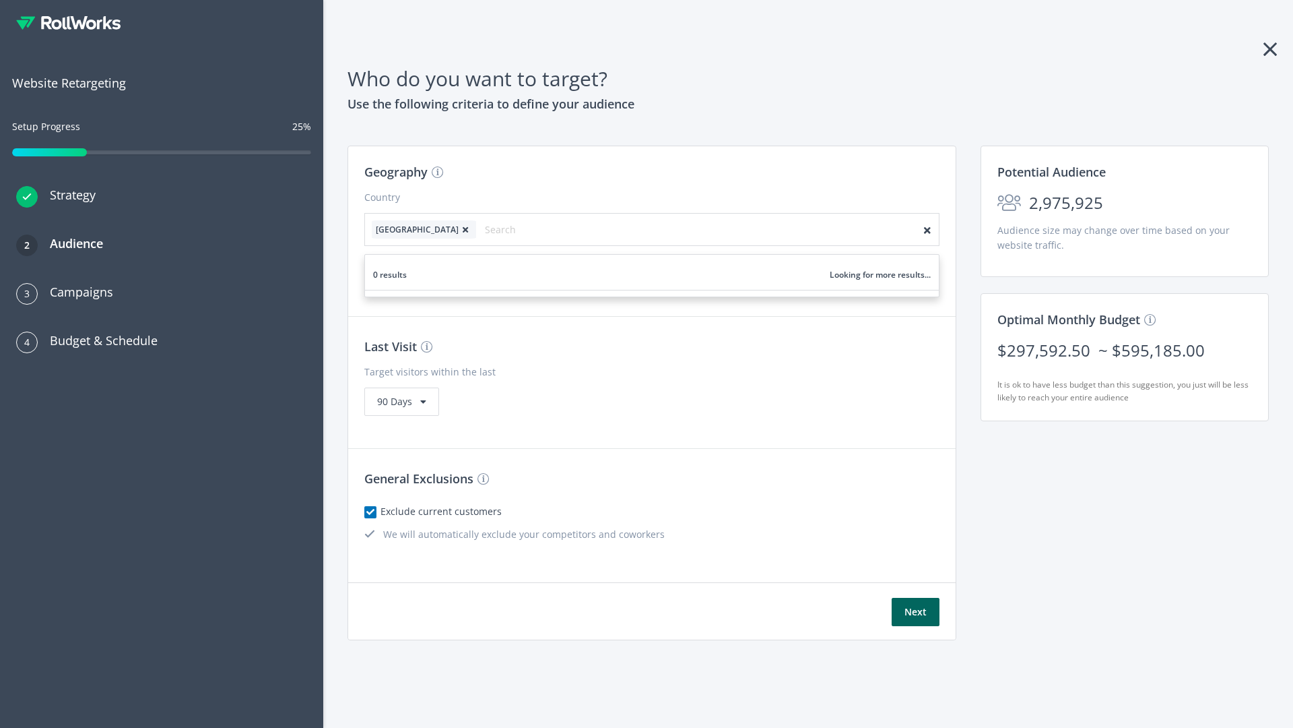
click at [459, 229] on icon at bounding box center [465, 230] width 13 height 8
click at [915, 612] on button "Next" at bounding box center [916, 611] width 48 height 28
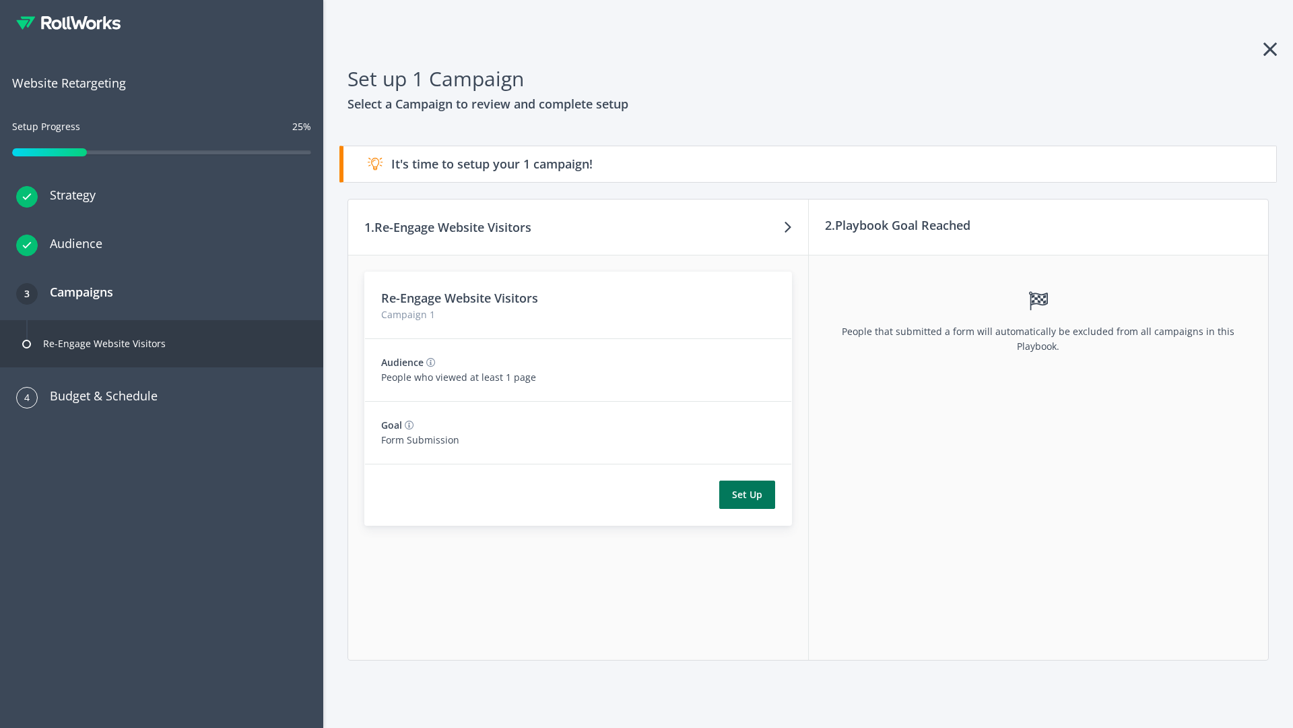
click at [747, 494] on button "Set Up" at bounding box center [747, 494] width 56 height 28
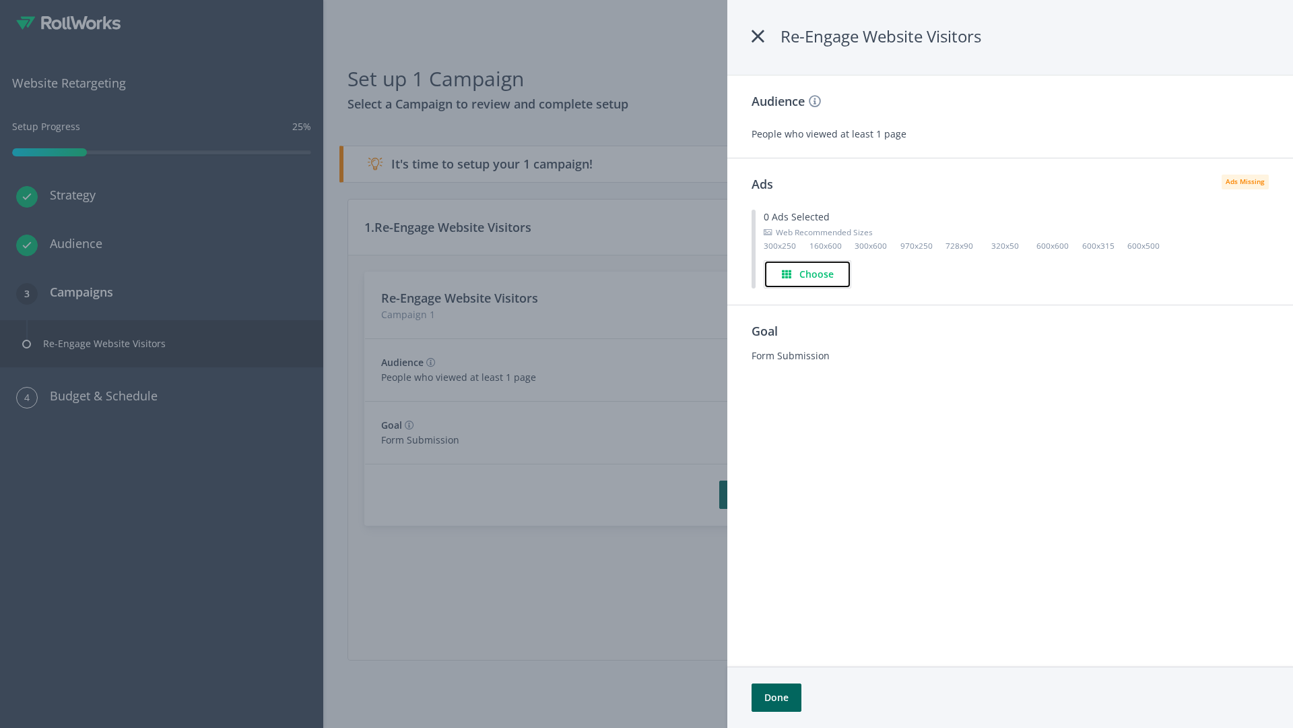
click at [808, 273] on h4 "Choose" at bounding box center [817, 274] width 34 height 15
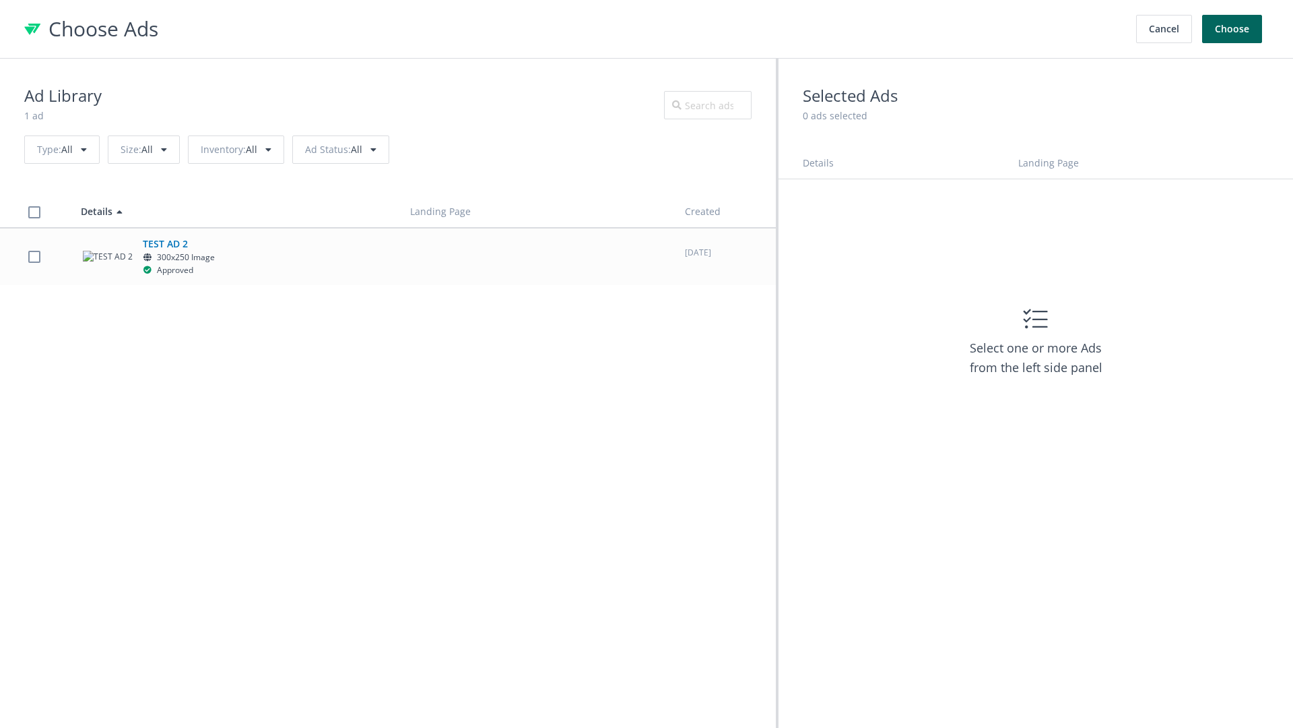
click at [34, 256] on label at bounding box center [34, 256] width 12 height 13
checkbox input "true"
click at [1233, 29] on button "Choose" at bounding box center [1232, 29] width 60 height 28
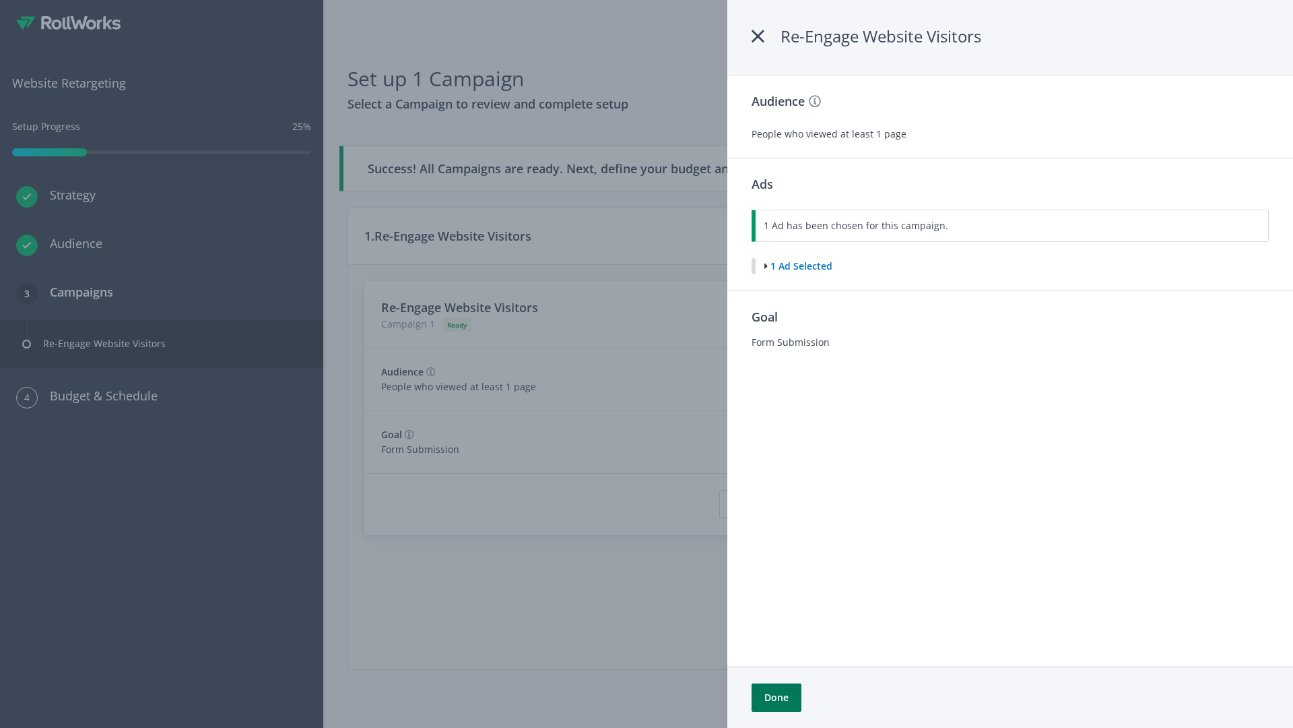
click at [776, 697] on button "Done" at bounding box center [777, 697] width 50 height 28
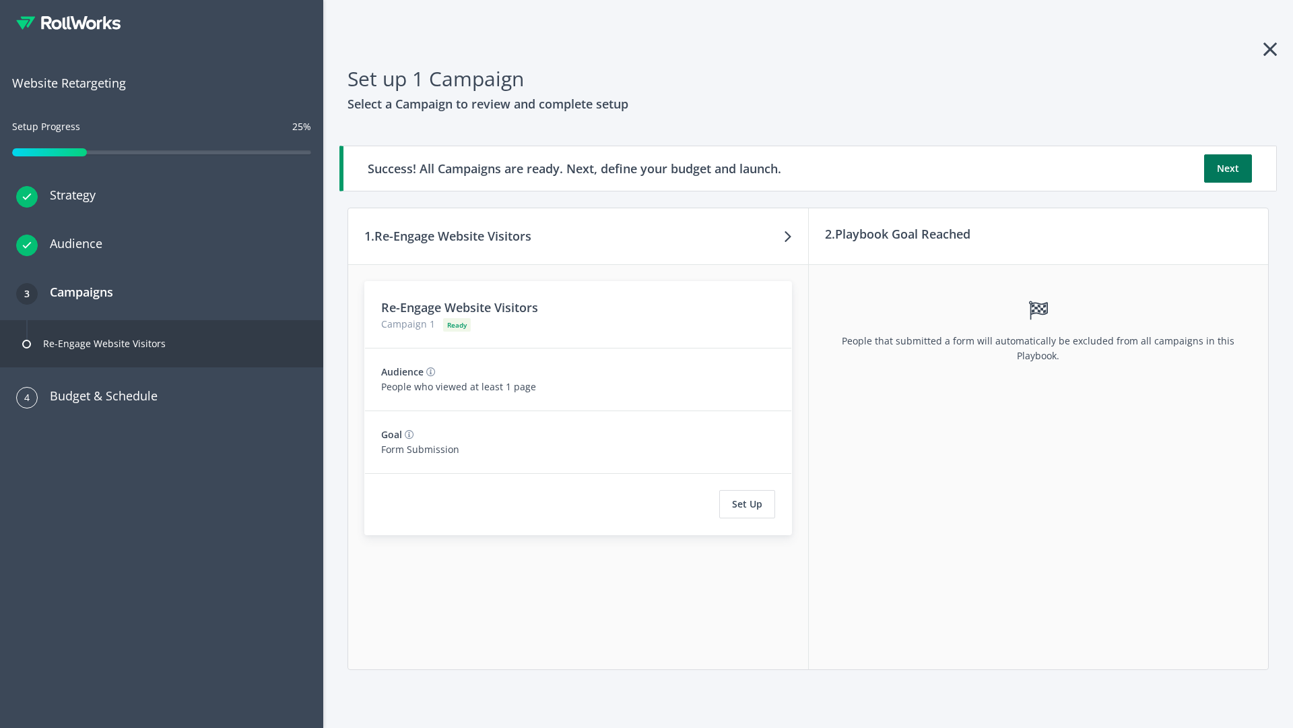
click at [1228, 168] on button "Next" at bounding box center [1228, 168] width 48 height 28
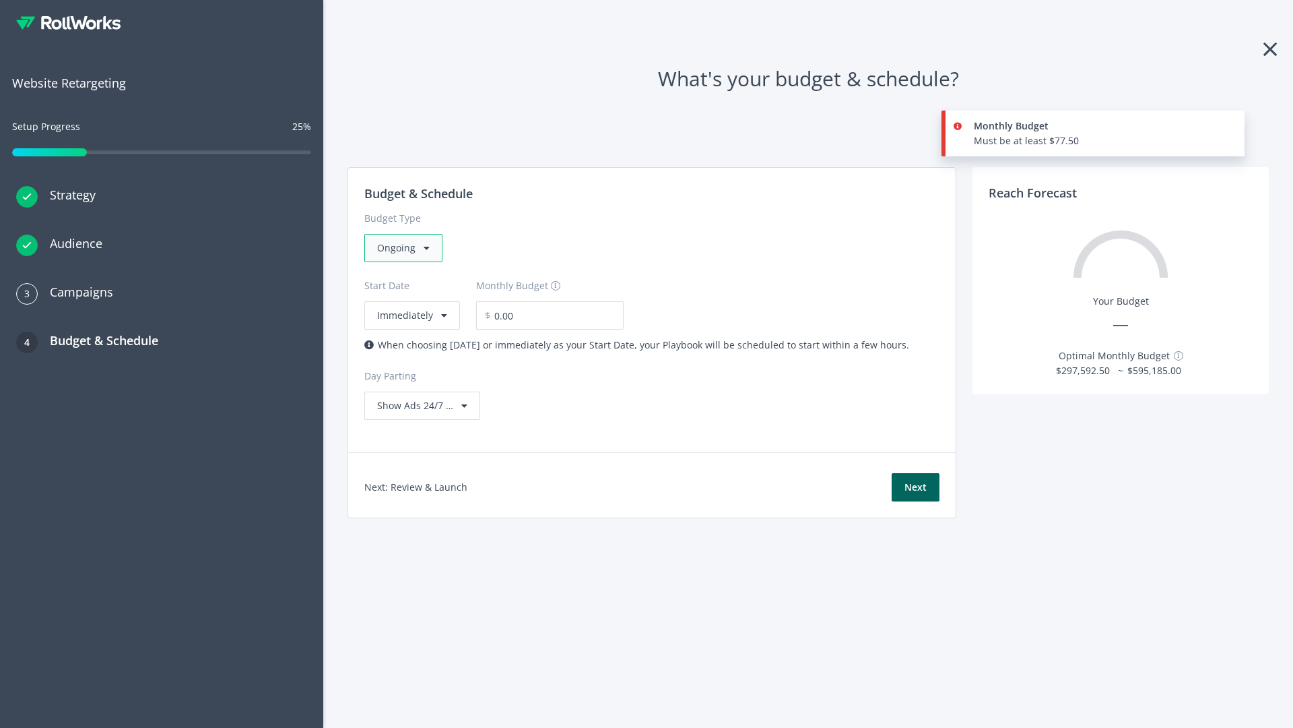
click at [402, 248] on div "Ongoing" at bounding box center [403, 248] width 78 height 28
click at [519, 325] on div "For Playbooks that you want to run for a specific duration of time" at bounding box center [523, 332] width 292 height 15
click at [409, 248] on div "Ongoing" at bounding box center [403, 248] width 78 height 28
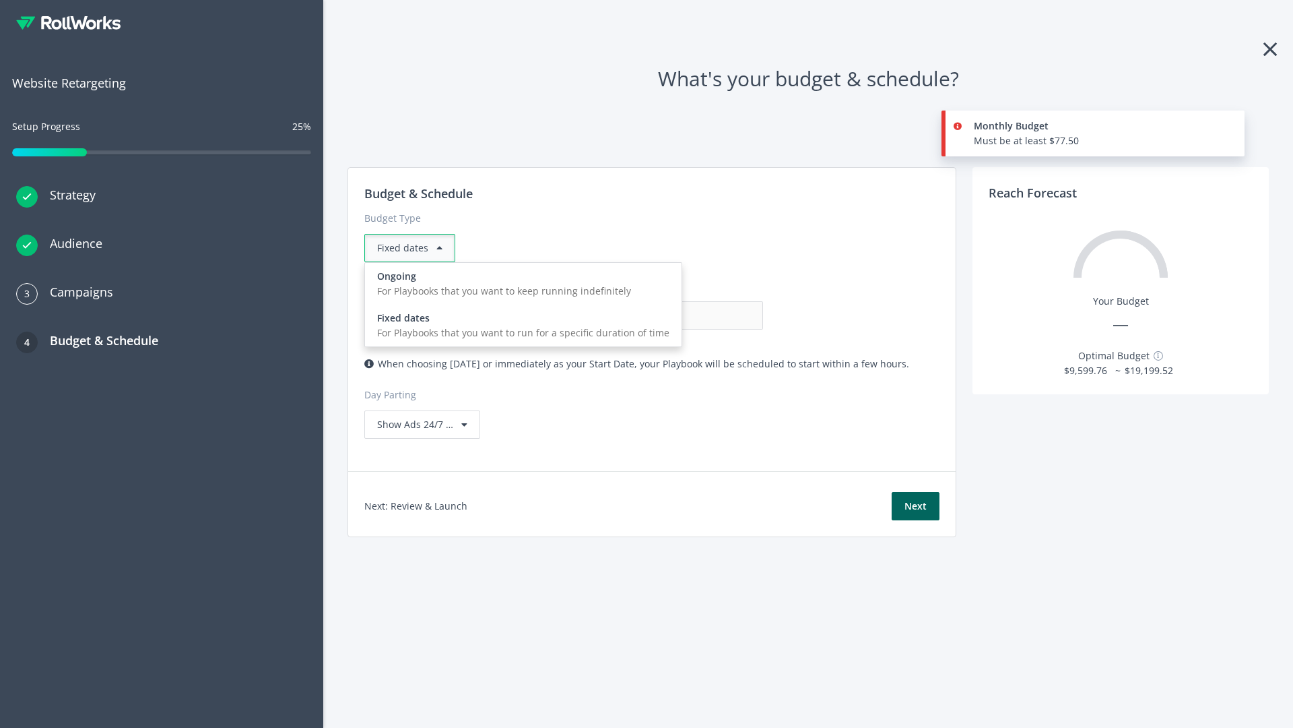
click at [519, 284] on div "For Playbooks that you want to keep running indefinitely" at bounding box center [523, 291] width 292 height 15
click at [630, 315] on input "0.00" at bounding box center [696, 315] width 133 height 28
click at [630, 315] on input "1.00" at bounding box center [696, 315] width 133 height 28
type input "1,000.00"
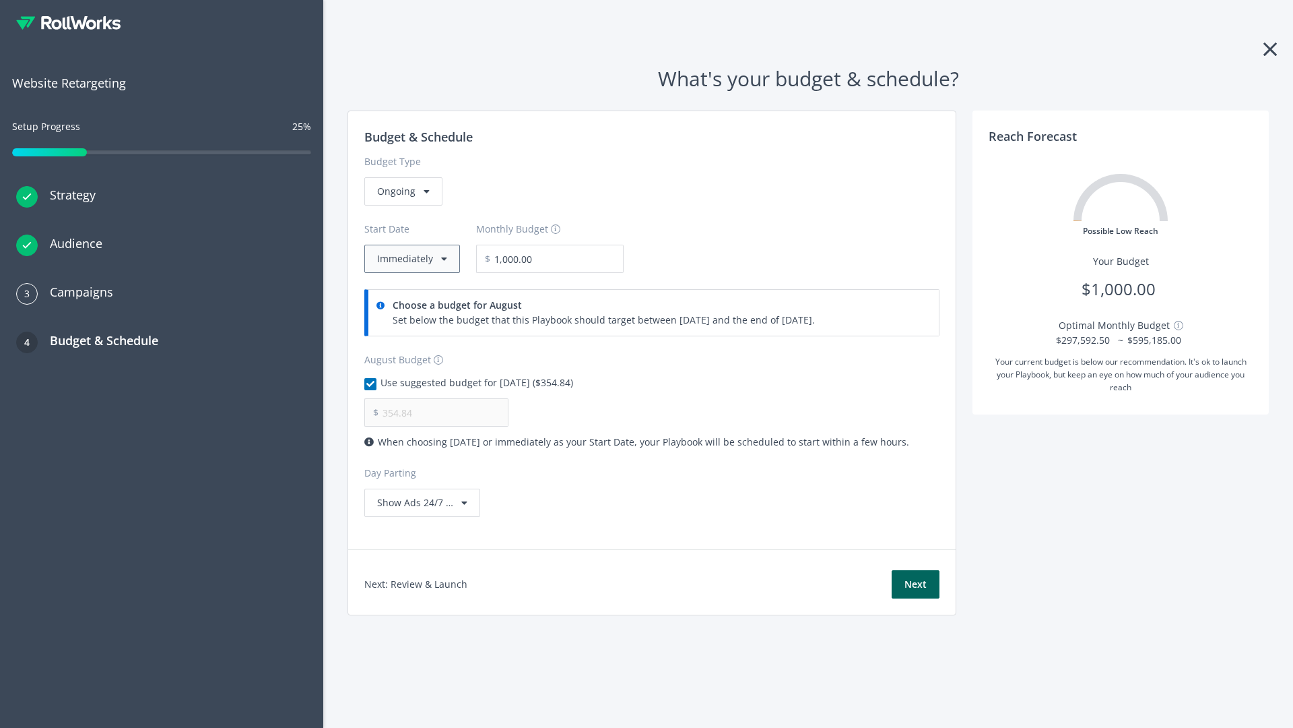
click at [411, 259] on button "Immediately" at bounding box center [412, 259] width 96 height 28
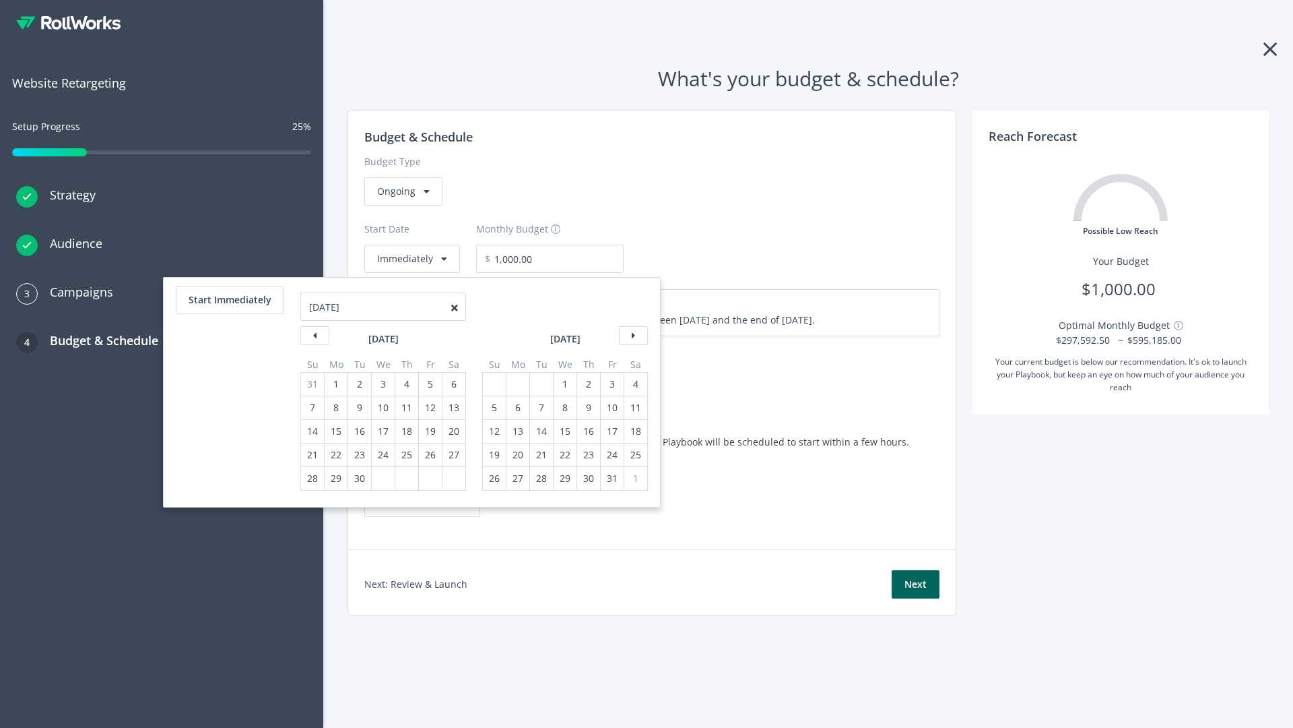
click at [493, 408] on div "5" at bounding box center [495, 407] width 18 height 23
type input "870.97"
click at [564, 384] on div "1" at bounding box center [565, 384] width 18 height 23
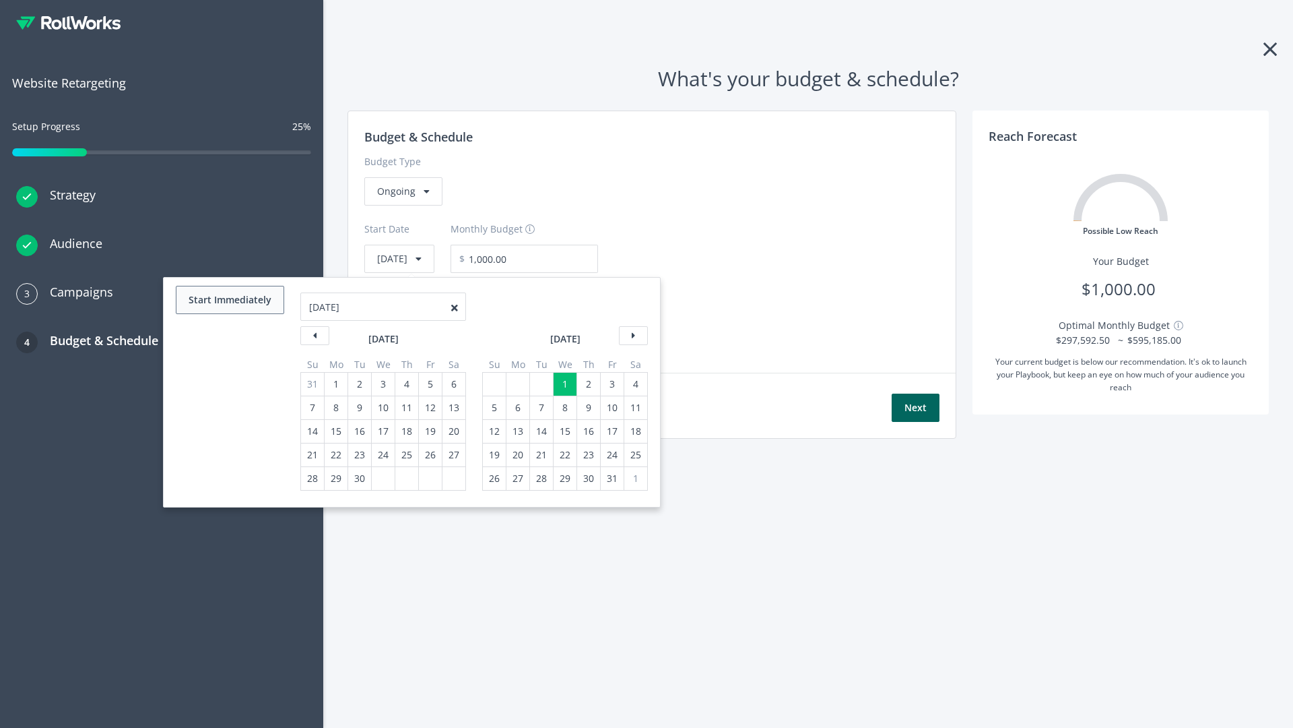
click at [229, 300] on button "Start Immediately" at bounding box center [230, 300] width 108 height 28
type input "08/21/2025"
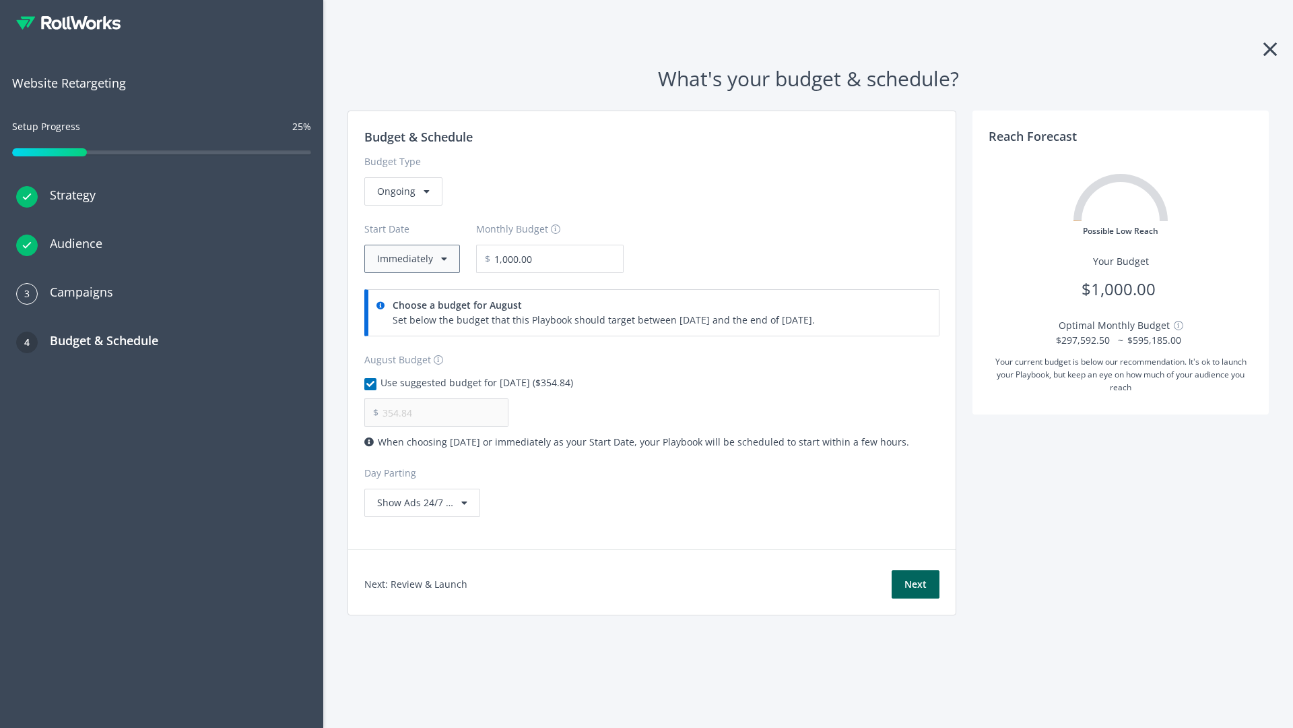
click at [411, 259] on button "Immediately" at bounding box center [412, 259] width 96 height 28
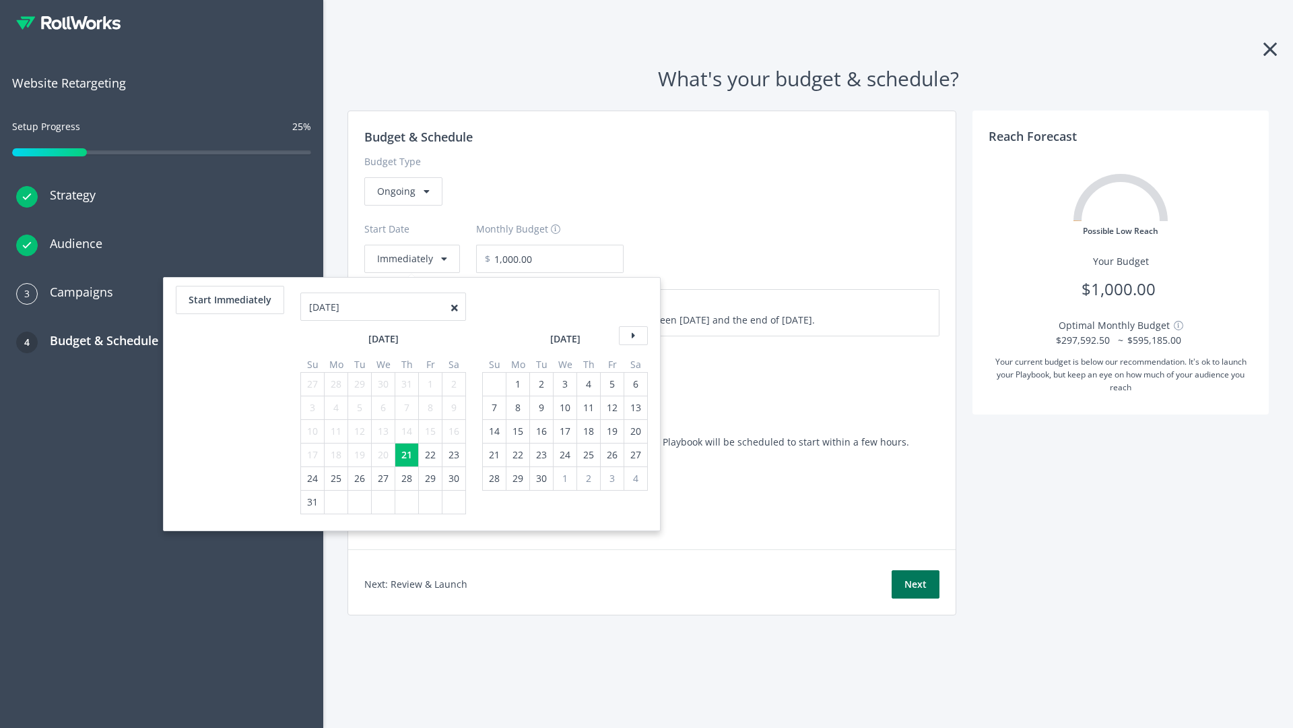
click at [915, 584] on button "Next" at bounding box center [916, 584] width 48 height 28
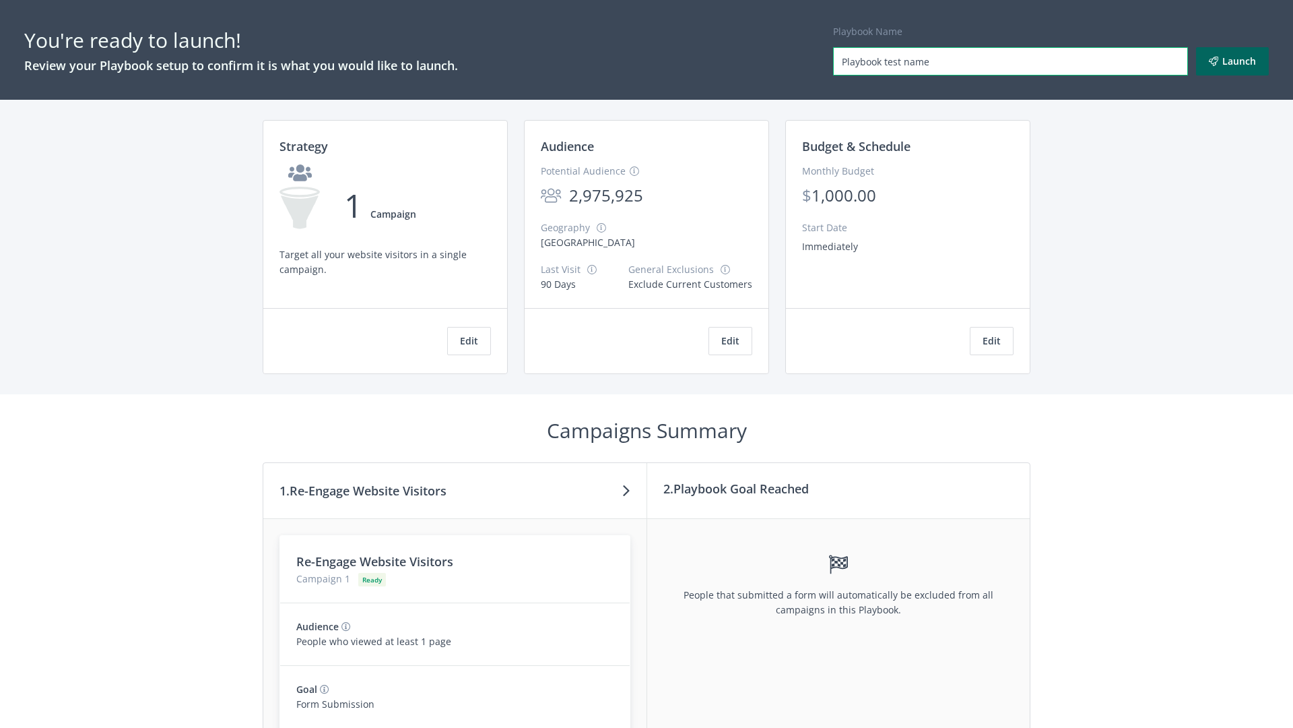
type input "Playbook test name"
click at [1233, 61] on button "Launch" at bounding box center [1232, 61] width 73 height 28
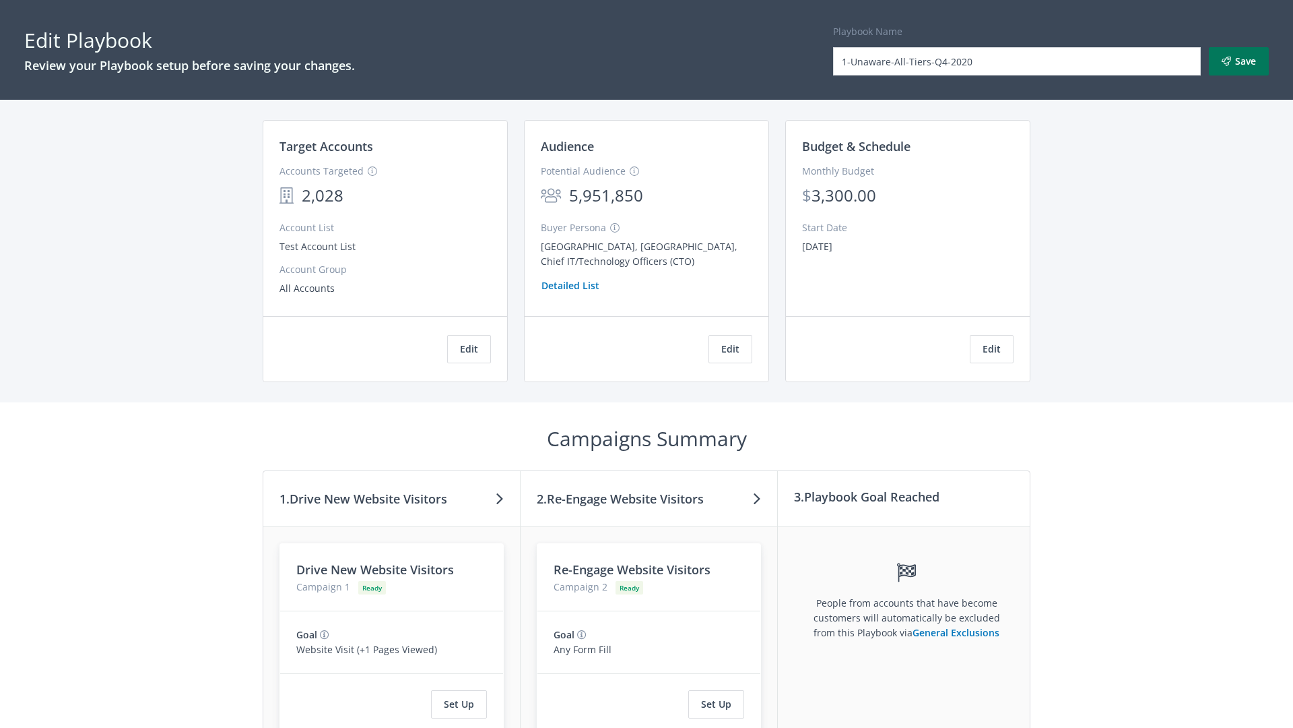
click at [1239, 61] on button "Save" at bounding box center [1239, 61] width 60 height 28
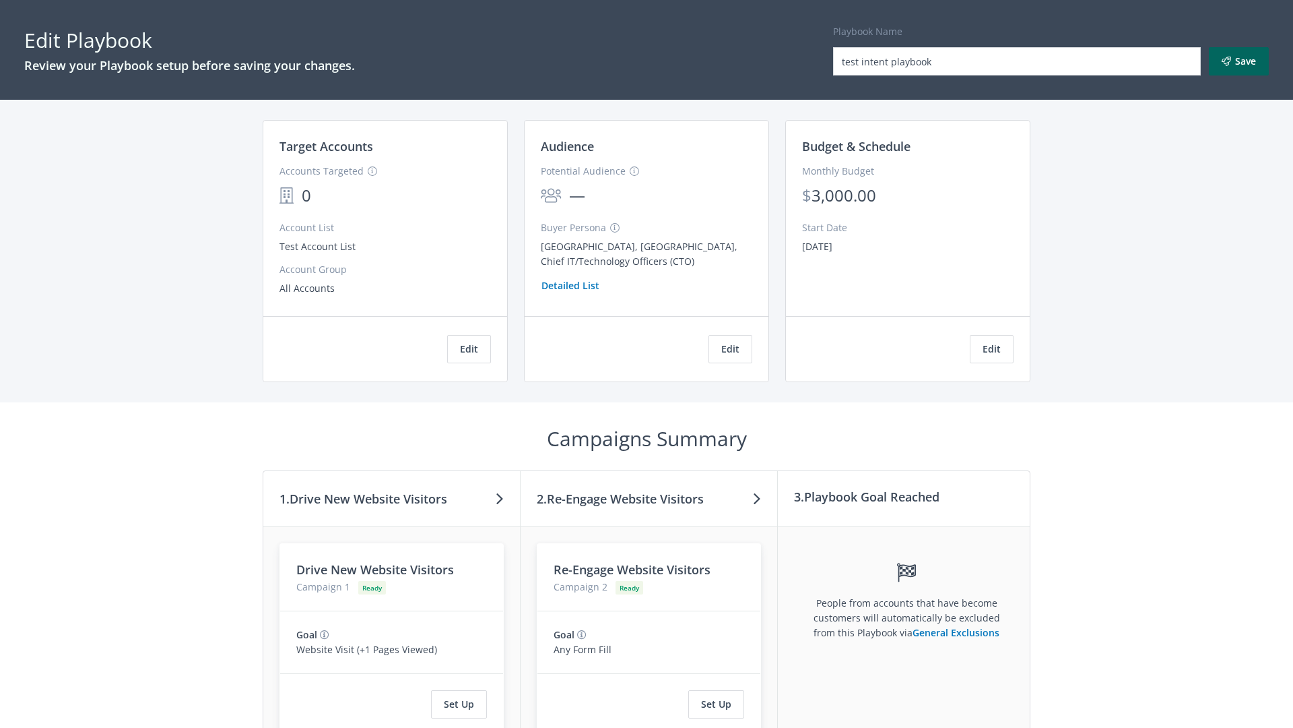
scroll to position [114, 0]
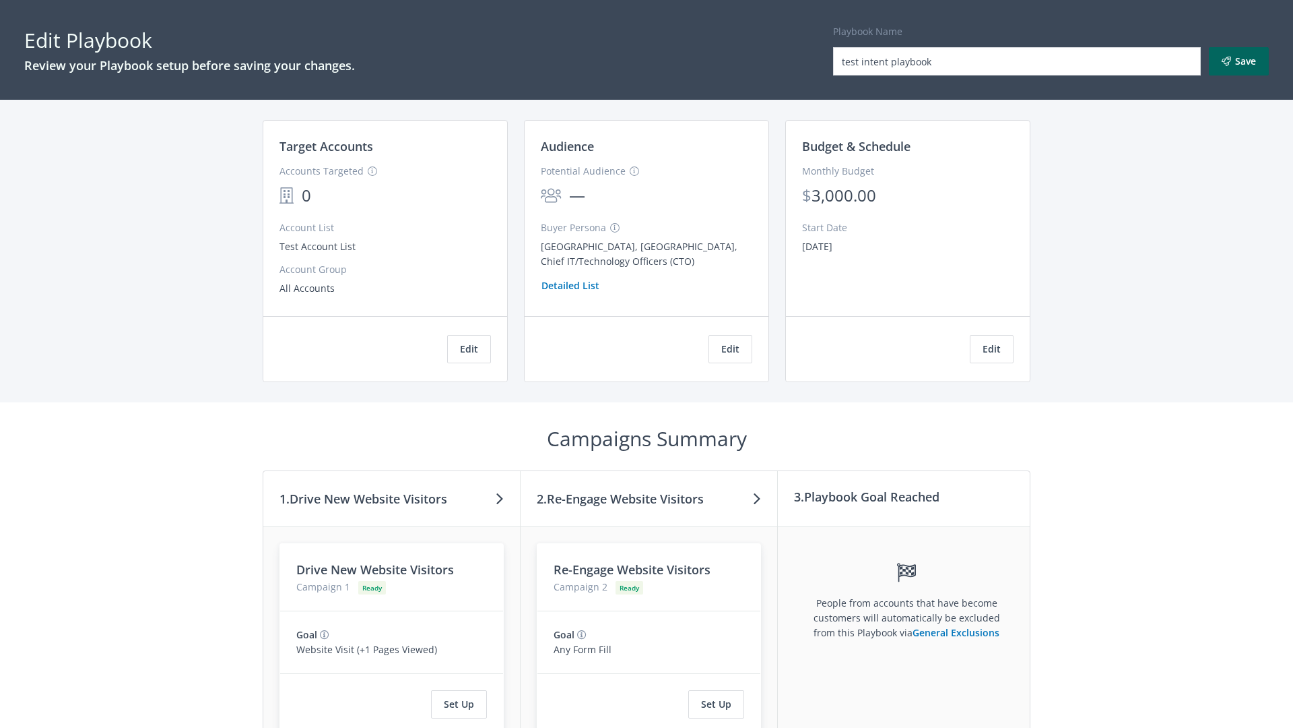
scroll to position [228, 0]
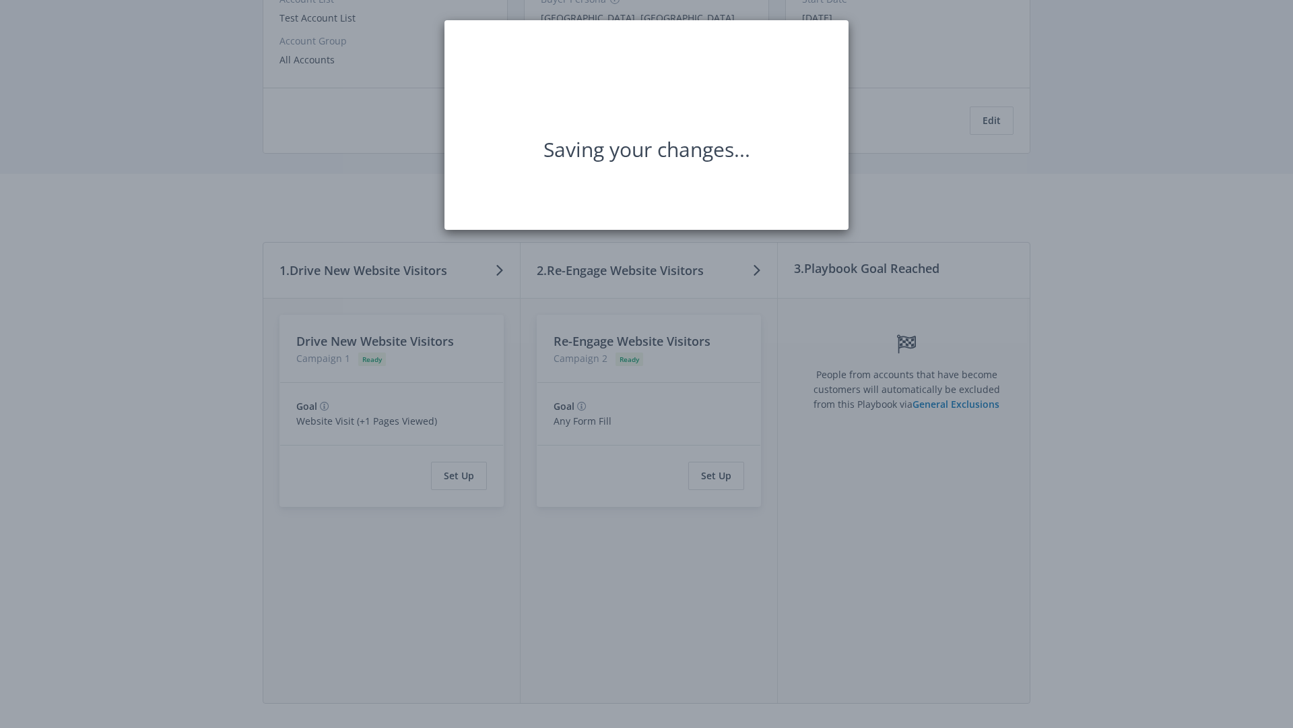
scroll to position [0, 0]
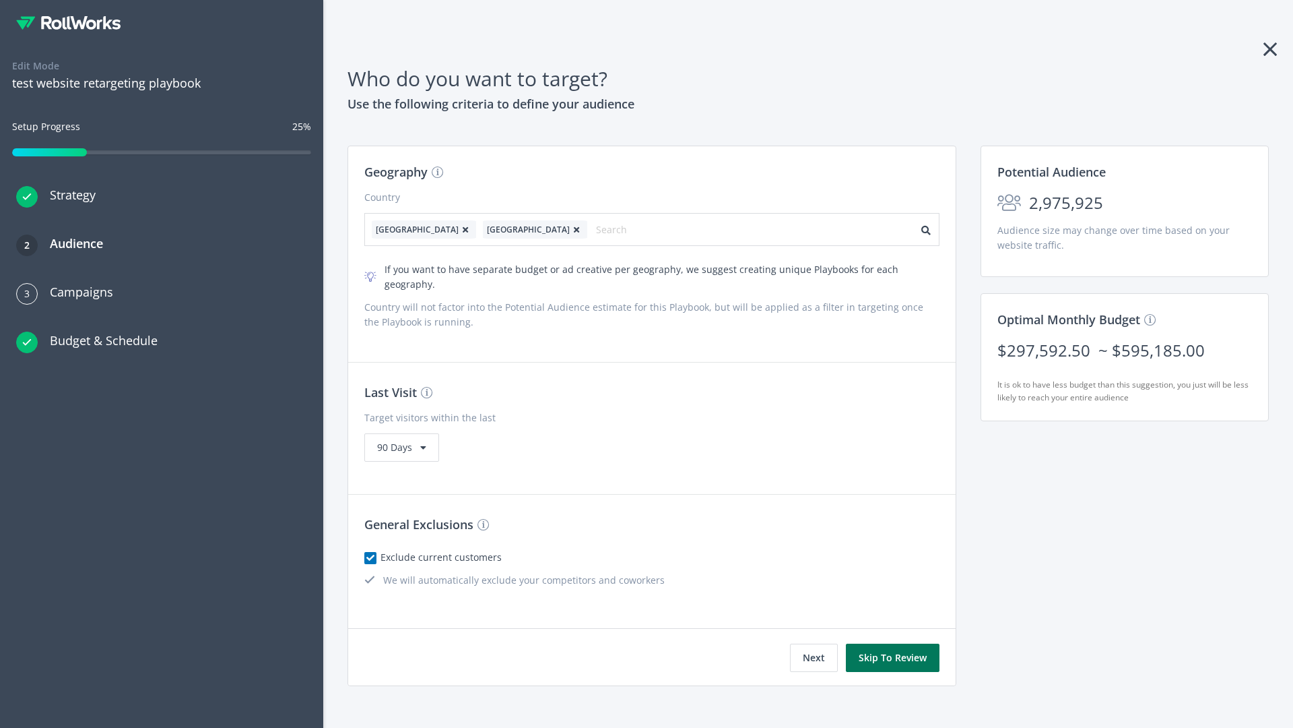
click at [893, 643] on button "Skip To Review" at bounding box center [893, 657] width 94 height 28
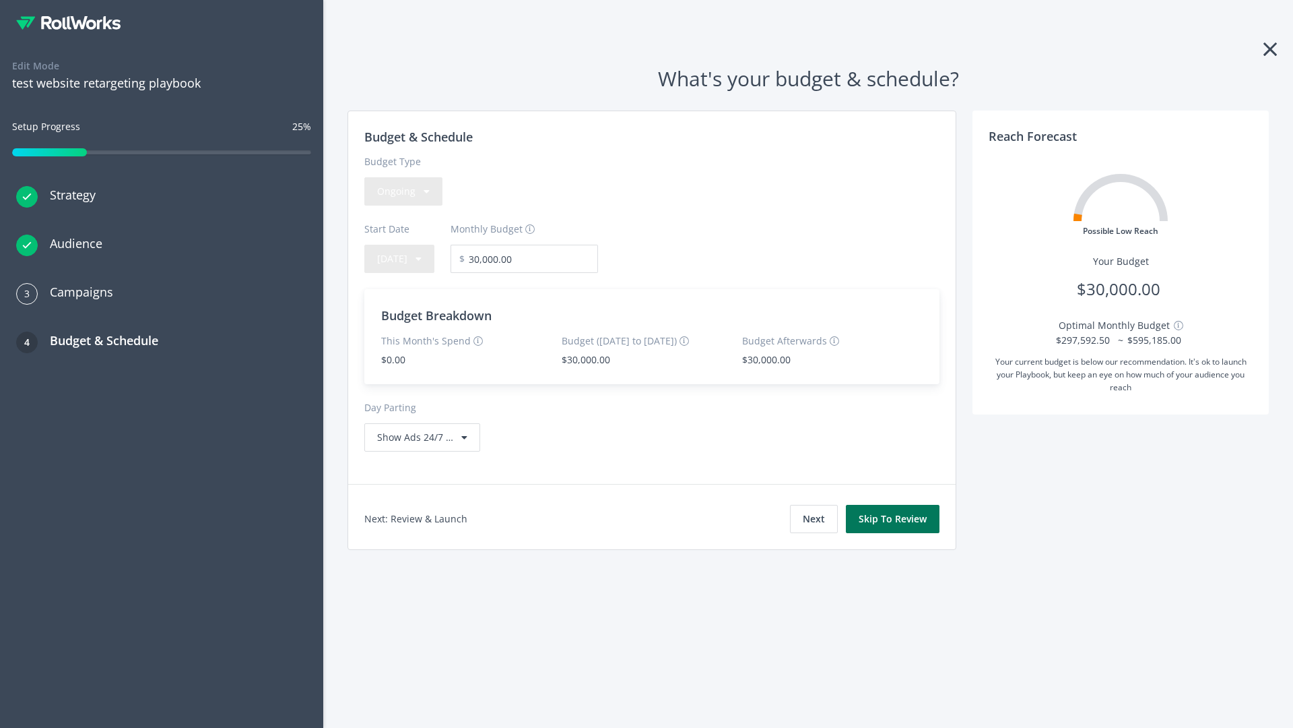
click at [893, 518] on button "Skip To Review" at bounding box center [893, 519] width 94 height 28
